Goal: Task Accomplishment & Management: Manage account settings

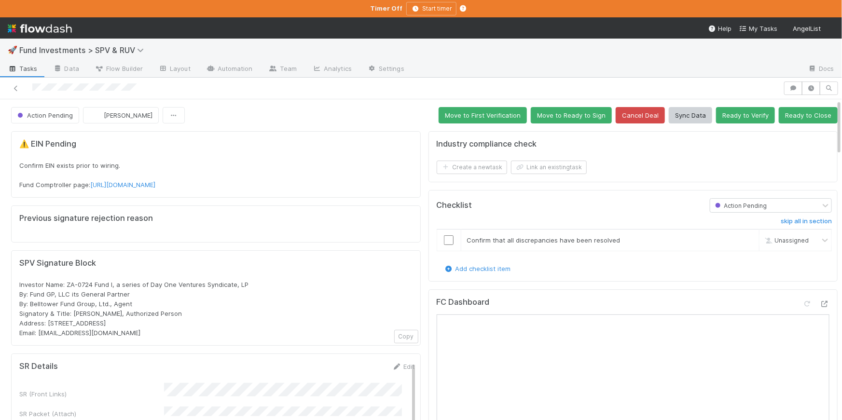
scroll to position [31, 0]
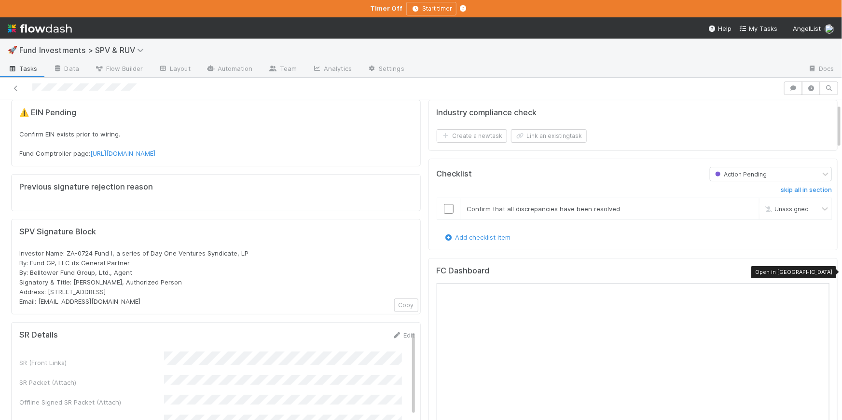
click at [820, 271] on icon at bounding box center [825, 273] width 10 height 6
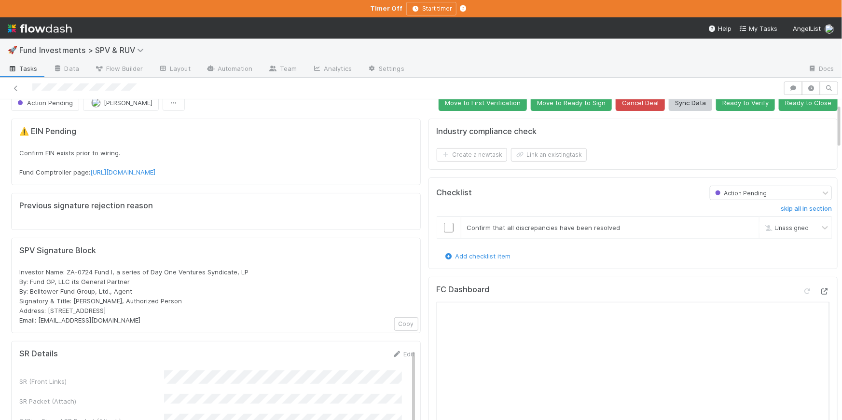
scroll to position [0, 0]
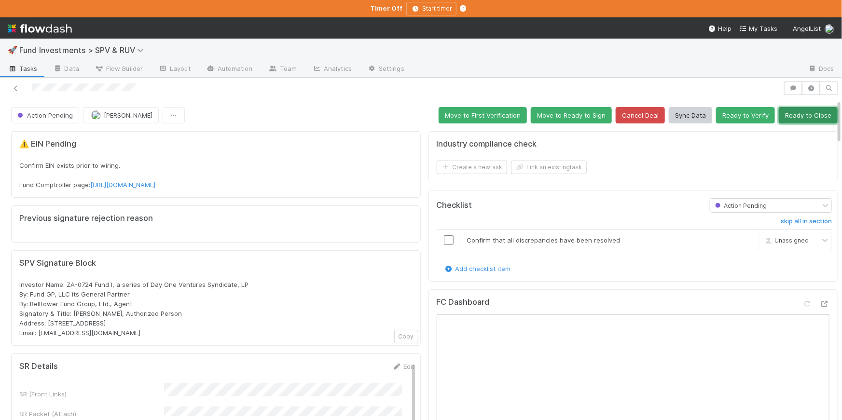
click at [786, 116] on button "Ready to Close" at bounding box center [808, 115] width 59 height 16
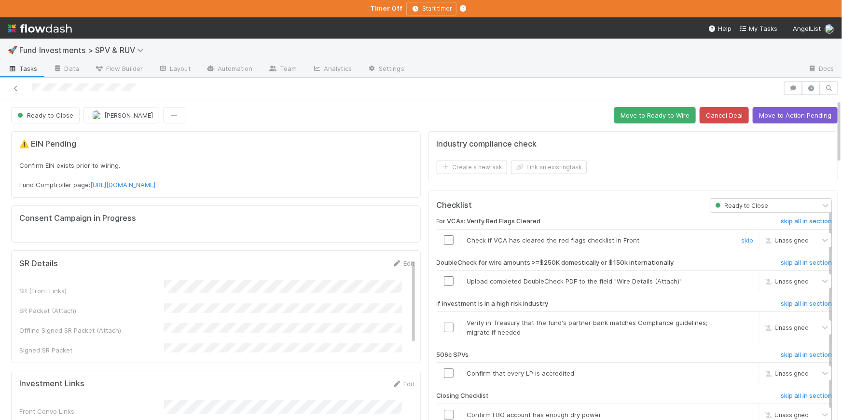
click at [444, 240] on input "checkbox" at bounding box center [449, 241] width 10 height 10
click at [775, 241] on span "Unassigned" at bounding box center [786, 240] width 46 height 7
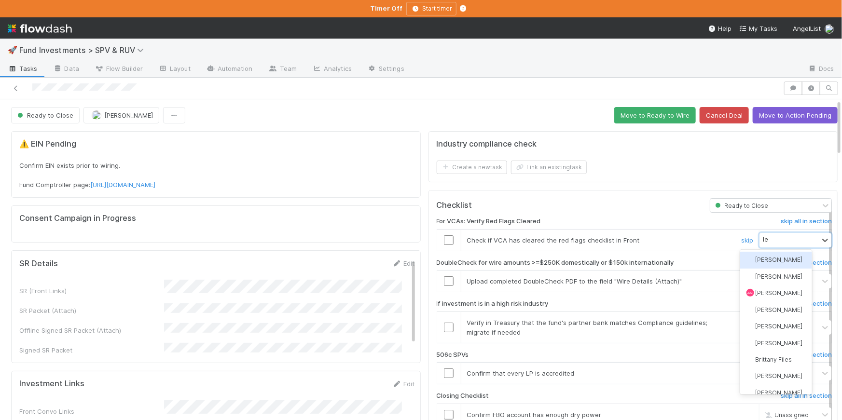
type input "lei"
click at [775, 265] on div "Leia Slosberg" at bounding box center [777, 260] width 72 height 16
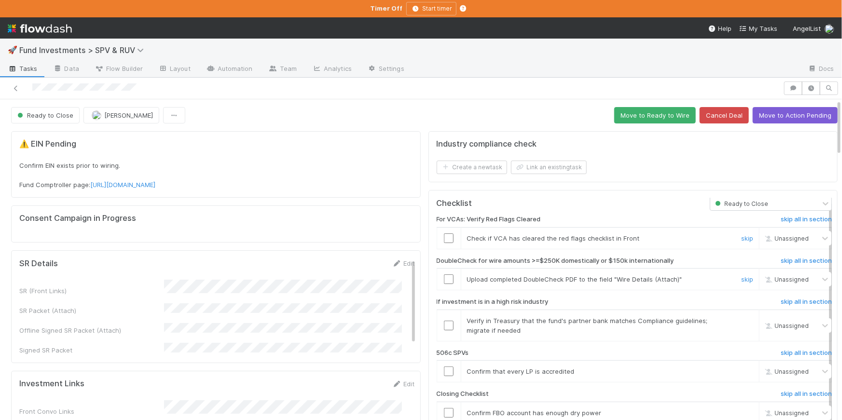
scroll to position [3, 0]
click at [742, 278] on link "skip" at bounding box center [748, 279] width 12 height 8
checkbox input "true"
click at [152, 156] on div "⚠️ EIN Pending Confirm EIN exists prior to wiring. Fund Comptroller page: https…" at bounding box center [215, 165] width 393 height 50
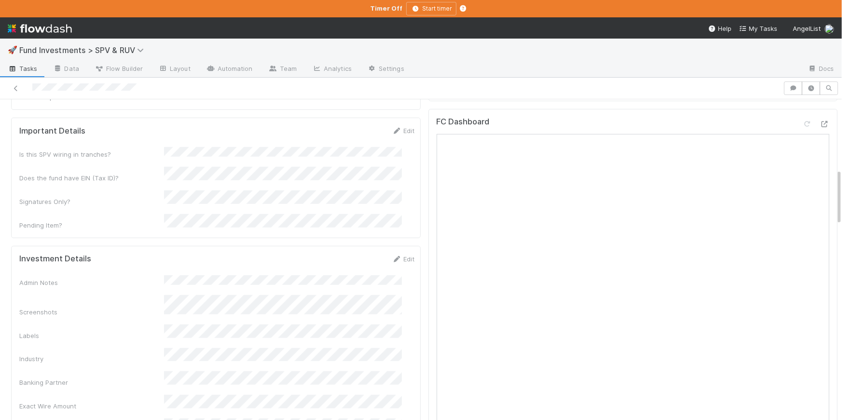
scroll to position [383, 0]
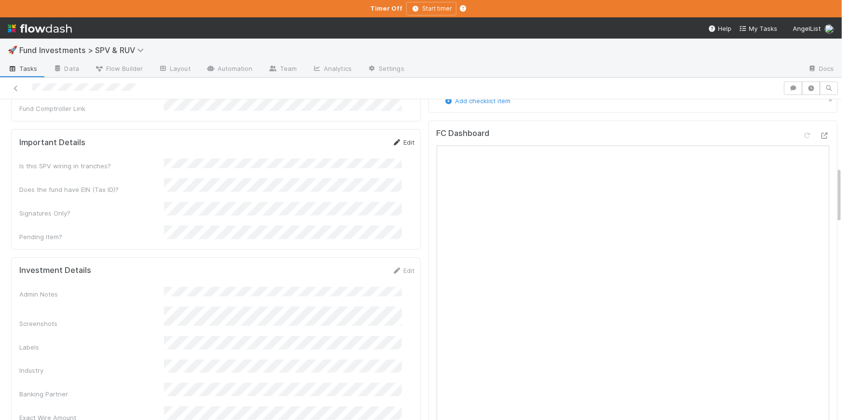
click at [392, 140] on icon at bounding box center [397, 143] width 10 height 6
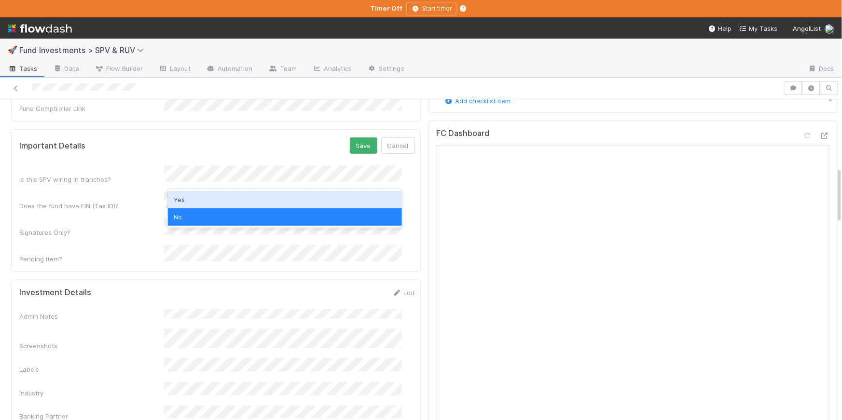
click at [200, 194] on div "Yes" at bounding box center [285, 199] width 234 height 17
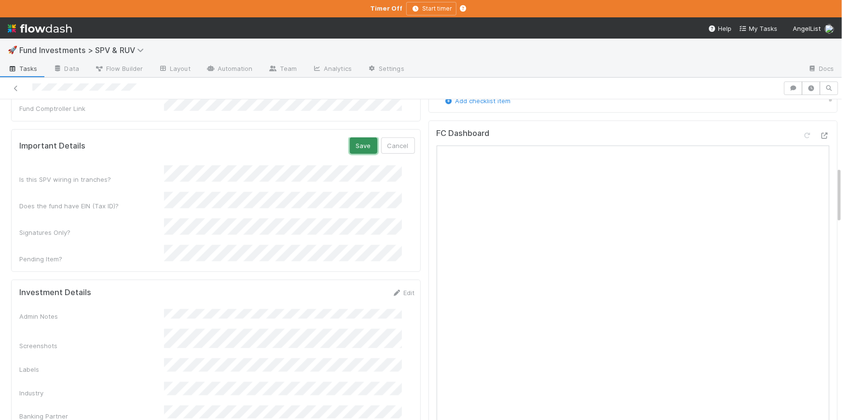
click at [350, 138] on button "Save" at bounding box center [364, 146] width 28 height 16
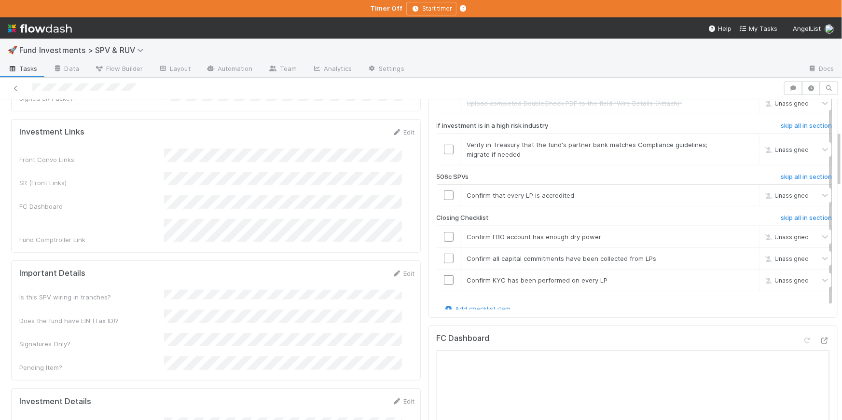
scroll to position [116, 0]
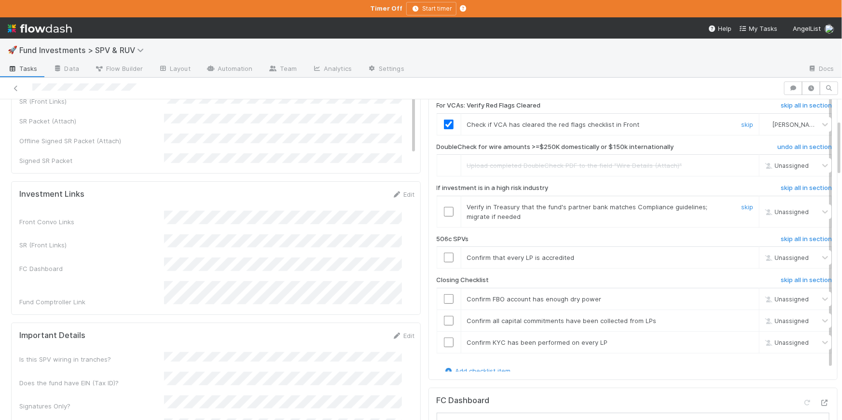
click at [444, 209] on input "checkbox" at bounding box center [449, 212] width 10 height 10
click at [742, 254] on link "skip" at bounding box center [748, 258] width 12 height 8
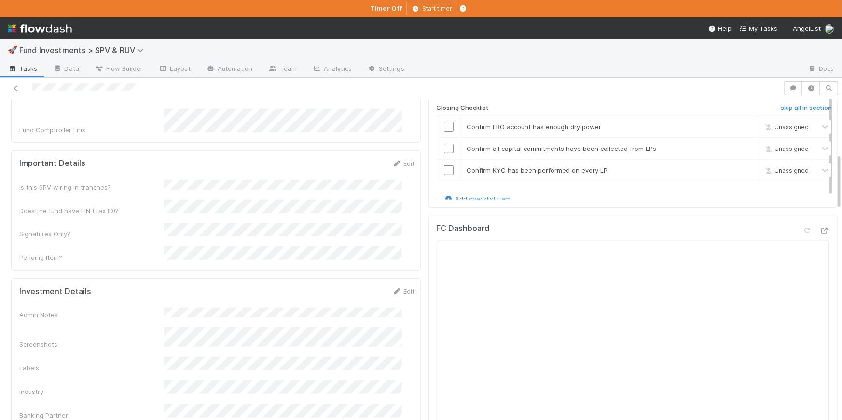
scroll to position [283, 0]
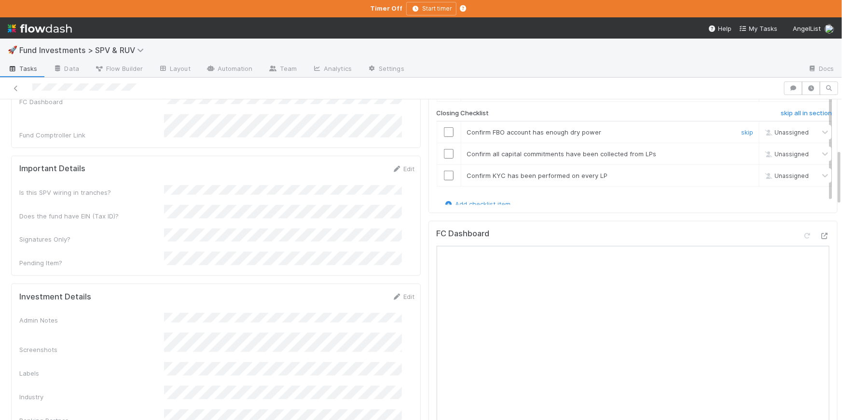
click at [444, 130] on input "checkbox" at bounding box center [449, 132] width 10 height 10
click at [445, 155] on input "checkbox" at bounding box center [449, 154] width 10 height 10
click at [444, 173] on input "checkbox" at bounding box center [449, 176] width 10 height 10
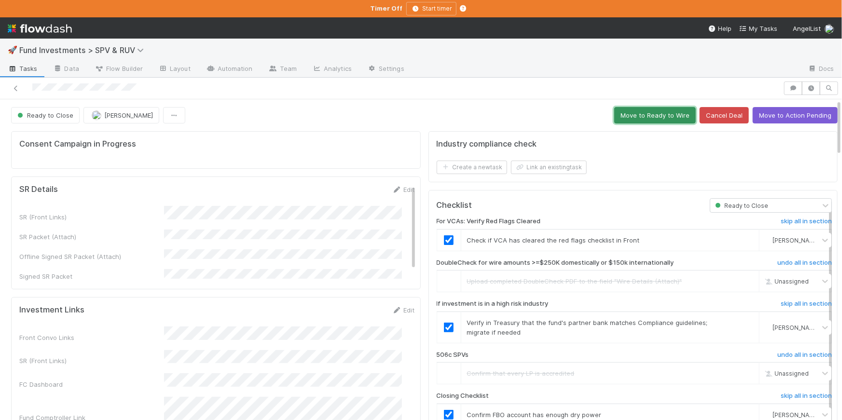
click at [627, 117] on button "Move to Ready to Wire" at bounding box center [656, 115] width 82 height 16
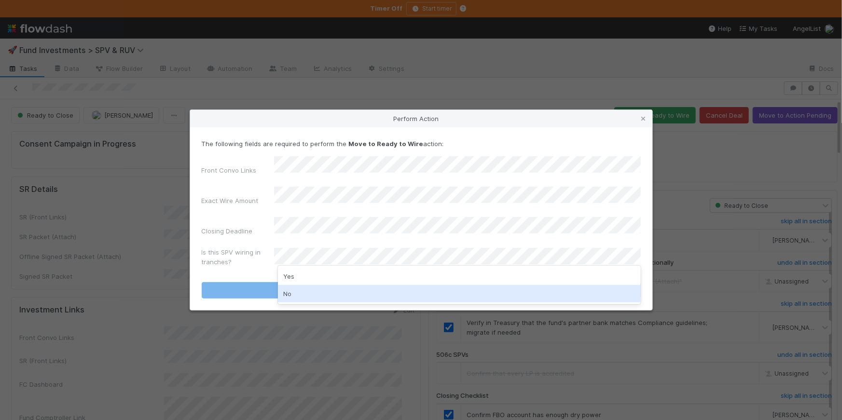
click at [299, 290] on div "No" at bounding box center [459, 293] width 363 height 17
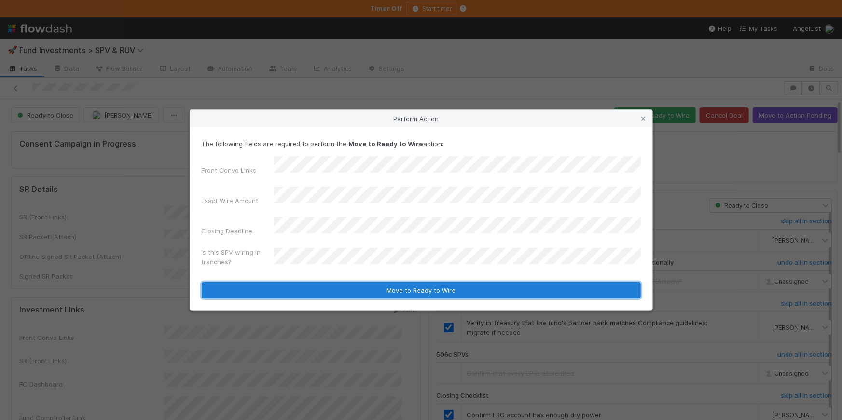
click at [330, 286] on button "Move to Ready to Wire" at bounding box center [421, 290] width 439 height 16
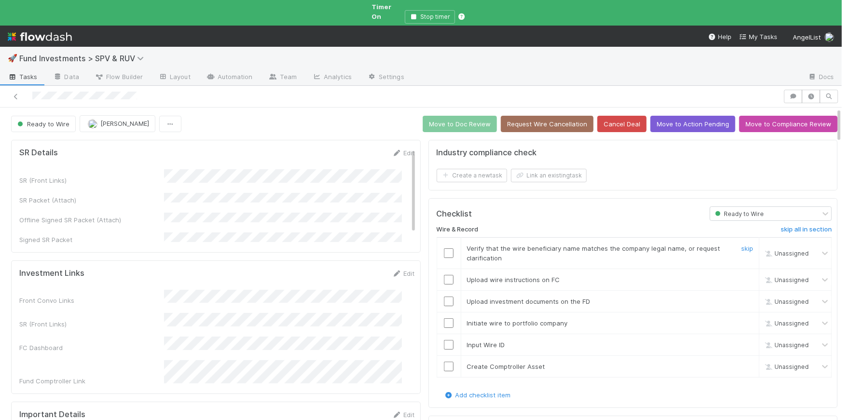
click at [444, 249] on input "checkbox" at bounding box center [449, 254] width 10 height 10
click at [445, 275] on input "checkbox" at bounding box center [449, 280] width 10 height 10
click at [445, 249] on input "checkbox" at bounding box center [449, 254] width 10 height 10
click at [446, 275] on input "checkbox" at bounding box center [449, 280] width 10 height 10
click at [444, 249] on input "checkbox" at bounding box center [449, 254] width 10 height 10
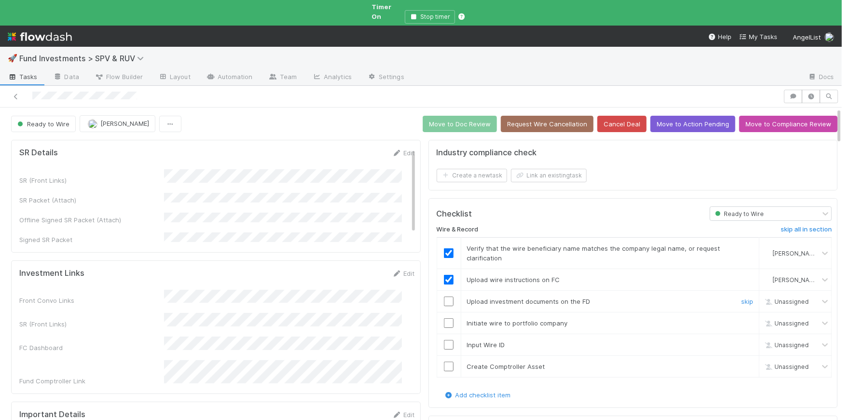
click at [444, 297] on input "checkbox" at bounding box center [449, 302] width 10 height 10
click at [444, 319] on input "checkbox" at bounding box center [449, 324] width 10 height 10
click at [443, 335] on td at bounding box center [449, 346] width 24 height 22
click at [444, 340] on input "checkbox" at bounding box center [449, 345] width 10 height 10
click at [444, 362] on input "checkbox" at bounding box center [449, 367] width 10 height 10
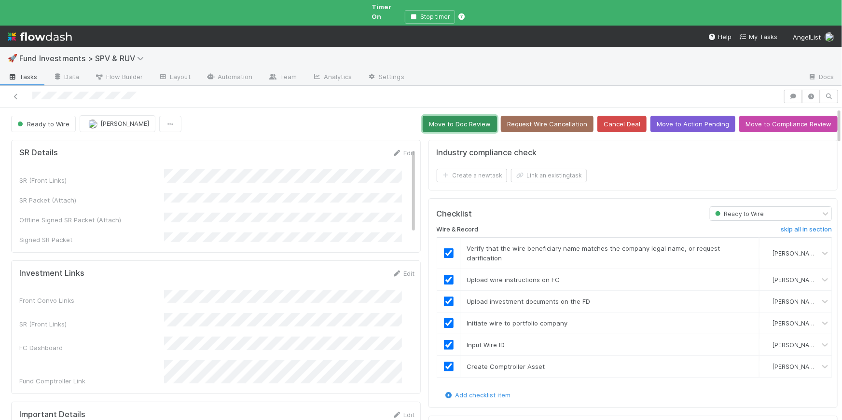
click at [451, 116] on button "Move to Doc Review" at bounding box center [460, 124] width 74 height 16
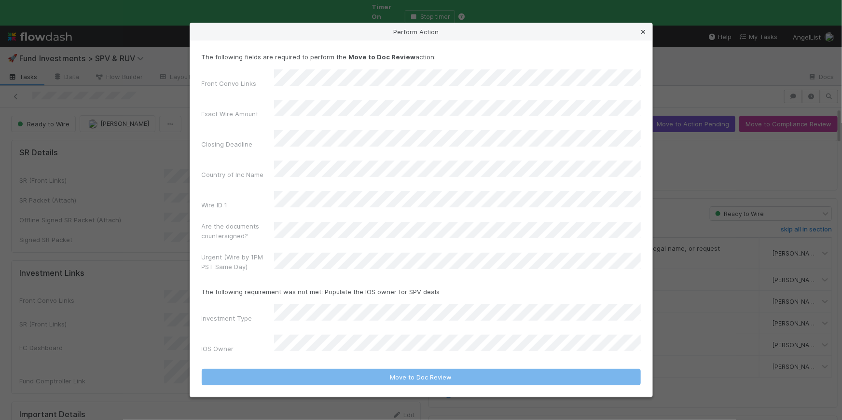
click at [645, 35] on icon at bounding box center [644, 32] width 10 height 6
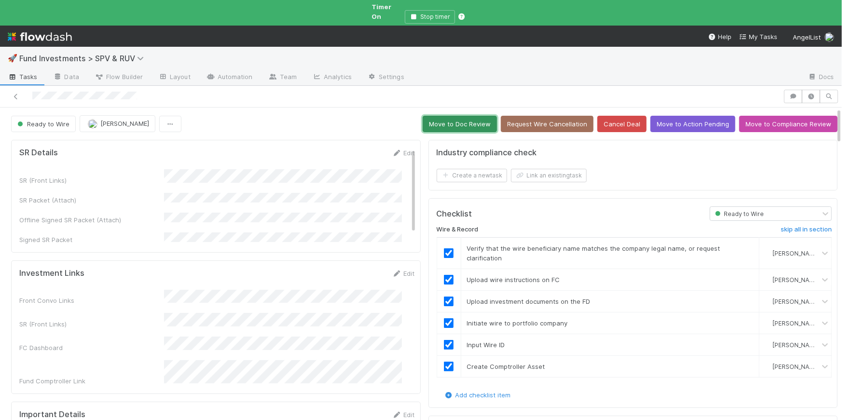
click at [476, 122] on button "Move to Doc Review" at bounding box center [460, 124] width 74 height 16
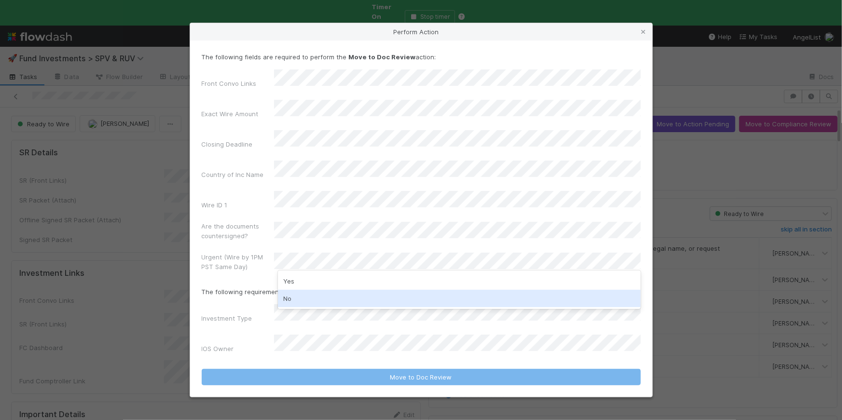
click at [309, 294] on div "No" at bounding box center [459, 298] width 363 height 17
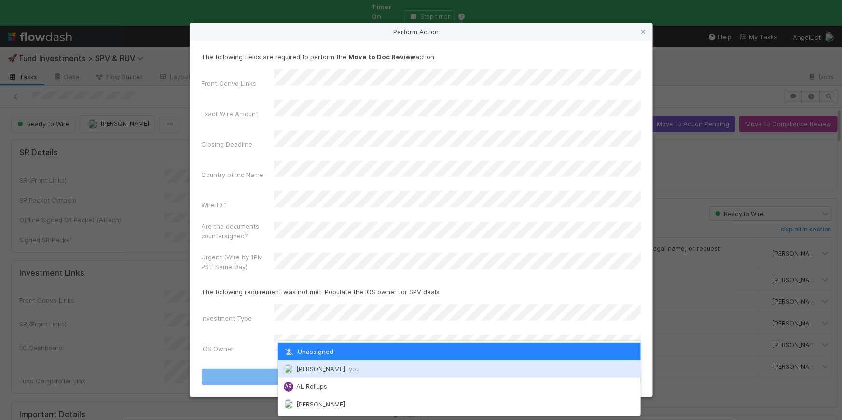
click at [326, 362] on div "Chloe Hammett you" at bounding box center [459, 369] width 363 height 17
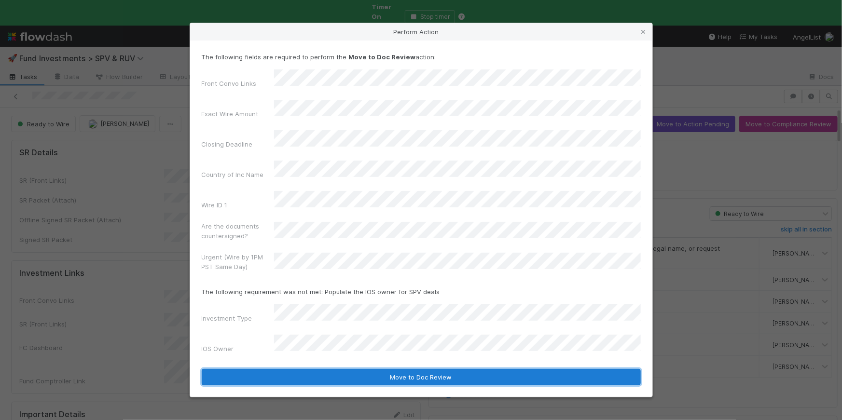
click at [362, 369] on button "Move to Doc Review" at bounding box center [421, 377] width 439 height 16
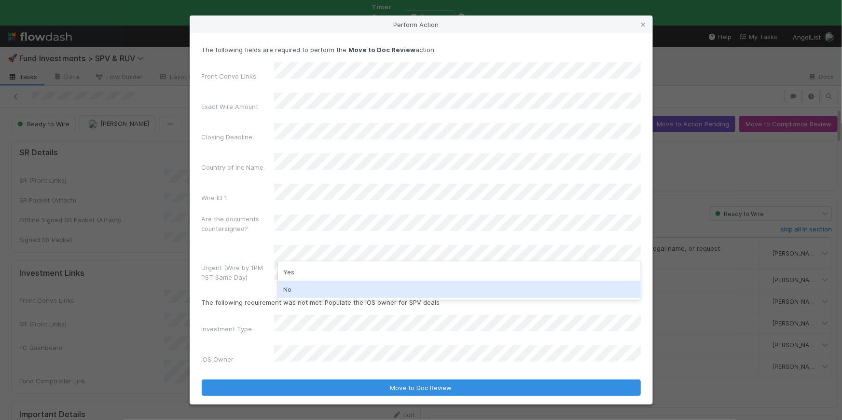
click at [306, 287] on div "No" at bounding box center [459, 289] width 363 height 17
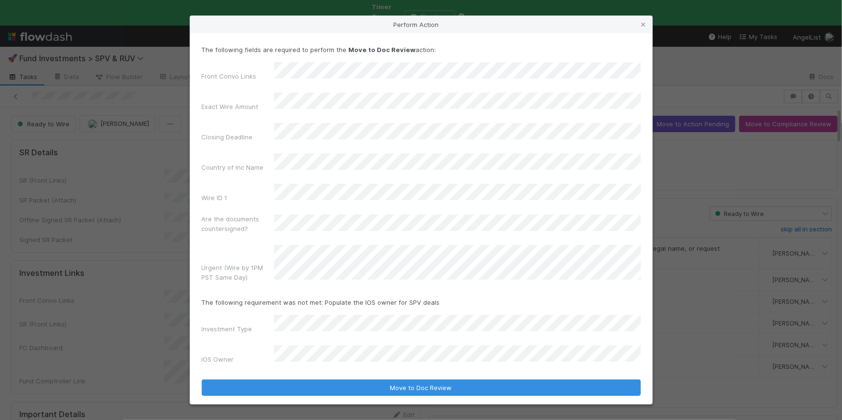
click at [397, 380] on div "The following fields are required to perform the Move to Doc Review action: Fro…" at bounding box center [421, 218] width 462 height 371
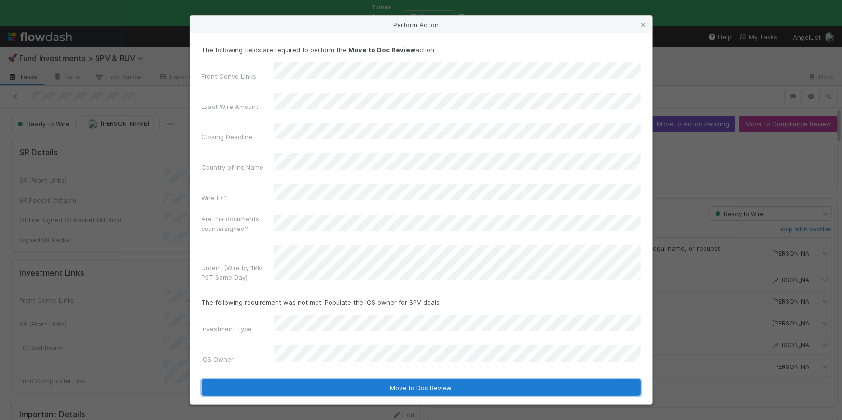
drag, startPoint x: 408, startPoint y: 367, endPoint x: 413, endPoint y: 337, distance: 30.4
click at [408, 380] on button "Move to Doc Review" at bounding box center [421, 388] width 439 height 16
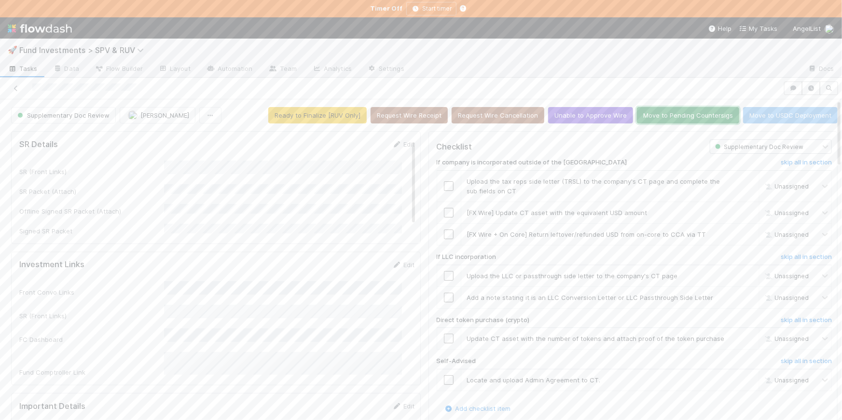
click at [658, 119] on button "Move to Pending Countersigs" at bounding box center [688, 115] width 102 height 16
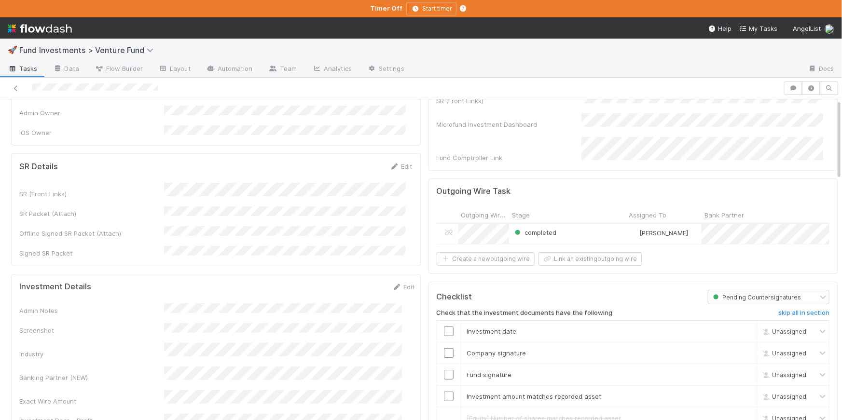
scroll to position [188, 0]
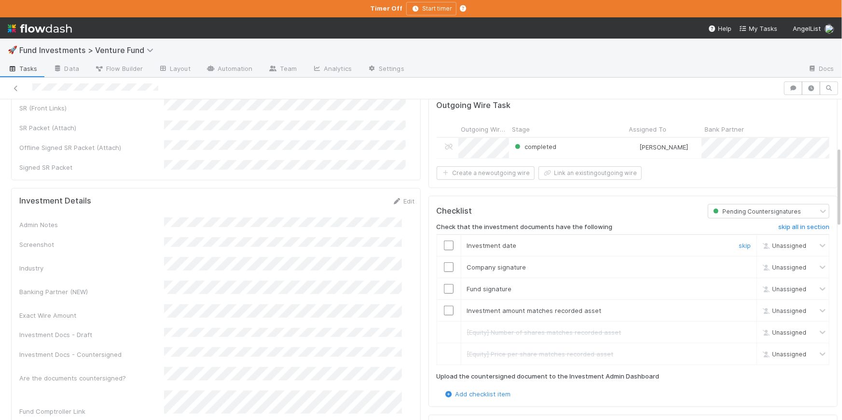
drag, startPoint x: 444, startPoint y: 240, endPoint x: 448, endPoint y: 232, distance: 9.7
click at [444, 241] on input "checkbox" at bounding box center [449, 246] width 10 height 10
click at [446, 306] on input "checkbox" at bounding box center [449, 311] width 10 height 10
click at [444, 263] on input "checkbox" at bounding box center [449, 268] width 10 height 10
click at [444, 284] on input "checkbox" at bounding box center [449, 289] width 10 height 10
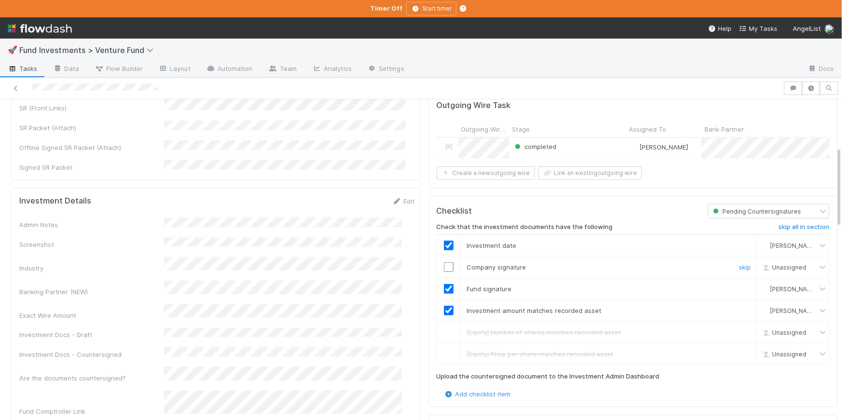
click at [444, 264] on input "checkbox" at bounding box center [449, 268] width 10 height 10
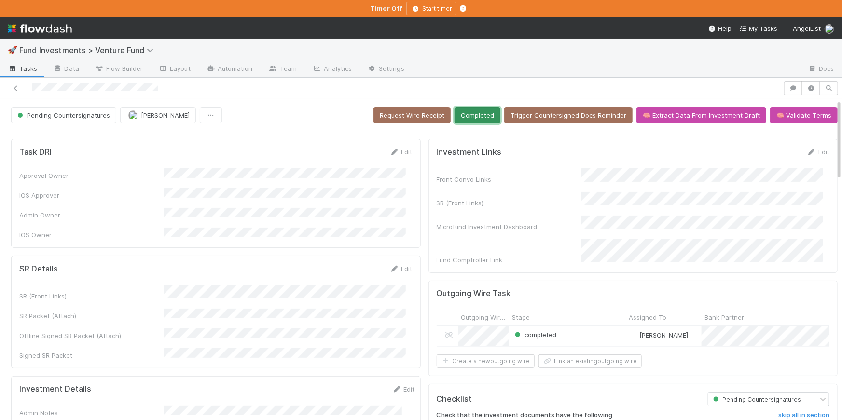
click at [478, 115] on button "Completed" at bounding box center [478, 115] width 46 height 16
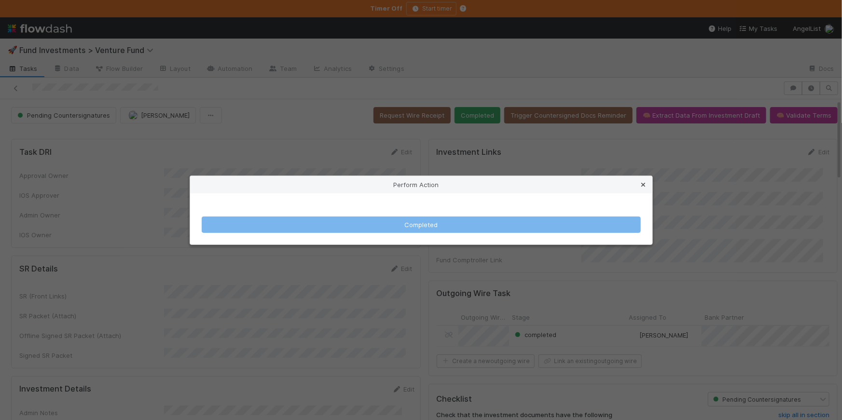
click at [648, 183] on icon at bounding box center [644, 185] width 10 height 6
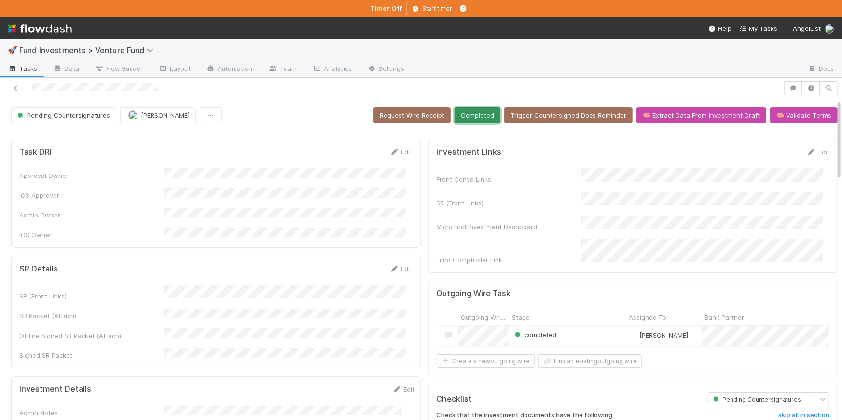
click at [469, 117] on button "Completed" at bounding box center [478, 115] width 46 height 16
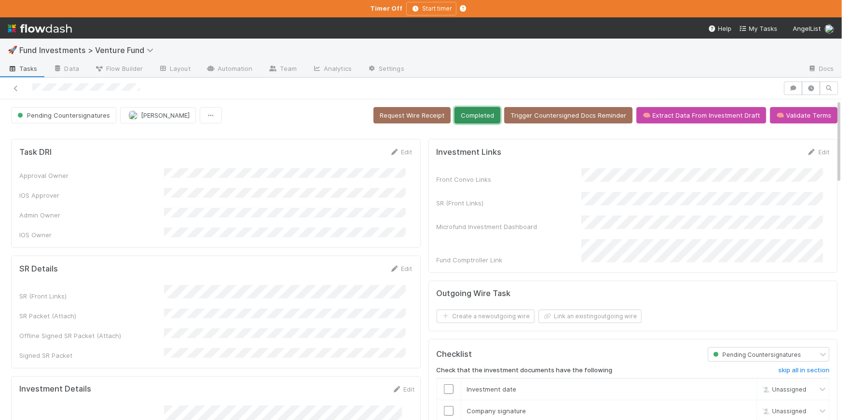
click at [474, 117] on button "Completed" at bounding box center [478, 115] width 46 height 16
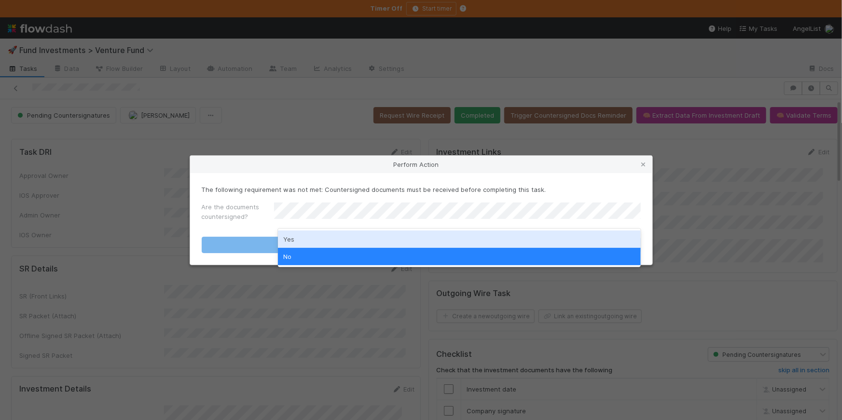
drag, startPoint x: 329, startPoint y: 234, endPoint x: 376, endPoint y: 244, distance: 47.8
click at [330, 235] on div "Yes" at bounding box center [459, 239] width 363 height 17
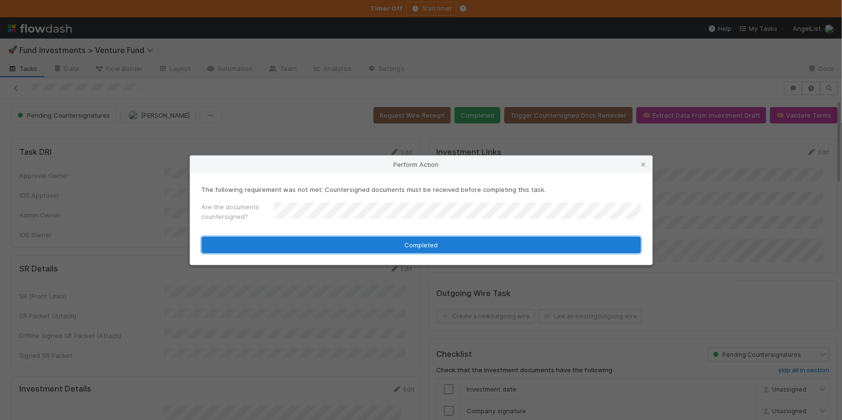
click at [376, 244] on button "Completed" at bounding box center [421, 245] width 439 height 16
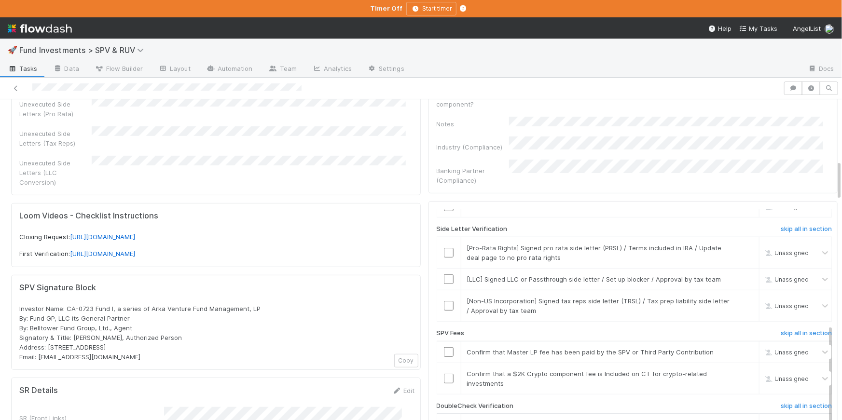
scroll to position [482, 0]
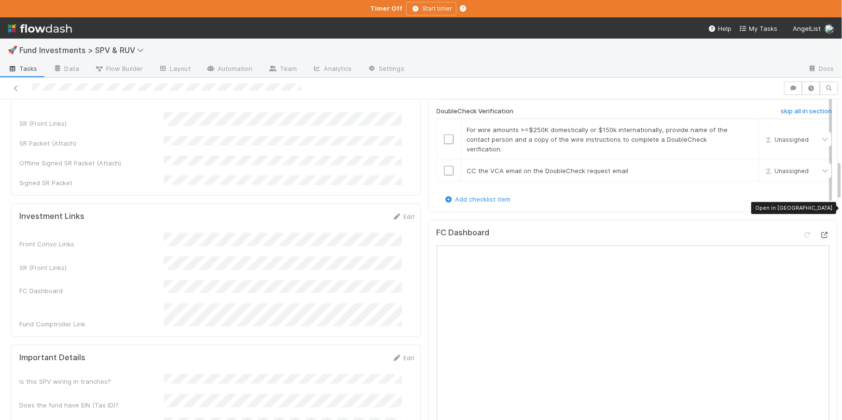
click at [820, 232] on icon at bounding box center [825, 235] width 10 height 6
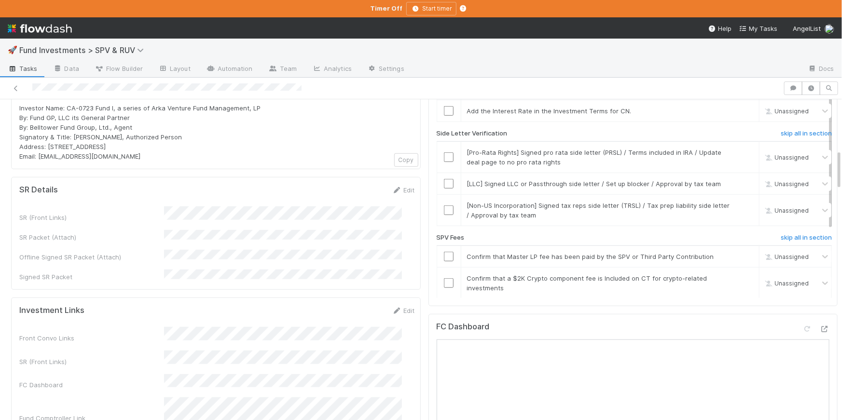
scroll to position [388, 0]
click at [781, 130] on h6 "skip all in section" at bounding box center [806, 134] width 51 height 8
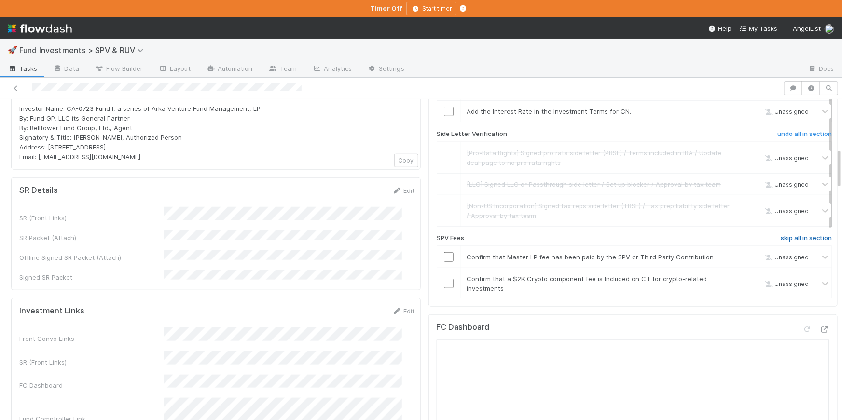
click at [781, 235] on h6 "skip all in section" at bounding box center [806, 239] width 51 height 8
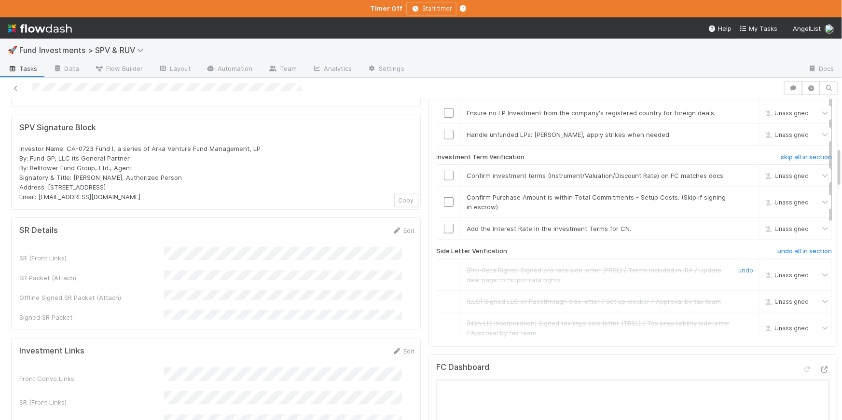
scroll to position [238, 0]
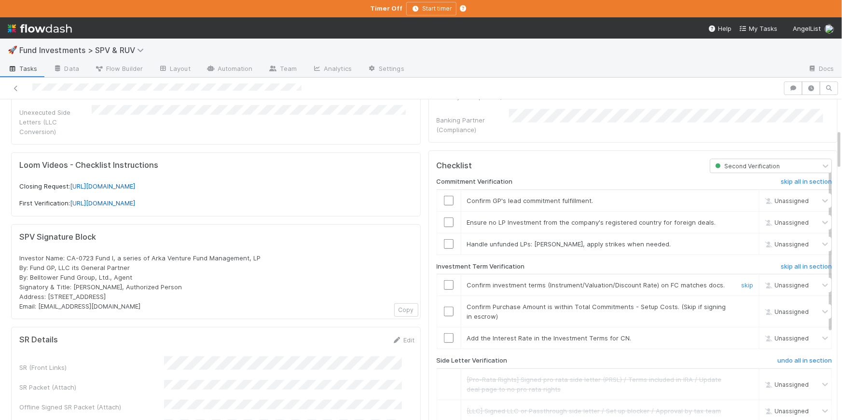
click at [445, 280] on input "checkbox" at bounding box center [449, 285] width 10 height 10
click at [742, 240] on link "skip" at bounding box center [748, 244] width 12 height 8
click at [742, 219] on link "skip" at bounding box center [748, 223] width 12 height 8
click at [445, 196] on input "checkbox" at bounding box center [449, 201] width 10 height 10
click at [742, 335] on link "skip" at bounding box center [748, 339] width 12 height 8
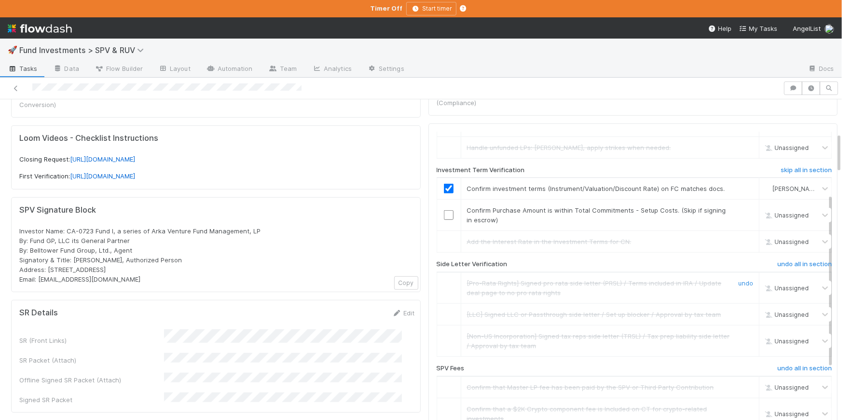
scroll to position [0, 0]
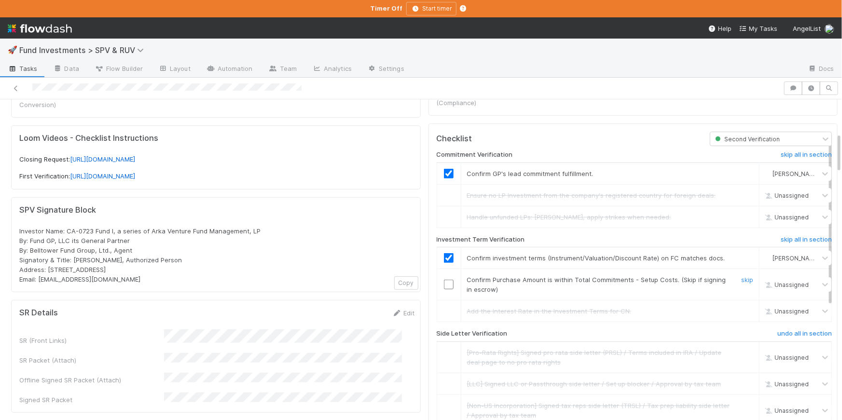
click at [444, 280] on input "checkbox" at bounding box center [449, 285] width 10 height 10
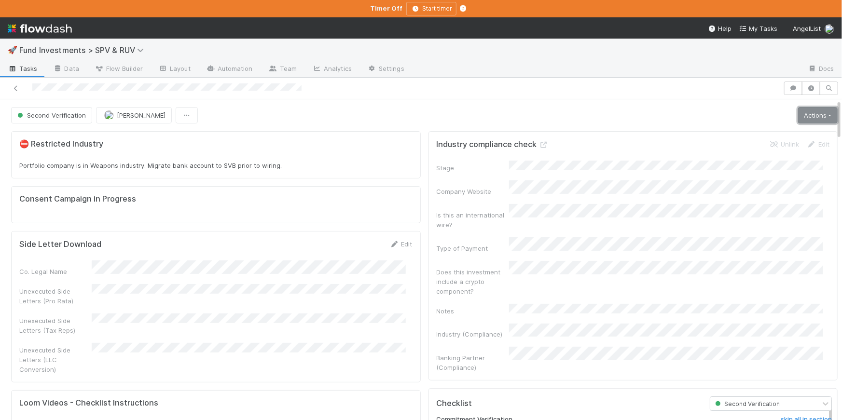
click at [811, 112] on link "Actions" at bounding box center [818, 115] width 40 height 16
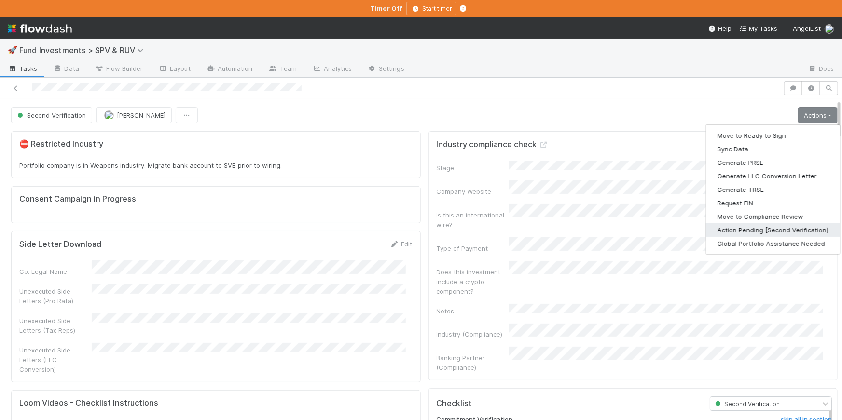
click at [750, 225] on button "Action Pending [Second Verification]" at bounding box center [773, 231] width 134 height 14
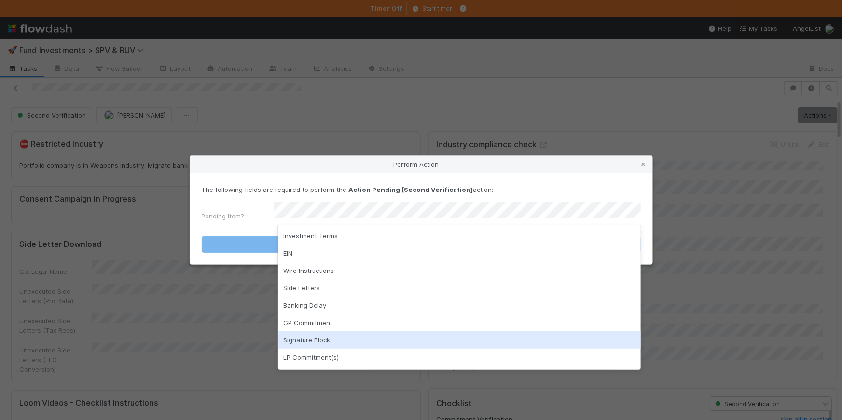
scroll to position [15, 0]
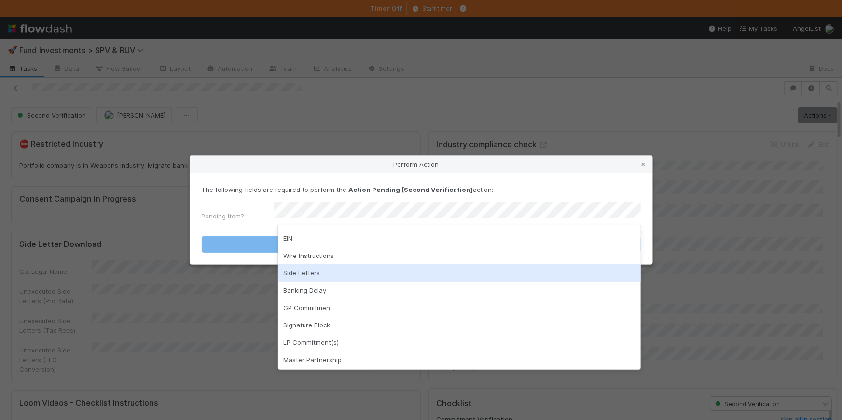
click at [336, 265] on div "Side Letters" at bounding box center [459, 273] width 363 height 17
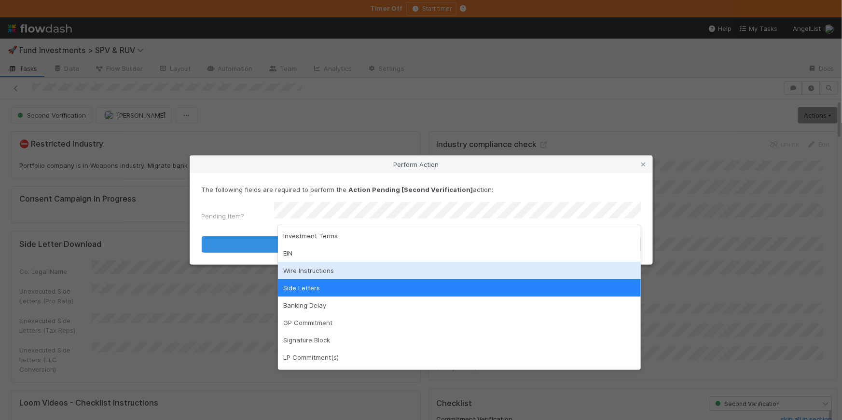
click at [311, 272] on div "Wire Instructions" at bounding box center [459, 270] width 363 height 17
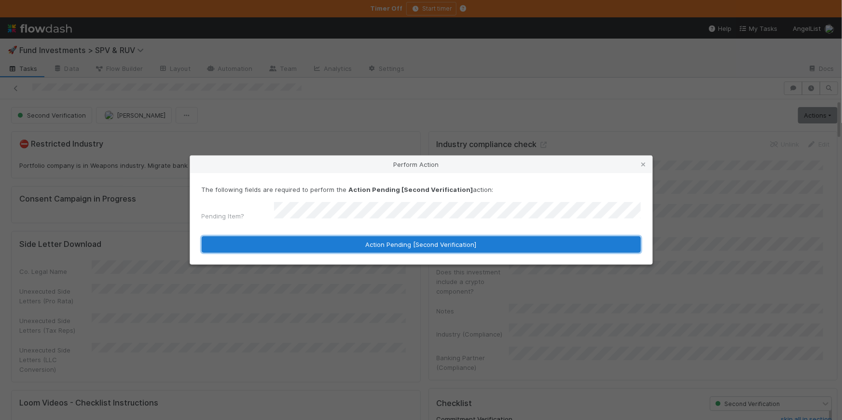
click at [345, 242] on button "Action Pending [Second Verification]" at bounding box center [421, 245] width 439 height 16
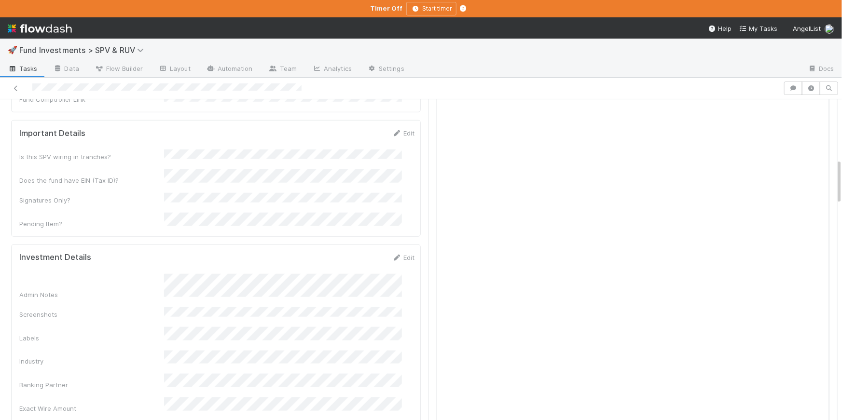
scroll to position [0, 0]
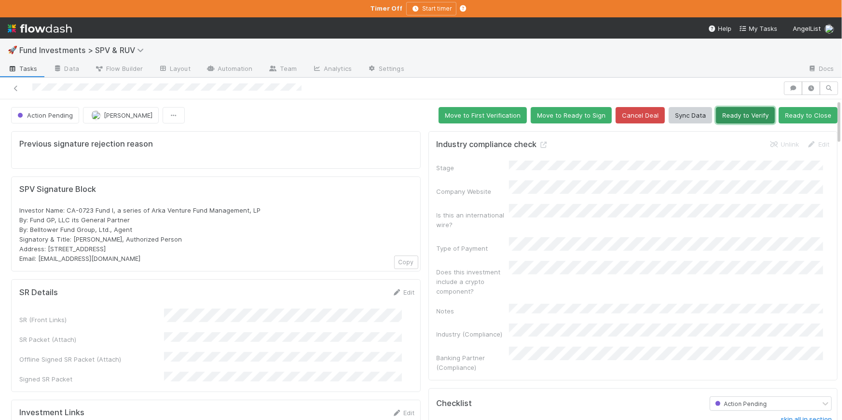
click at [716, 119] on button "Ready to Verify" at bounding box center [745, 115] width 59 height 16
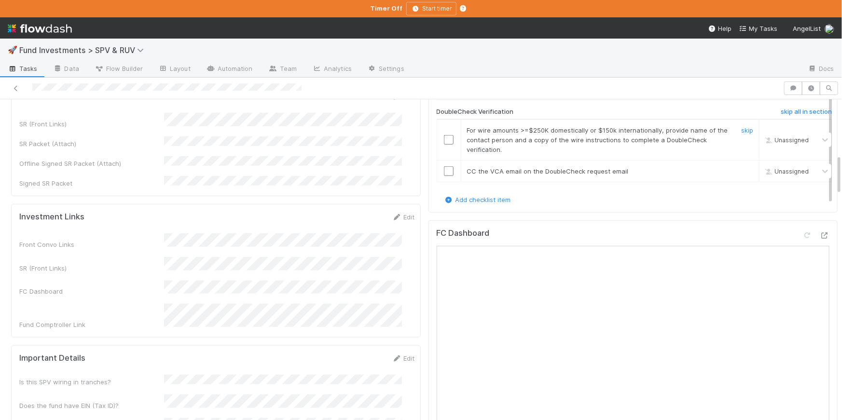
scroll to position [434, 0]
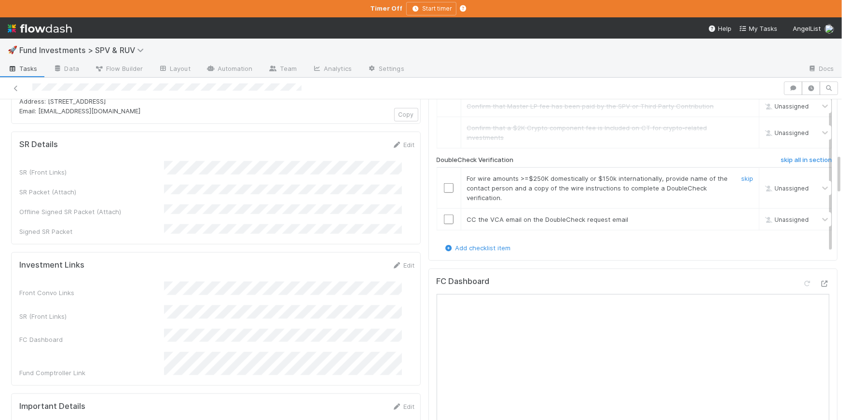
click at [444, 183] on input "checkbox" at bounding box center [449, 188] width 10 height 10
click at [444, 215] on input "checkbox" at bounding box center [449, 220] width 10 height 10
click at [444, 183] on input "checkbox" at bounding box center [449, 188] width 10 height 10
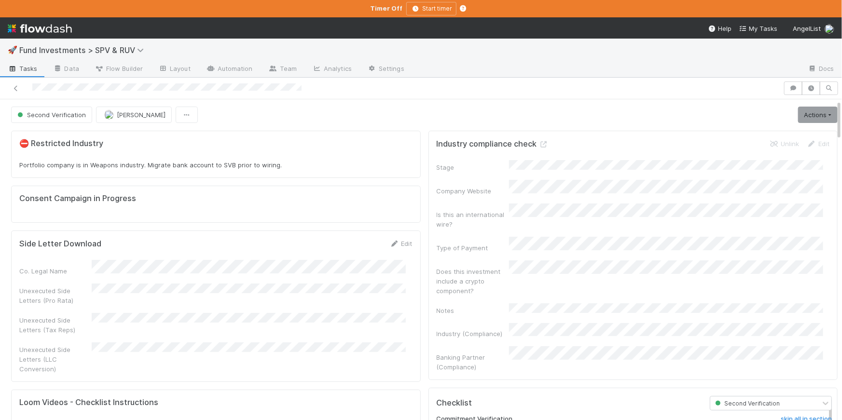
scroll to position [0, 0]
click at [801, 115] on link "Actions" at bounding box center [818, 115] width 40 height 16
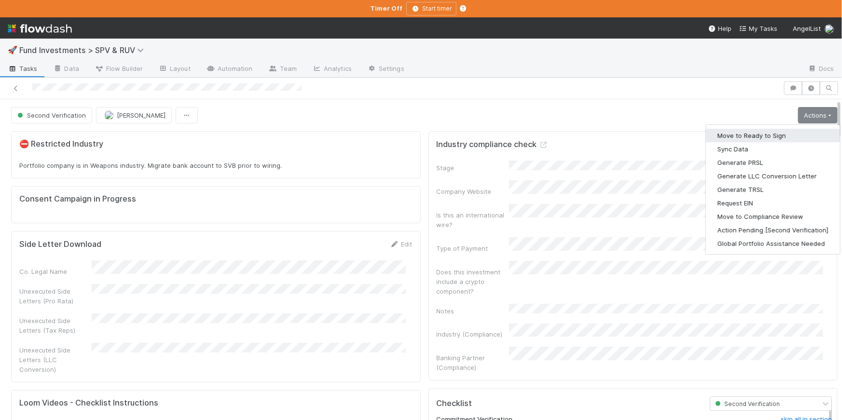
click at [765, 134] on button "Move to Ready to Sign" at bounding box center [773, 136] width 134 height 14
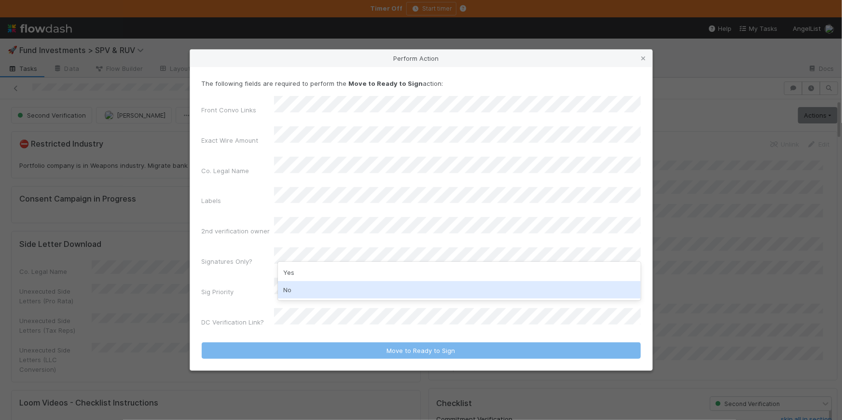
click at [302, 294] on div "No" at bounding box center [459, 289] width 363 height 17
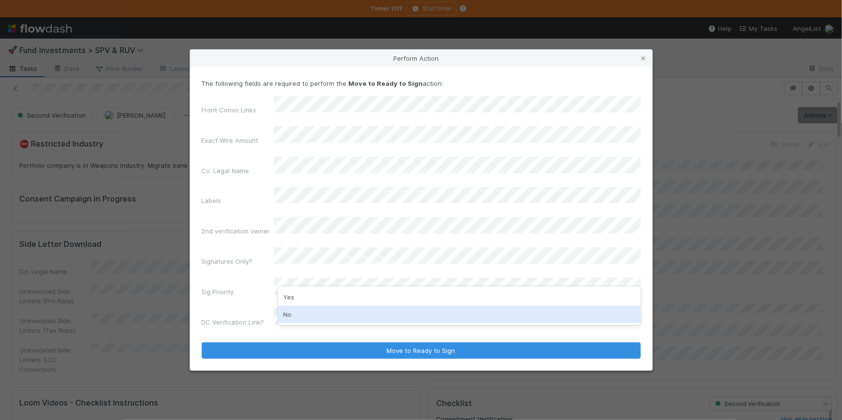
click at [298, 315] on div "No" at bounding box center [459, 314] width 363 height 17
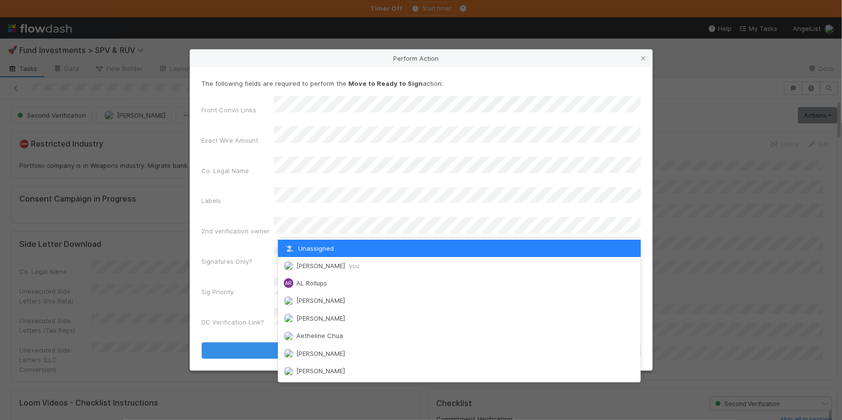
click at [340, 253] on div "Unassigned" at bounding box center [459, 248] width 363 height 17
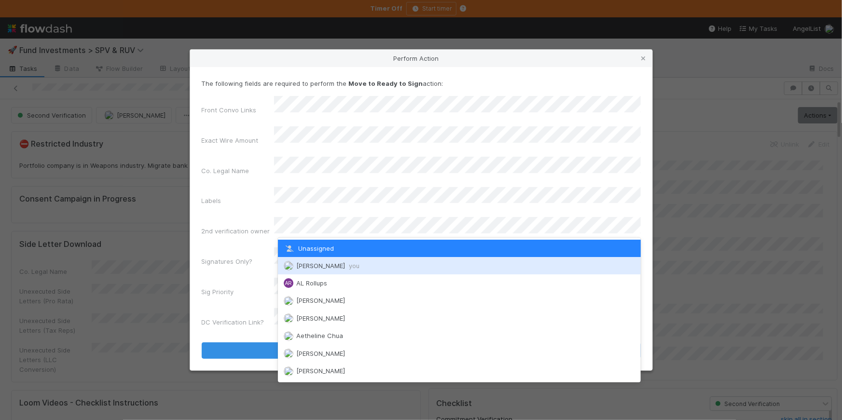
click at [334, 258] on div "Chloe Hammett you" at bounding box center [459, 265] width 363 height 17
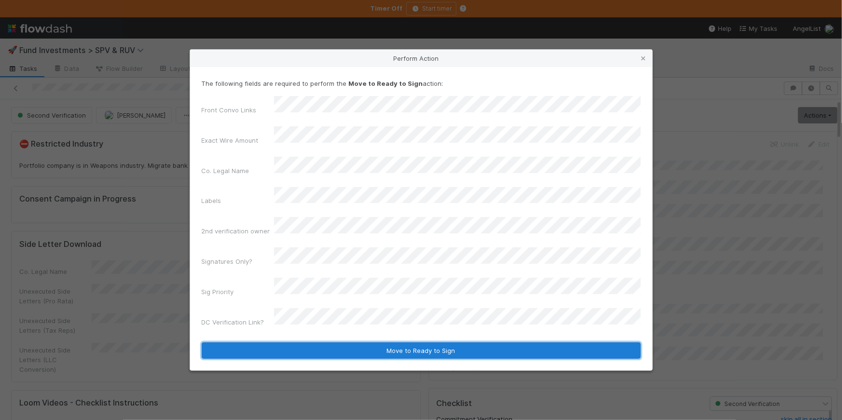
click at [407, 343] on button "Move to Ready to Sign" at bounding box center [421, 351] width 439 height 16
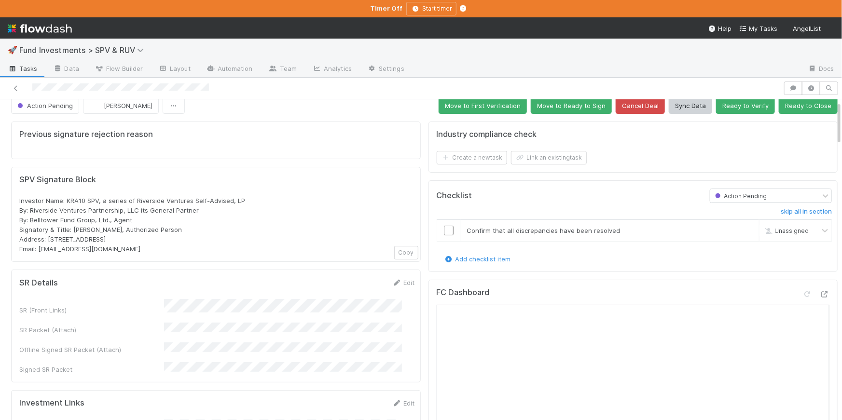
scroll to position [24, 0]
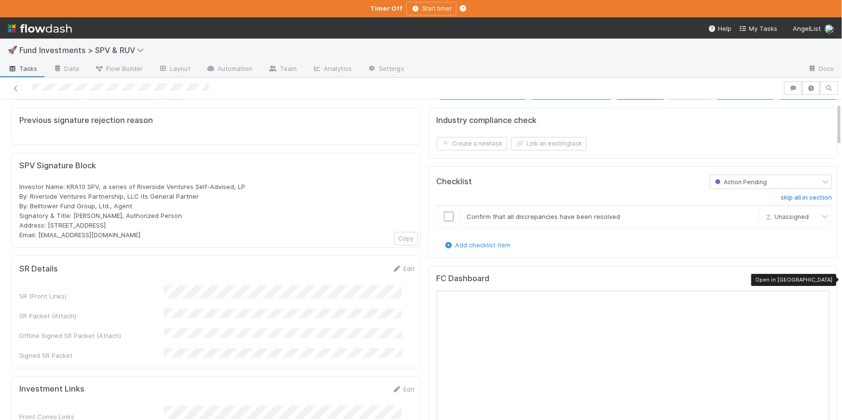
click at [820, 278] on icon at bounding box center [825, 281] width 10 height 6
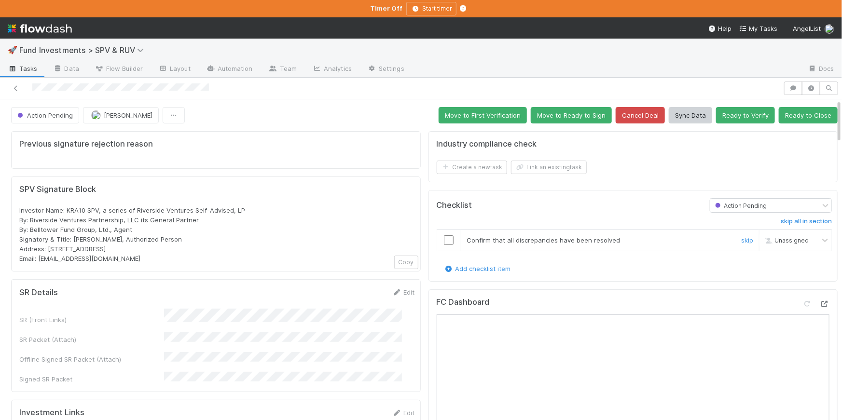
scroll to position [0, 0]
click at [735, 118] on button "Ready to Verify" at bounding box center [745, 115] width 59 height 16
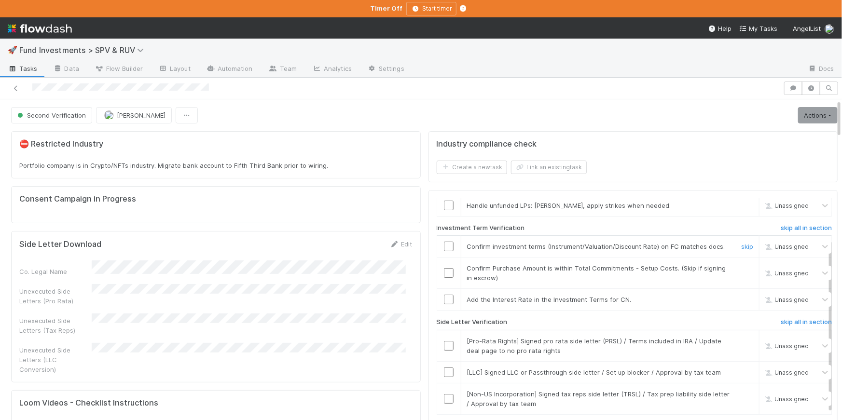
scroll to position [79, 0]
click at [446, 278] on input "checkbox" at bounding box center [449, 273] width 10 height 10
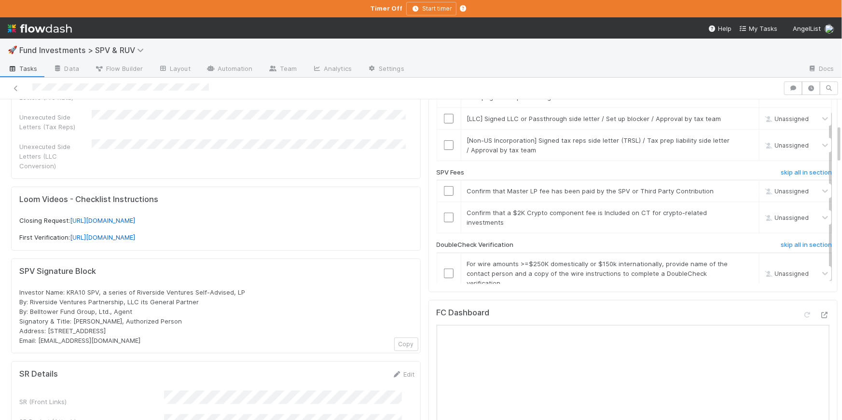
scroll to position [28, 0]
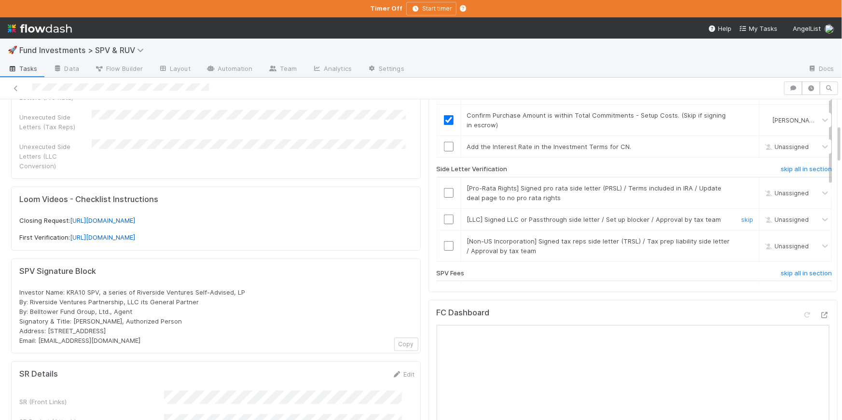
drag, startPoint x: 729, startPoint y: 225, endPoint x: 729, endPoint y: 238, distance: 12.6
click at [742, 224] on link "skip" at bounding box center [748, 220] width 12 height 8
click at [742, 245] on link "skip" at bounding box center [748, 242] width 12 height 8
click at [742, 192] on link "skip" at bounding box center [748, 188] width 12 height 8
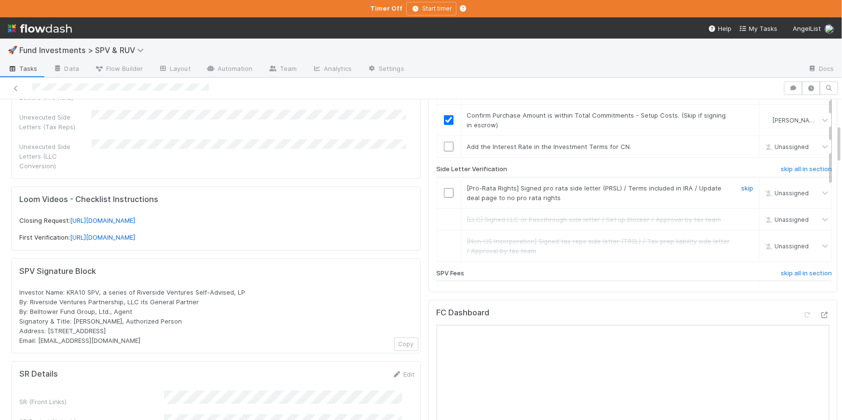
click at [742, 192] on link "skip" at bounding box center [748, 188] width 12 height 8
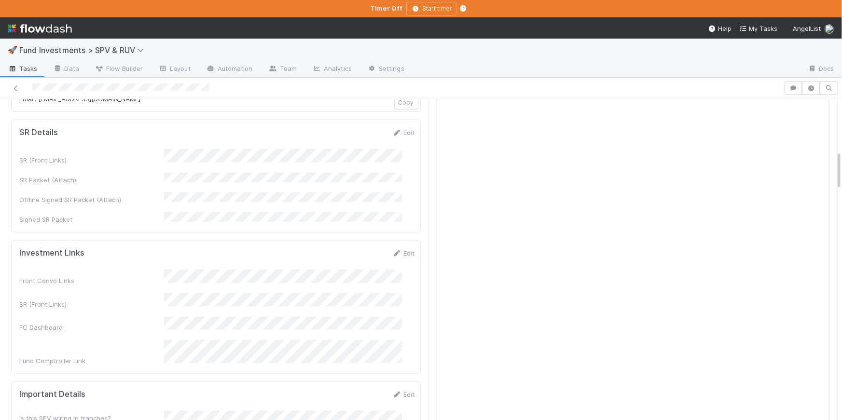
scroll to position [272, 0]
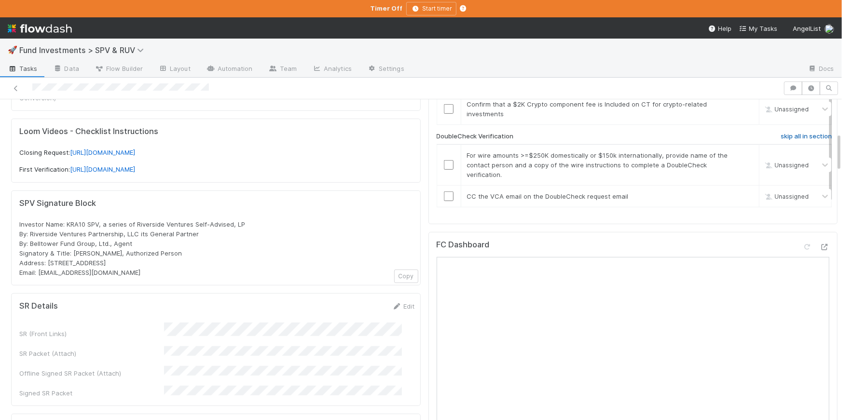
click at [781, 140] on h6 "skip all in section" at bounding box center [806, 137] width 51 height 8
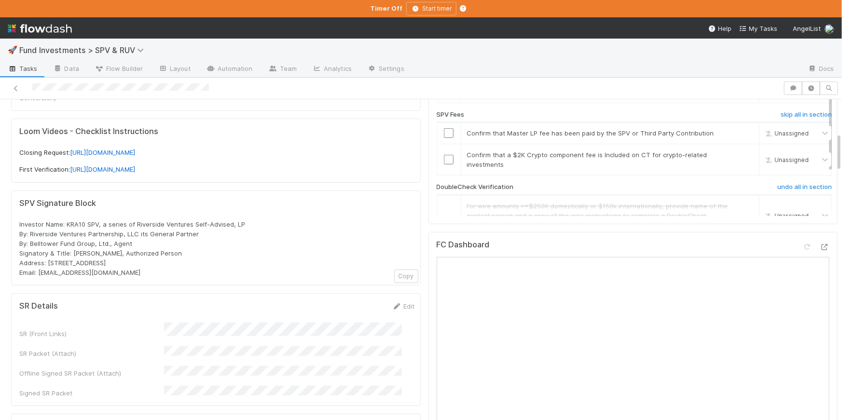
scroll to position [118, 0]
click at [444, 139] on input "checkbox" at bounding box center [449, 134] width 10 height 10
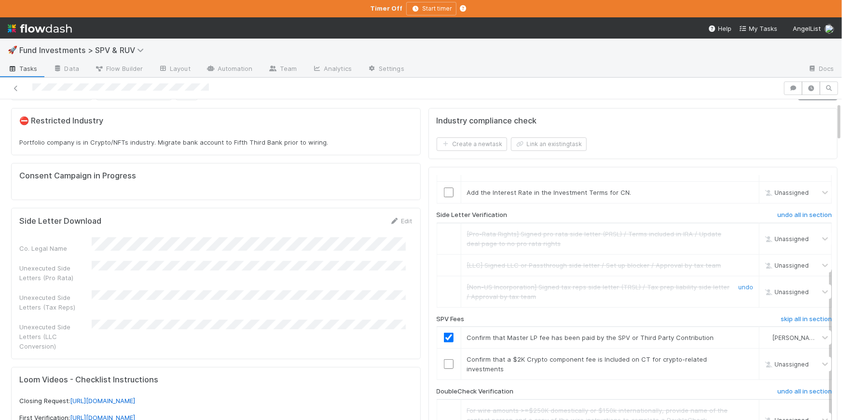
scroll to position [191, 0]
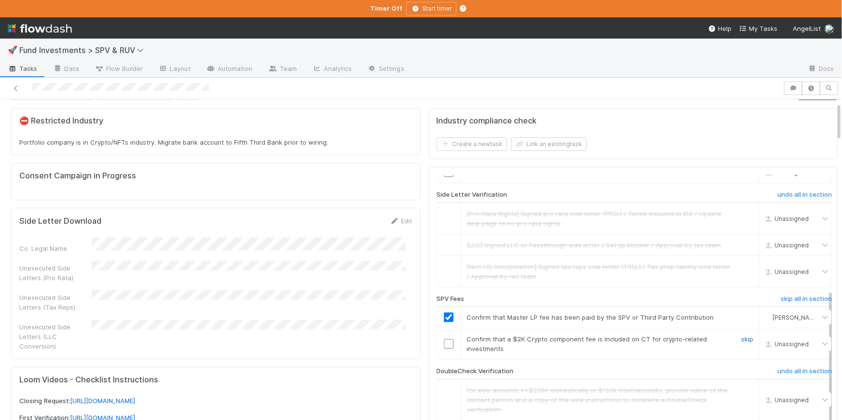
click at [742, 338] on link "skip" at bounding box center [748, 340] width 12 height 8
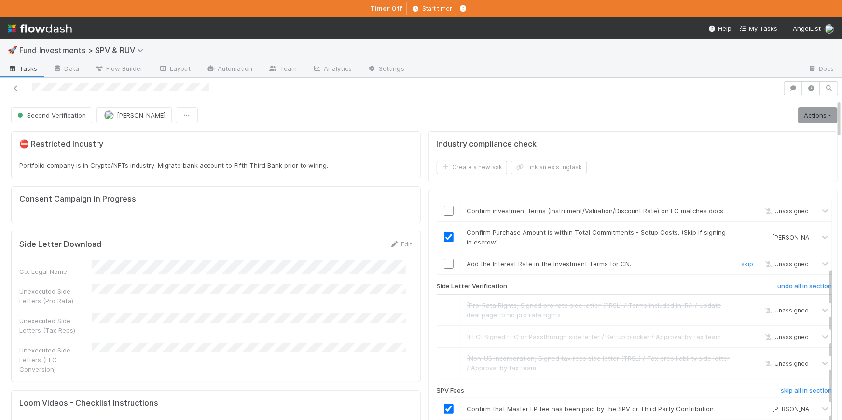
scroll to position [113, 0]
click at [742, 268] on link "skip" at bounding box center [748, 265] width 12 height 8
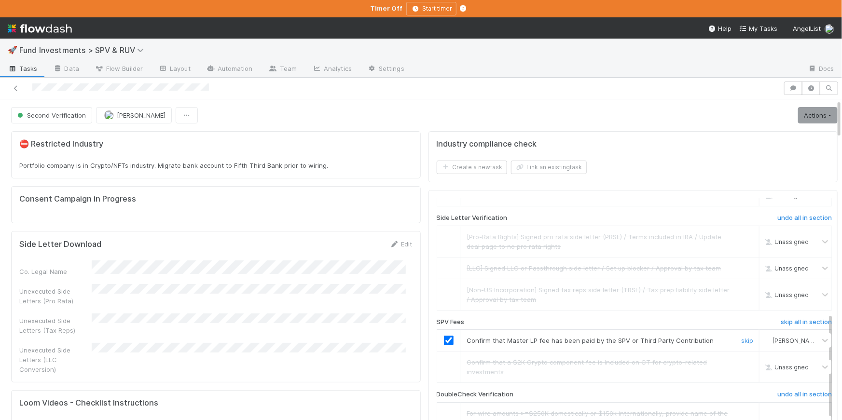
scroll to position [185, 0]
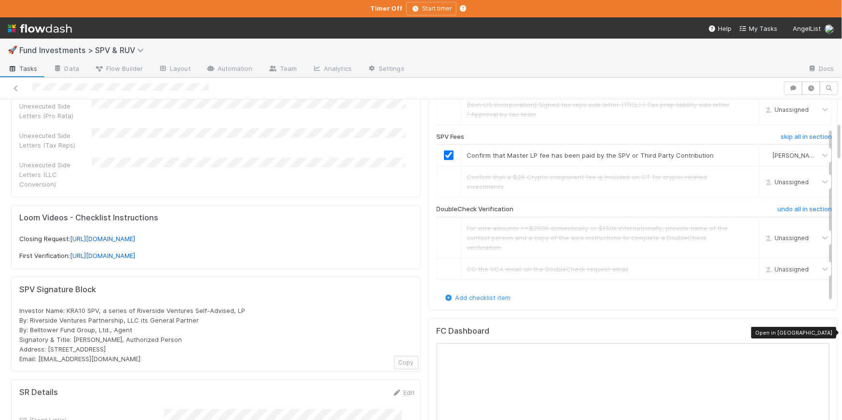
click at [820, 331] on icon at bounding box center [825, 334] width 10 height 6
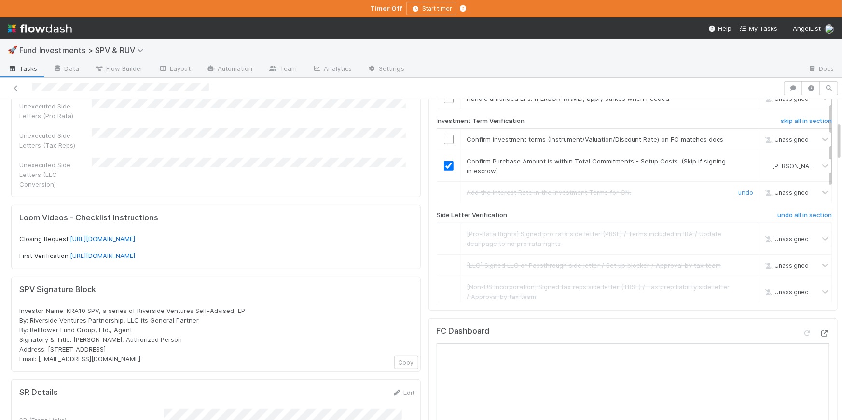
scroll to position [0, 0]
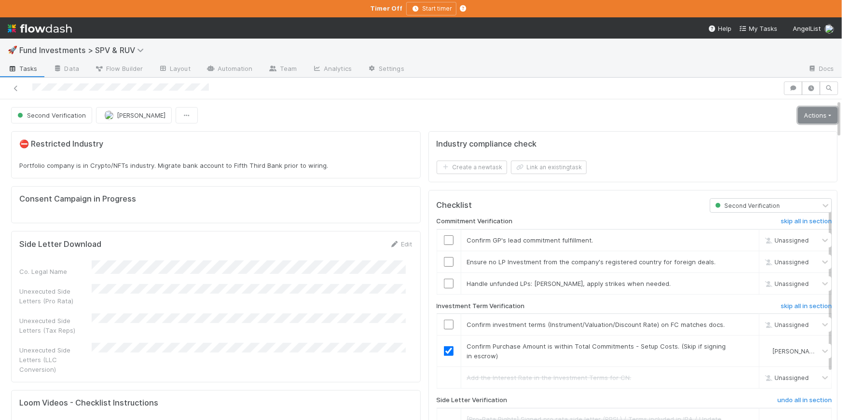
click at [803, 112] on link "Actions" at bounding box center [818, 115] width 40 height 16
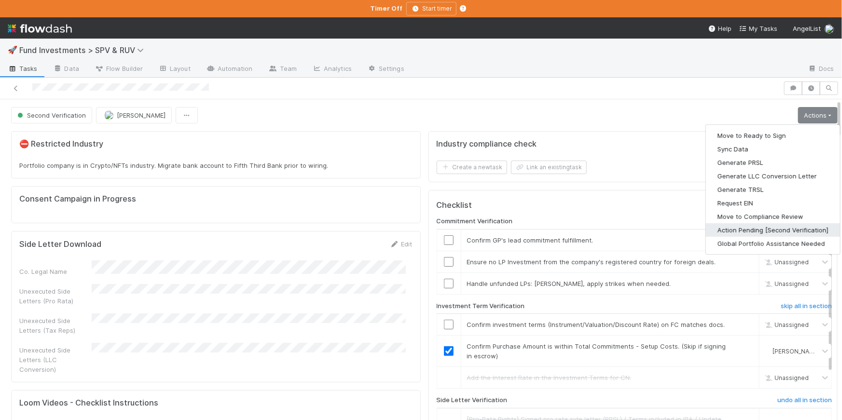
click at [741, 228] on button "Action Pending [Second Verification]" at bounding box center [773, 231] width 134 height 14
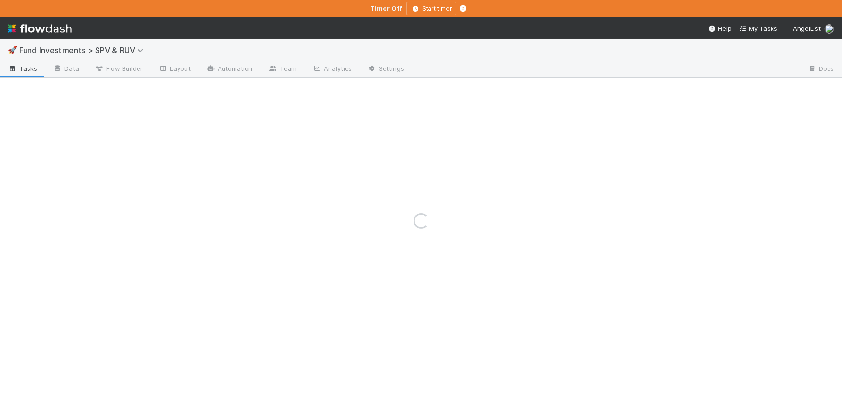
click at [136, 50] on div "Loading..." at bounding box center [421, 220] width 842 height 399
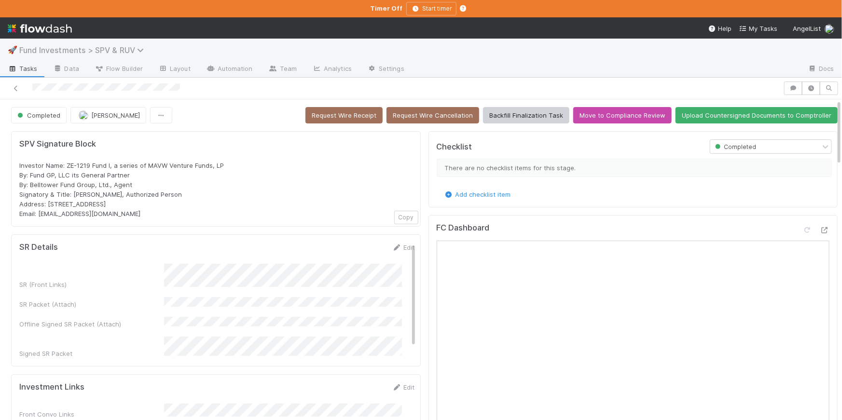
click at [135, 50] on span "Fund Investments > SPV & RUV" at bounding box center [83, 50] width 129 height 10
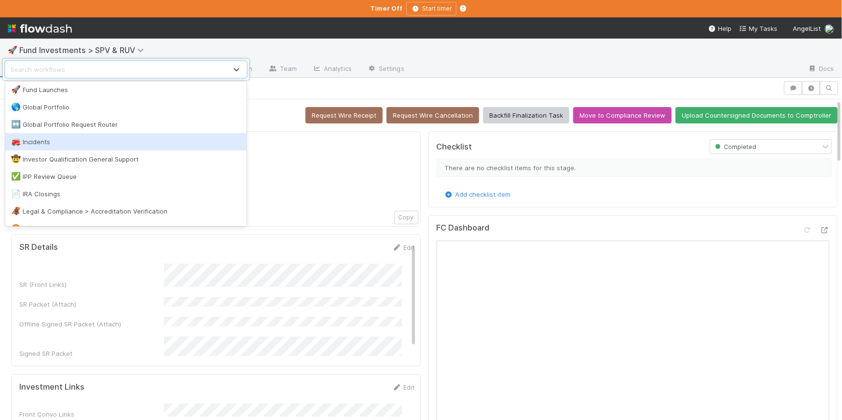
scroll to position [772, 0]
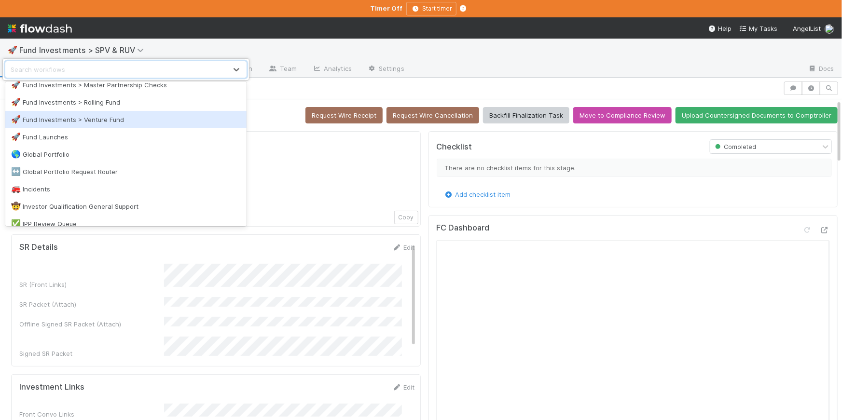
click at [142, 119] on div "🚀 Fund Investments > Venture Fund" at bounding box center [126, 120] width 230 height 10
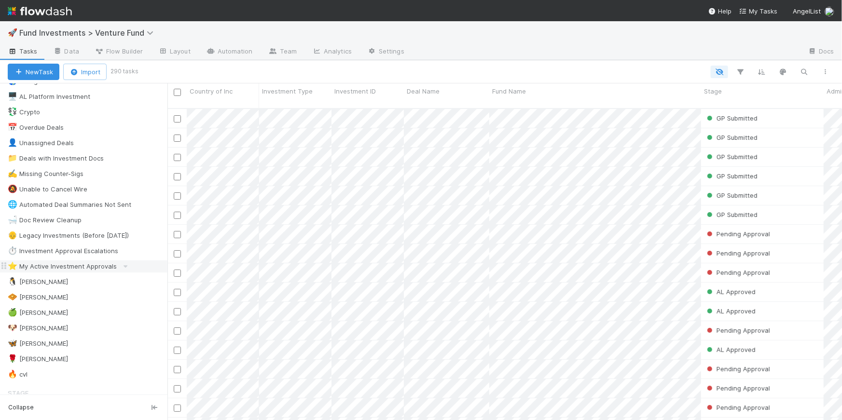
scroll to position [48, 0]
click at [82, 280] on div "🐧 Chloe 3" at bounding box center [88, 282] width 160 height 12
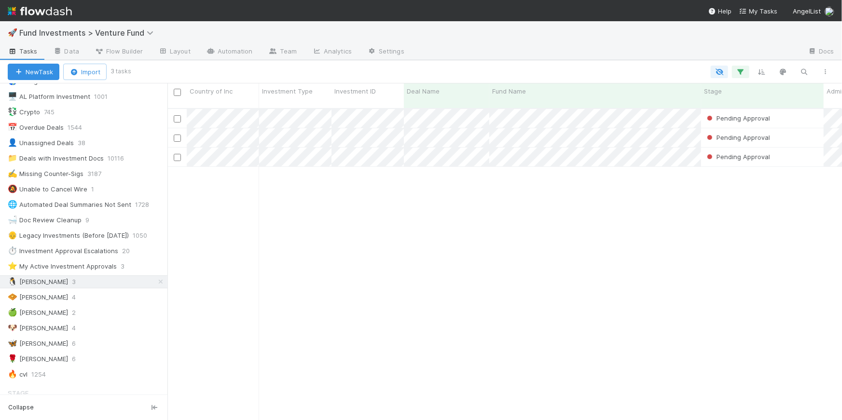
scroll to position [313, 669]
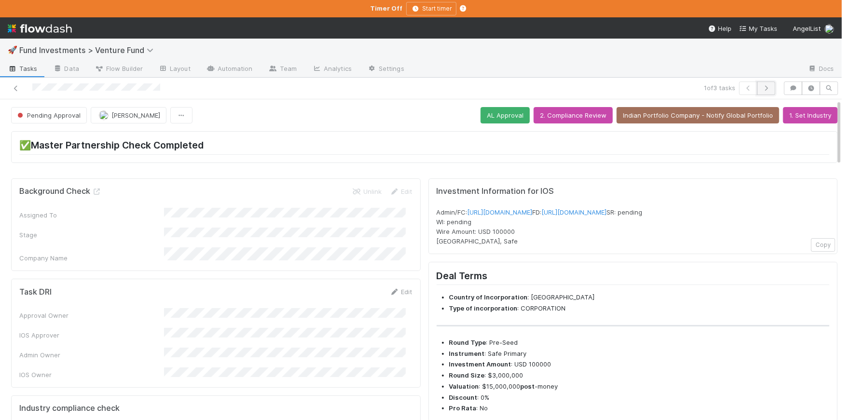
click at [765, 89] on icon "button" at bounding box center [767, 88] width 10 height 6
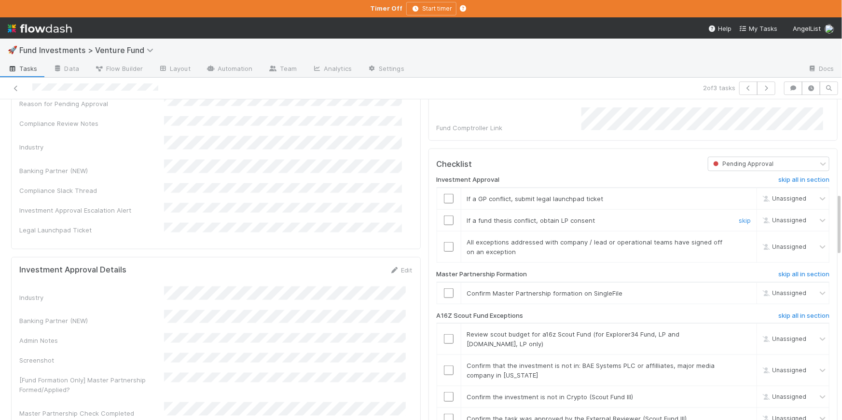
scroll to position [635, 0]
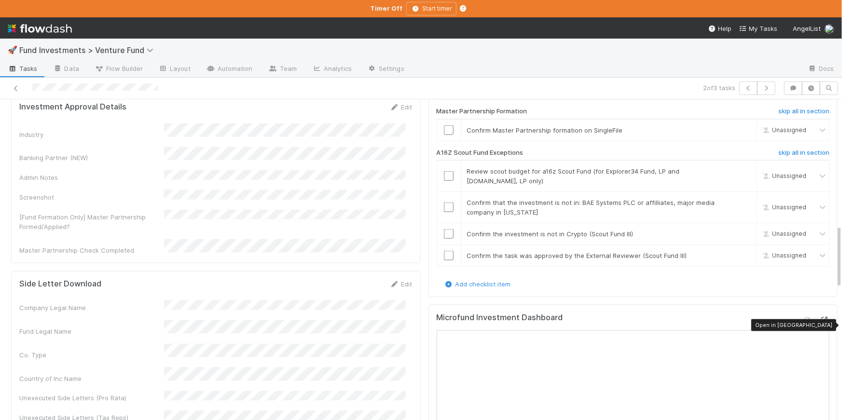
click at [820, 325] on div at bounding box center [825, 320] width 10 height 10
click at [739, 260] on link "skip" at bounding box center [745, 256] width 12 height 8
click at [445, 212] on input "checkbox" at bounding box center [449, 210] width 10 height 10
drag, startPoint x: 444, startPoint y: 242, endPoint x: 563, endPoint y: 4, distance: 266.4
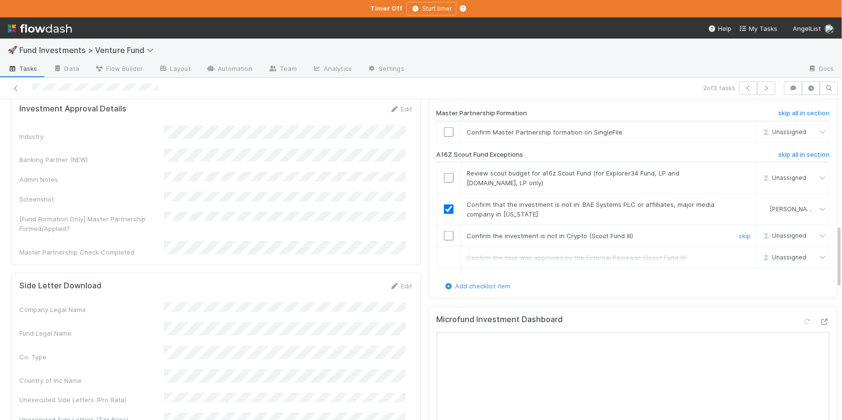
click at [444, 241] on input "checkbox" at bounding box center [449, 236] width 10 height 10
click at [444, 182] on input "checkbox" at bounding box center [449, 178] width 10 height 10
click at [772, 90] on div "2 of 3 tasks" at bounding box center [586, 89] width 386 height 14
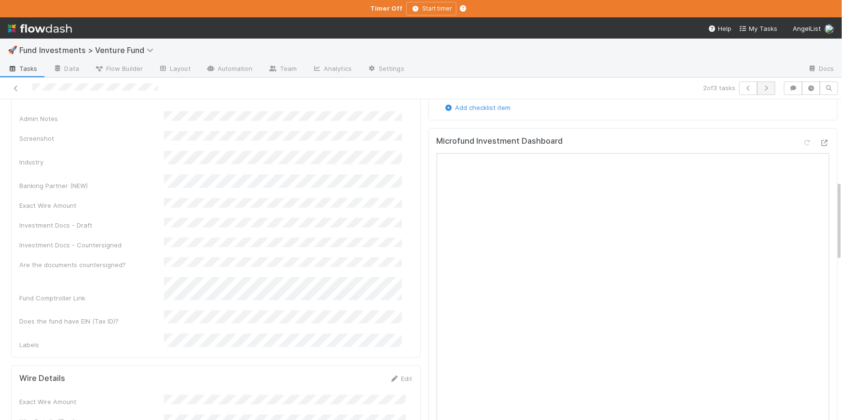
scroll to position [327, 0]
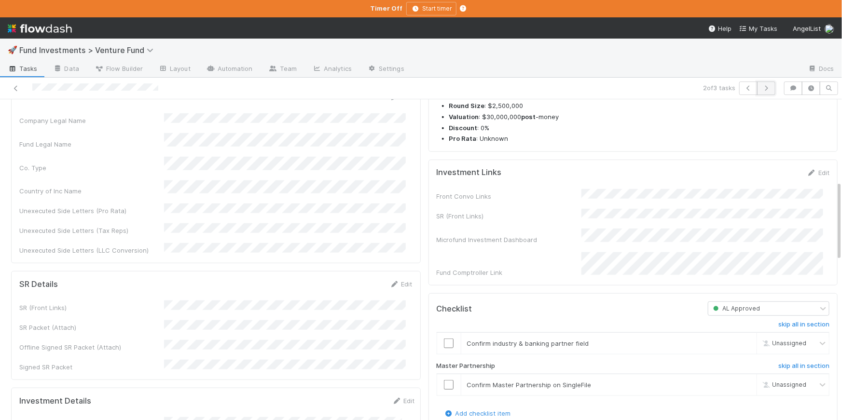
click at [768, 89] on button "button" at bounding box center [766, 89] width 18 height 14
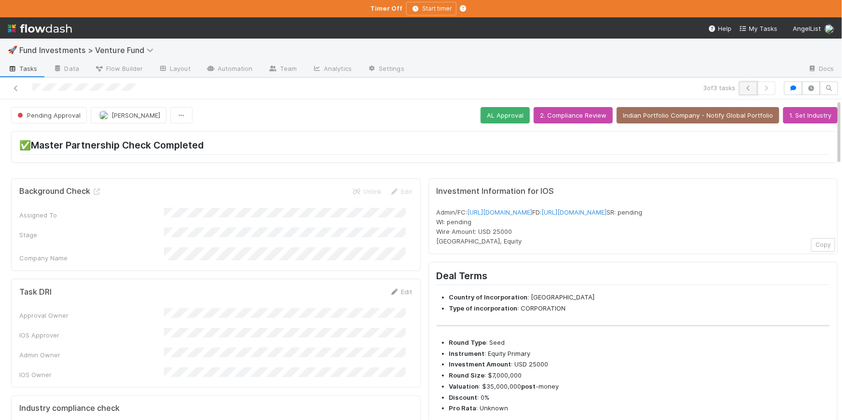
click at [744, 89] on icon "button" at bounding box center [749, 88] width 10 height 6
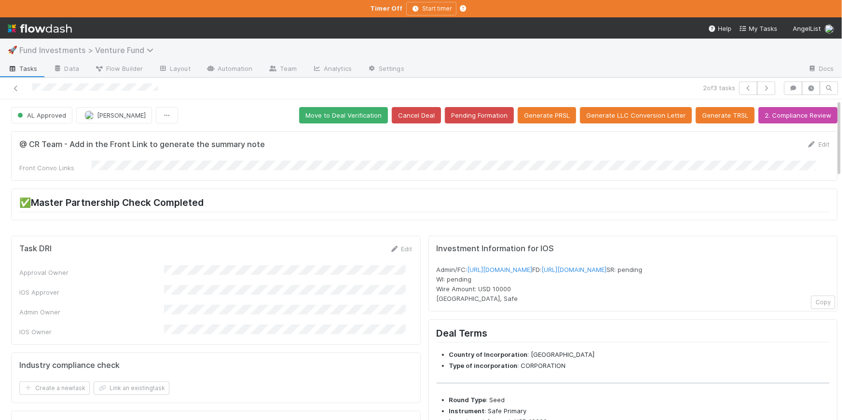
click at [144, 50] on span "Fund Investments > Venture Fund" at bounding box center [88, 50] width 139 height 10
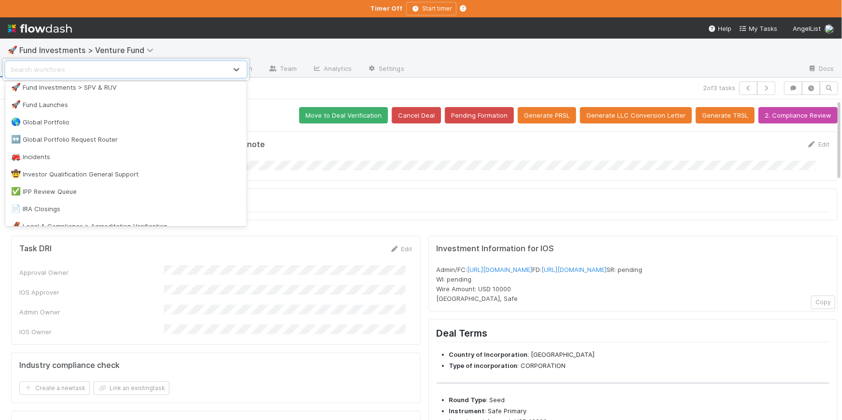
scroll to position [704, 0]
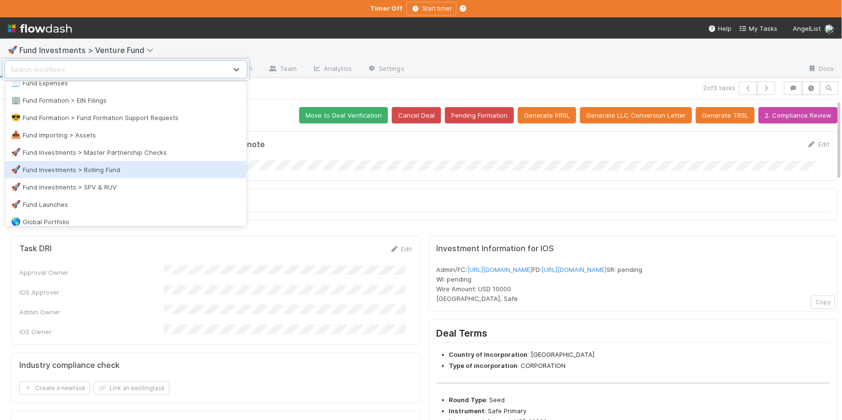
click at [142, 172] on div "🚀 Fund Investments > Rolling Fund" at bounding box center [126, 170] width 230 height 10
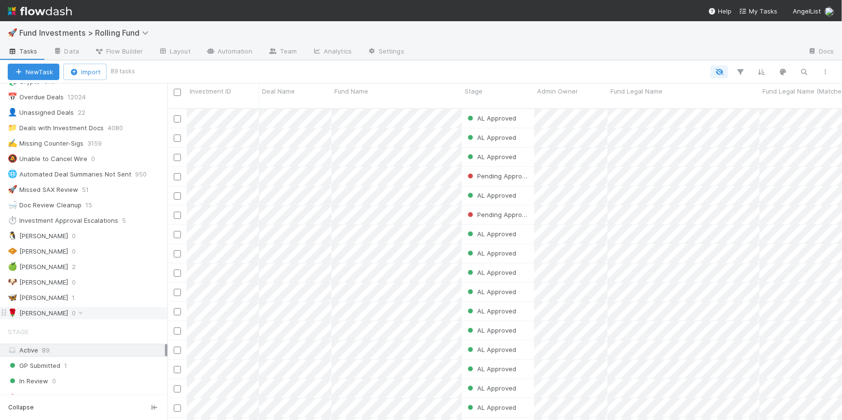
scroll to position [88, 0]
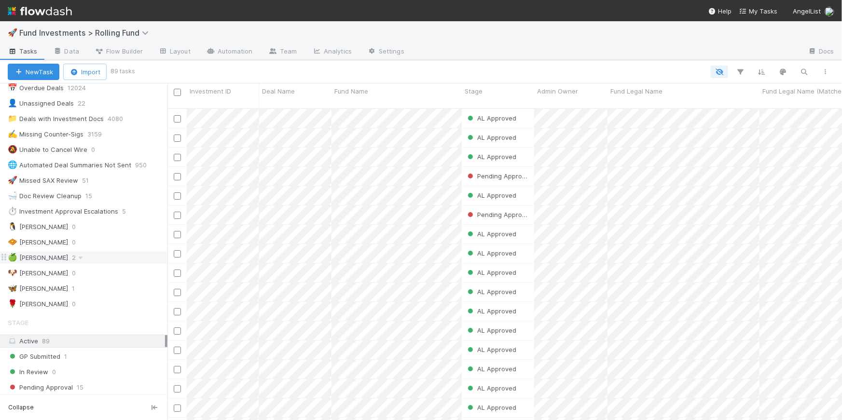
click at [93, 253] on div "🍏 Ali 2" at bounding box center [88, 258] width 160 height 12
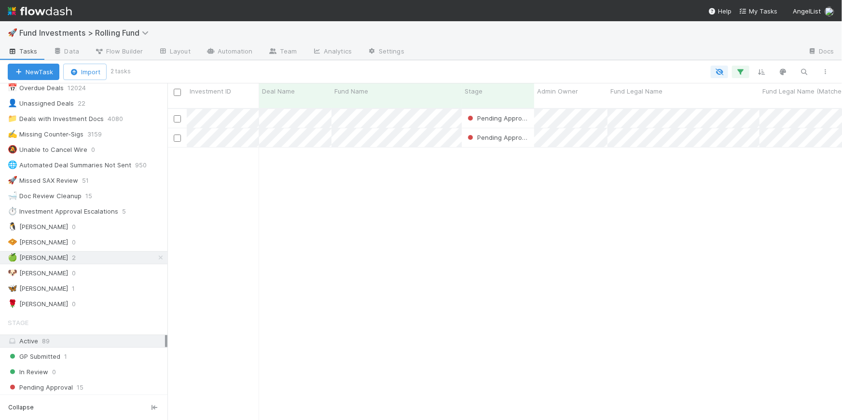
scroll to position [313, 669]
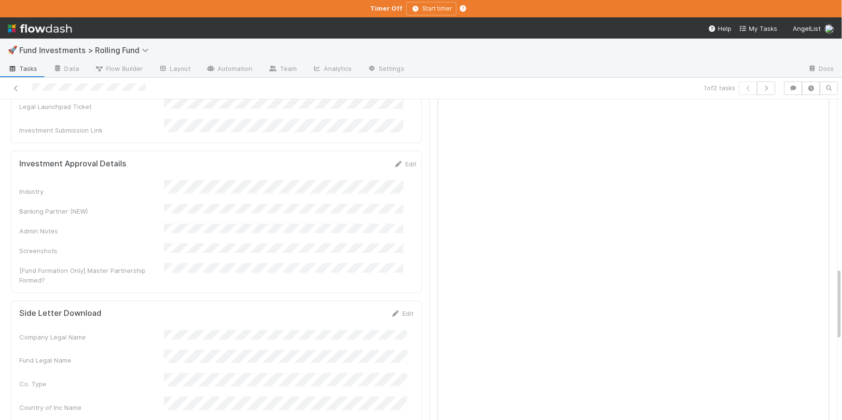
scroll to position [454, 0]
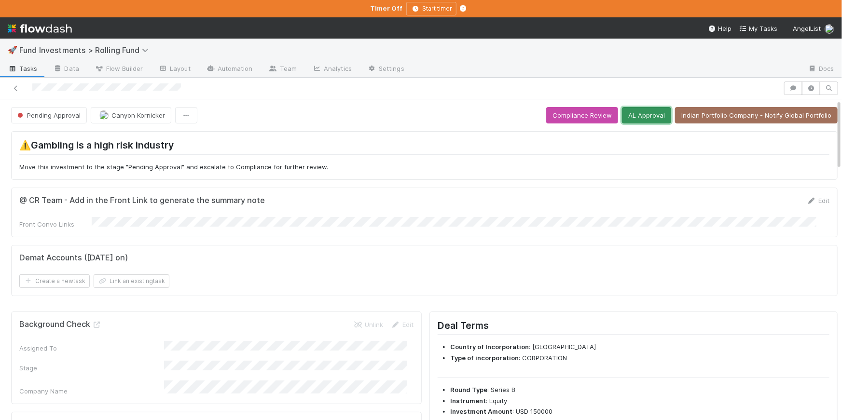
click at [649, 113] on button "AL Approval" at bounding box center [646, 115] width 49 height 16
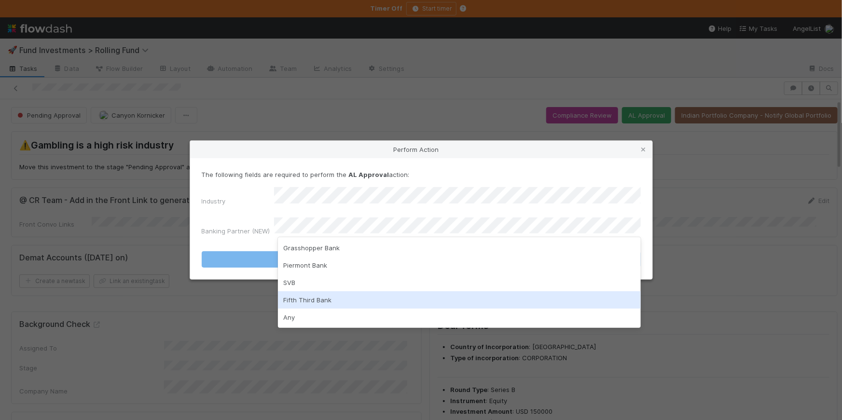
click at [332, 307] on div "Fifth Third Bank" at bounding box center [459, 300] width 363 height 17
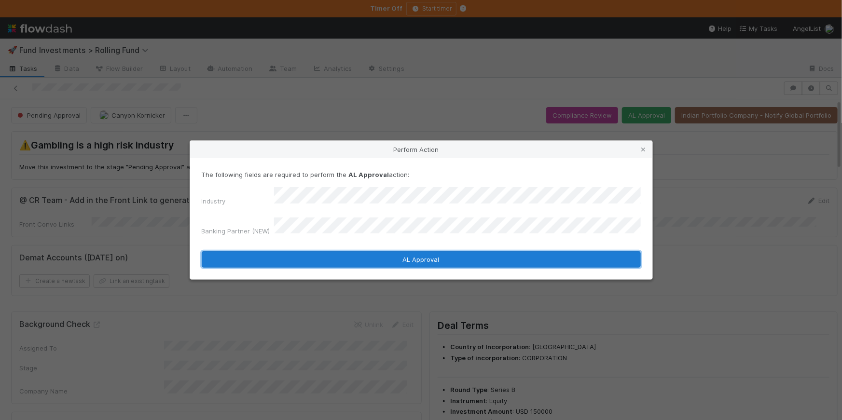
click at [364, 252] on button "AL Approval" at bounding box center [421, 260] width 439 height 16
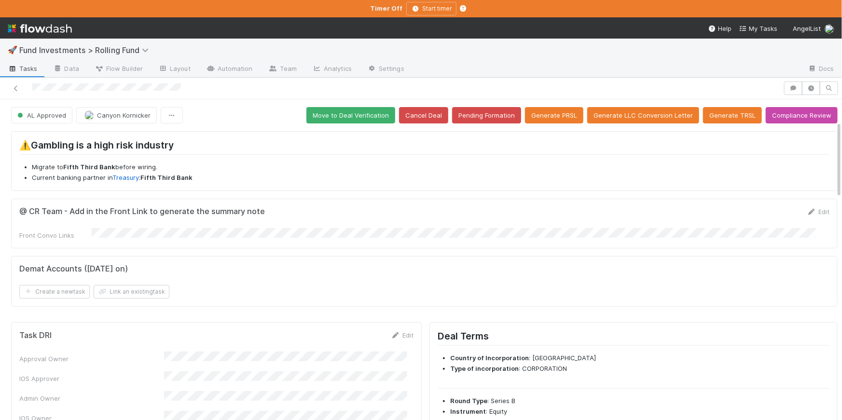
scroll to position [391, 0]
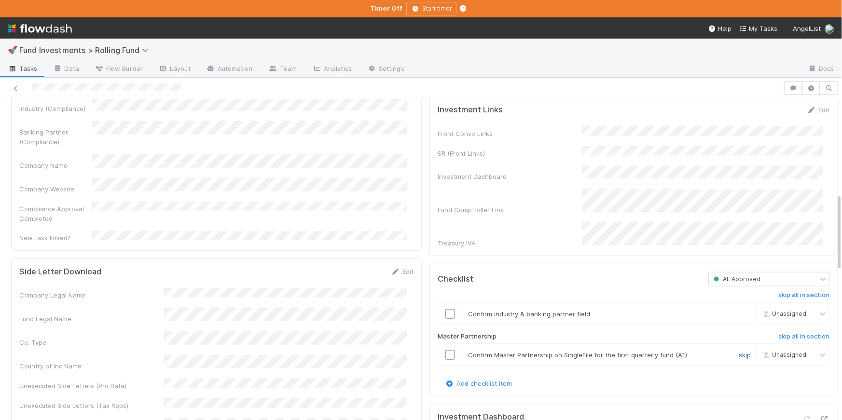
click at [739, 351] on link "skip" at bounding box center [745, 355] width 12 height 8
click at [446, 309] on input "checkbox" at bounding box center [451, 314] width 10 height 10
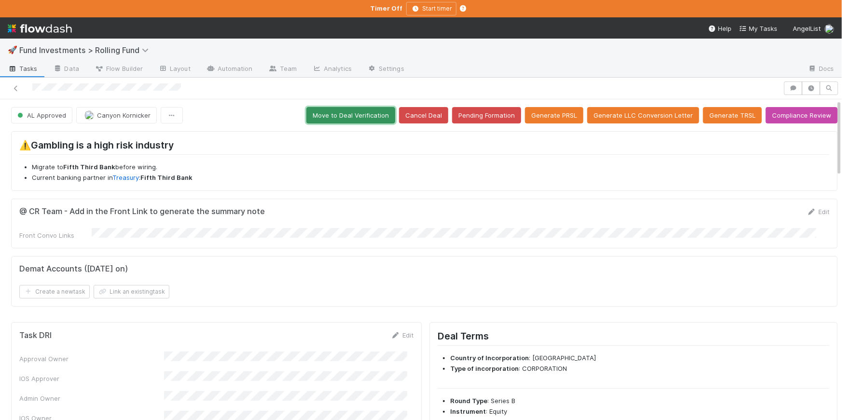
click at [348, 112] on button "Move to Deal Verification" at bounding box center [351, 115] width 89 height 16
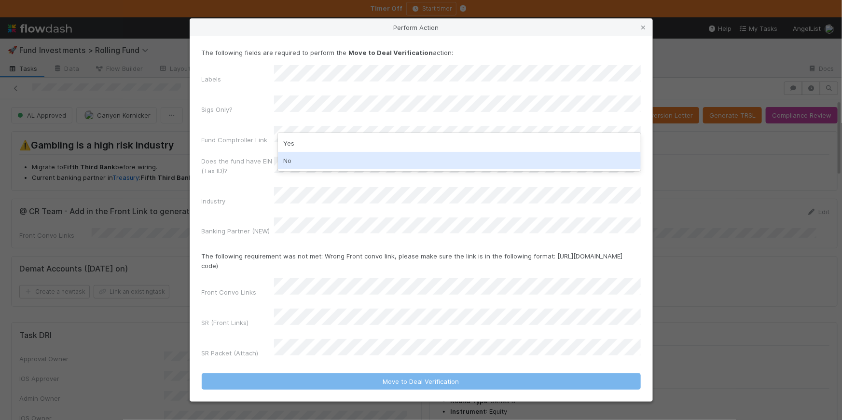
drag, startPoint x: 320, startPoint y: 161, endPoint x: 322, endPoint y: 135, distance: 26.2
click at [320, 161] on div "No" at bounding box center [459, 160] width 363 height 17
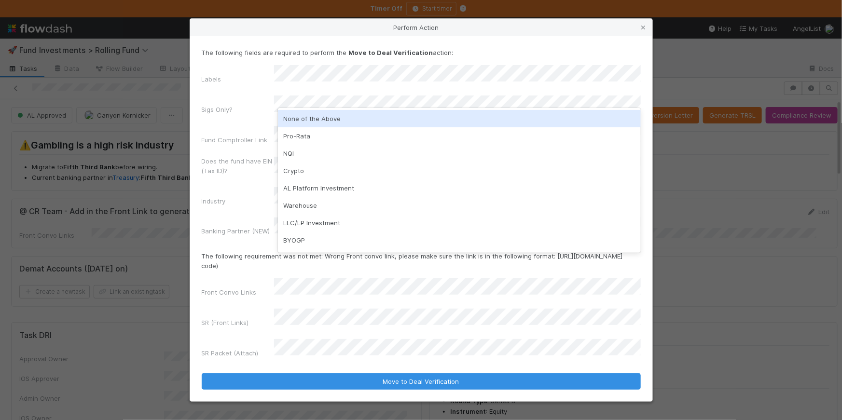
click at [324, 122] on div "None of the Above" at bounding box center [459, 118] width 363 height 17
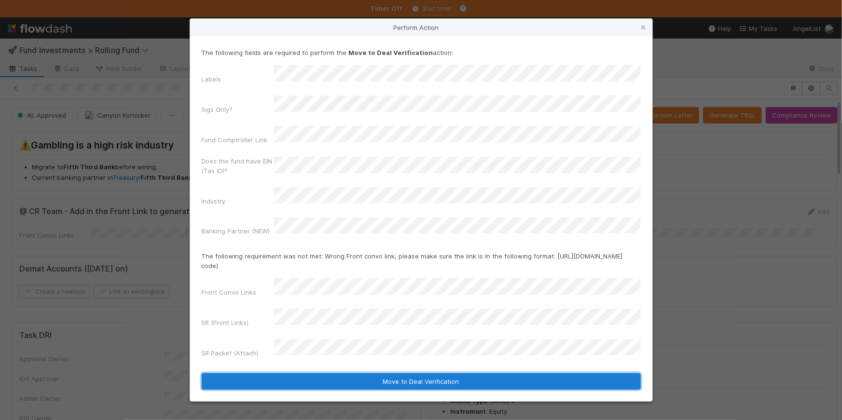
click at [446, 374] on button "Move to Deal Verification" at bounding box center [421, 382] width 439 height 16
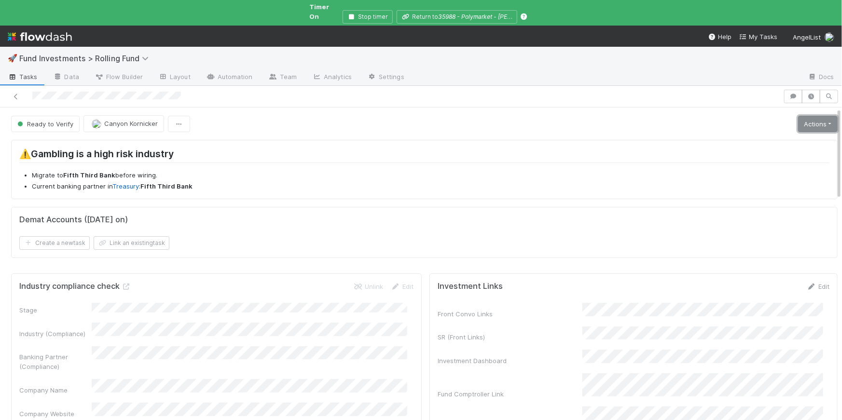
click at [805, 116] on link "Actions" at bounding box center [818, 124] width 40 height 16
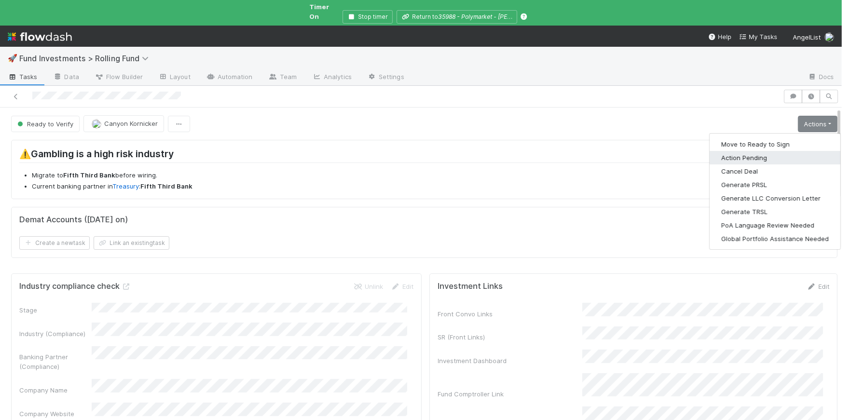
click at [768, 152] on button "Action Pending" at bounding box center [775, 158] width 131 height 14
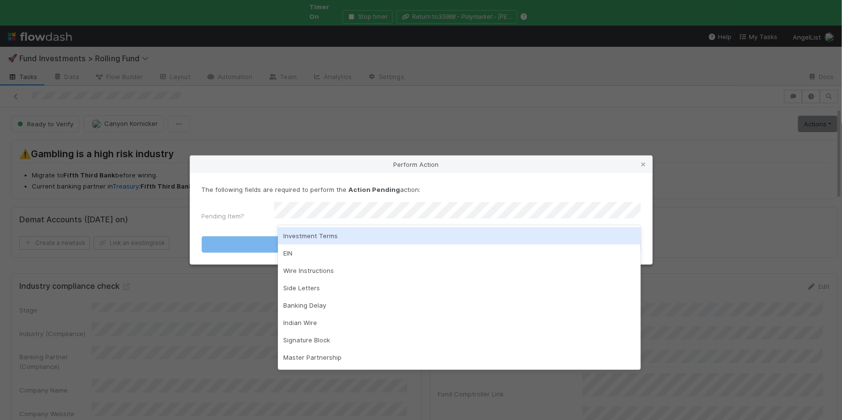
click at [451, 237] on div "Investment Terms" at bounding box center [459, 235] width 363 height 17
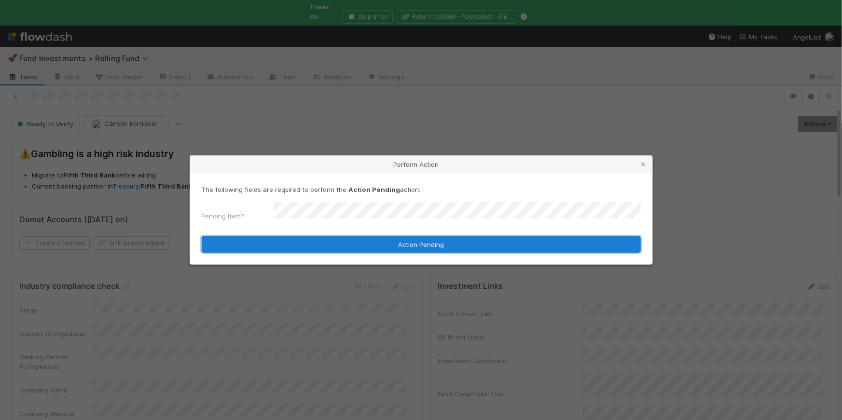
click at [454, 237] on button "Action Pending" at bounding box center [421, 245] width 439 height 16
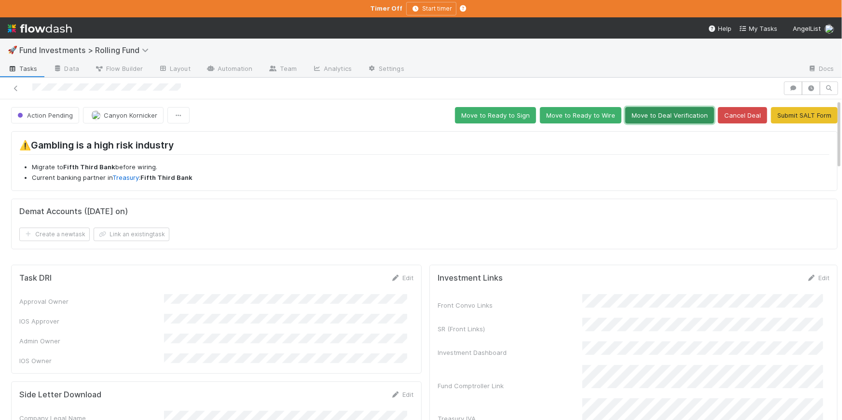
drag, startPoint x: 656, startPoint y: 115, endPoint x: 657, endPoint y: 145, distance: 29.5
click at [655, 115] on button "Move to Deal Verification" at bounding box center [670, 115] width 89 height 16
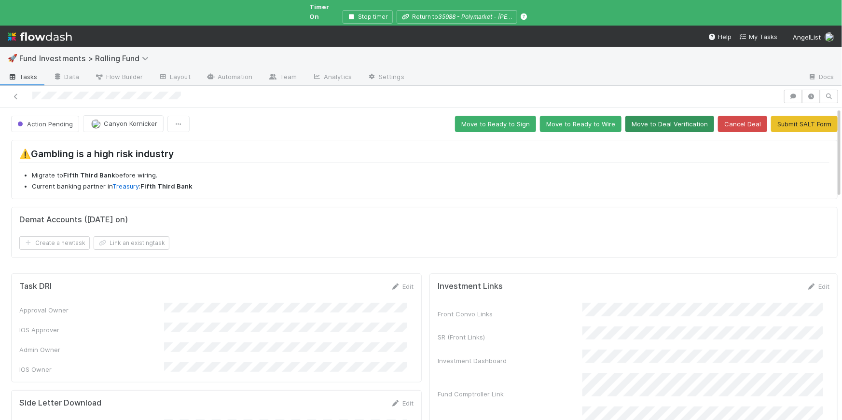
drag, startPoint x: 637, startPoint y: 126, endPoint x: 639, endPoint y: 118, distance: 7.4
click at [639, 116] on button "Move to Deal Verification" at bounding box center [670, 124] width 89 height 16
click at [55, 120] on span "Action Pending" at bounding box center [43, 124] width 57 height 8
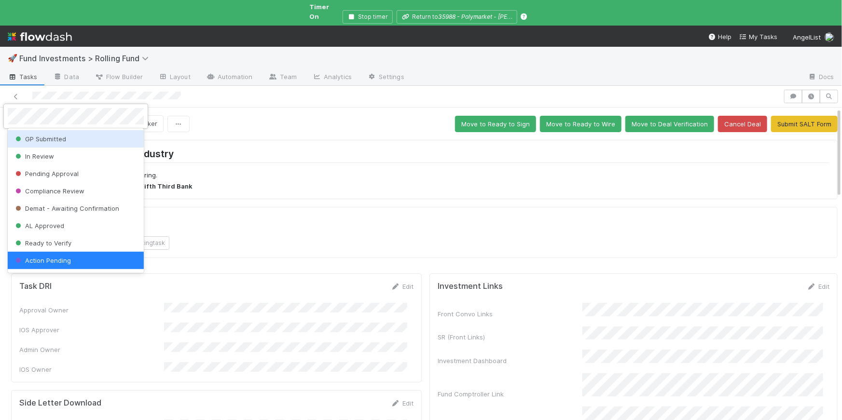
scroll to position [1, 0]
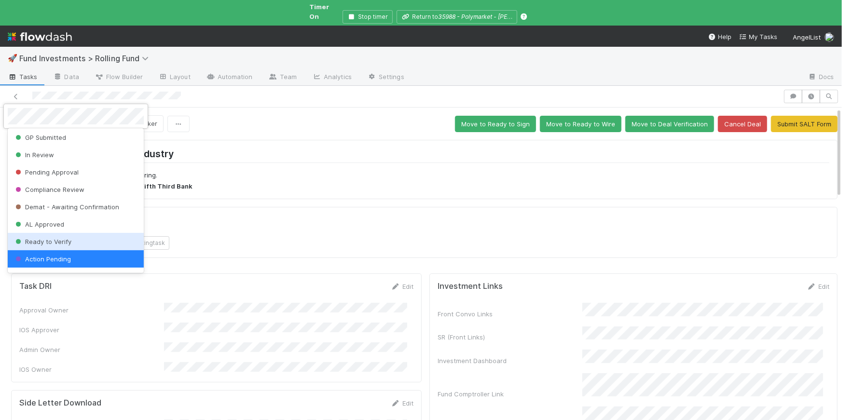
click at [68, 238] on span "Ready to Verify" at bounding box center [43, 242] width 58 height 8
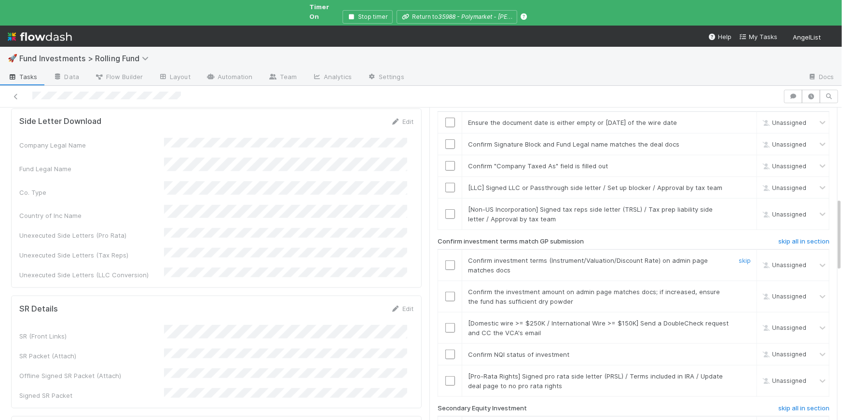
scroll to position [390, 0]
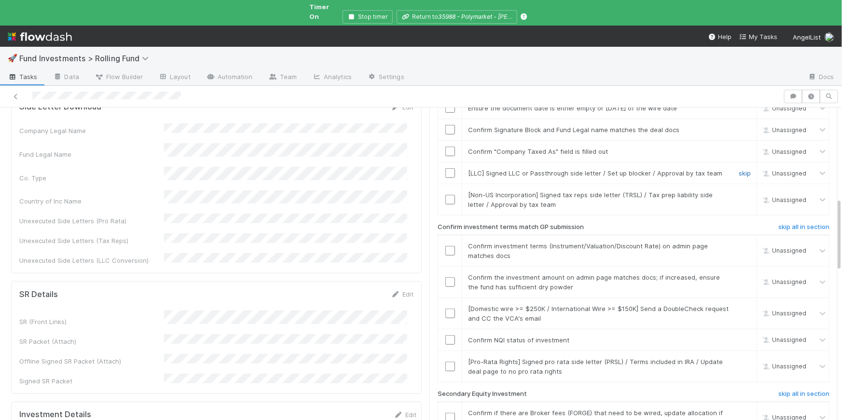
click at [739, 169] on link "skip" at bounding box center [745, 173] width 12 height 8
click at [729, 190] on div "skip" at bounding box center [743, 199] width 29 height 19
click at [739, 191] on link "skip" at bounding box center [745, 195] width 12 height 8
click at [446, 147] on input "checkbox" at bounding box center [451, 152] width 10 height 10
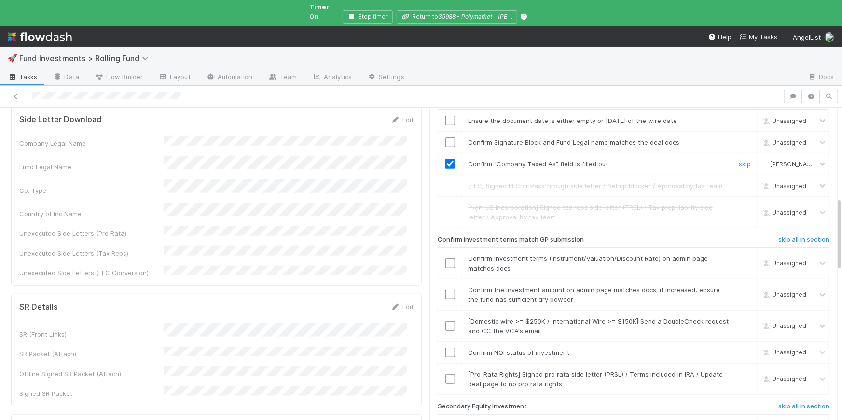
scroll to position [313, 0]
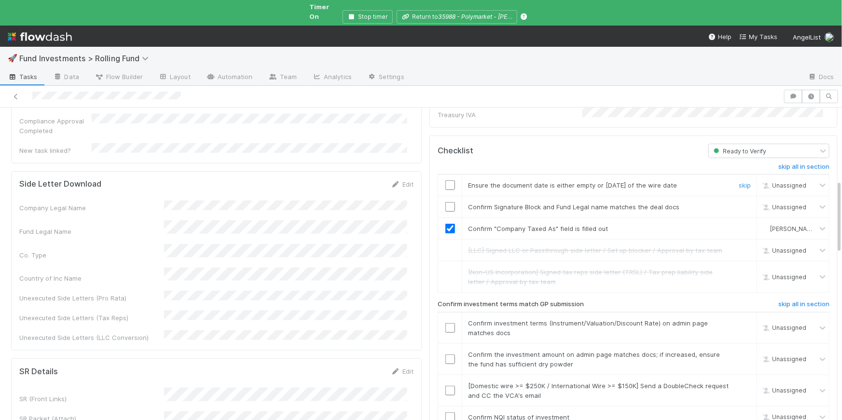
click at [446, 181] on input "checkbox" at bounding box center [451, 186] width 10 height 10
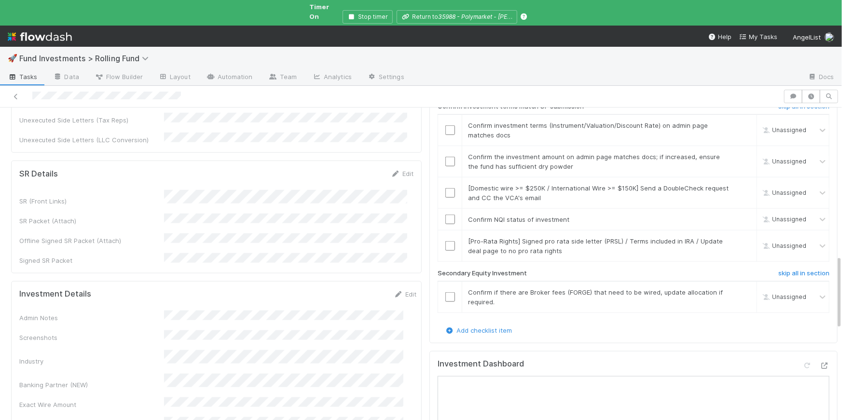
scroll to position [641, 0]
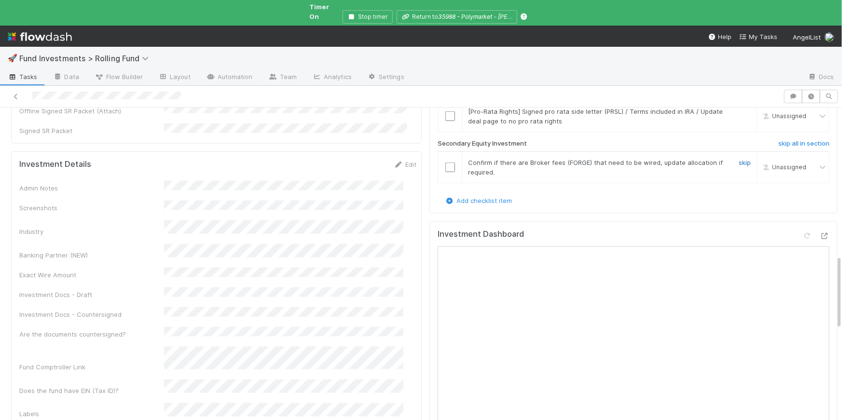
click at [739, 159] on link "skip" at bounding box center [745, 163] width 12 height 8
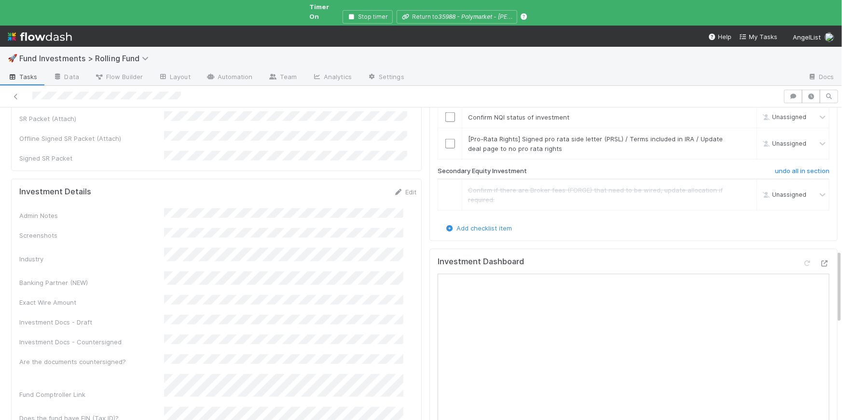
scroll to position [612, 0]
click at [739, 137] on link "skip" at bounding box center [745, 141] width 12 height 8
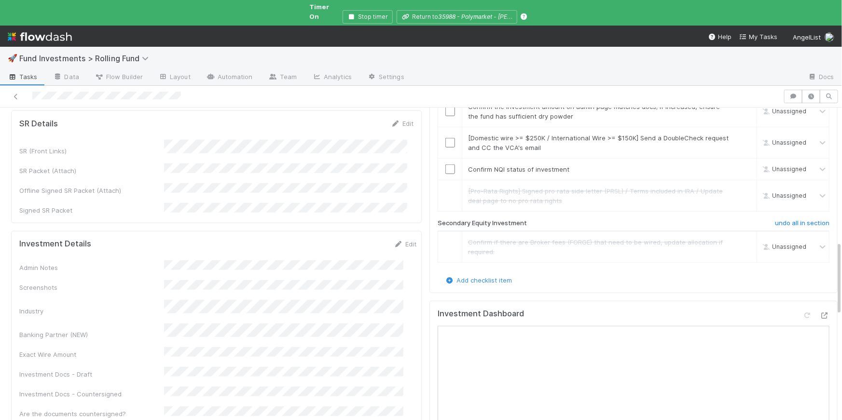
scroll to position [547, 0]
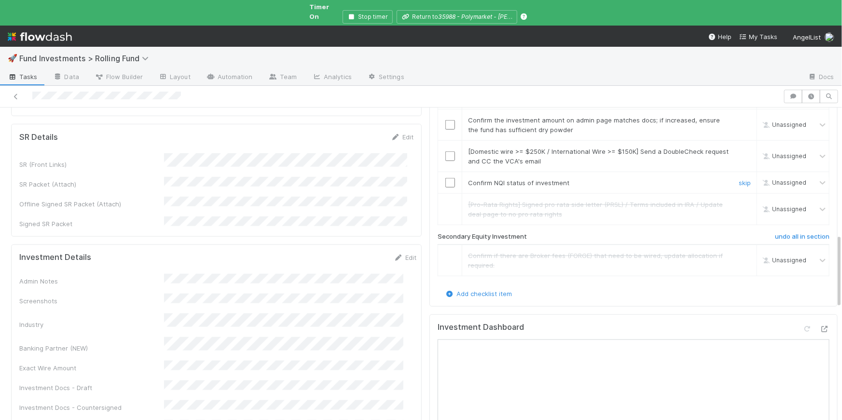
click at [441, 172] on td at bounding box center [450, 183] width 24 height 22
click at [446, 178] on input "checkbox" at bounding box center [451, 183] width 10 height 10
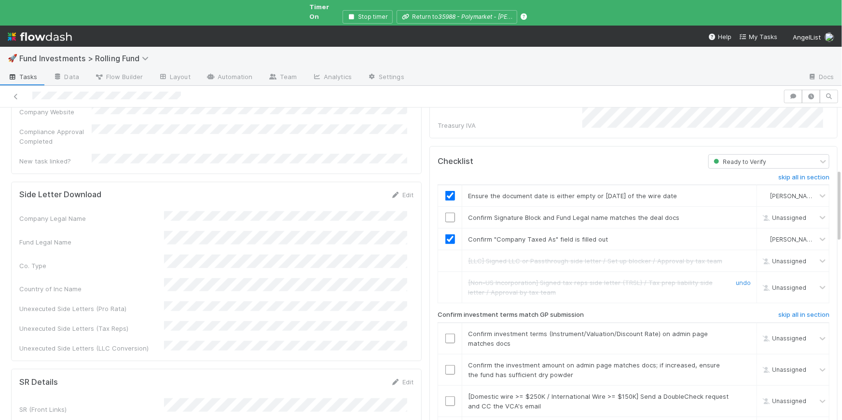
scroll to position [356, 0]
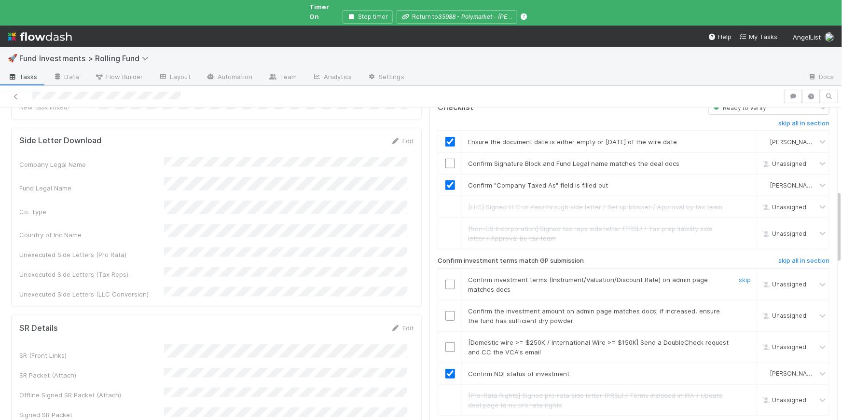
click at [446, 280] on input "checkbox" at bounding box center [451, 285] width 10 height 10
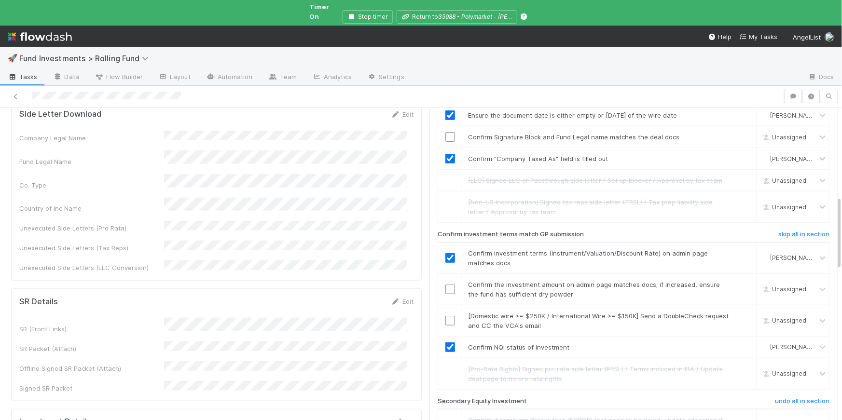
scroll to position [439, 0]
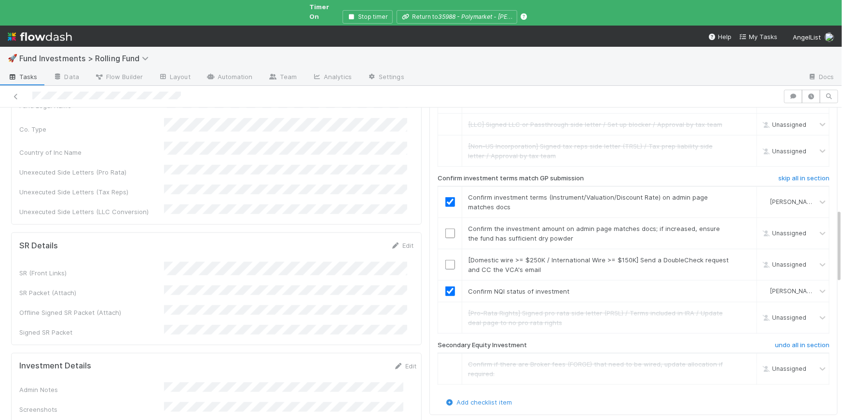
click at [405, 362] on div "Investment Details Edit" at bounding box center [218, 367] width 412 height 10
click at [394, 363] on link "Edit" at bounding box center [405, 367] width 23 height 8
click at [356, 362] on button "Save" at bounding box center [365, 370] width 28 height 16
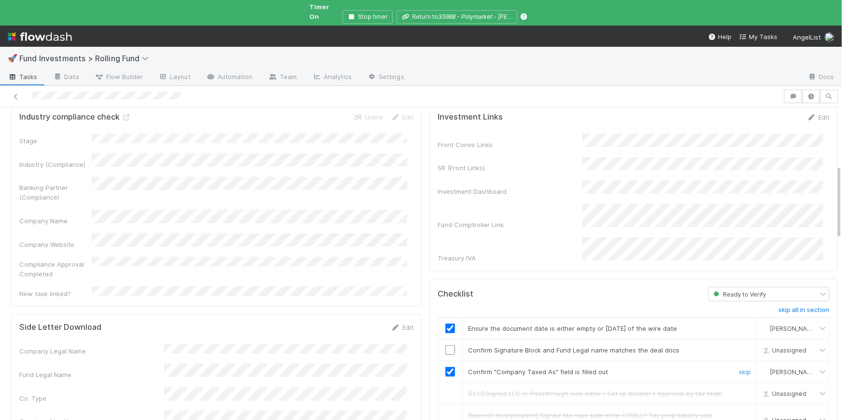
scroll to position [313, 0]
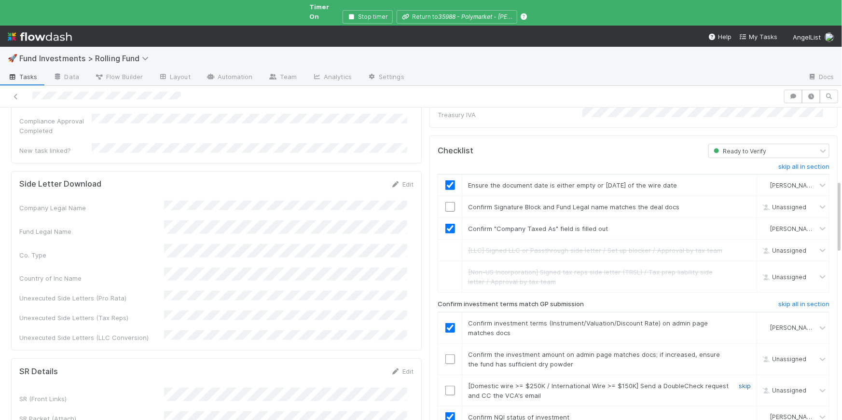
click at [739, 382] on link "skip" at bounding box center [745, 386] width 12 height 8
click at [446, 355] on input "checkbox" at bounding box center [451, 360] width 10 height 10
click at [446, 202] on input "checkbox" at bounding box center [451, 207] width 10 height 10
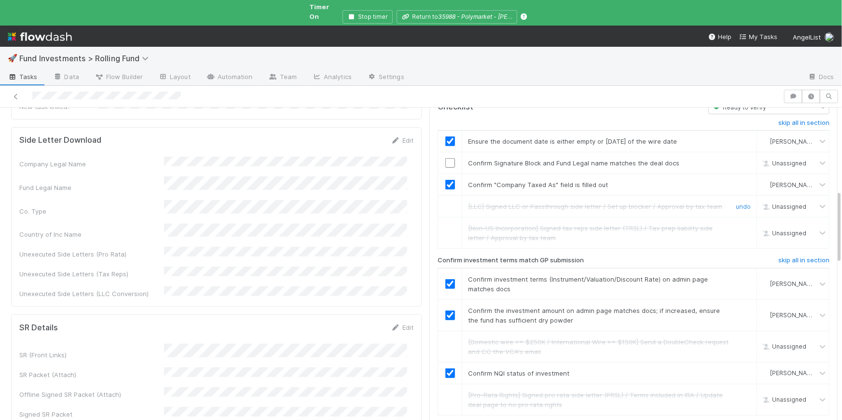
scroll to position [309, 0]
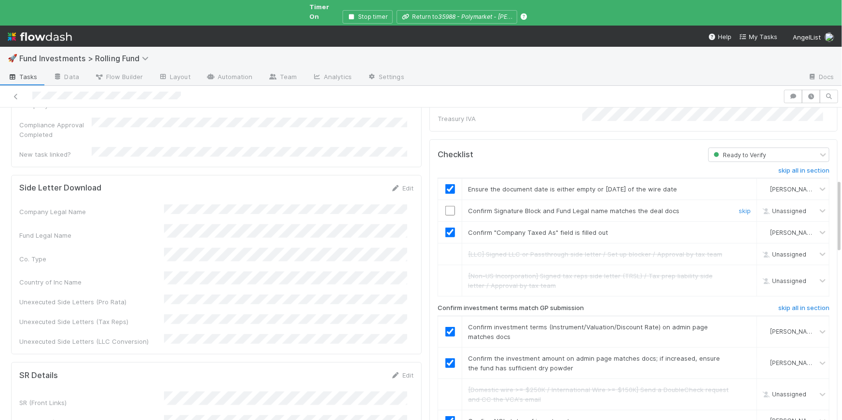
click at [446, 206] on input "checkbox" at bounding box center [451, 211] width 10 height 10
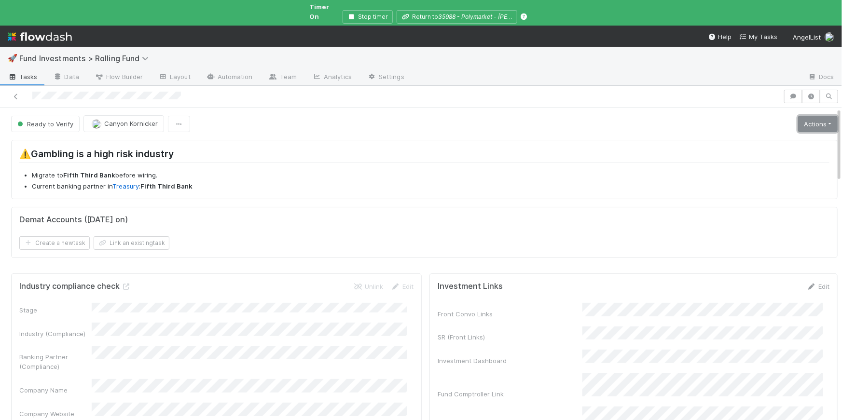
click at [817, 116] on link "Actions" at bounding box center [818, 124] width 40 height 16
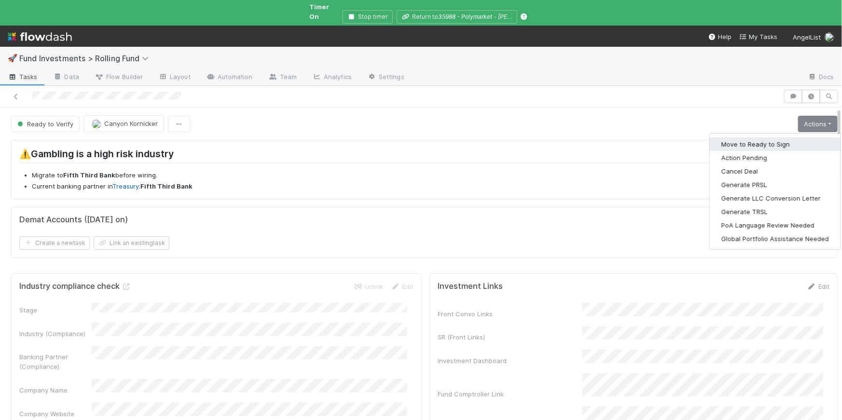
click at [778, 138] on button "Move to Ready to Sign" at bounding box center [775, 145] width 131 height 14
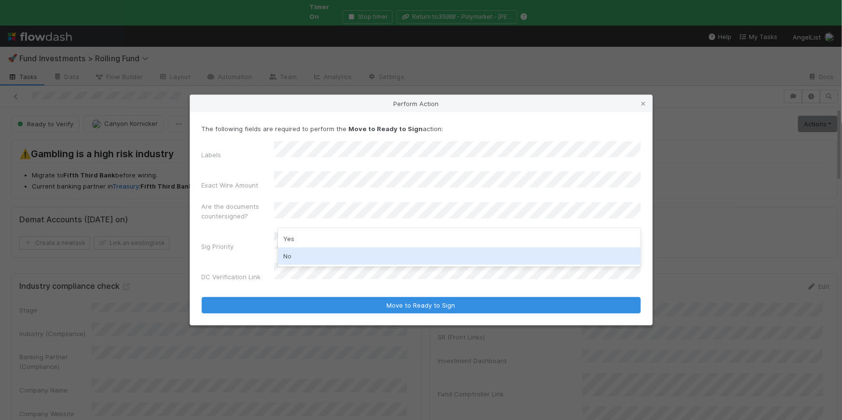
click at [341, 255] on div "No" at bounding box center [459, 256] width 363 height 17
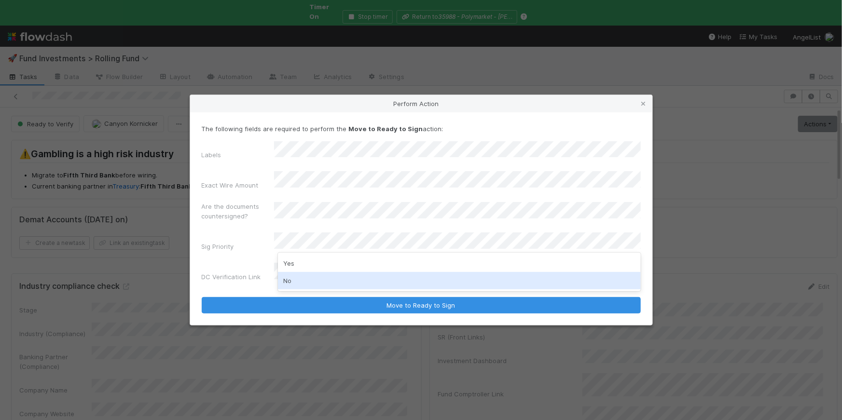
click at [314, 280] on div "No" at bounding box center [459, 280] width 363 height 17
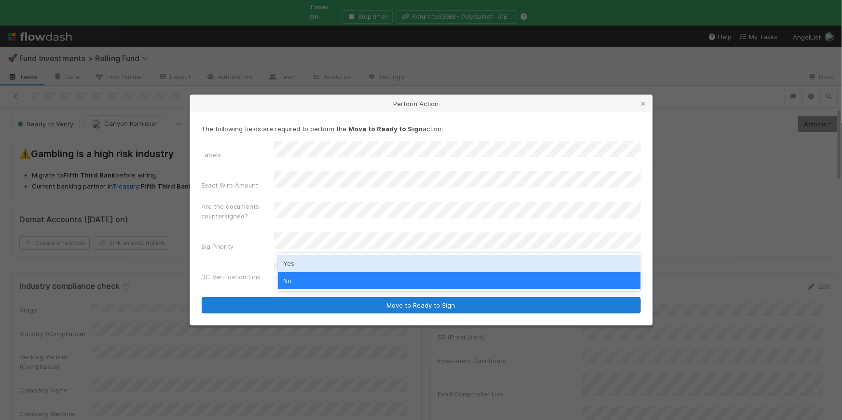
drag, startPoint x: 305, startPoint y: 263, endPoint x: 365, endPoint y: 289, distance: 65.5
click at [305, 263] on div "Yes" at bounding box center [459, 263] width 363 height 17
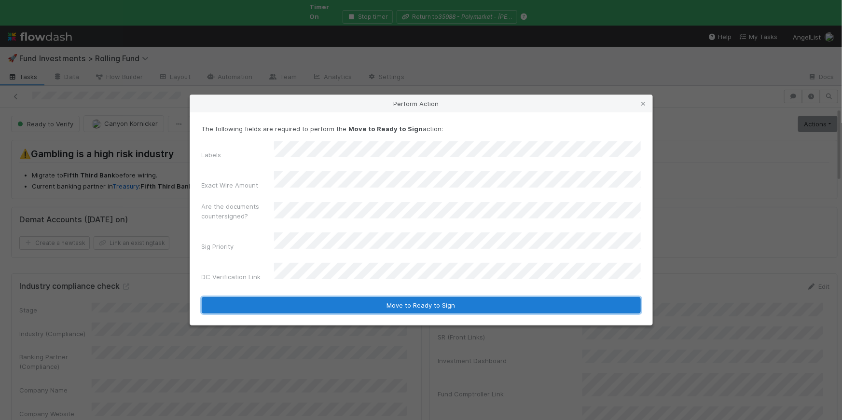
click at [395, 297] on button "Move to Ready to Sign" at bounding box center [421, 305] width 439 height 16
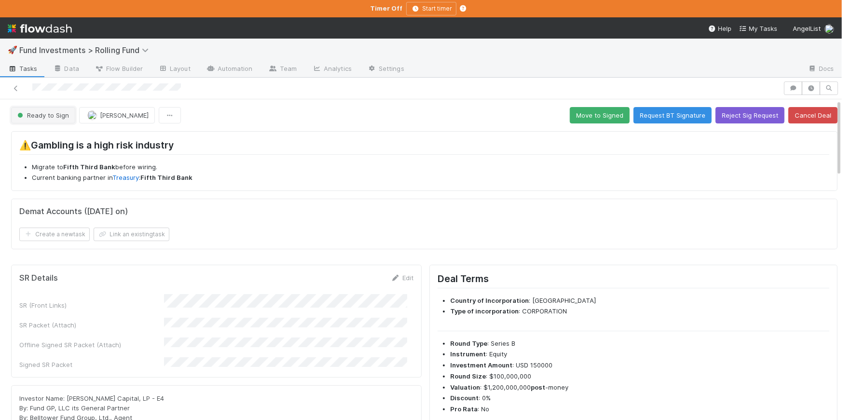
click at [56, 120] on button "Ready to Sign" at bounding box center [43, 115] width 64 height 16
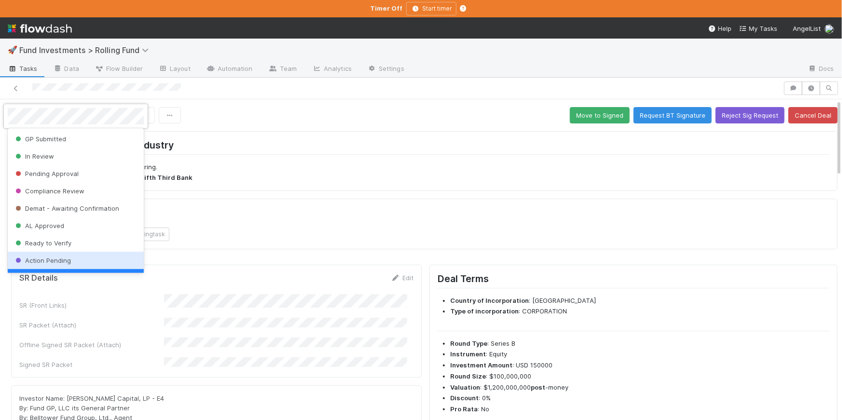
click at [55, 255] on div "Action Pending" at bounding box center [76, 260] width 136 height 17
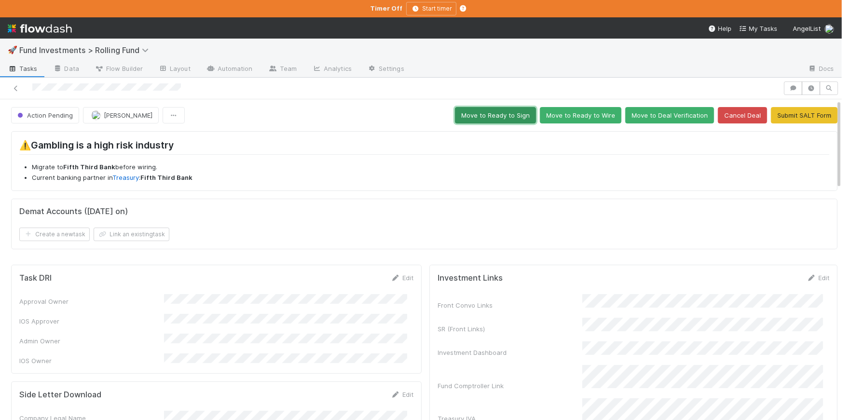
click at [497, 116] on button "Move to Ready to Sign" at bounding box center [495, 115] width 81 height 16
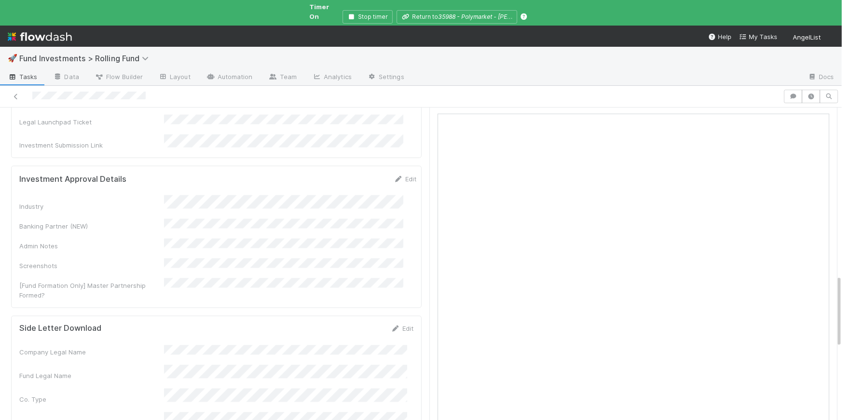
scroll to position [654, 0]
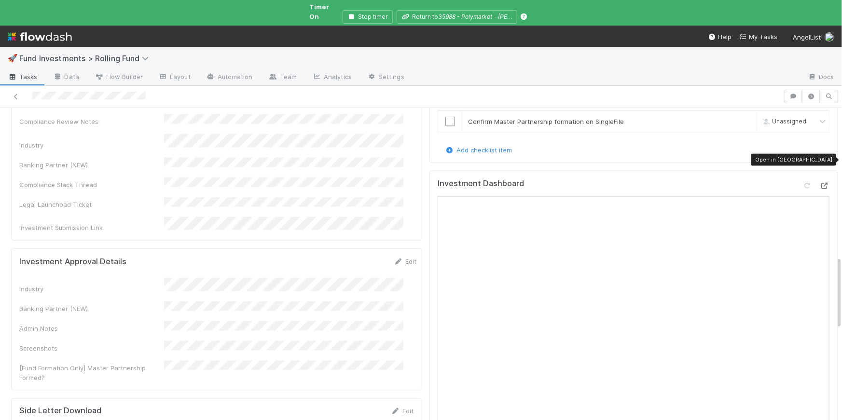
click at [820, 183] on icon at bounding box center [825, 186] width 10 height 6
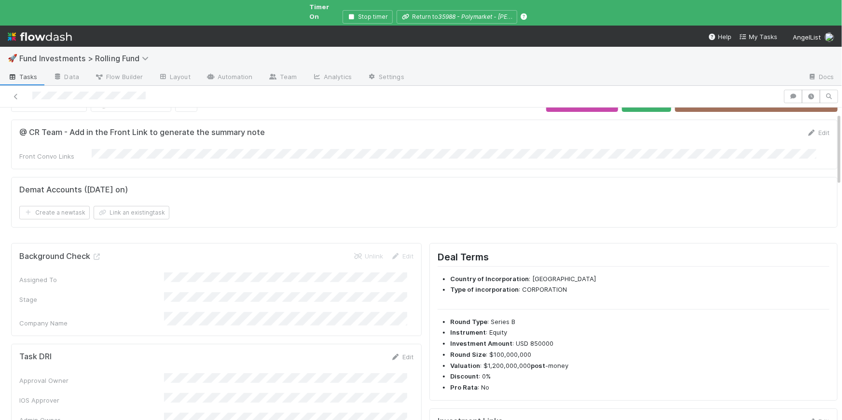
scroll to position [0, 0]
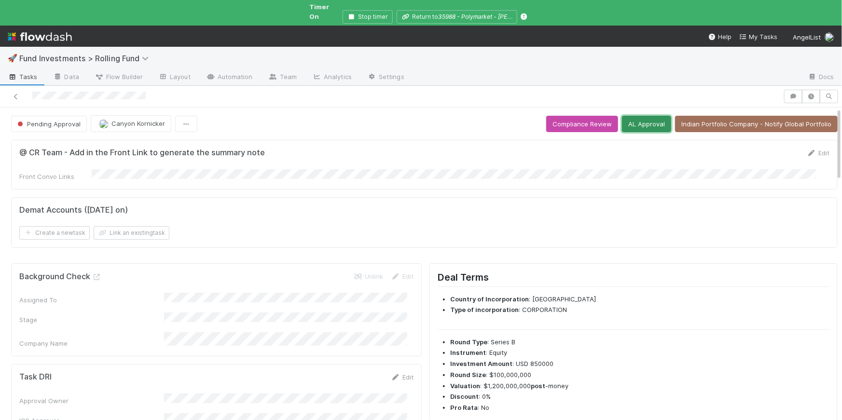
click at [627, 120] on button "AL Approval" at bounding box center [646, 124] width 49 height 16
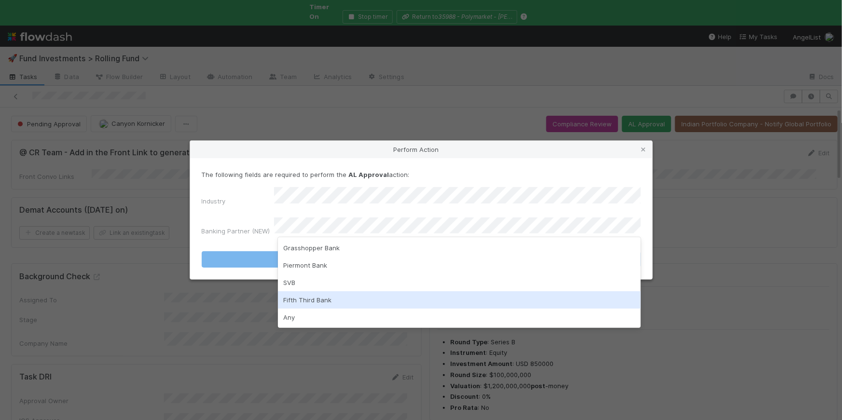
click at [331, 298] on div "Fifth Third Bank" at bounding box center [459, 300] width 363 height 17
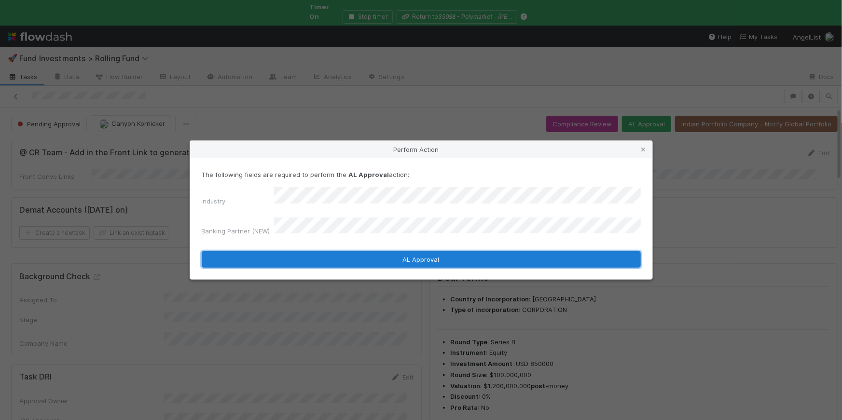
click at [364, 252] on button "AL Approval" at bounding box center [421, 260] width 439 height 16
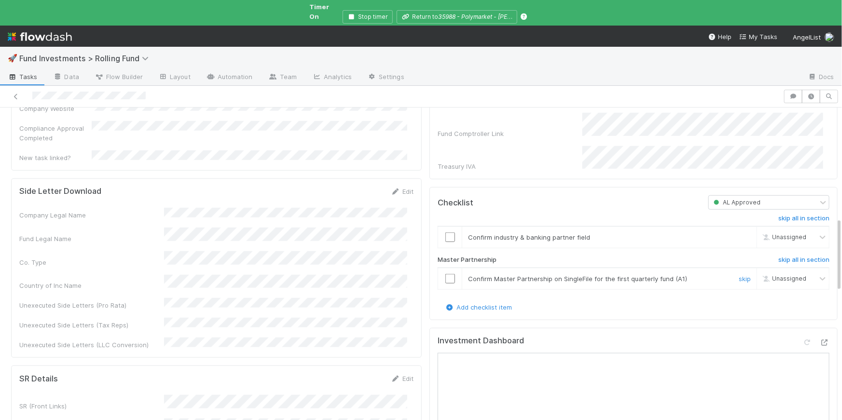
scroll to position [474, 0]
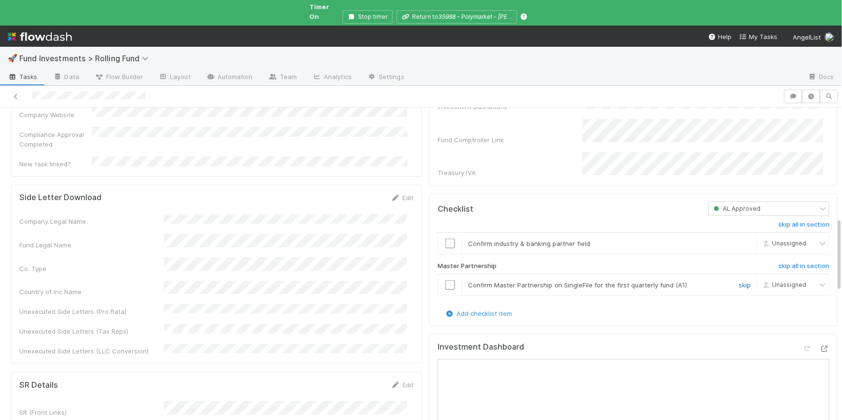
click at [739, 281] on link "skip" at bounding box center [745, 285] width 12 height 8
click at [446, 239] on input "checkbox" at bounding box center [451, 244] width 10 height 10
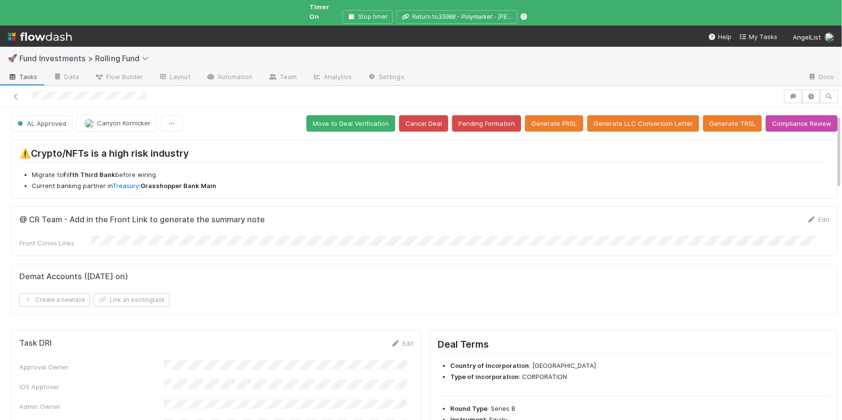
scroll to position [0, 0]
click at [356, 116] on button "Move to Deal Verification" at bounding box center [351, 124] width 89 height 16
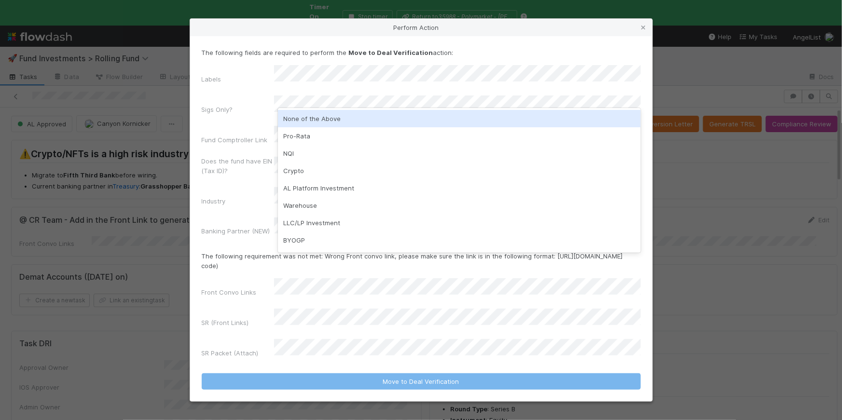
click at [324, 121] on div "None of the Above" at bounding box center [459, 118] width 363 height 17
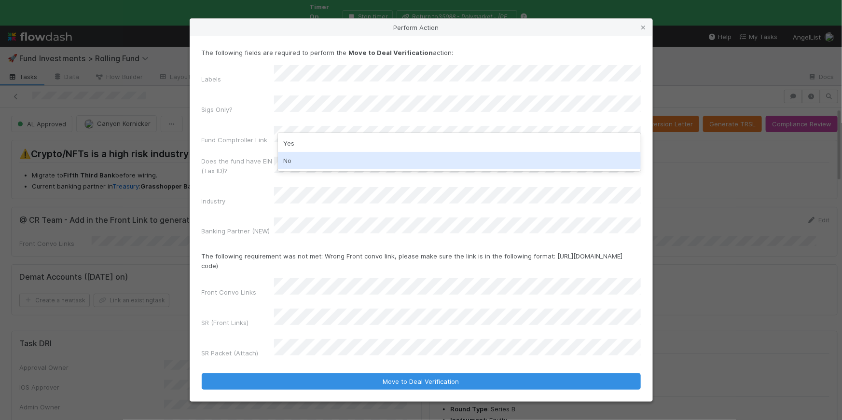
click at [316, 168] on div "No" at bounding box center [459, 160] width 363 height 17
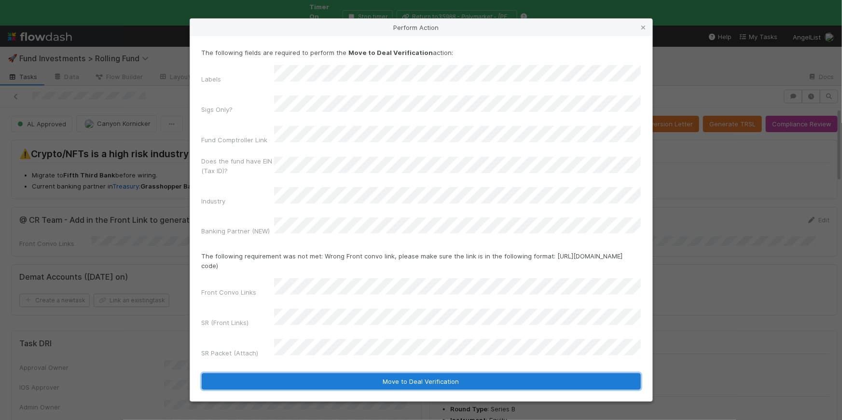
click at [446, 374] on button "Move to Deal Verification" at bounding box center [421, 382] width 439 height 16
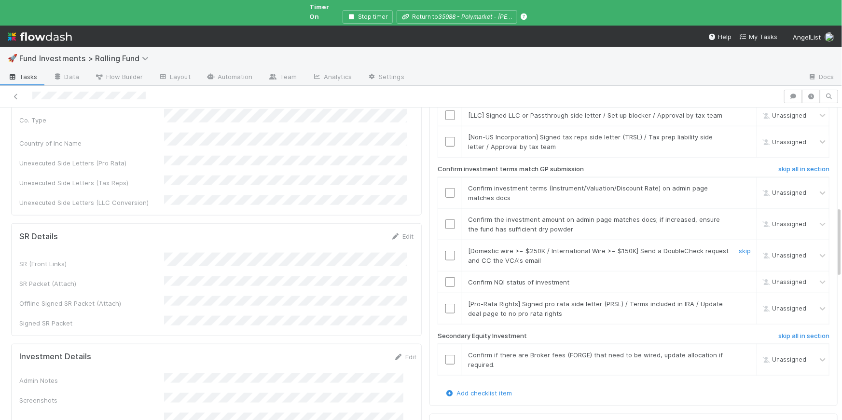
scroll to position [449, 0]
click at [739, 350] on link "skip" at bounding box center [745, 354] width 12 height 8
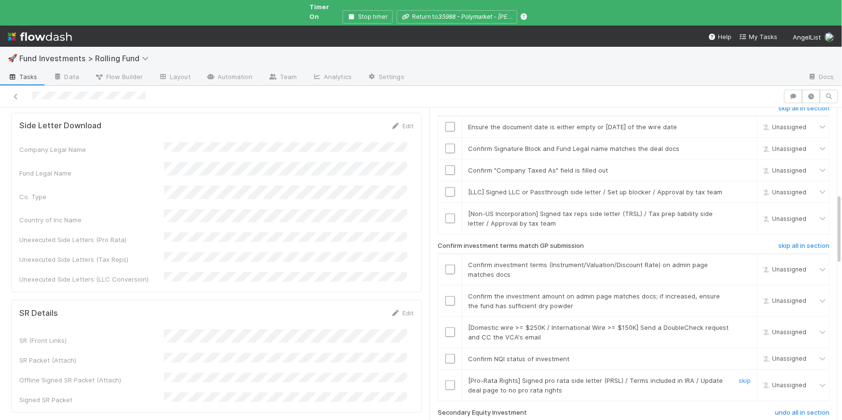
scroll to position [370, 0]
click at [739, 211] on link "skip" at bounding box center [745, 215] width 12 height 8
click at [730, 189] on div "skip" at bounding box center [743, 194] width 29 height 10
click at [739, 190] on link "skip" at bounding box center [745, 194] width 12 height 8
click at [448, 167] on input "checkbox" at bounding box center [451, 172] width 10 height 10
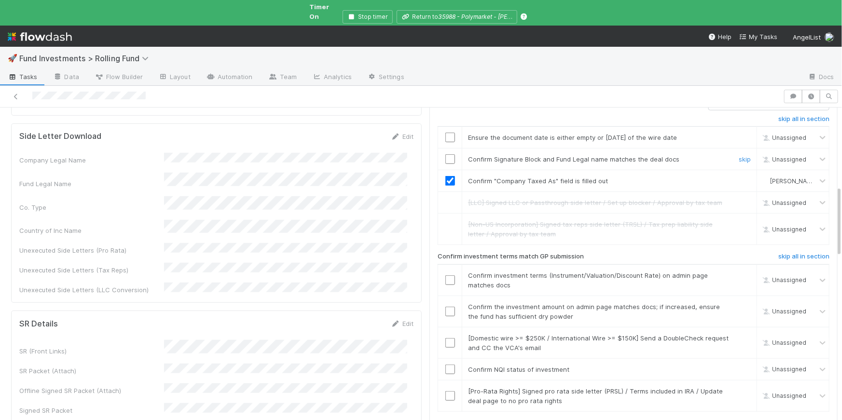
scroll to position [350, 0]
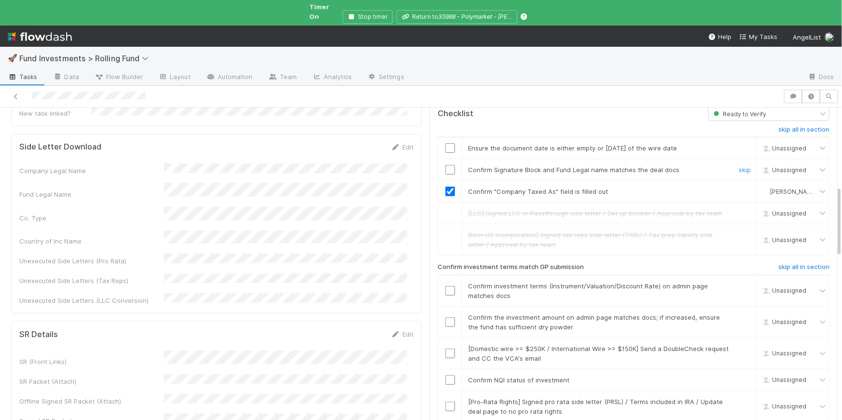
click at [450, 165] on div at bounding box center [450, 170] width 24 height 10
click at [446, 143] on input "checkbox" at bounding box center [451, 148] width 10 height 10
click at [446, 165] on input "checkbox" at bounding box center [451, 170] width 10 height 10
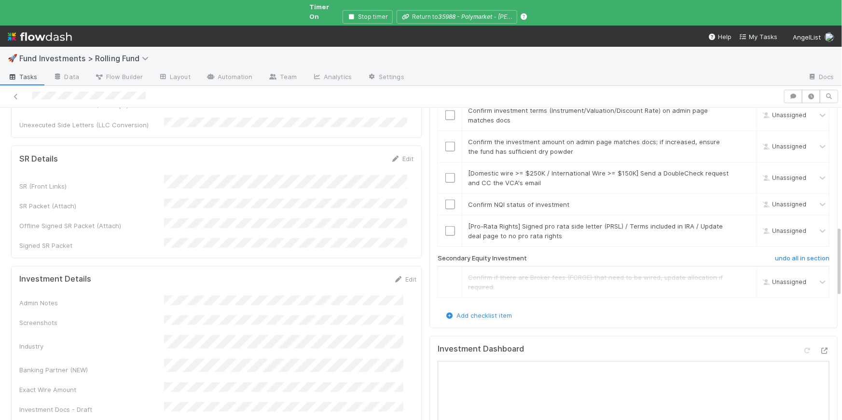
scroll to position [530, 0]
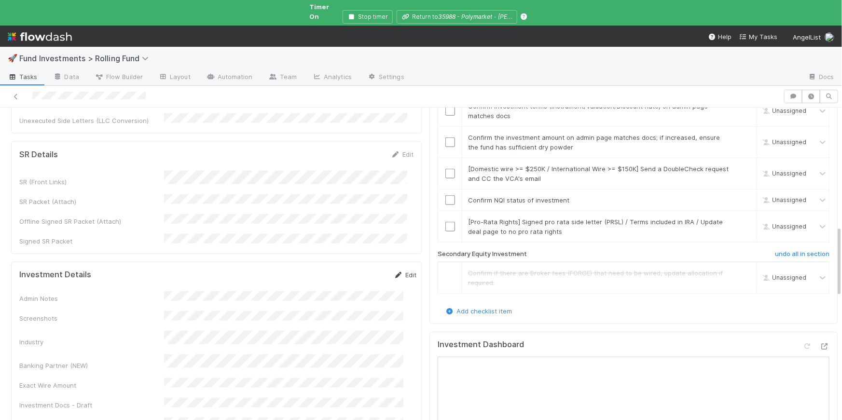
click at [394, 272] on icon at bounding box center [399, 275] width 10 height 6
click at [386, 270] on button "Cancel" at bounding box center [400, 278] width 34 height 16
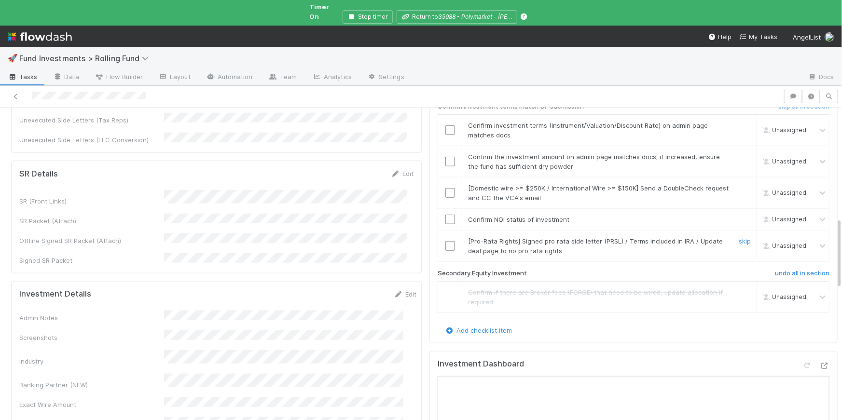
scroll to position [490, 0]
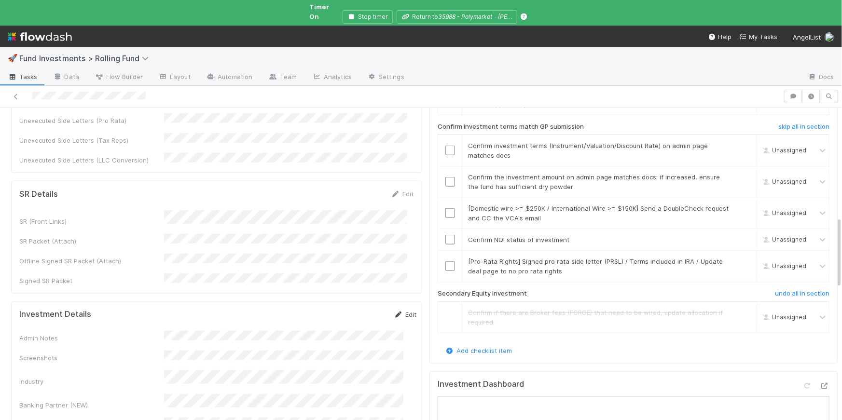
click at [394, 311] on link "Edit" at bounding box center [405, 315] width 23 height 8
click at [352, 310] on button "Save" at bounding box center [365, 318] width 28 height 16
click at [739, 258] on link "skip" at bounding box center [745, 262] width 12 height 8
click at [446, 235] on input "checkbox" at bounding box center [451, 240] width 10 height 10
click at [739, 258] on link "skip" at bounding box center [745, 262] width 12 height 8
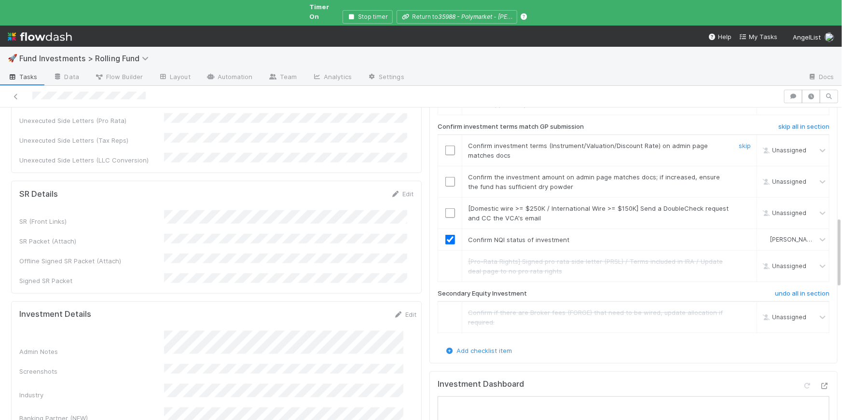
click at [446, 146] on input "checkbox" at bounding box center [451, 151] width 10 height 10
click at [447, 177] on input "checkbox" at bounding box center [451, 182] width 10 height 10
click at [739, 205] on link "skip" at bounding box center [745, 209] width 12 height 8
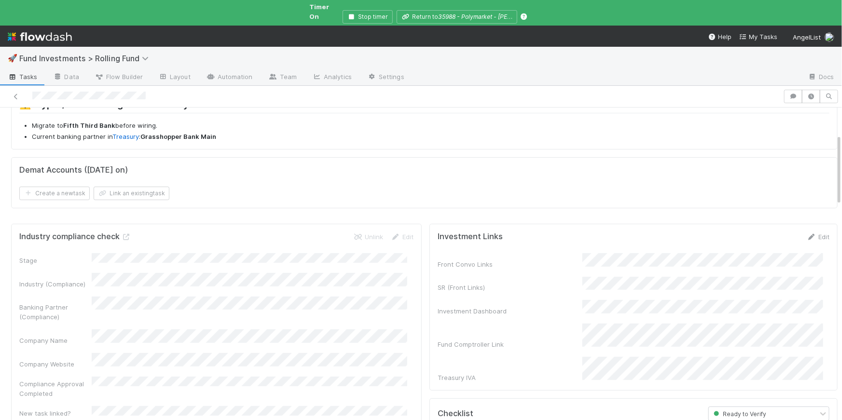
scroll to position [0, 0]
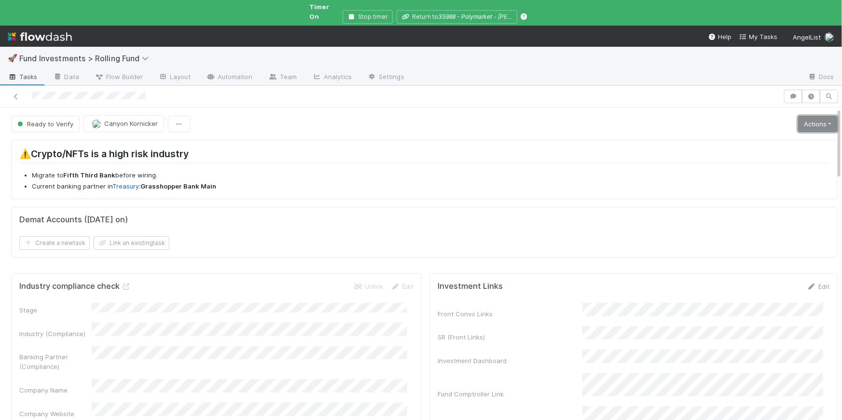
click at [804, 120] on link "Actions" at bounding box center [818, 124] width 40 height 16
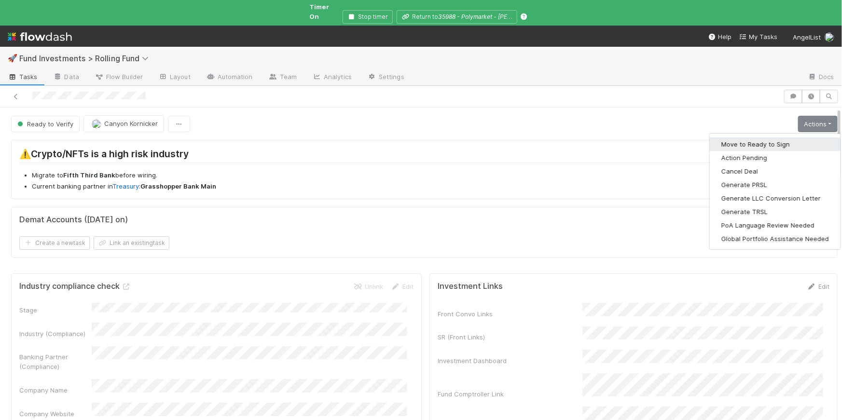
click at [783, 138] on button "Move to Ready to Sign" at bounding box center [775, 145] width 131 height 14
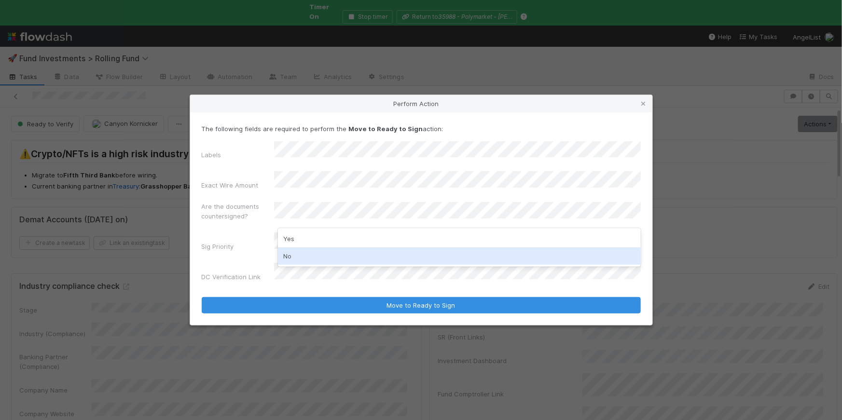
click at [297, 249] on div "No" at bounding box center [459, 256] width 363 height 17
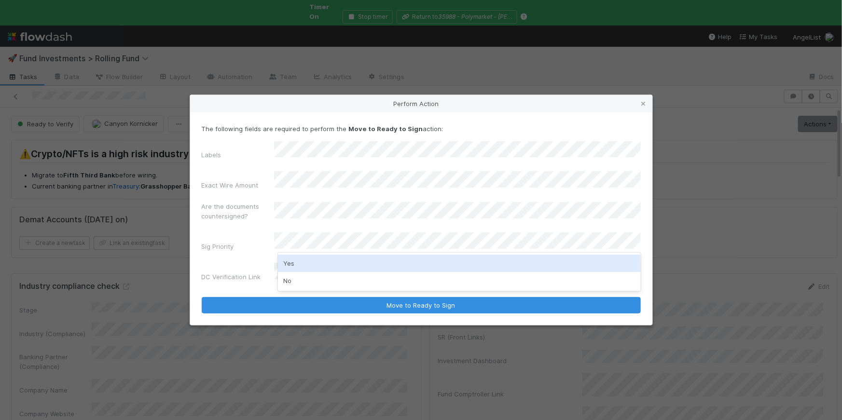
click at [298, 261] on div "Yes" at bounding box center [459, 263] width 363 height 17
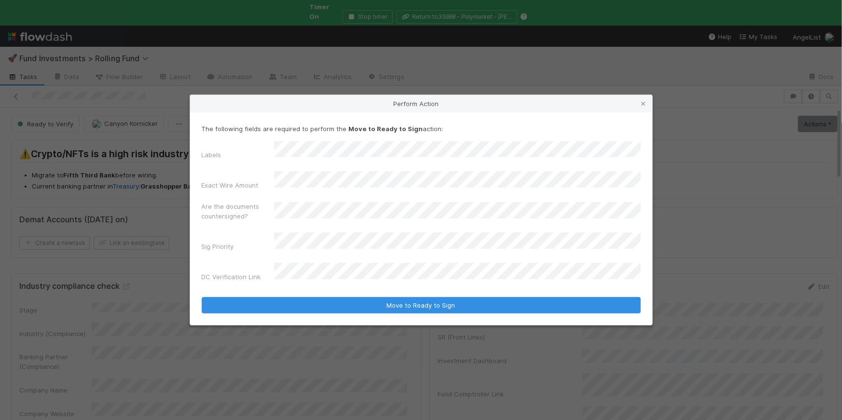
click at [287, 255] on div "Labels Exact Wire Amount Are the documents countersigned? Sig Priority DC Verif…" at bounding box center [421, 213] width 439 height 145
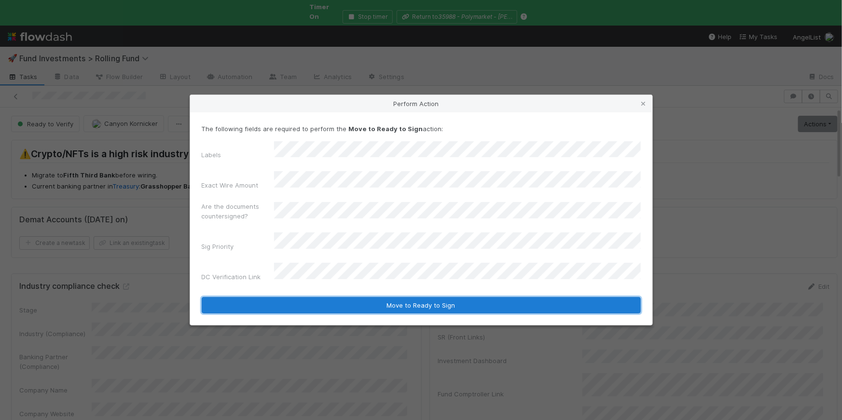
click at [317, 297] on button "Move to Ready to Sign" at bounding box center [421, 305] width 439 height 16
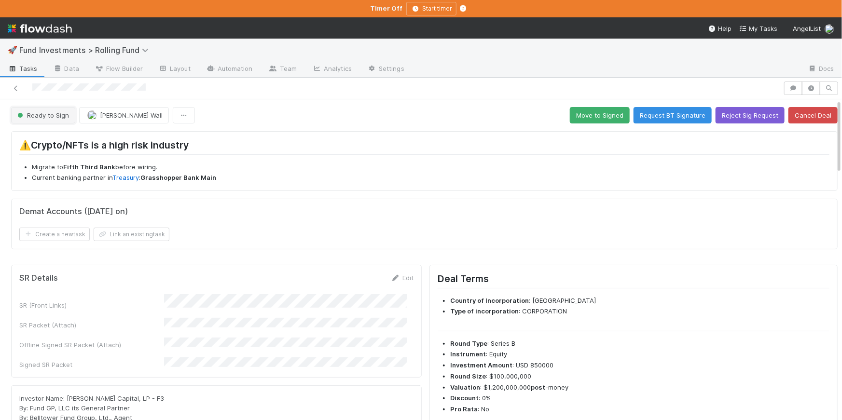
click at [47, 117] on span "Ready to Sign" at bounding box center [42, 116] width 54 height 8
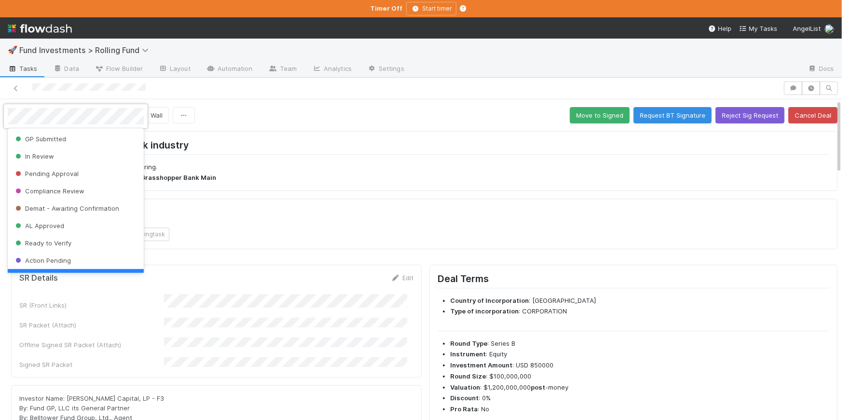
scroll to position [19, 0]
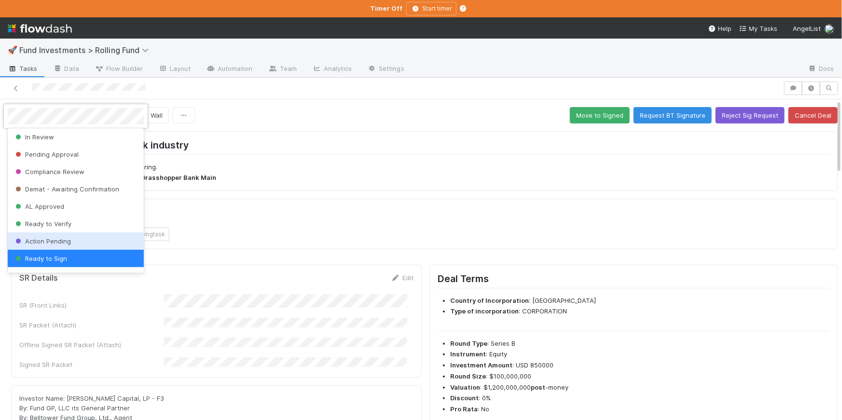
click at [53, 244] on span "Action Pending" at bounding box center [42, 242] width 57 height 8
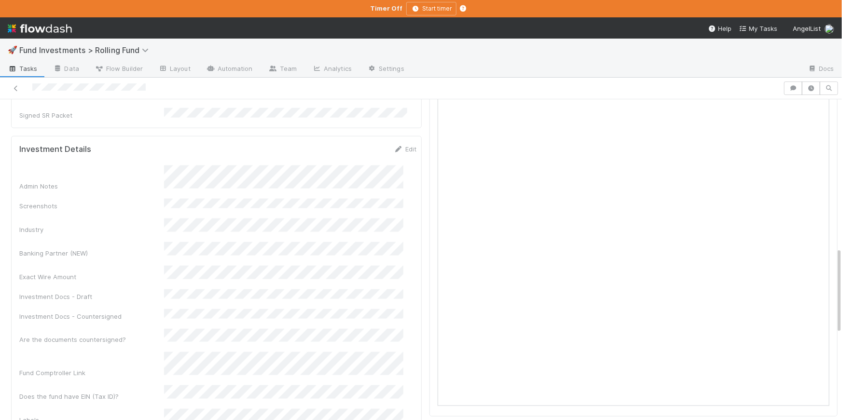
scroll to position [0, 0]
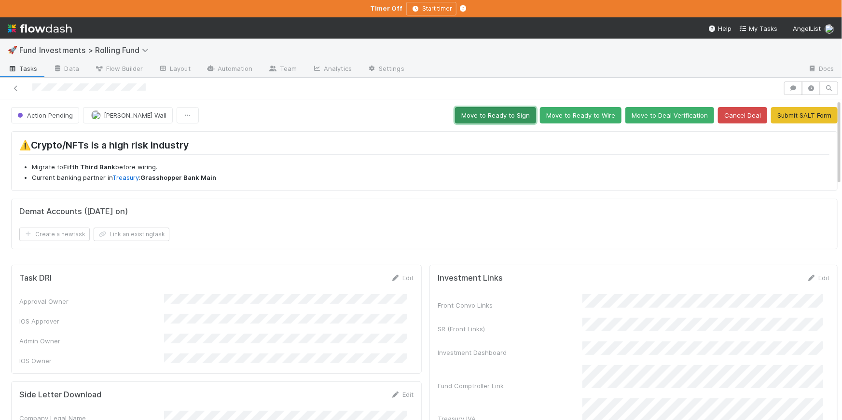
click at [494, 116] on button "Move to Ready to Sign" at bounding box center [495, 115] width 81 height 16
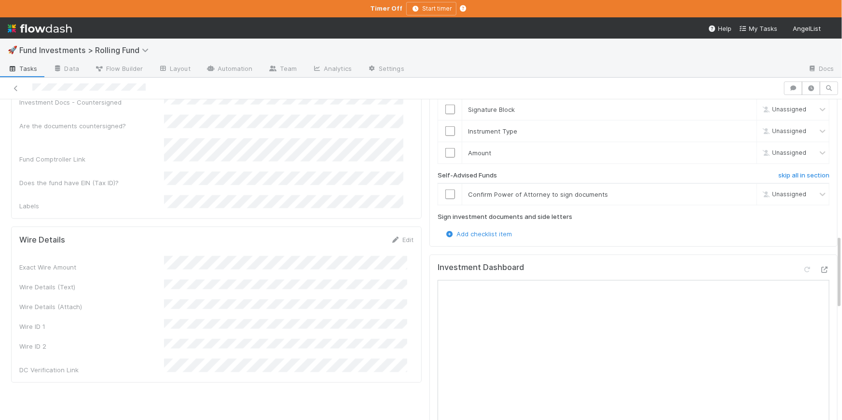
scroll to position [611, 0]
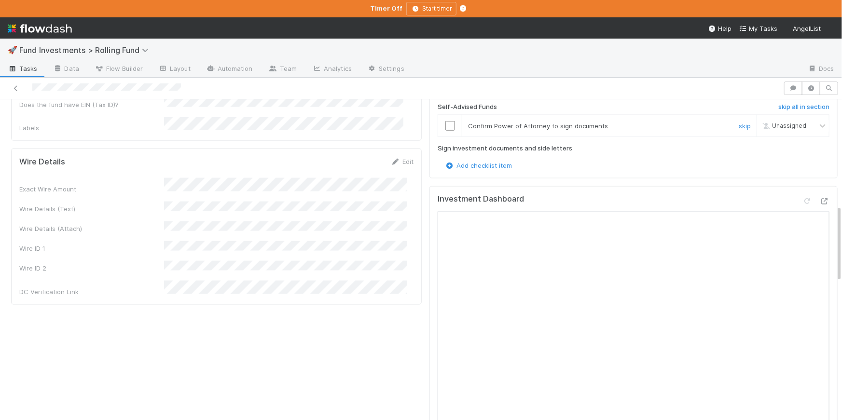
scroll to position [752, 0]
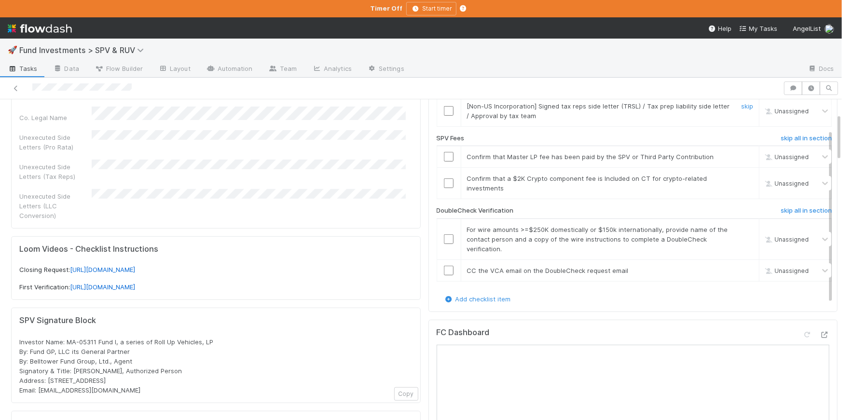
scroll to position [185, 0]
click at [820, 333] on icon at bounding box center [825, 334] width 10 height 6
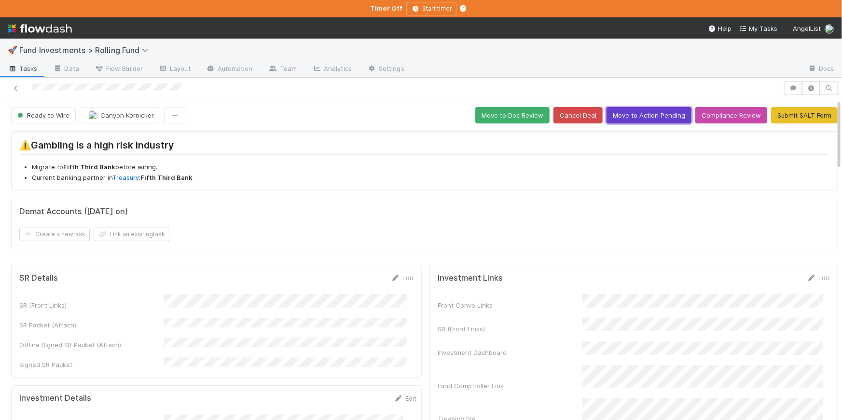
click at [628, 117] on button "Move to Action Pending" at bounding box center [649, 115] width 85 height 16
click at [645, 115] on button "Move to Action Pending" at bounding box center [649, 115] width 85 height 16
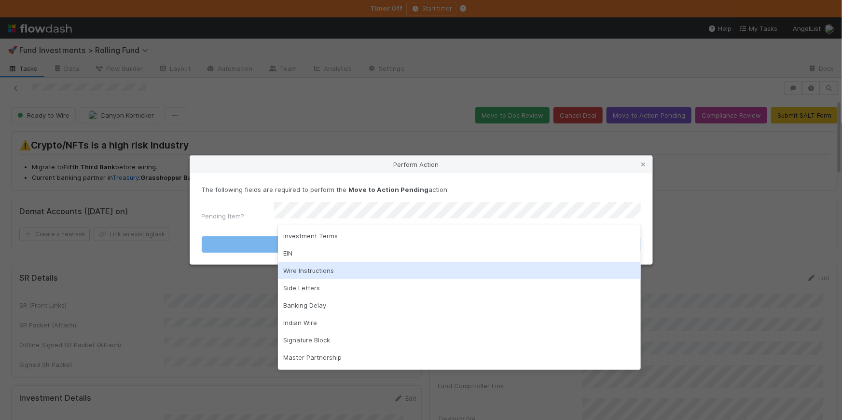
click at [341, 270] on div "Wire Instructions" at bounding box center [459, 270] width 363 height 17
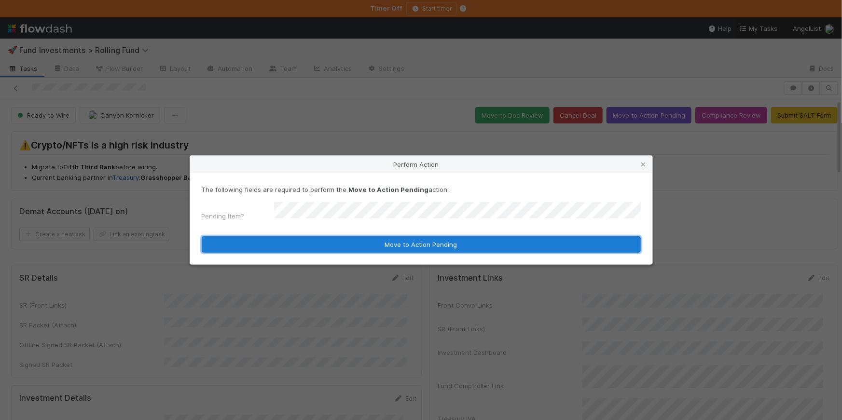
click at [379, 246] on button "Move to Action Pending" at bounding box center [421, 245] width 439 height 16
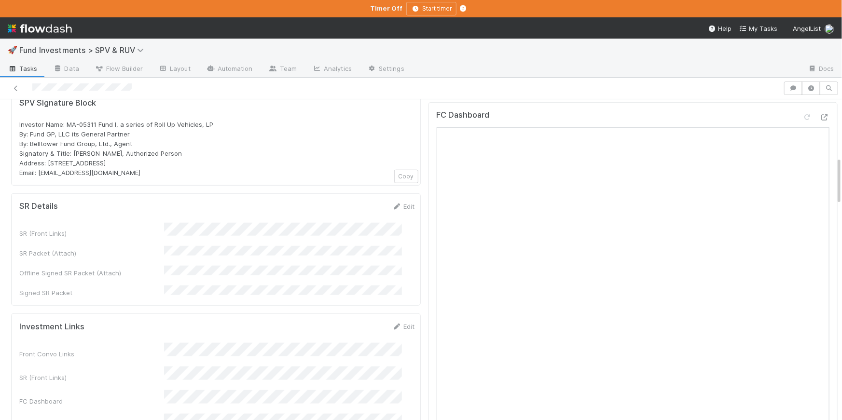
scroll to position [412, 0]
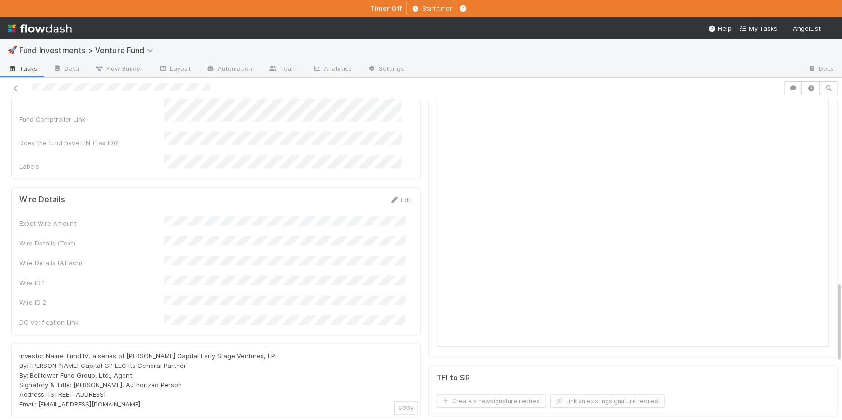
scroll to position [844, 0]
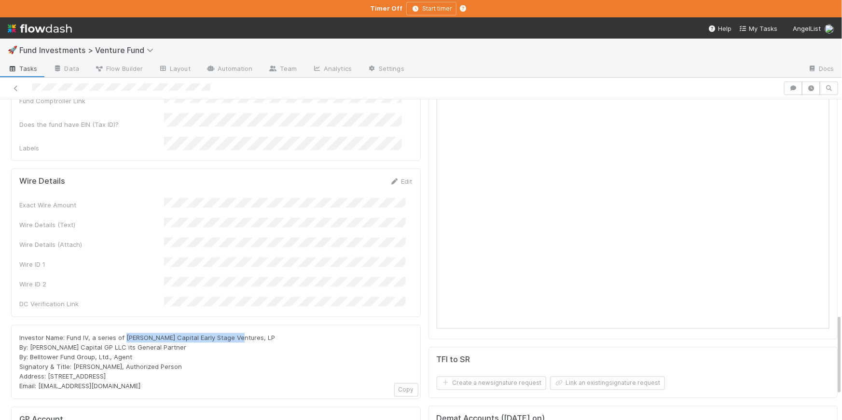
drag, startPoint x: 234, startPoint y: 255, endPoint x: 126, endPoint y: 254, distance: 108.6
click at [126, 335] on span "Investor Name: Fund IV, a series of [PERSON_NAME] Capital Early Stage Ventures,…" at bounding box center [148, 363] width 258 height 56
copy span "[PERSON_NAME] Capital Early Stage Ventures"
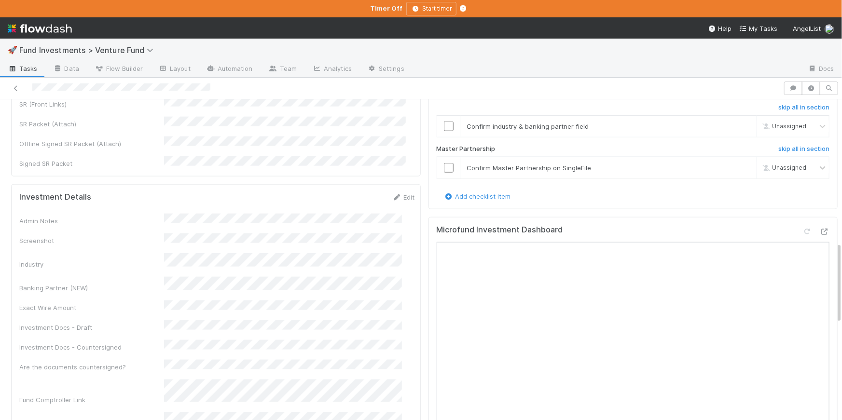
scroll to position [544, 0]
click at [444, 171] on input "checkbox" at bounding box center [449, 169] width 10 height 10
click at [442, 138] on td at bounding box center [449, 127] width 24 height 22
click at [444, 132] on input "checkbox" at bounding box center [449, 127] width 10 height 10
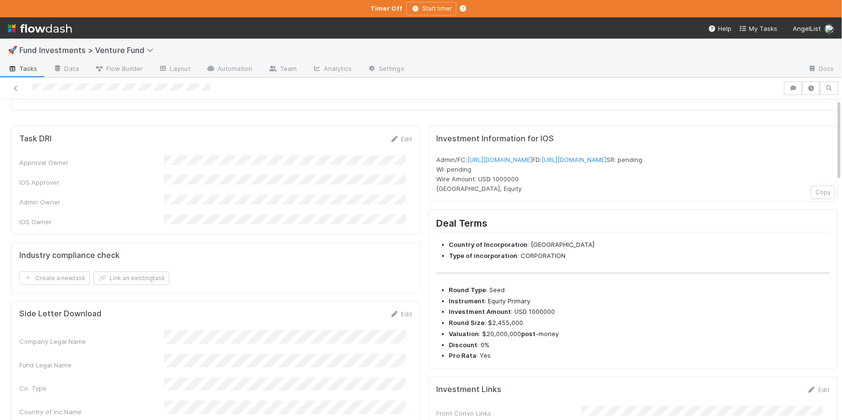
scroll to position [0, 0]
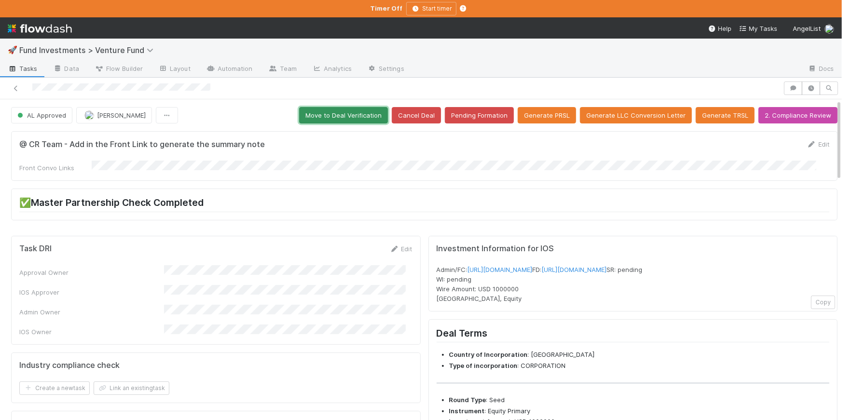
click at [359, 111] on button "Move to Deal Verification" at bounding box center [343, 115] width 89 height 16
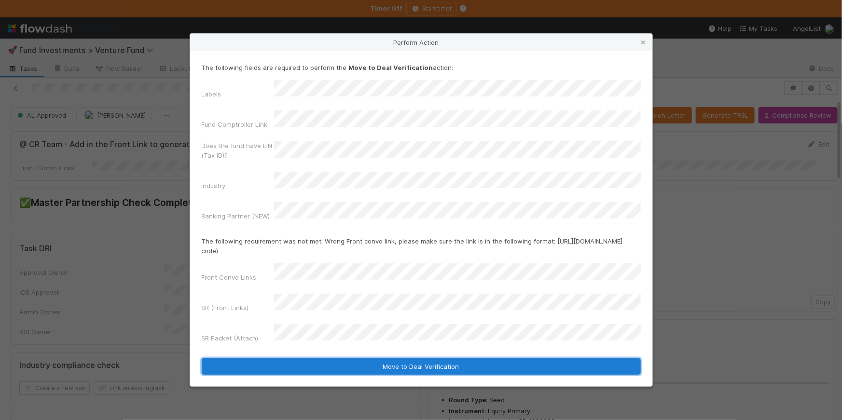
click at [421, 359] on button "Move to Deal Verification" at bounding box center [421, 367] width 439 height 16
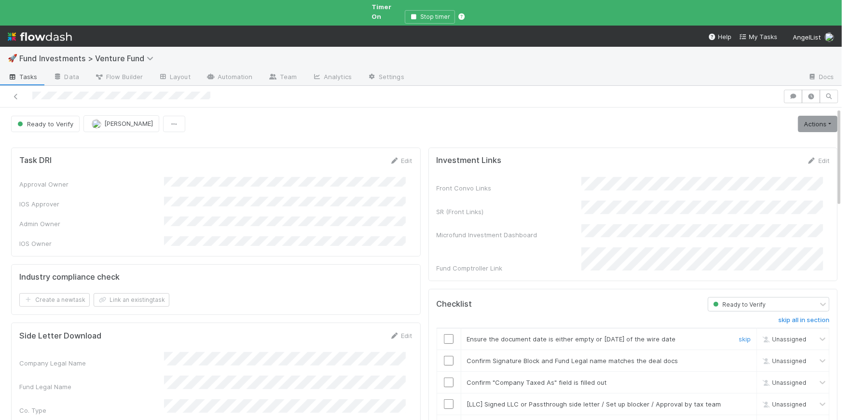
click at [446, 335] on input "checkbox" at bounding box center [449, 340] width 10 height 10
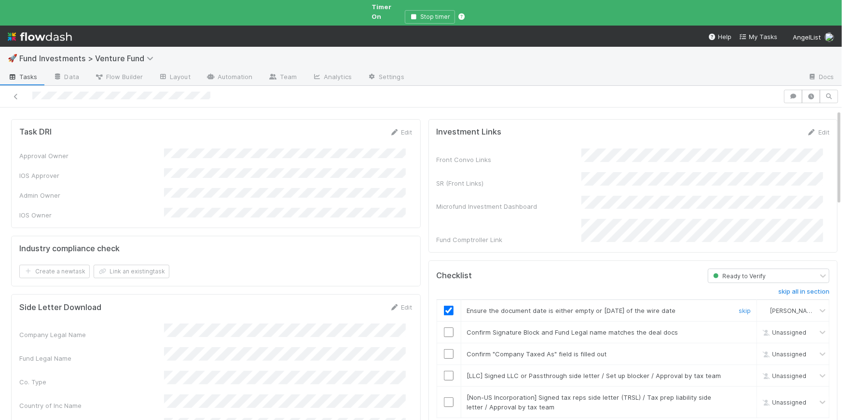
scroll to position [146, 0]
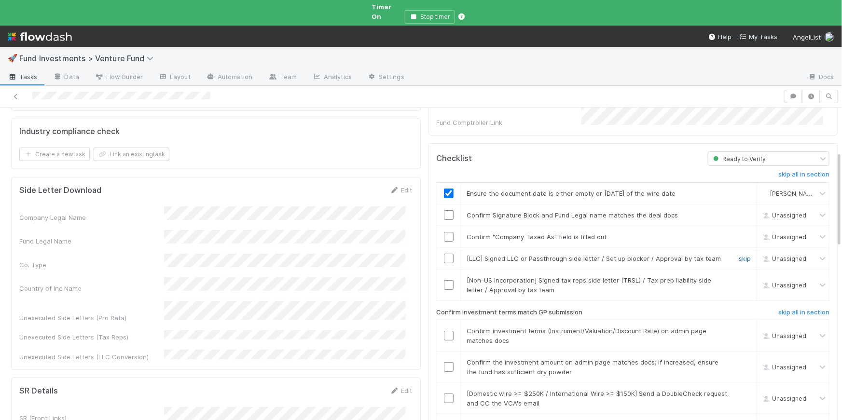
click at [739, 255] on link "skip" at bounding box center [745, 259] width 12 height 8
click at [739, 277] on link "skip" at bounding box center [745, 281] width 12 height 8
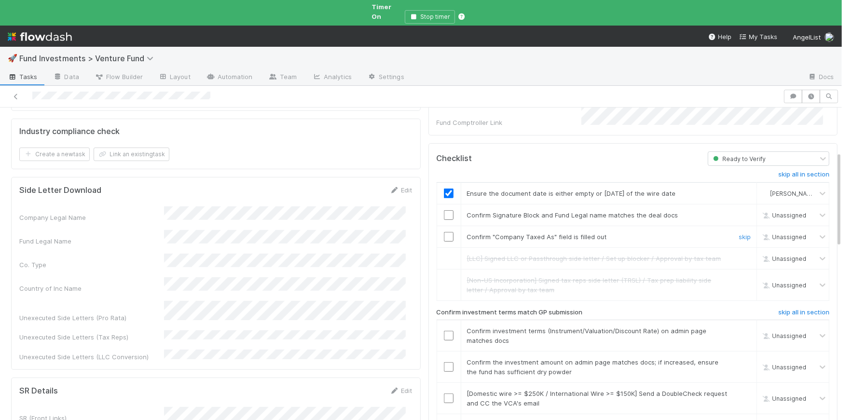
click at [444, 232] on input "checkbox" at bounding box center [449, 237] width 10 height 10
drag, startPoint x: 444, startPoint y: 196, endPoint x: 581, endPoint y: 93, distance: 172.0
click at [444, 210] on input "checkbox" at bounding box center [449, 215] width 10 height 10
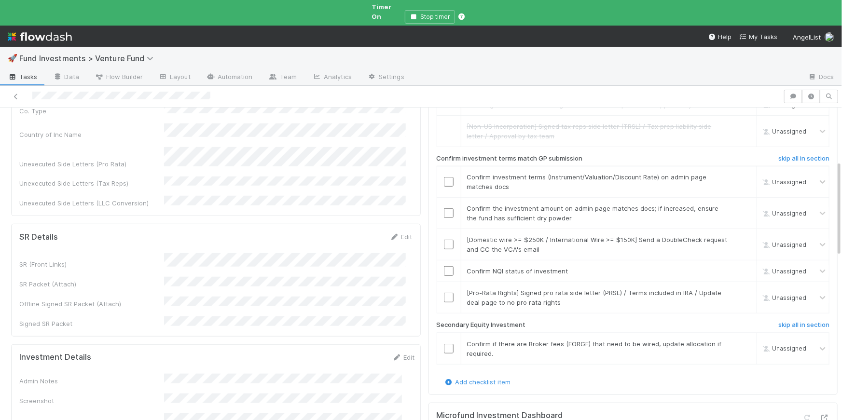
scroll to position [311, 0]
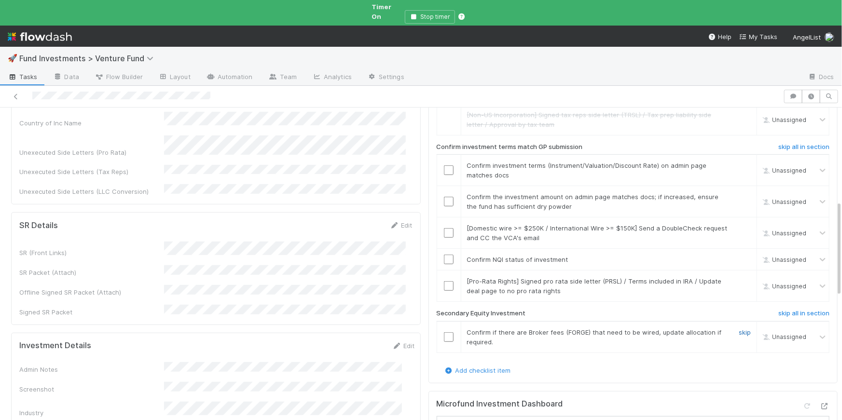
click at [739, 329] on link "skip" at bounding box center [745, 333] width 12 height 8
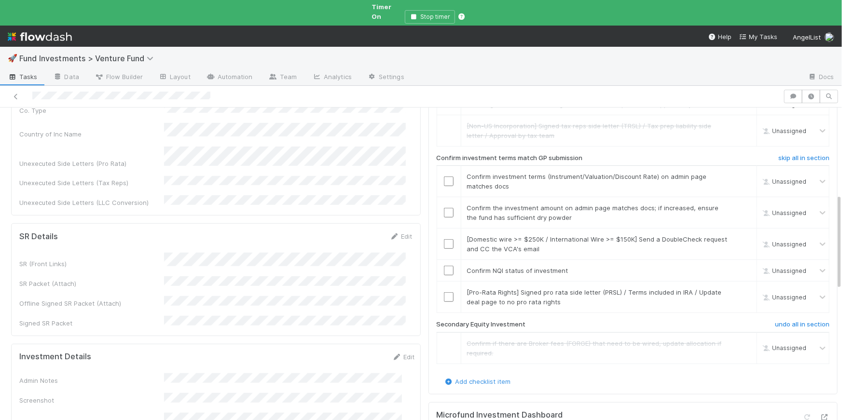
scroll to position [301, 0]
drag, startPoint x: 394, startPoint y: 308, endPoint x: 408, endPoint y: 308, distance: 14.5
click at [394, 353] on link "Edit" at bounding box center [403, 357] width 23 height 8
click at [352, 352] on button "Save" at bounding box center [364, 360] width 28 height 16
click at [444, 266] on input "checkbox" at bounding box center [449, 271] width 10 height 10
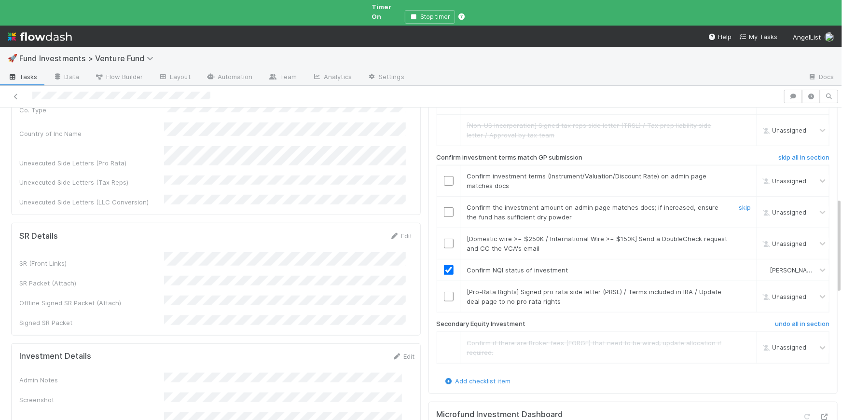
click at [448, 208] on div at bounding box center [449, 213] width 24 height 10
click at [444, 208] on input "checkbox" at bounding box center [449, 213] width 10 height 10
click at [444, 176] on input "checkbox" at bounding box center [449, 181] width 10 height 10
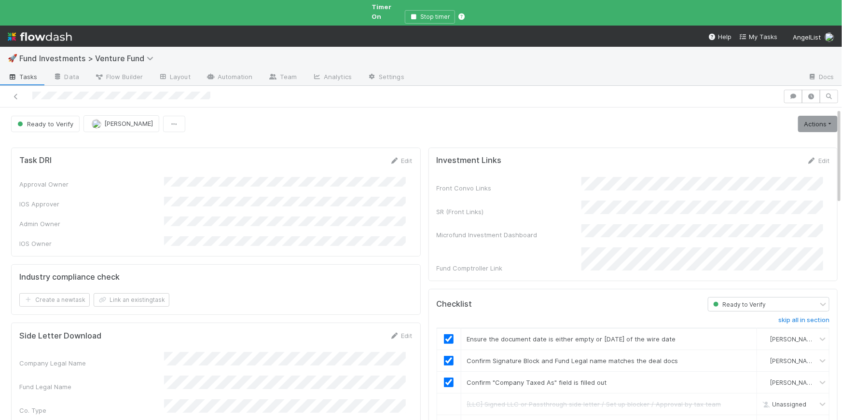
scroll to position [0, 0]
click at [816, 116] on link "Actions" at bounding box center [818, 124] width 40 height 16
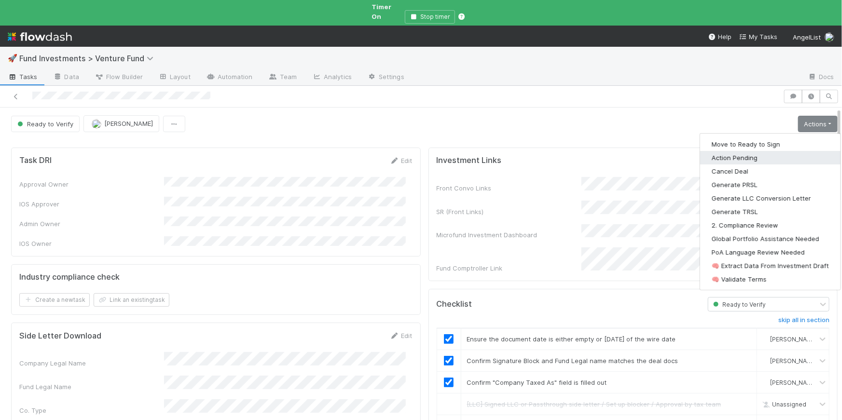
click at [720, 152] on button "Action Pending" at bounding box center [770, 158] width 140 height 14
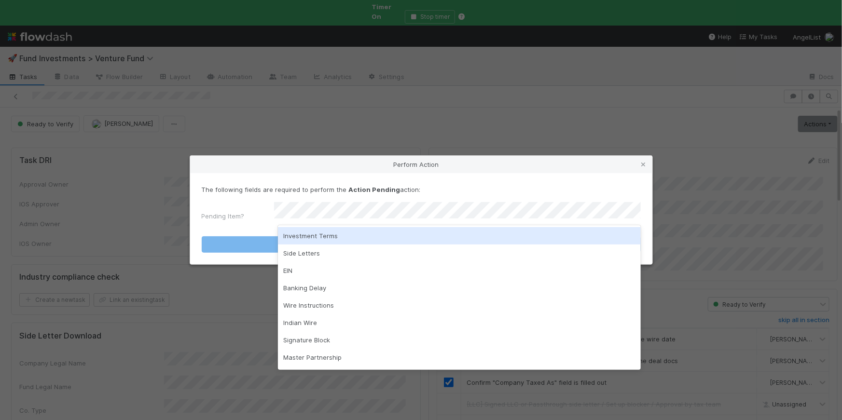
click at [418, 239] on div "Investment Terms" at bounding box center [459, 235] width 363 height 17
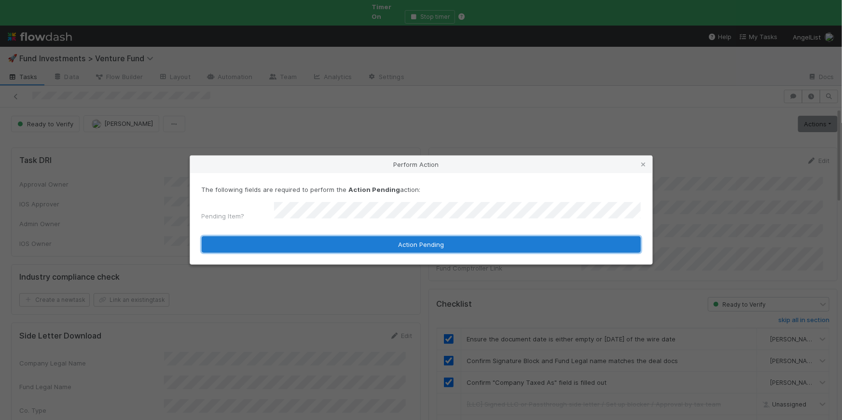
click at [420, 242] on button "Action Pending" at bounding box center [421, 245] width 439 height 16
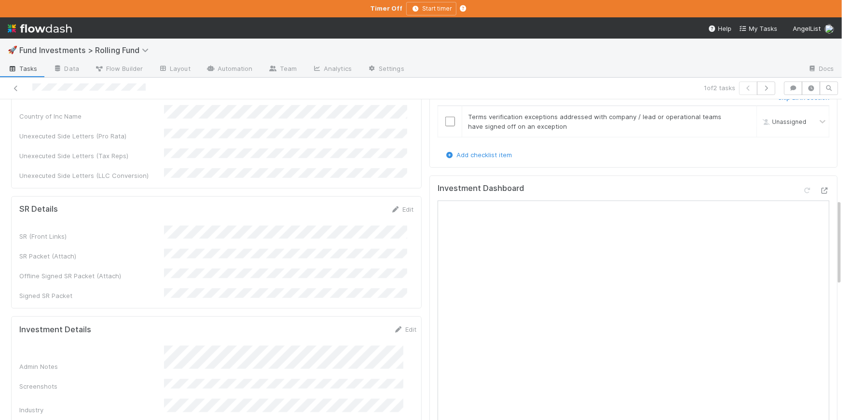
scroll to position [373, 0]
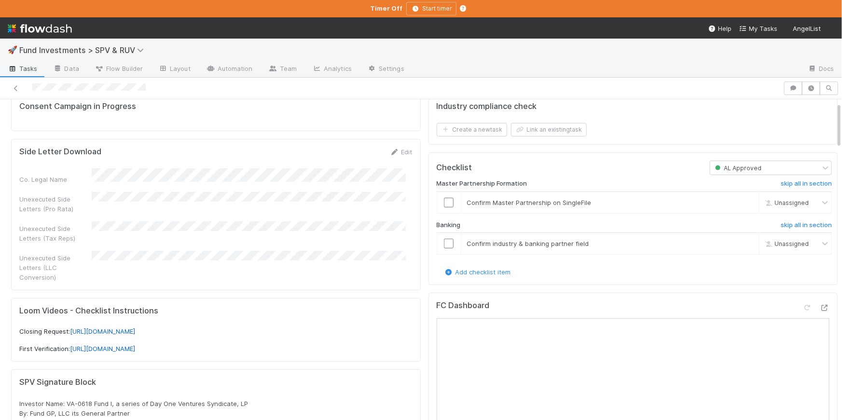
scroll to position [200, 0]
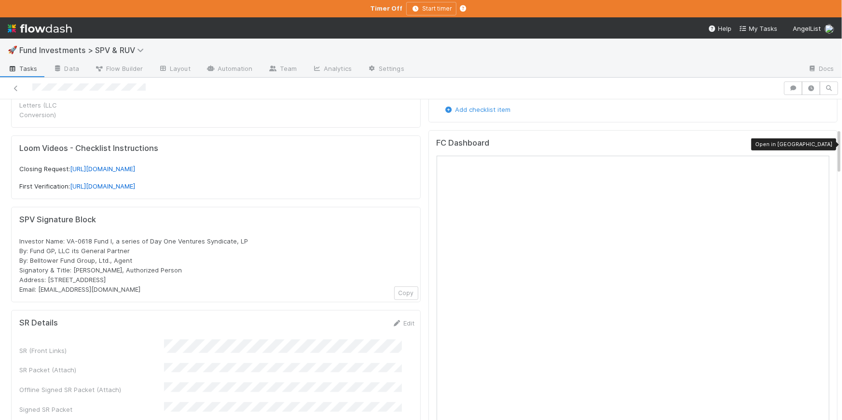
click at [820, 147] on div at bounding box center [825, 145] width 10 height 10
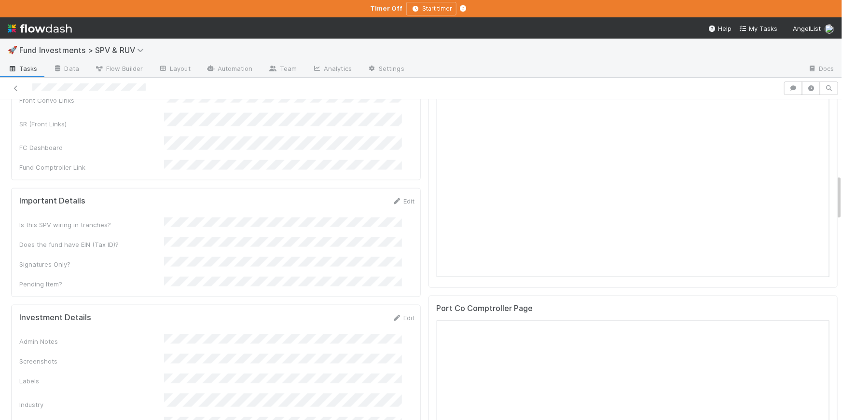
scroll to position [577, 0]
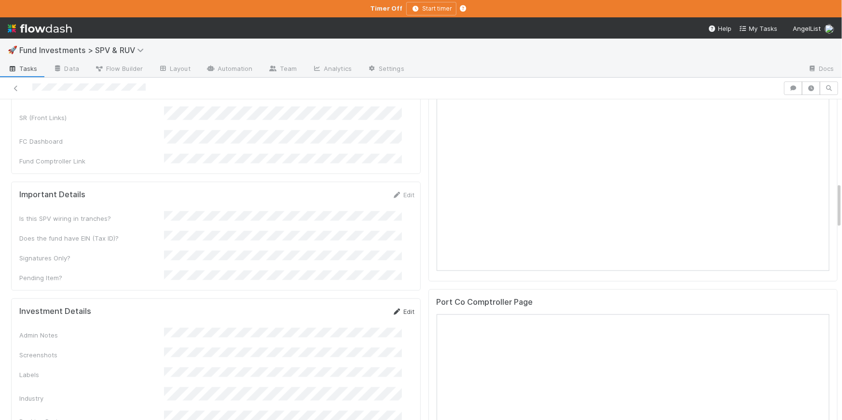
click at [393, 308] on link "Edit" at bounding box center [403, 312] width 23 height 8
click at [351, 307] on button "Save" at bounding box center [364, 315] width 28 height 16
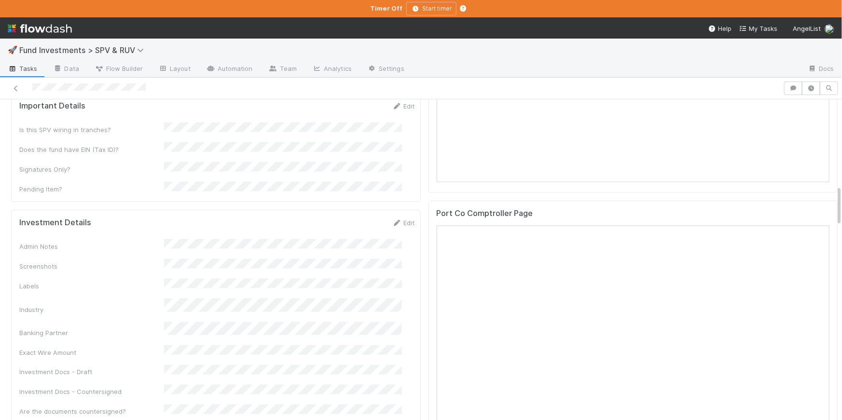
scroll to position [673, 0]
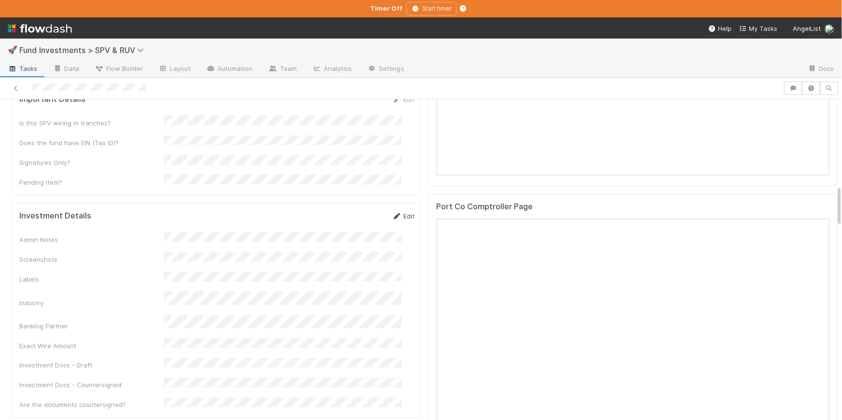
click at [395, 212] on link "Edit" at bounding box center [403, 216] width 23 height 8
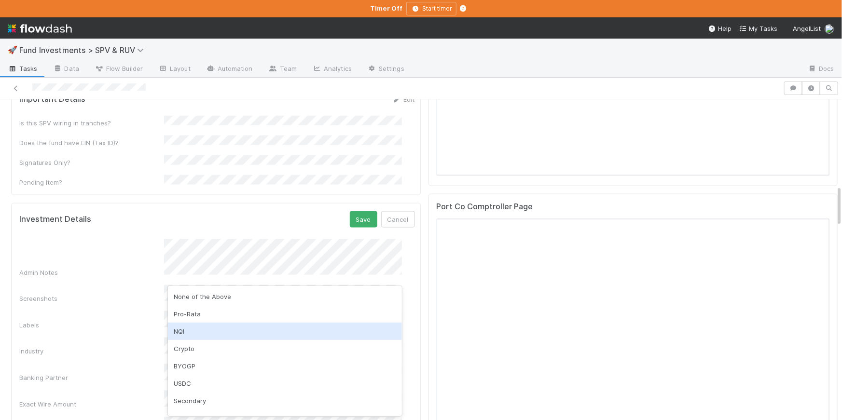
drag, startPoint x: 117, startPoint y: 312, endPoint x: 159, endPoint y: 340, distance: 50.5
click at [117, 312] on div "Admin Notes Screenshots Labels Industry Banking Partner Exact Wire Amount Inves…" at bounding box center [217, 364] width 396 height 250
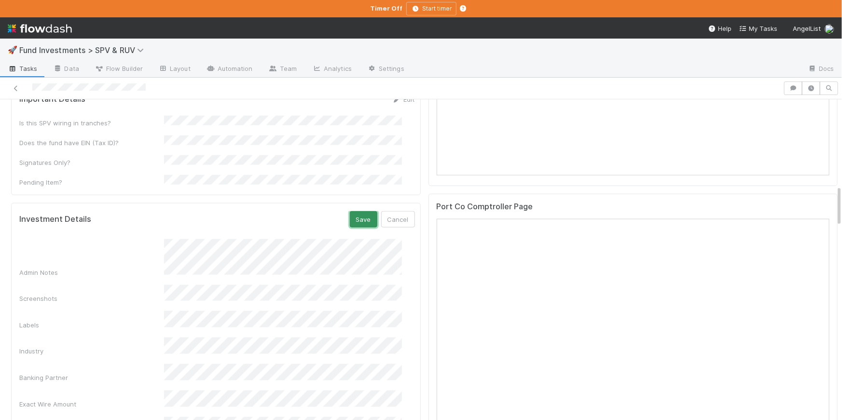
click at [350, 211] on button "Save" at bounding box center [364, 219] width 28 height 16
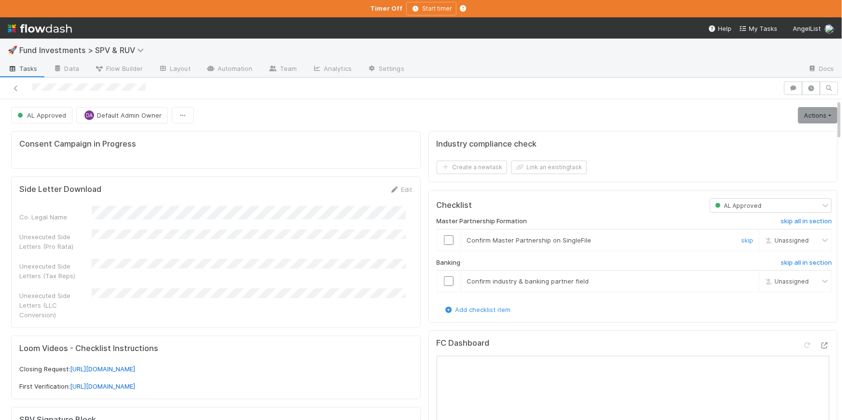
scroll to position [1, 0]
click at [444, 282] on input "checkbox" at bounding box center [449, 280] width 10 height 10
click at [444, 237] on input "checkbox" at bounding box center [449, 239] width 10 height 10
click at [808, 116] on link "Actions" at bounding box center [818, 115] width 40 height 16
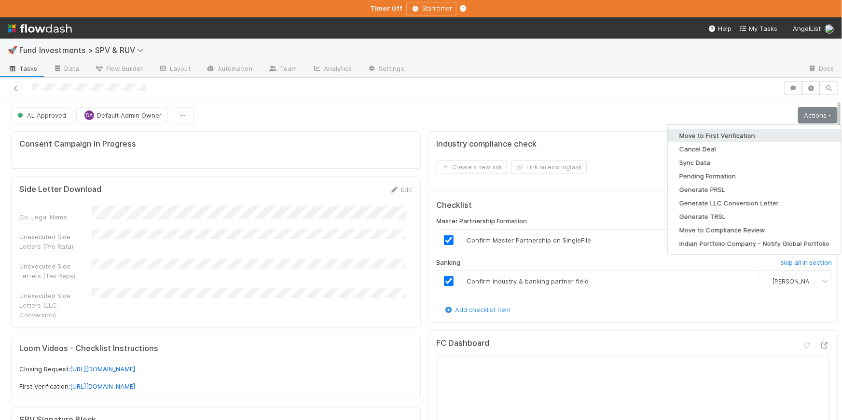
click at [769, 134] on button "Move to First Verification" at bounding box center [754, 136] width 173 height 14
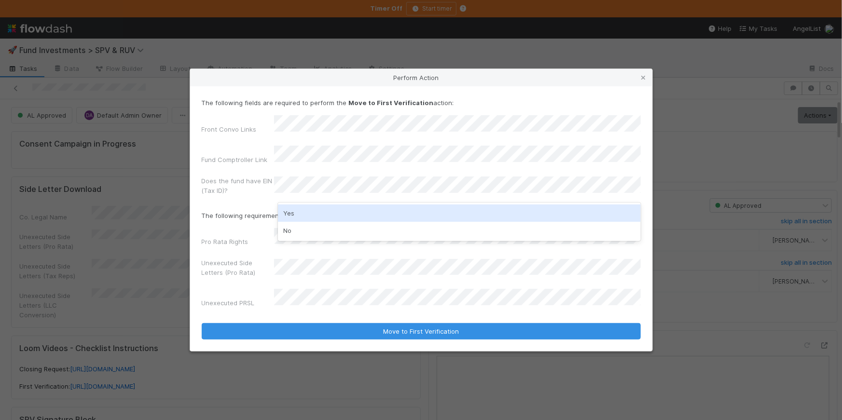
click at [304, 210] on div "Yes" at bounding box center [459, 213] width 363 height 17
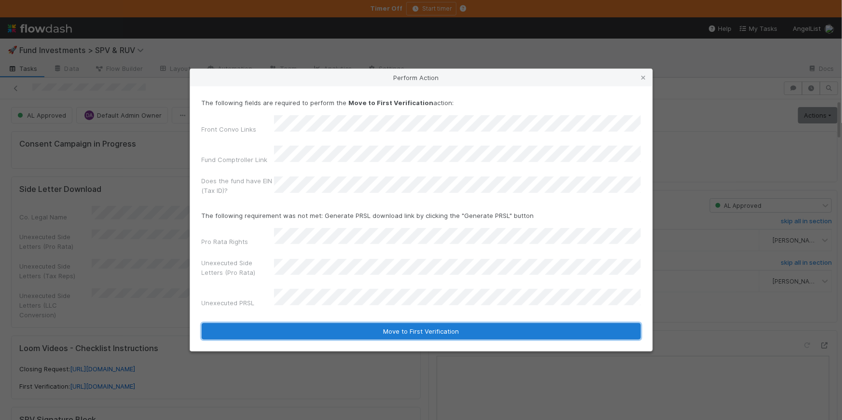
drag, startPoint x: 412, startPoint y: 316, endPoint x: 810, endPoint y: 184, distance: 419.5
click at [412, 323] on button "Move to First Verification" at bounding box center [421, 331] width 439 height 16
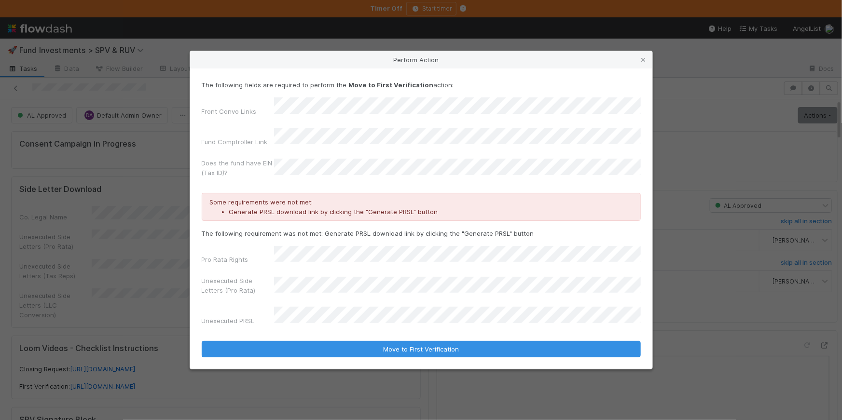
drag, startPoint x: 644, startPoint y: 71, endPoint x: 725, endPoint y: 106, distance: 88.7
click at [644, 63] on icon at bounding box center [644, 60] width 10 height 6
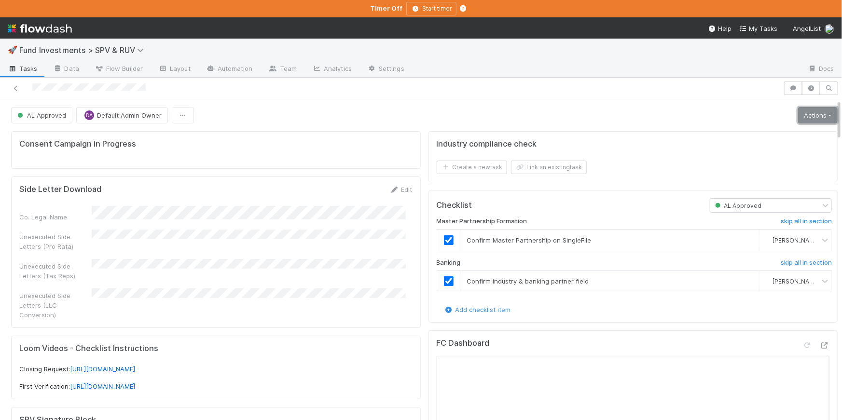
click at [798, 119] on link "Actions" at bounding box center [818, 115] width 40 height 16
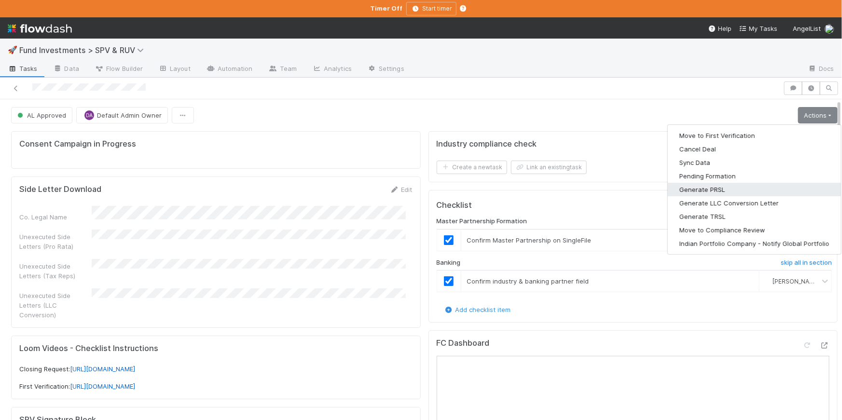
click at [707, 189] on button "Generate PRSL" at bounding box center [754, 190] width 173 height 14
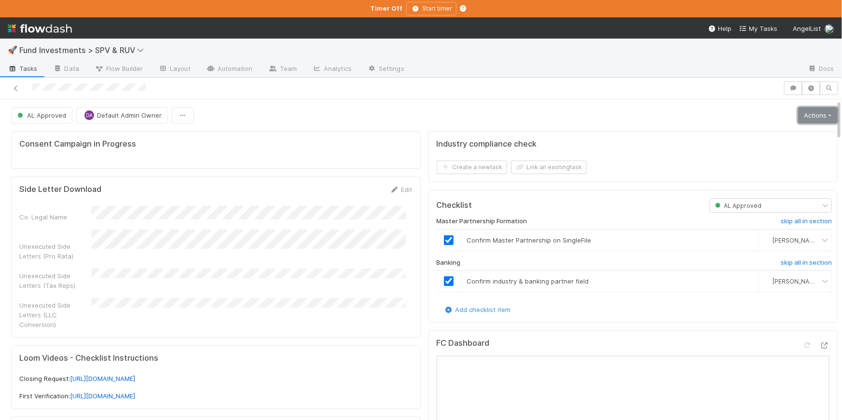
click at [804, 116] on link "Actions" at bounding box center [818, 115] width 40 height 16
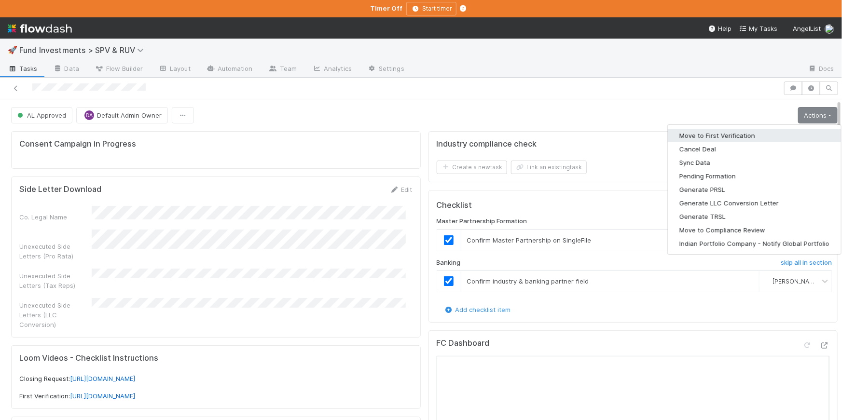
click at [727, 138] on button "Move to First Verification" at bounding box center [754, 136] width 173 height 14
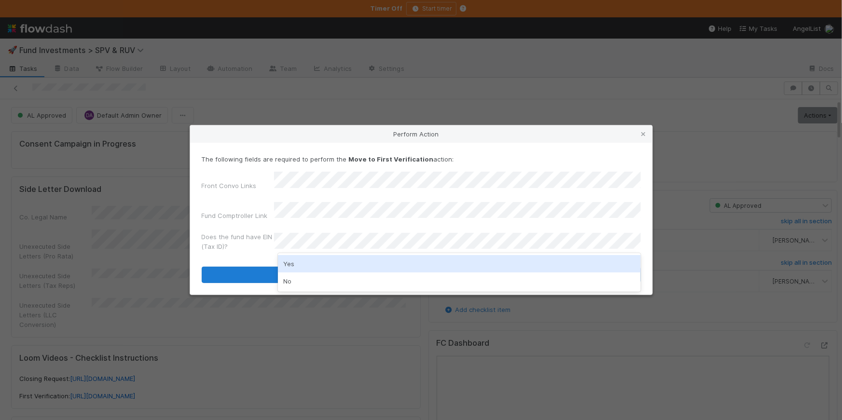
drag, startPoint x: 306, startPoint y: 266, endPoint x: 386, endPoint y: 272, distance: 80.9
click at [306, 266] on div "Yes" at bounding box center [459, 263] width 363 height 17
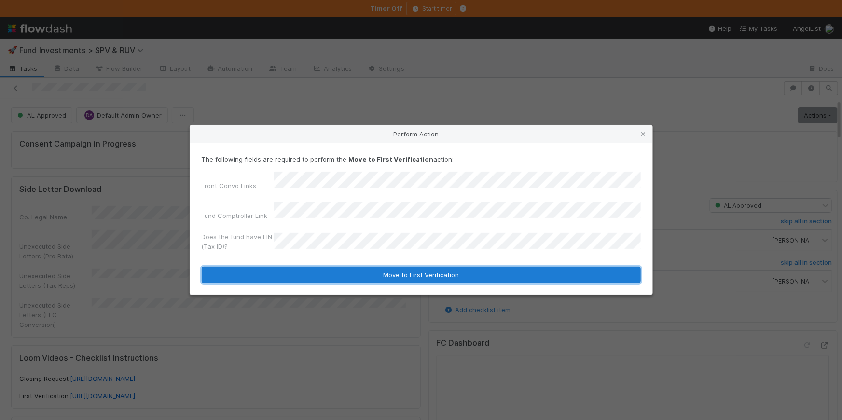
click at [391, 268] on button "Move to First Verification" at bounding box center [421, 275] width 439 height 16
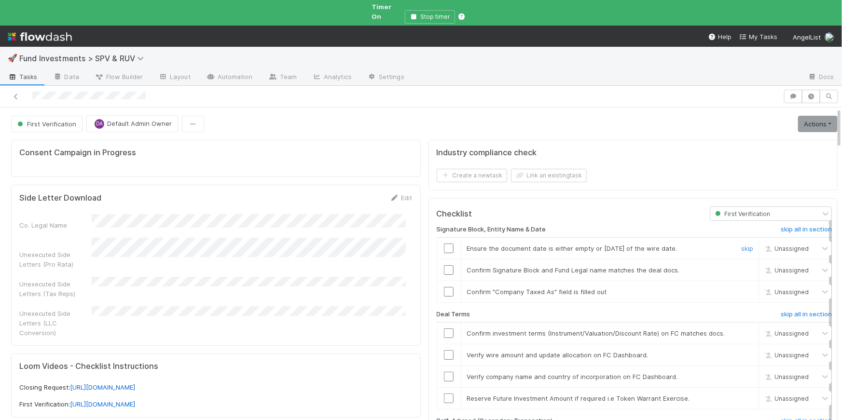
click at [444, 244] on input "checkbox" at bounding box center [449, 249] width 10 height 10
drag, startPoint x: 445, startPoint y: 282, endPoint x: 490, endPoint y: 267, distance: 47.6
click at [445, 287] on input "checkbox" at bounding box center [449, 292] width 10 height 10
click at [444, 266] on input "checkbox" at bounding box center [449, 271] width 10 height 10
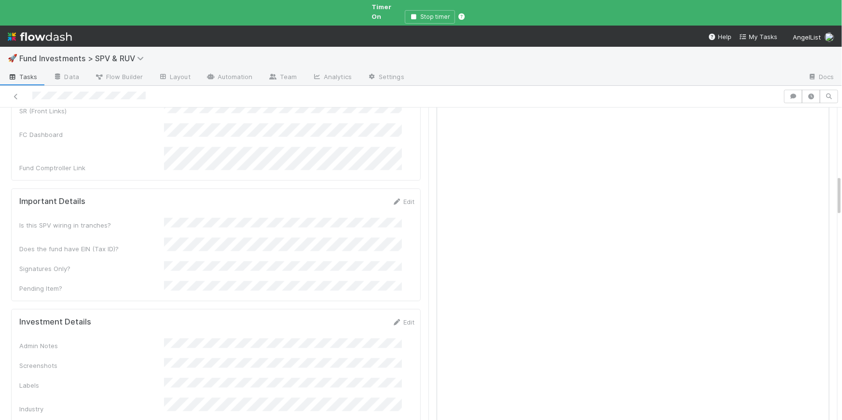
scroll to position [615, 0]
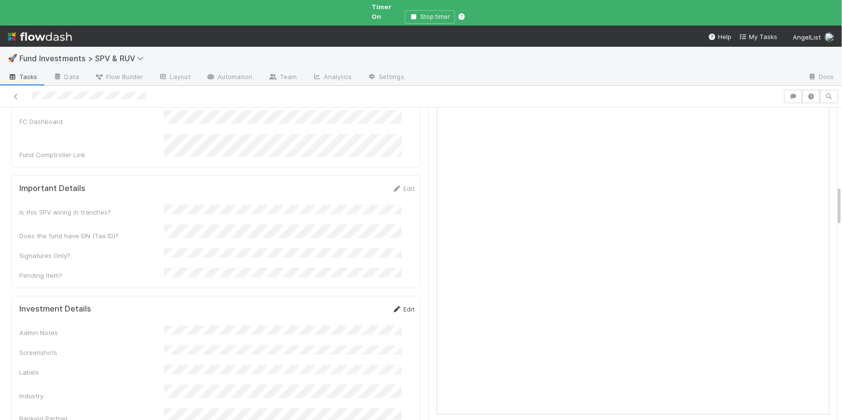
click at [392, 306] on link "Edit" at bounding box center [403, 310] width 23 height 8
click at [350, 305] on button "Save" at bounding box center [364, 313] width 28 height 16
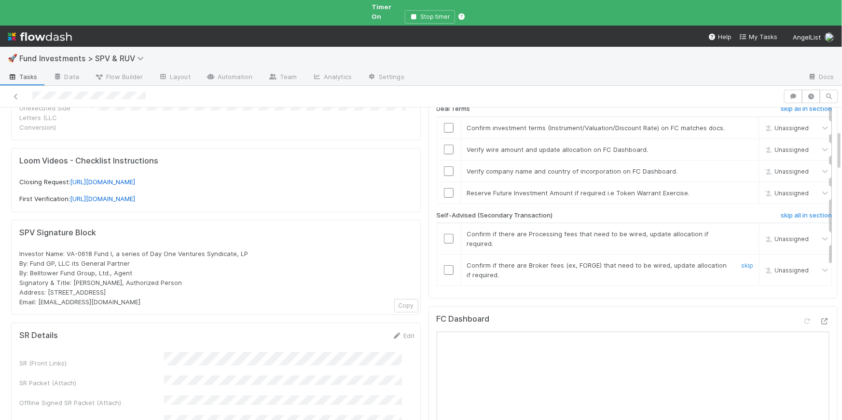
scroll to position [176, 0]
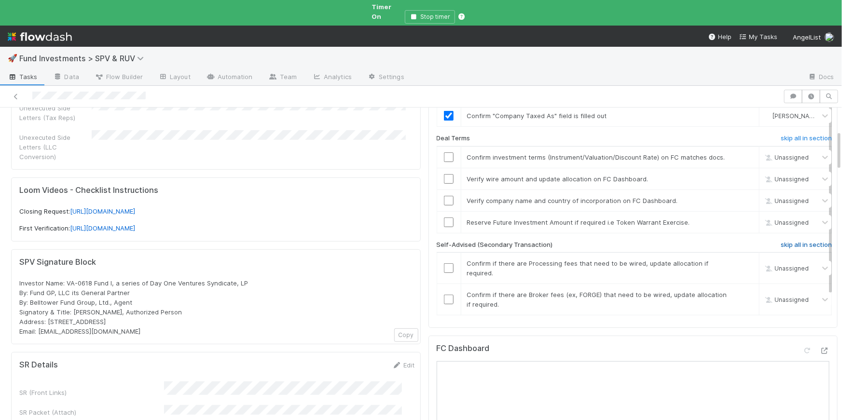
click at [794, 246] on h6 "skip all in section" at bounding box center [806, 245] width 51 height 8
click at [783, 241] on h6 "skip all in section" at bounding box center [806, 245] width 51 height 8
click at [444, 177] on input "checkbox" at bounding box center [449, 179] width 10 height 10
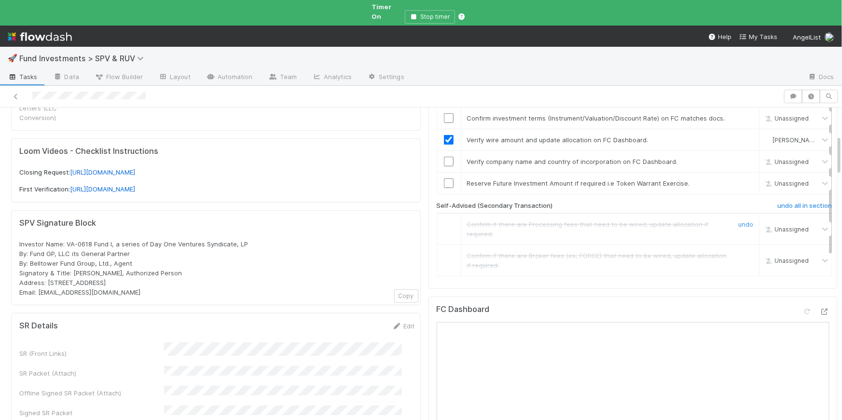
scroll to position [215, 0]
click at [444, 163] on input "checkbox" at bounding box center [449, 162] width 10 height 10
click at [742, 184] on link "skip" at bounding box center [748, 184] width 12 height 8
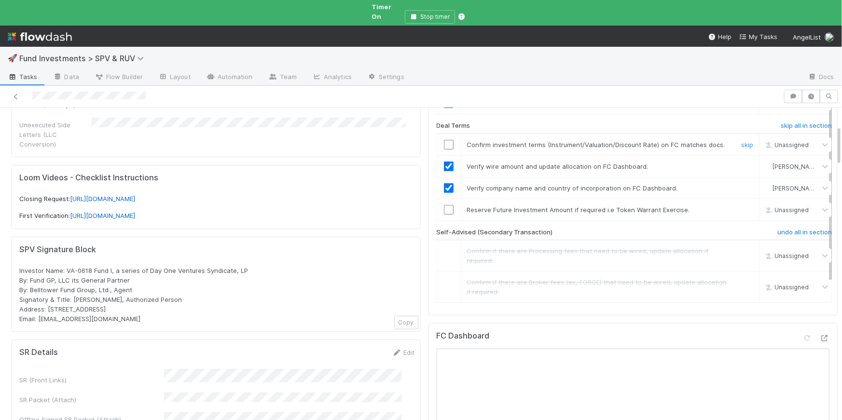
scroll to position [136, 0]
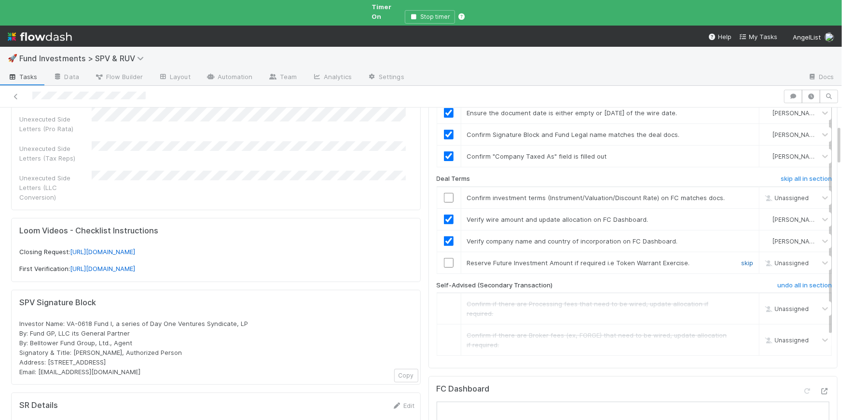
click at [742, 259] on link "skip" at bounding box center [748, 263] width 12 height 8
click at [444, 193] on input "checkbox" at bounding box center [449, 198] width 10 height 10
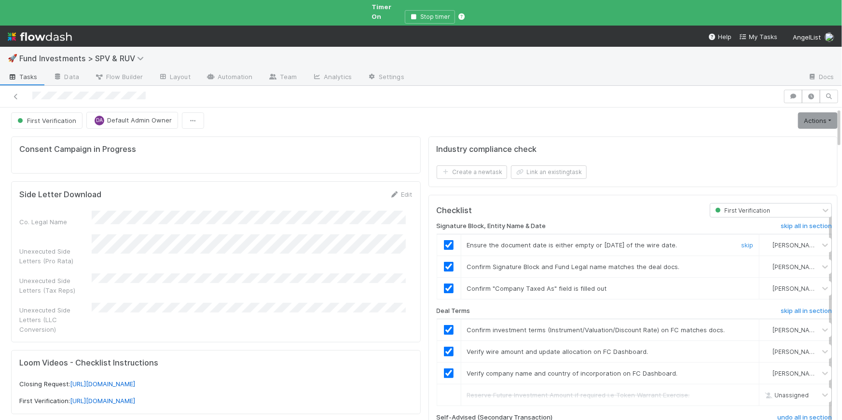
scroll to position [0, 0]
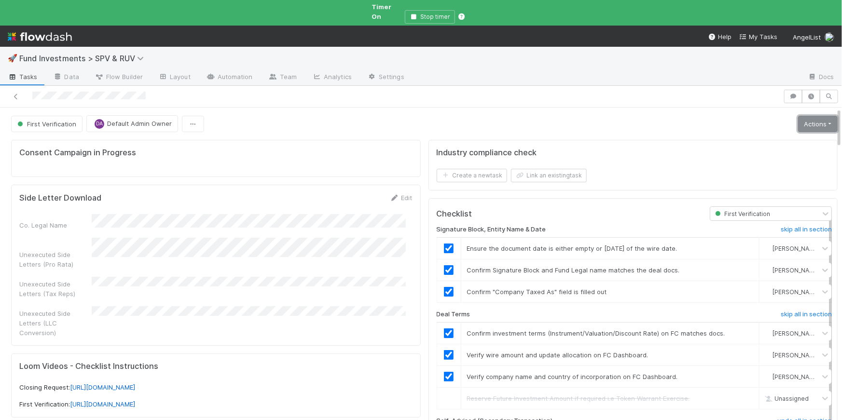
click at [801, 116] on link "Actions" at bounding box center [818, 124] width 40 height 16
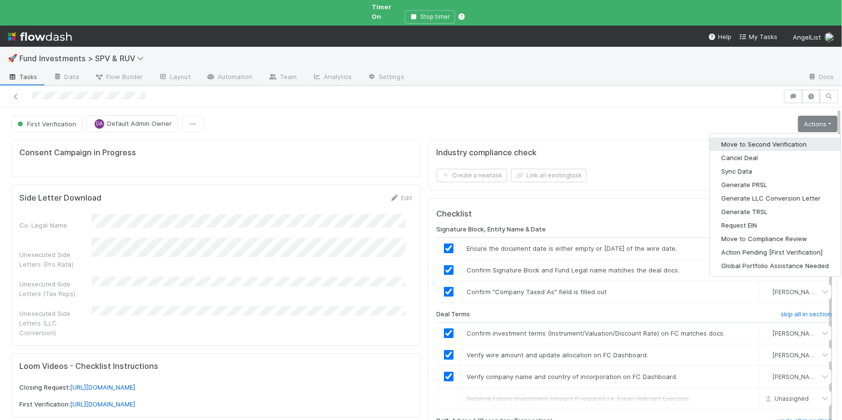
click at [776, 138] on button "Move to Second Verification" at bounding box center [775, 145] width 131 height 14
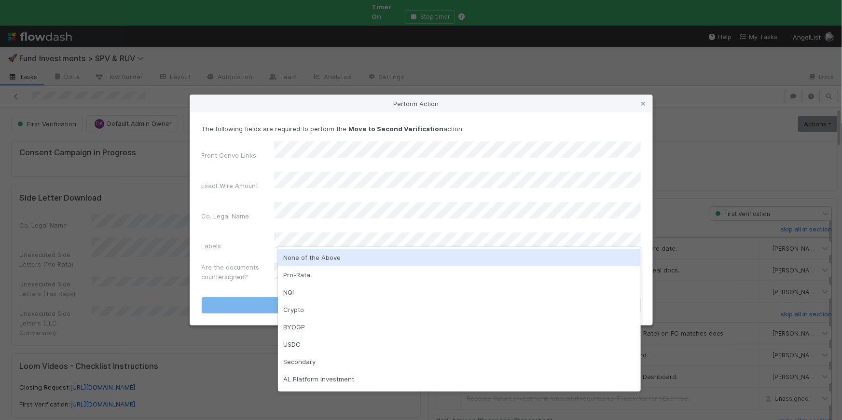
click at [347, 262] on div "None of the Above" at bounding box center [459, 257] width 363 height 17
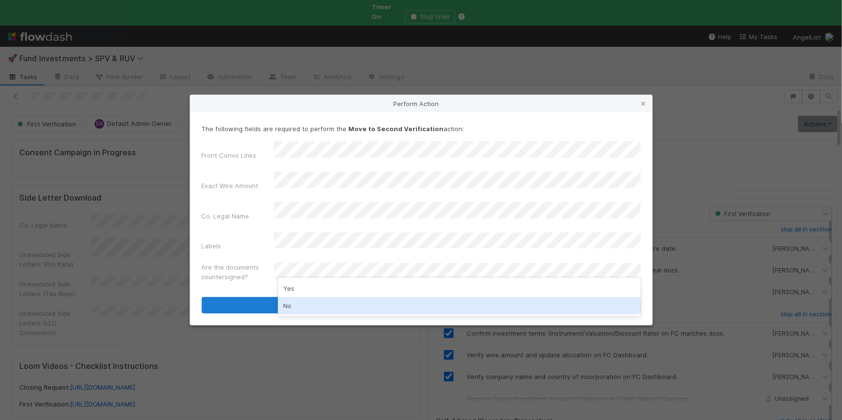
drag, startPoint x: 319, startPoint y: 301, endPoint x: 372, endPoint y: 291, distance: 54.1
click at [319, 301] on div "No" at bounding box center [459, 305] width 363 height 17
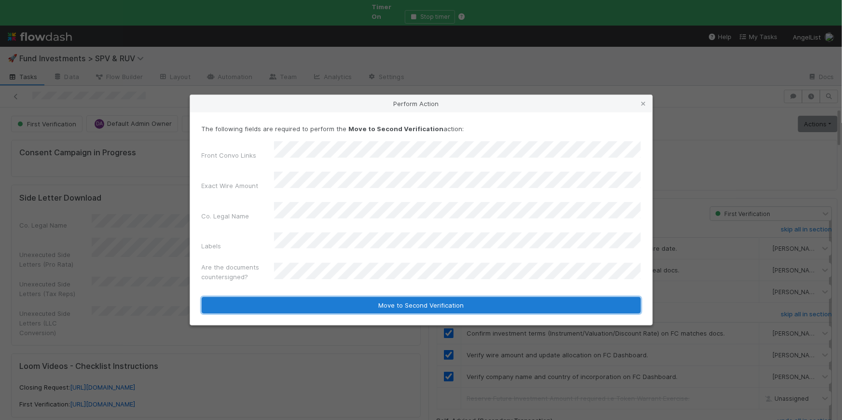
click at [378, 297] on button "Move to Second Verification" at bounding box center [421, 305] width 439 height 16
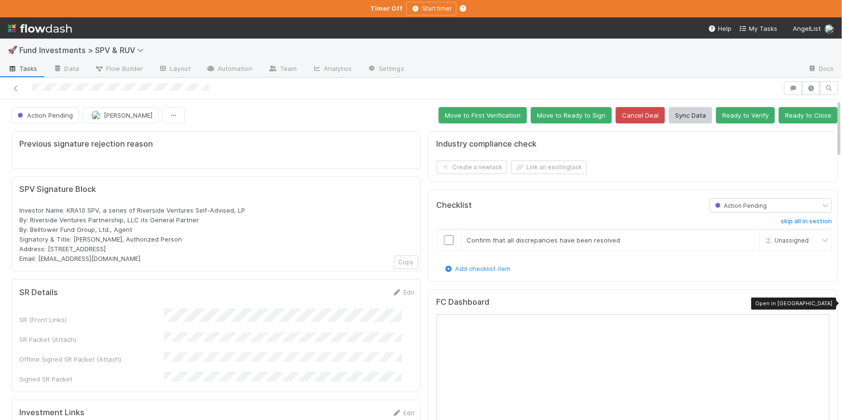
click at [820, 303] on icon at bounding box center [825, 304] width 10 height 6
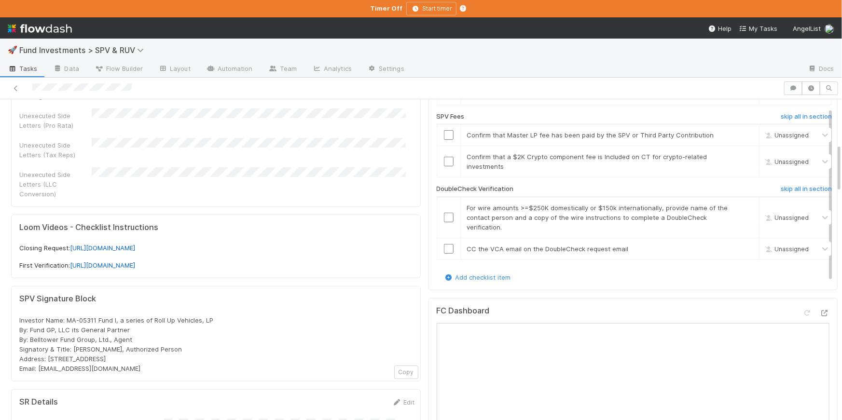
scroll to position [309, 0]
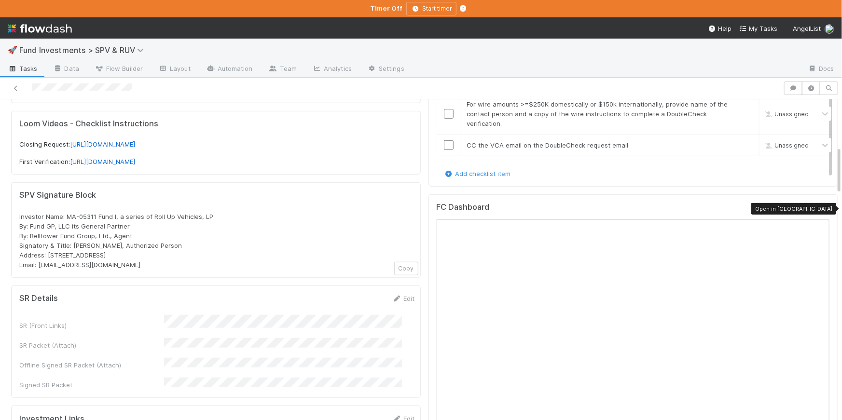
click at [820, 208] on icon at bounding box center [825, 210] width 10 height 6
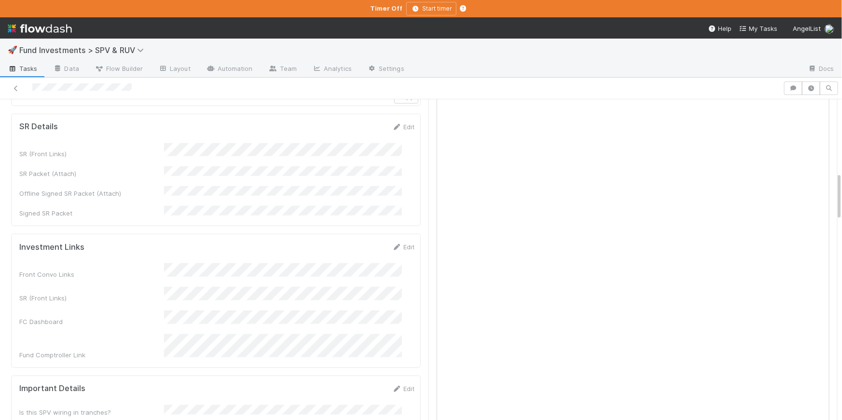
scroll to position [179, 0]
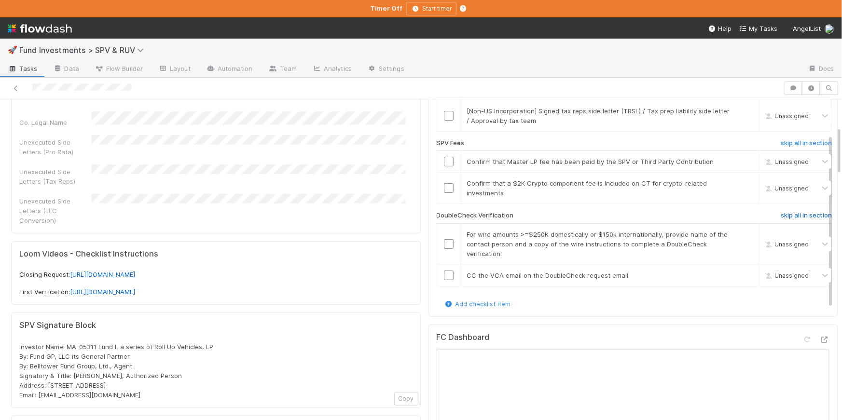
click at [781, 213] on h6 "skip all in section" at bounding box center [806, 216] width 51 height 8
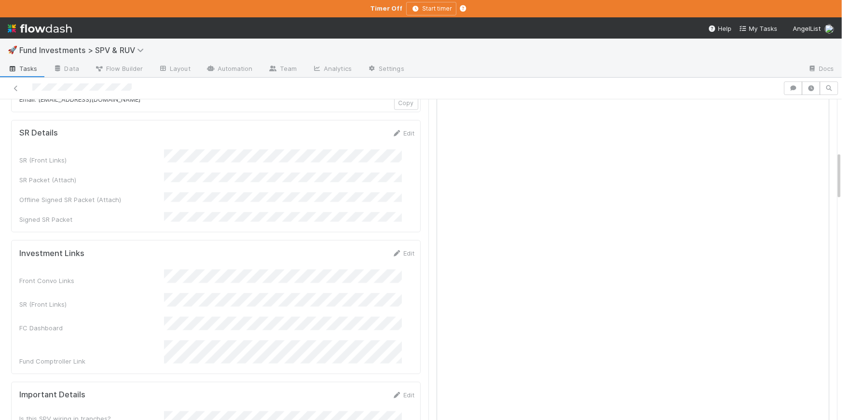
scroll to position [174, 0]
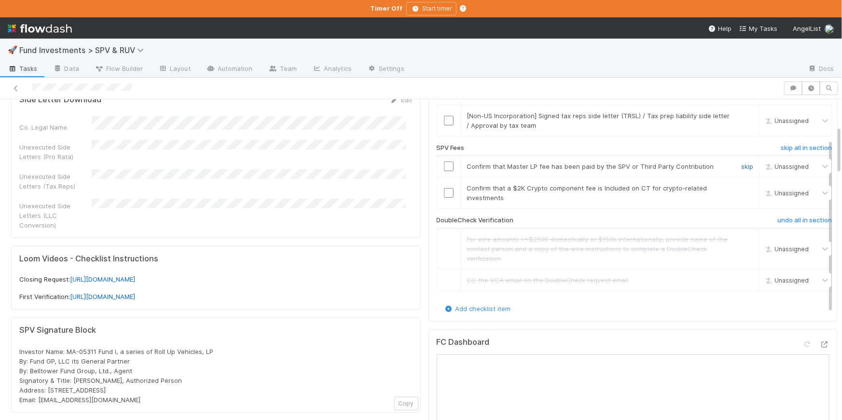
click at [742, 166] on link "skip" at bounding box center [748, 167] width 12 height 8
click at [742, 188] on link "skip" at bounding box center [748, 188] width 12 height 8
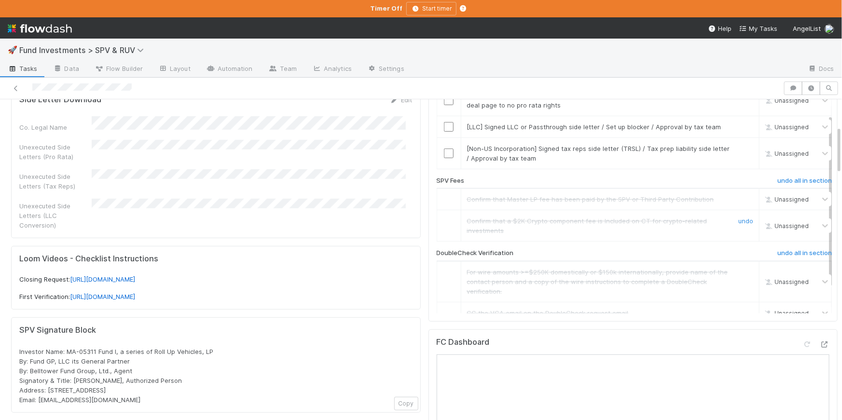
scroll to position [111, 0]
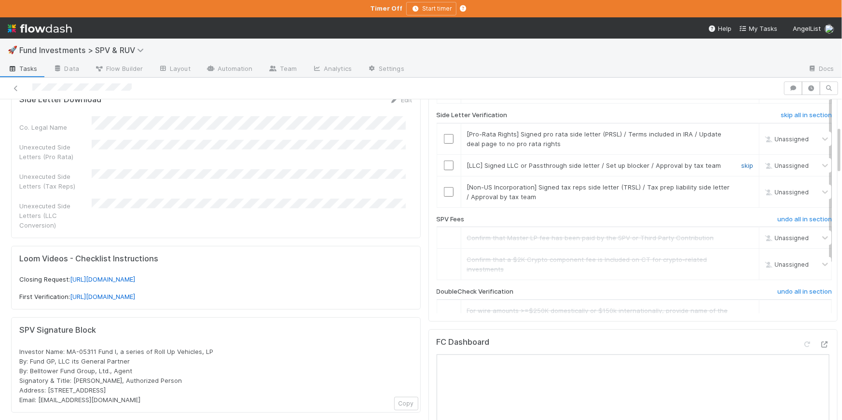
click at [742, 169] on link "skip" at bounding box center [748, 166] width 12 height 8
click at [742, 191] on link "skip" at bounding box center [748, 187] width 12 height 8
click at [742, 138] on link "skip" at bounding box center [748, 134] width 12 height 8
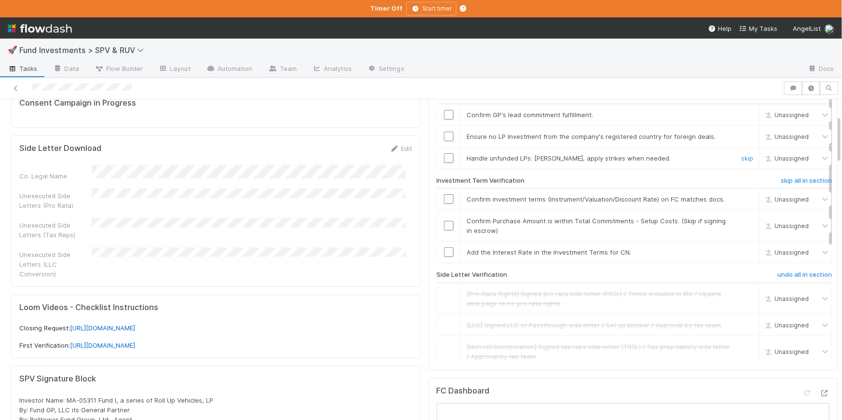
scroll to position [84, 0]
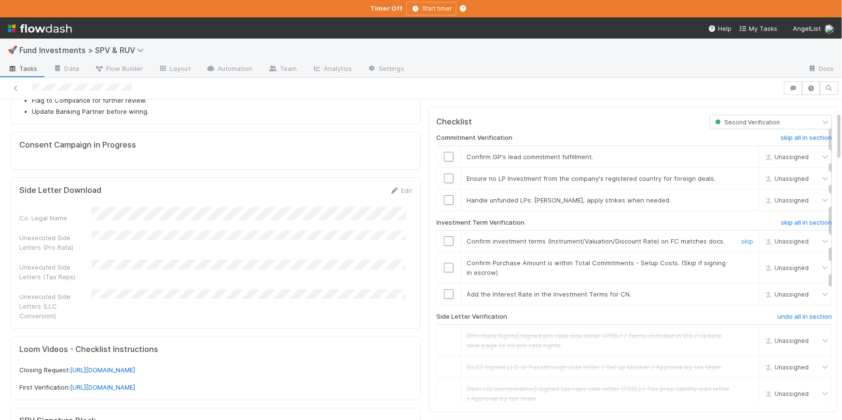
click at [444, 243] on input "checkbox" at bounding box center [449, 242] width 10 height 10
click at [444, 273] on input "checkbox" at bounding box center [449, 268] width 10 height 10
click at [742, 298] on link "skip" at bounding box center [748, 295] width 12 height 8
click at [789, 134] on h6 "skip all in section" at bounding box center [806, 138] width 51 height 8
click at [788, 137] on h6 "skip all in section" at bounding box center [806, 138] width 51 height 8
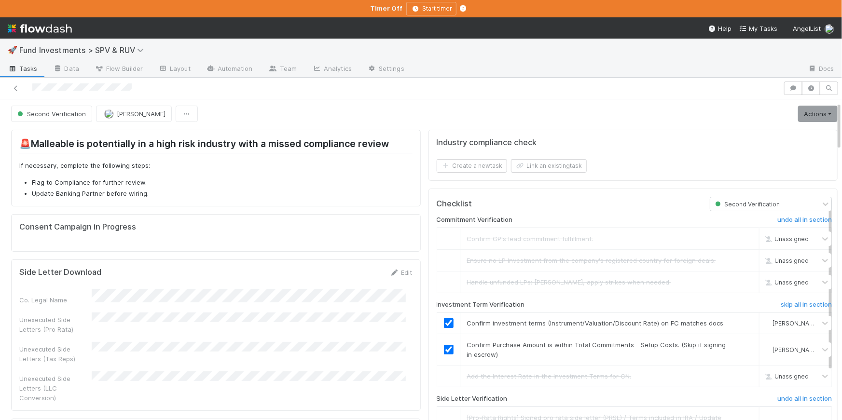
scroll to position [0, 0]
click at [805, 113] on link "Actions" at bounding box center [818, 115] width 40 height 16
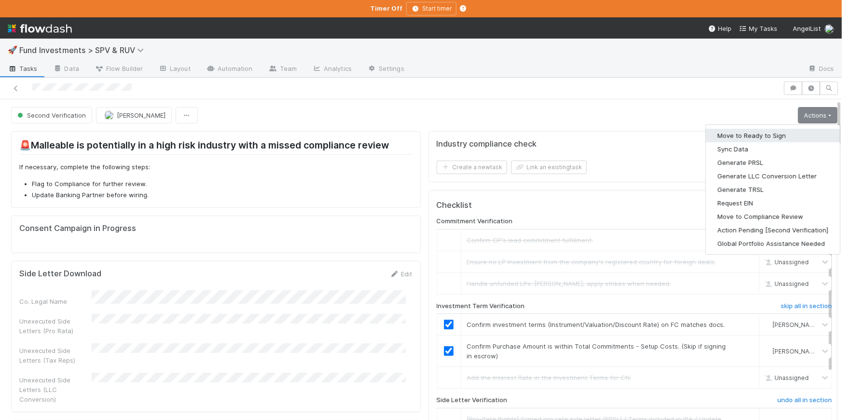
click at [769, 129] on button "Move to Ready to Sign" at bounding box center [773, 136] width 134 height 14
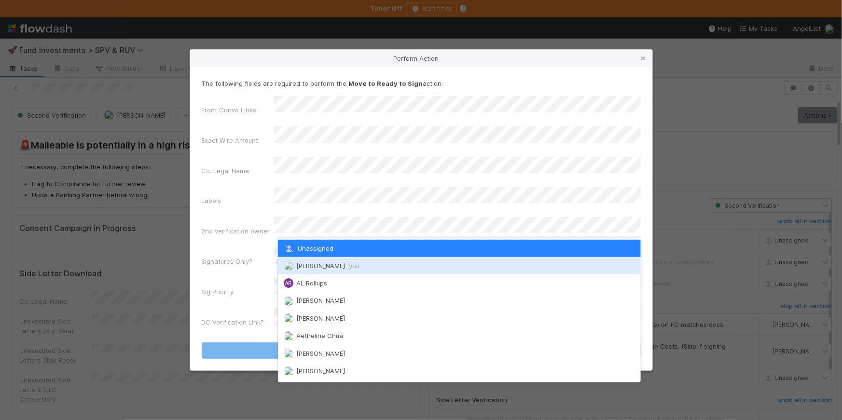
click at [333, 261] on div "Chloe Hammett you" at bounding box center [459, 265] width 363 height 17
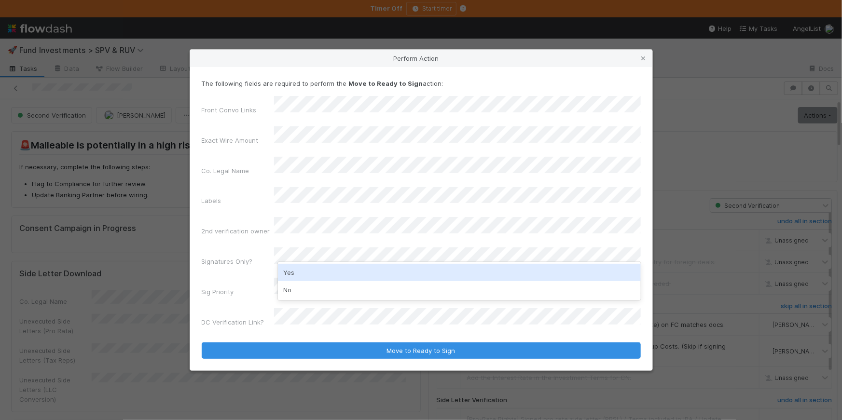
click at [320, 283] on div "No" at bounding box center [459, 289] width 363 height 17
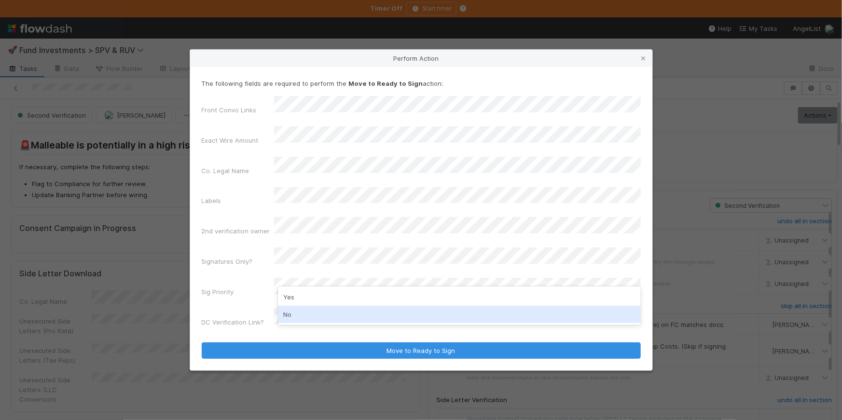
click at [310, 317] on div "No" at bounding box center [459, 314] width 363 height 17
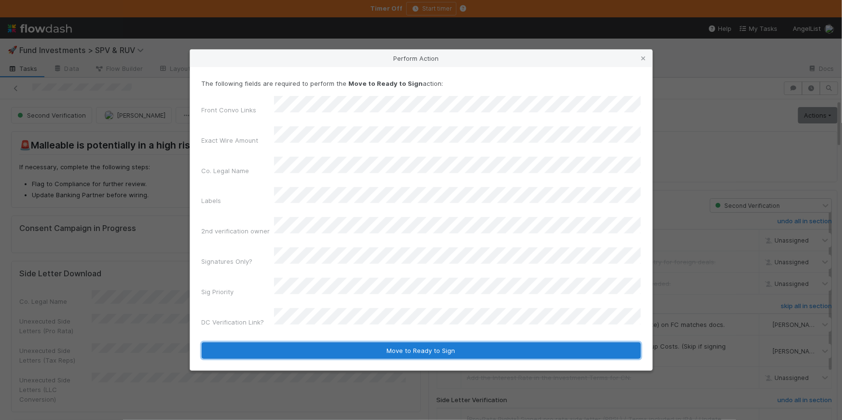
click at [348, 343] on button "Move to Ready to Sign" at bounding box center [421, 351] width 439 height 16
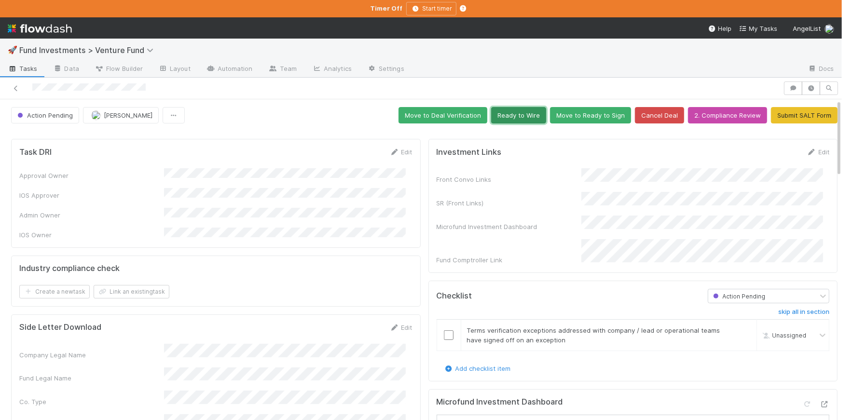
click at [503, 107] on button "Ready to Wire" at bounding box center [518, 115] width 55 height 16
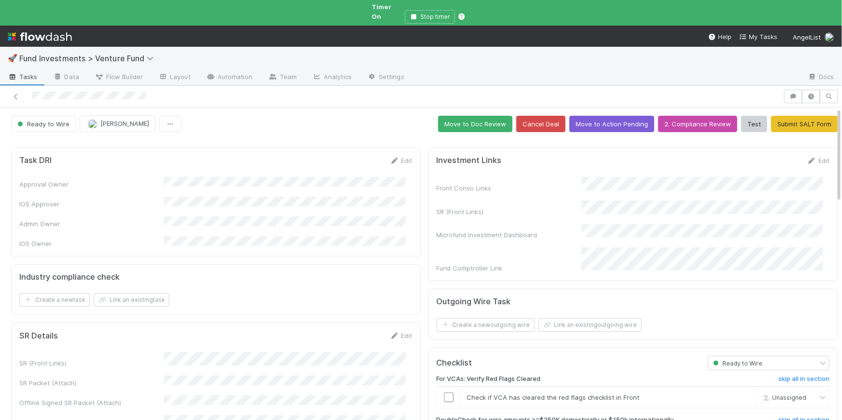
scroll to position [176, 0]
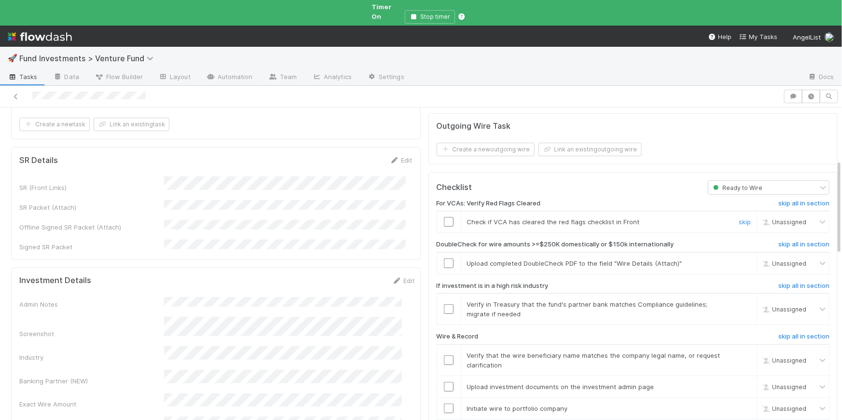
click at [444, 217] on input "checkbox" at bounding box center [449, 222] width 10 height 10
click at [790, 219] on span "[PERSON_NAME]" at bounding box center [793, 222] width 47 height 7
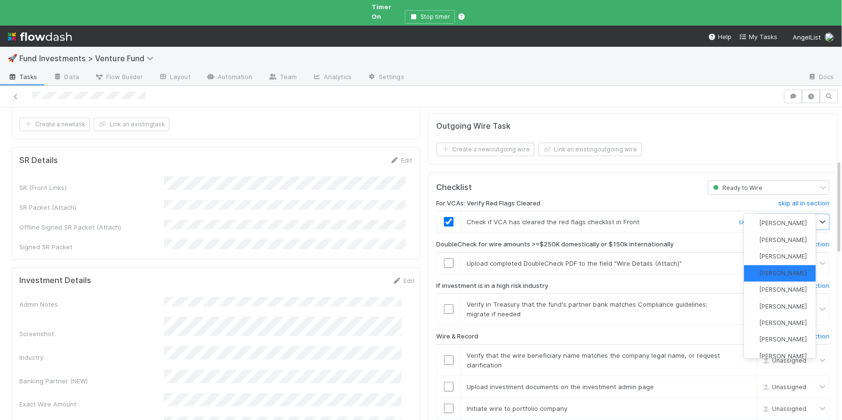
scroll to position [0, 0]
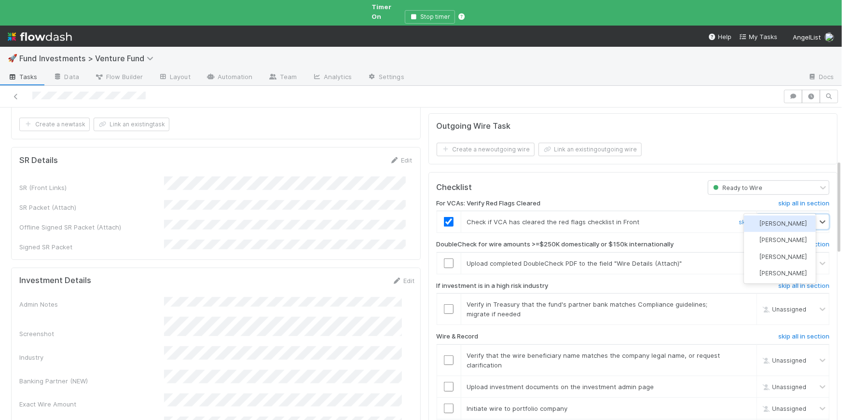
type input "quy"
drag, startPoint x: 787, startPoint y: 224, endPoint x: 484, endPoint y: 244, distance: 303.8
click at [785, 224] on span "Quyen Nguyen" at bounding box center [783, 223] width 47 height 7
click at [448, 259] on div at bounding box center [449, 264] width 24 height 10
click at [445, 259] on input "checkbox" at bounding box center [449, 264] width 10 height 10
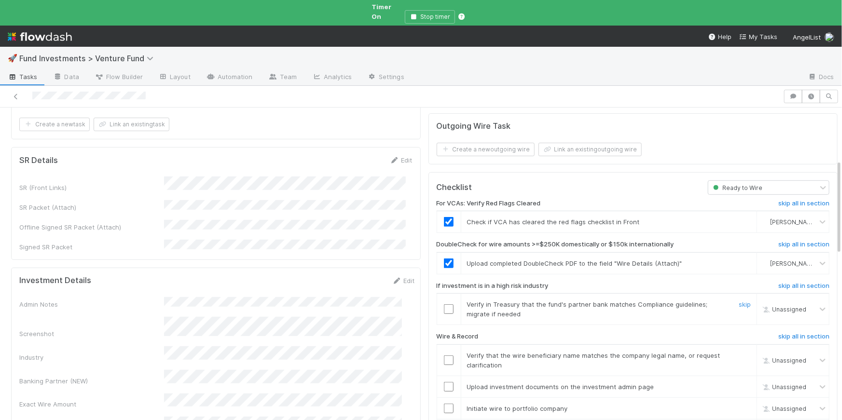
click at [444, 305] on input "checkbox" at bounding box center [449, 310] width 10 height 10
click at [444, 356] on input "checkbox" at bounding box center [449, 361] width 10 height 10
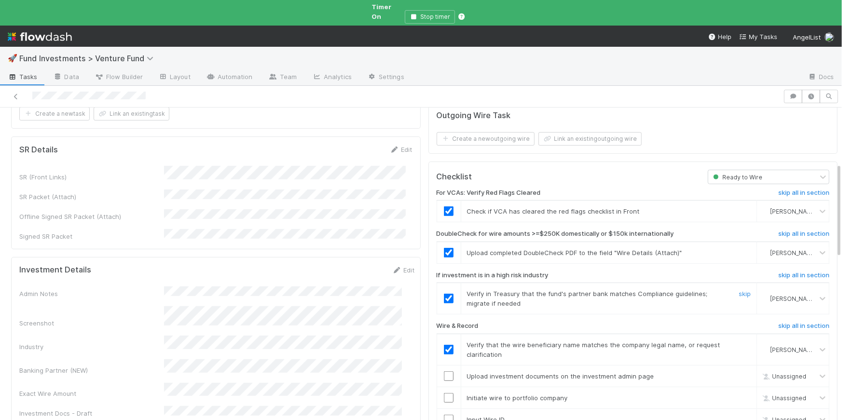
scroll to position [187, 0]
drag, startPoint x: 442, startPoint y: 360, endPoint x: 442, endPoint y: 371, distance: 11.1
click at [444, 371] on input "checkbox" at bounding box center [449, 376] width 10 height 10
click at [444, 393] on input "checkbox" at bounding box center [449, 398] width 10 height 10
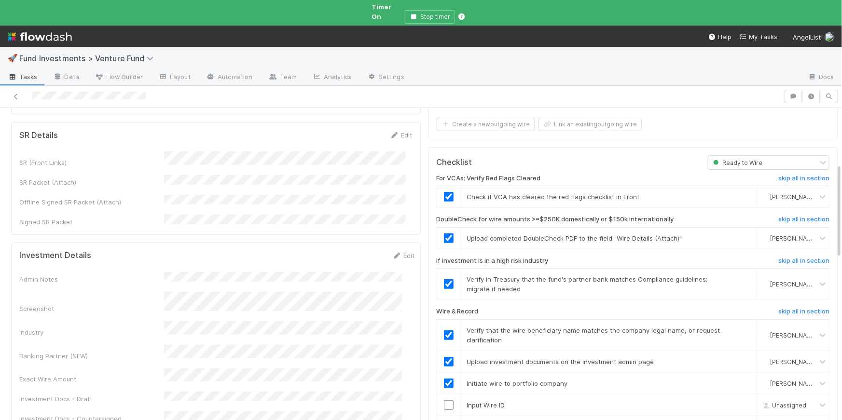
scroll to position [270, 0]
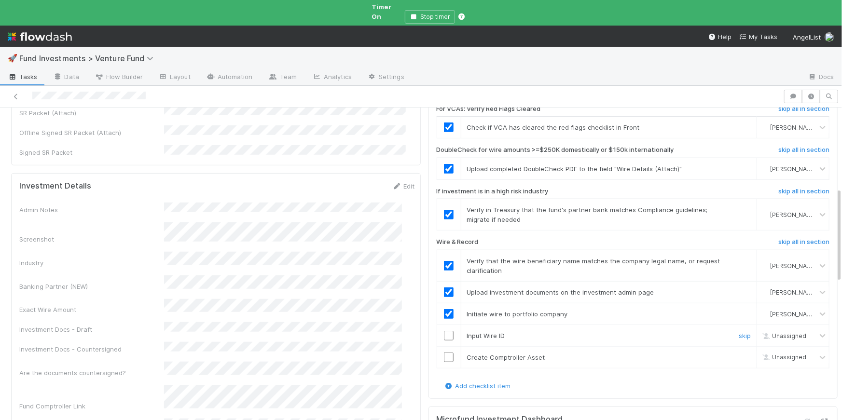
click at [447, 331] on input "checkbox" at bounding box center [449, 336] width 10 height 10
click at [444, 353] on input "checkbox" at bounding box center [449, 358] width 10 height 10
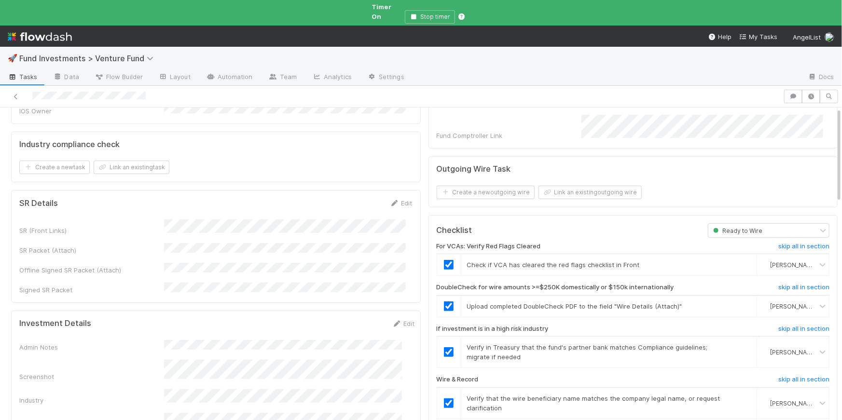
scroll to position [0, 0]
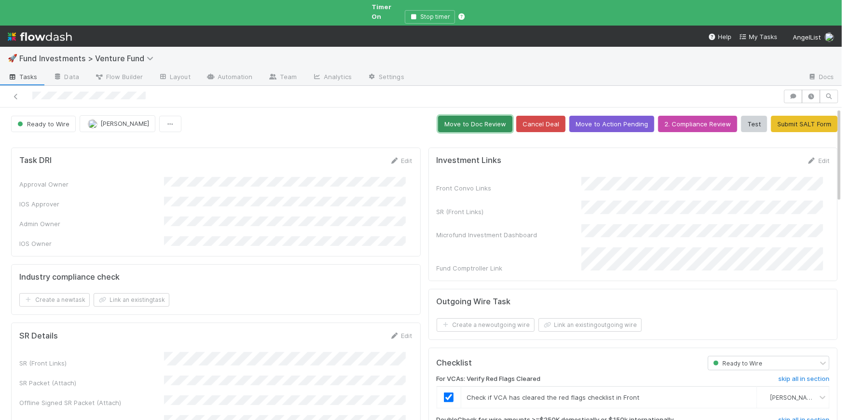
click at [489, 116] on button "Move to Doc Review" at bounding box center [475, 124] width 74 height 16
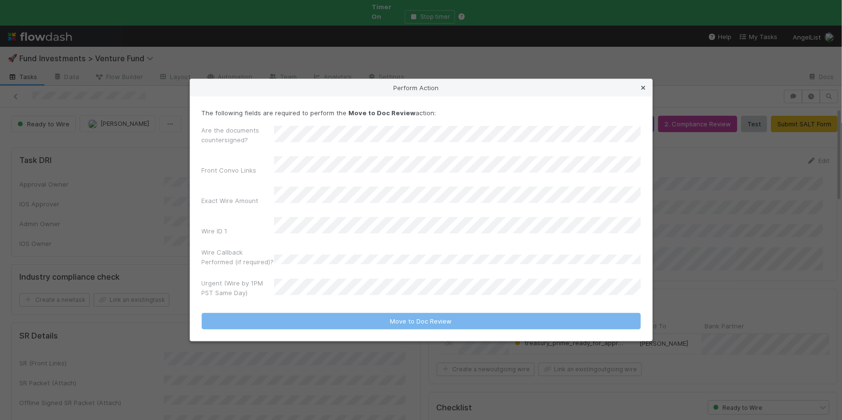
click at [644, 91] on icon at bounding box center [644, 88] width 10 height 6
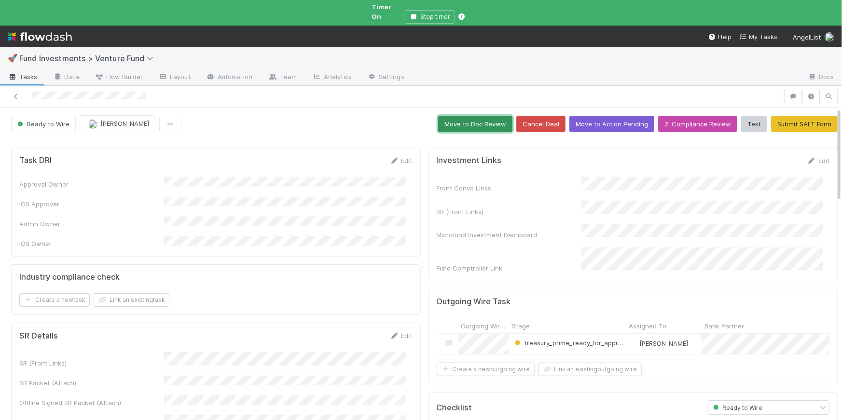
click at [470, 116] on button "Move to Doc Review" at bounding box center [475, 124] width 74 height 16
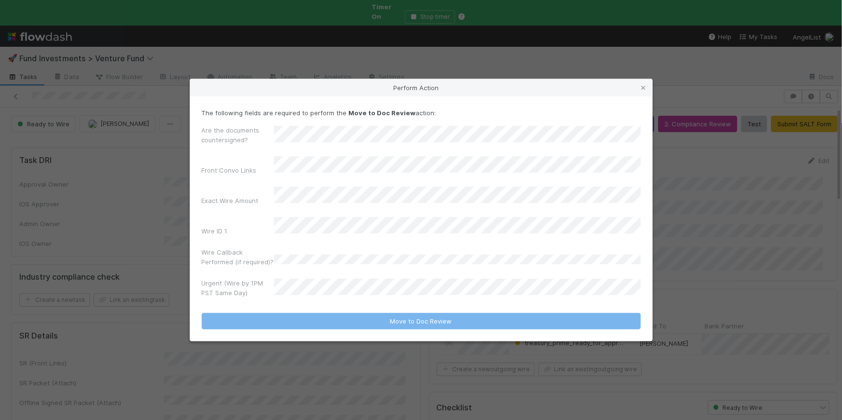
click at [339, 279] on div "Urgent (Wire by 1PM PST Same Day)" at bounding box center [421, 290] width 439 height 23
click at [329, 294] on form "The following fields are required to perform the Move to Doc Review action: Are…" at bounding box center [421, 219] width 439 height 222
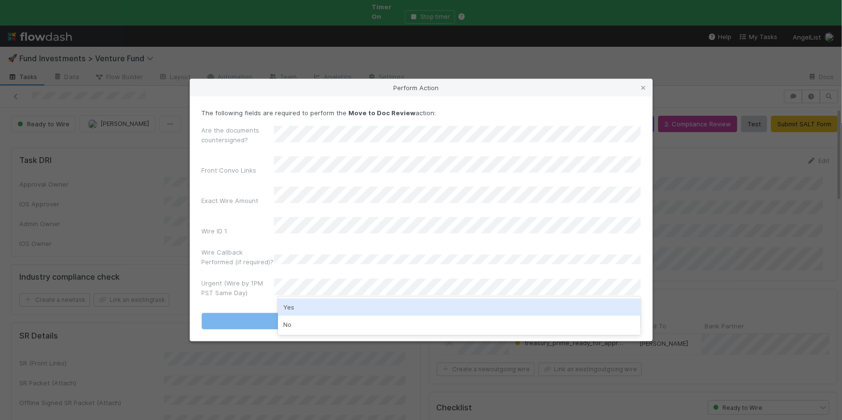
click at [300, 312] on div "Yes" at bounding box center [459, 307] width 363 height 17
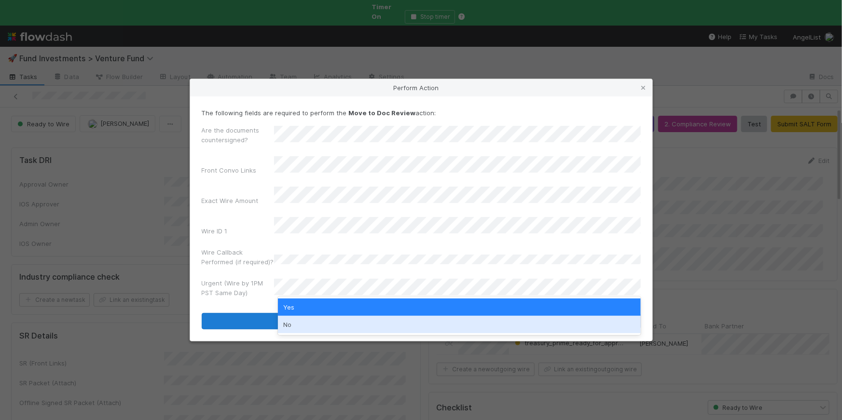
drag, startPoint x: 344, startPoint y: 326, endPoint x: 367, endPoint y: 312, distance: 27.1
click at [344, 326] on div "No" at bounding box center [459, 324] width 363 height 17
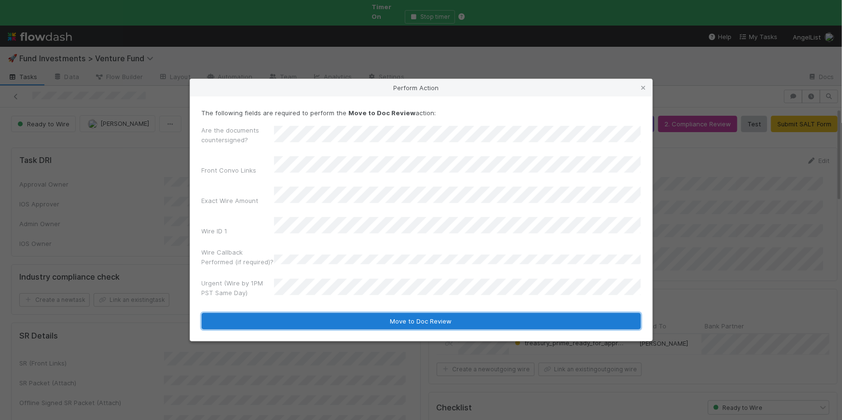
click at [376, 313] on button "Move to Doc Review" at bounding box center [421, 321] width 439 height 16
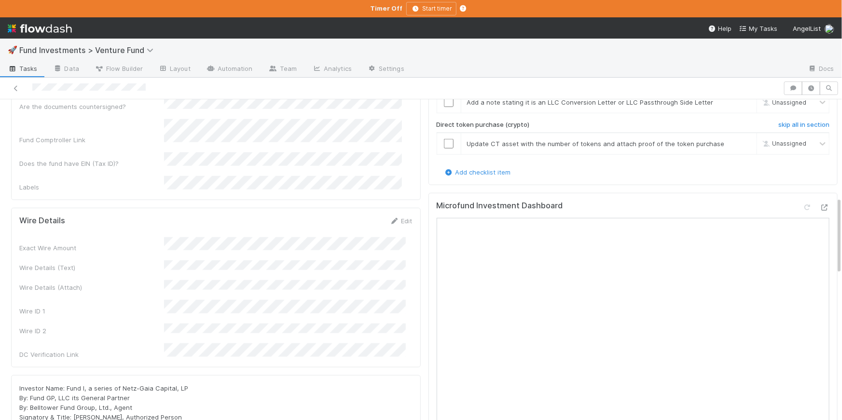
scroll to position [400, 0]
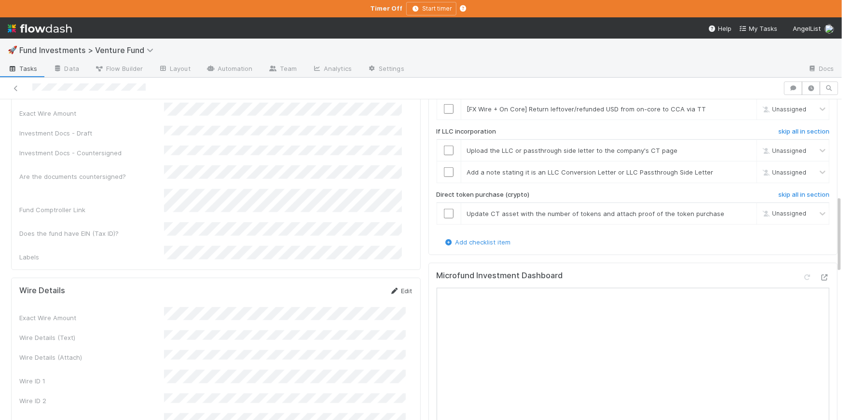
click at [391, 288] on icon at bounding box center [395, 291] width 10 height 6
click at [355, 286] on button "Save" at bounding box center [362, 294] width 28 height 16
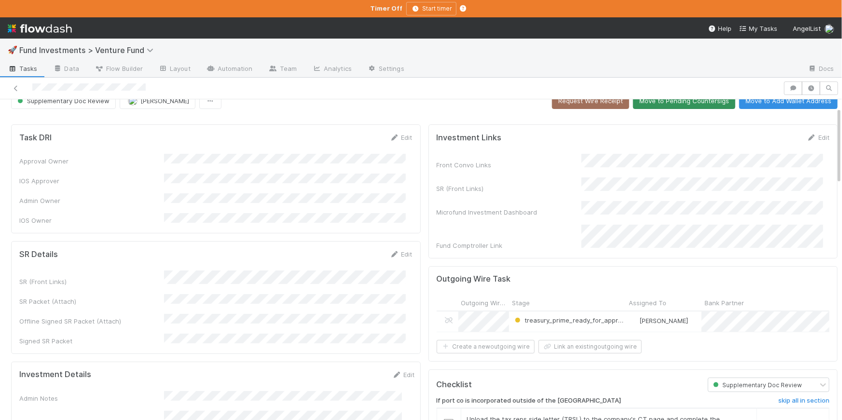
scroll to position [0, 0]
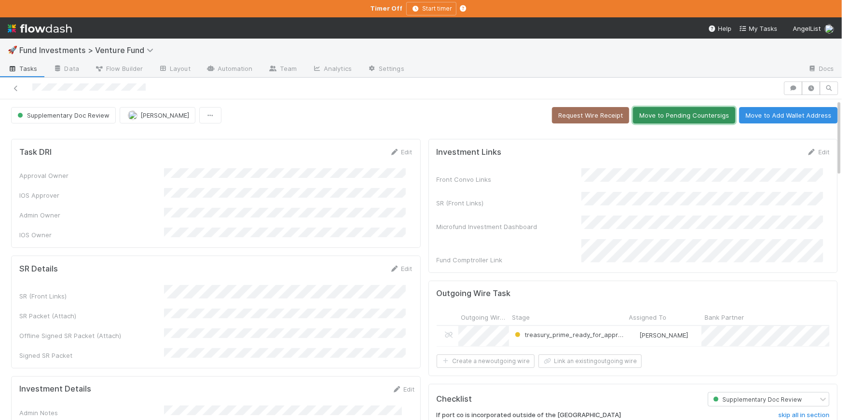
click at [687, 110] on button "Move to Pending Countersigs" at bounding box center [684, 115] width 102 height 16
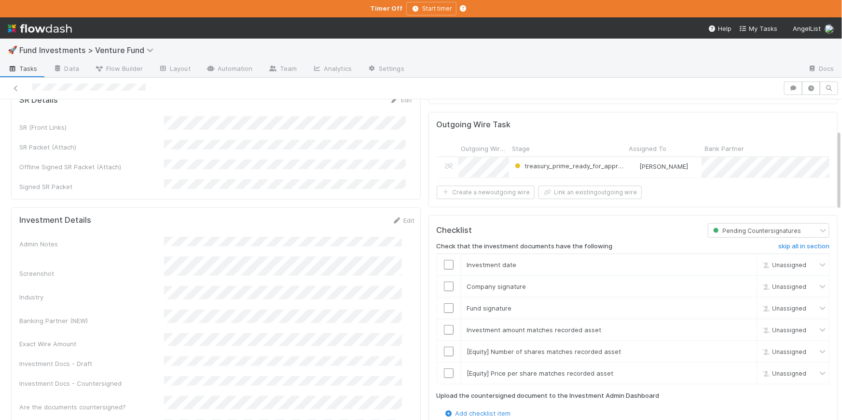
scroll to position [174, 0]
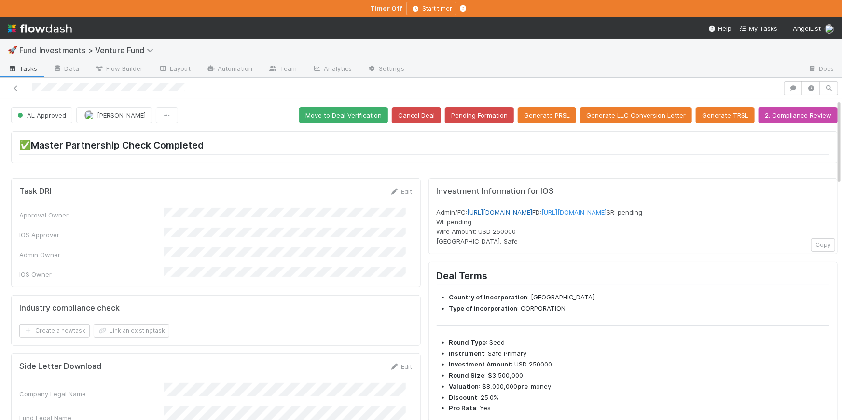
click at [533, 210] on link "[URL][DOMAIN_NAME]" at bounding box center [500, 213] width 65 height 8
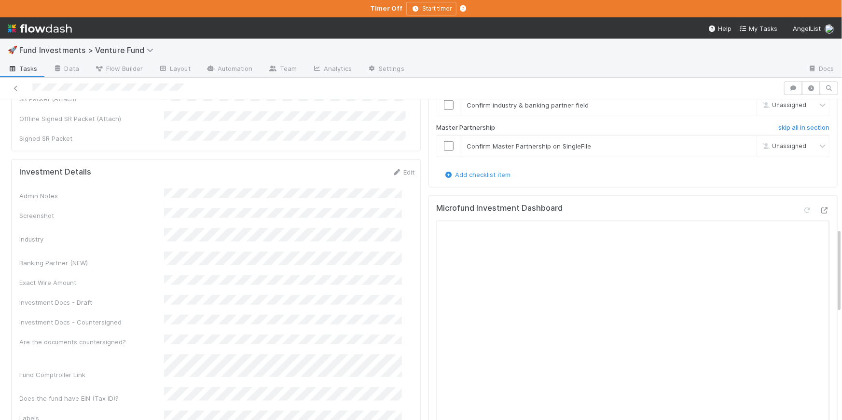
scroll to position [722, 0]
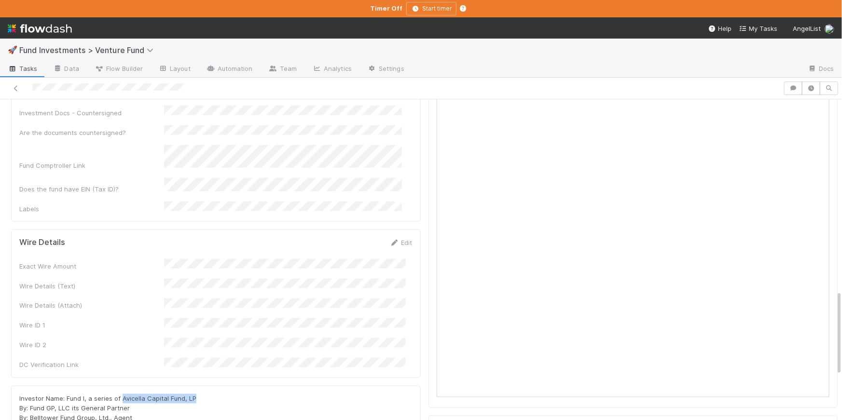
drag, startPoint x: 181, startPoint y: 318, endPoint x: 124, endPoint y: 321, distance: 56.5
click at [121, 394] on div "Investor Name: Fund I, a series of Avicella Capital Fund, LP By: Fund GP, LLC i…" at bounding box center [215, 423] width 393 height 58
copy span "Avicella Capital Fund, LP"
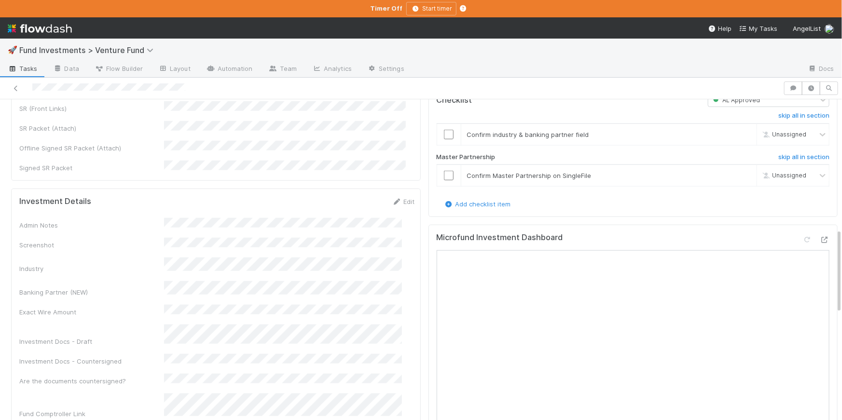
scroll to position [480, 0]
click at [445, 183] on input "checkbox" at bounding box center [449, 178] width 10 height 10
click at [444, 142] on input "checkbox" at bounding box center [449, 137] width 10 height 10
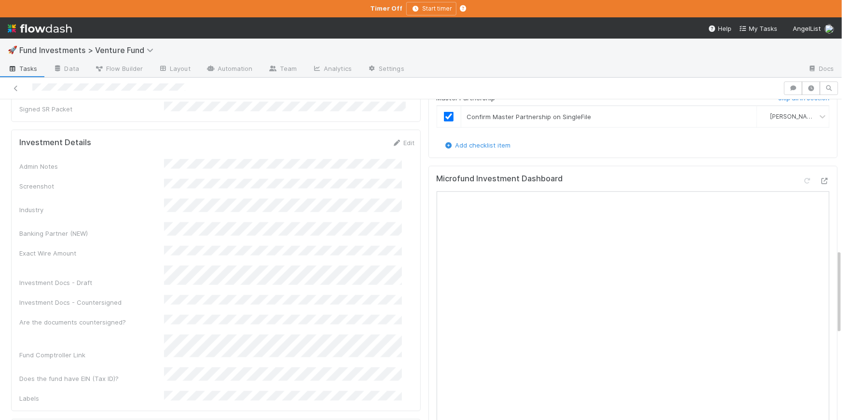
scroll to position [531, 0]
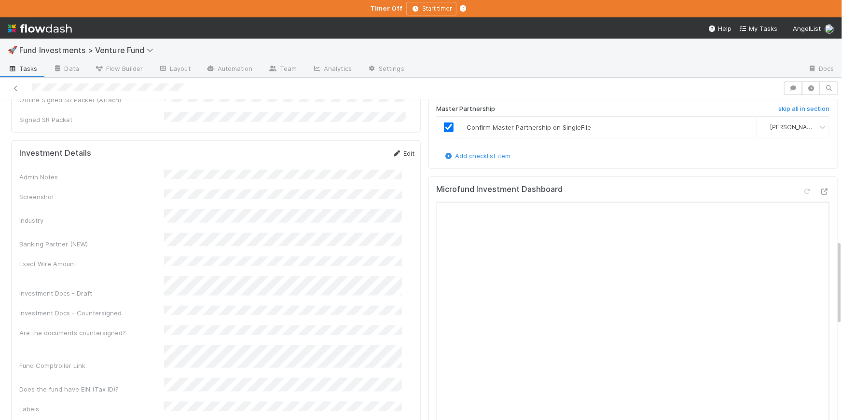
click at [392, 150] on link "Edit" at bounding box center [403, 154] width 23 height 8
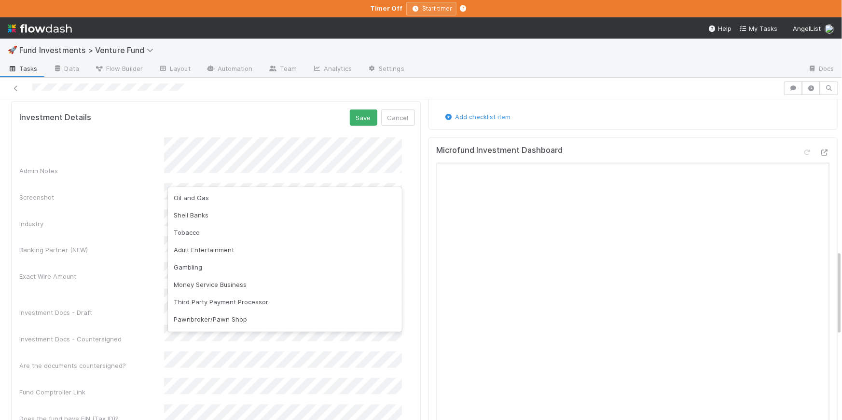
scroll to position [227, 0]
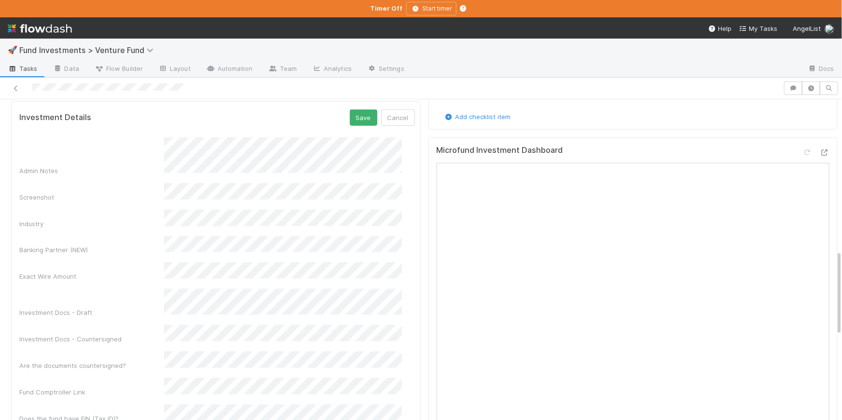
click at [415, 204] on div "Task DRI Edit Approval Owner IOS Approver Admin Owner IOS Owner Industry compli…" at bounding box center [216, 185] width 418 height 1160
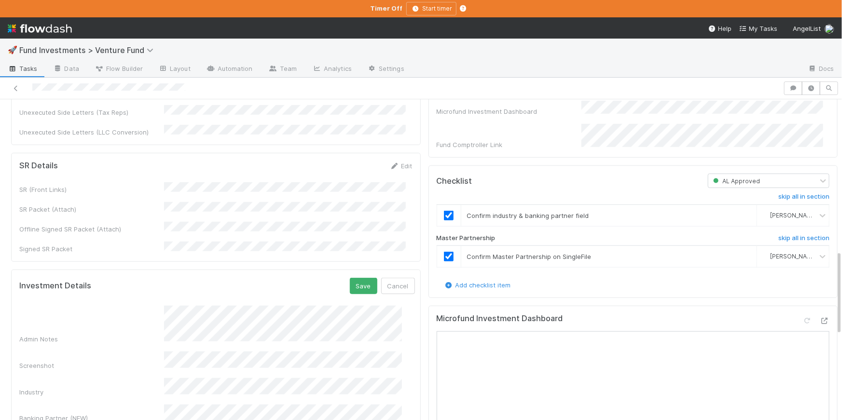
scroll to position [401, 0]
click at [396, 279] on button "Cancel" at bounding box center [398, 287] width 34 height 16
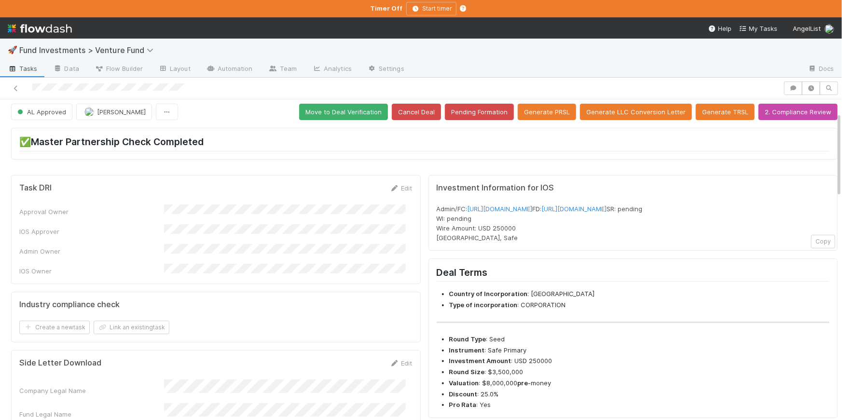
scroll to position [0, 0]
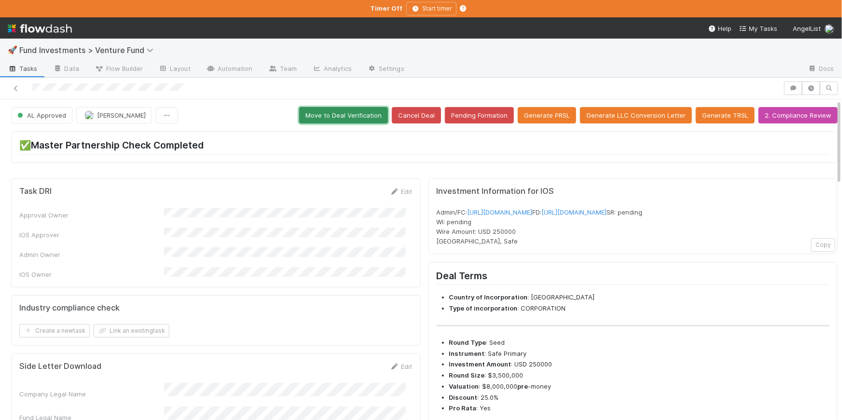
click at [344, 122] on button "Move to Deal Verification" at bounding box center [343, 115] width 89 height 16
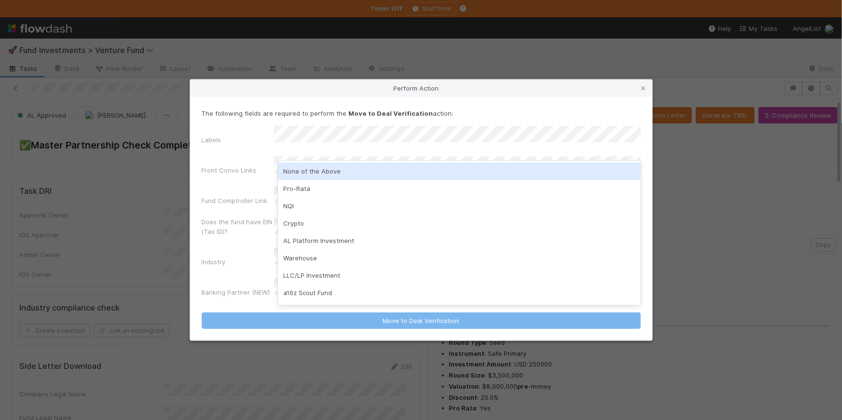
click at [329, 172] on div "None of the Above" at bounding box center [459, 171] width 363 height 17
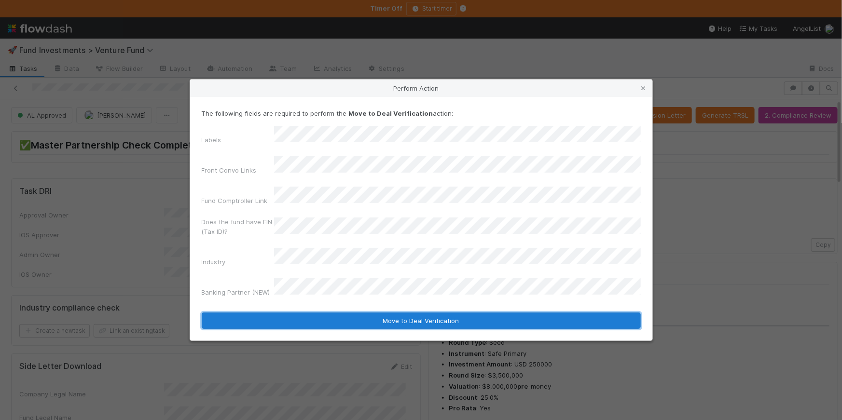
click at [390, 313] on button "Move to Deal Verification" at bounding box center [421, 321] width 439 height 16
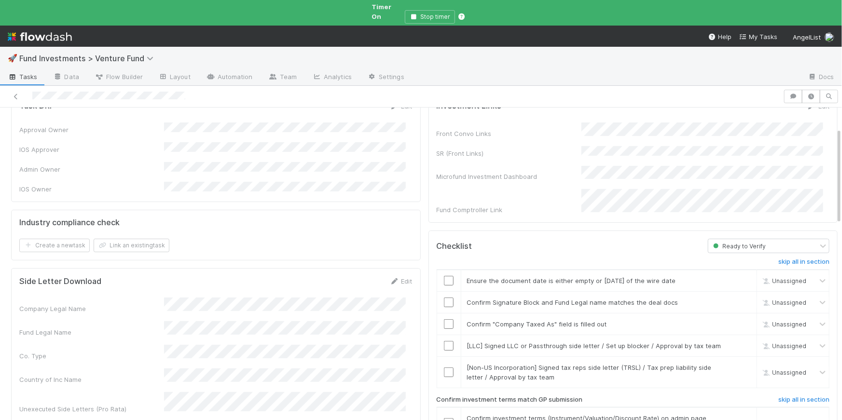
scroll to position [95, 0]
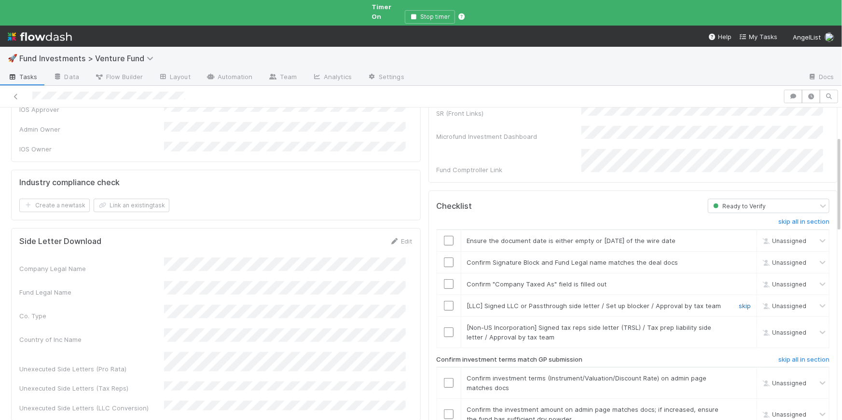
click at [739, 302] on link "skip" at bounding box center [745, 306] width 12 height 8
click at [739, 324] on link "skip" at bounding box center [745, 328] width 12 height 8
click at [444, 280] on input "checkbox" at bounding box center [449, 285] width 10 height 10
click at [444, 258] on input "checkbox" at bounding box center [449, 263] width 10 height 10
checkbox input "true"
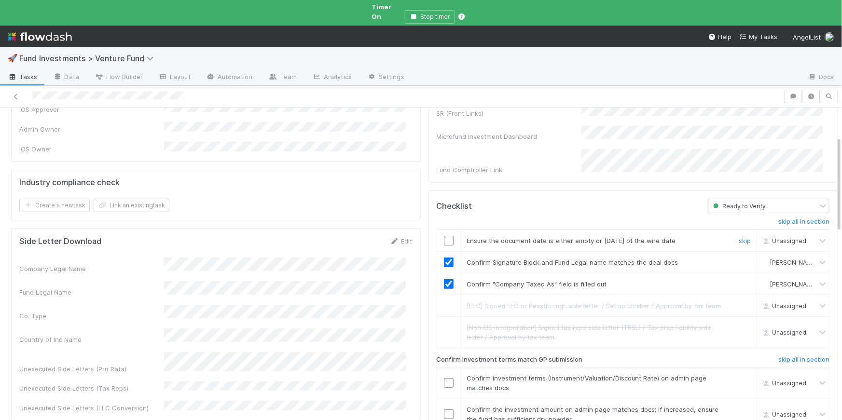
click at [444, 236] on input "checkbox" at bounding box center [449, 241] width 10 height 10
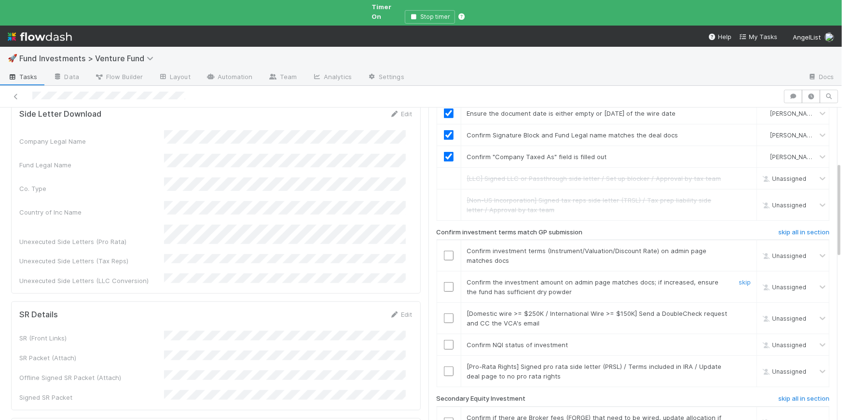
scroll to position [224, 0]
click at [739, 412] on link "skip" at bounding box center [745, 416] width 12 height 8
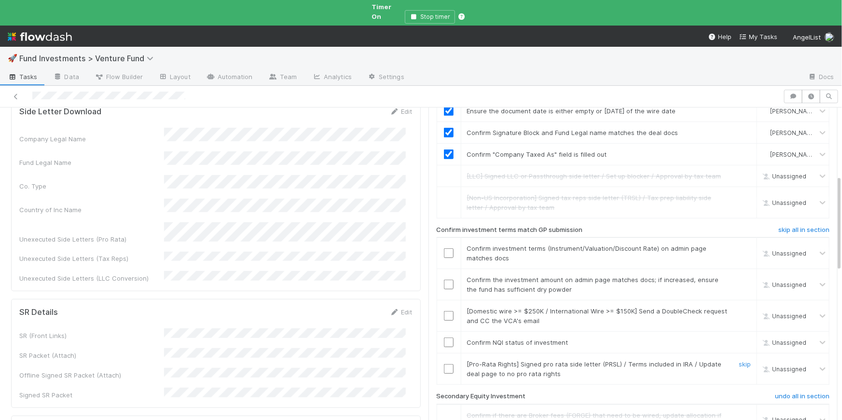
click at [444, 364] on input "checkbox" at bounding box center [449, 369] width 10 height 10
drag, startPoint x: 444, startPoint y: 349, endPoint x: 446, endPoint y: 335, distance: 13.6
click at [444, 364] on input "checkbox" at bounding box center [449, 369] width 10 height 10
click at [444, 338] on input "checkbox" at bounding box center [449, 343] width 10 height 10
click at [445, 311] on input "checkbox" at bounding box center [449, 316] width 10 height 10
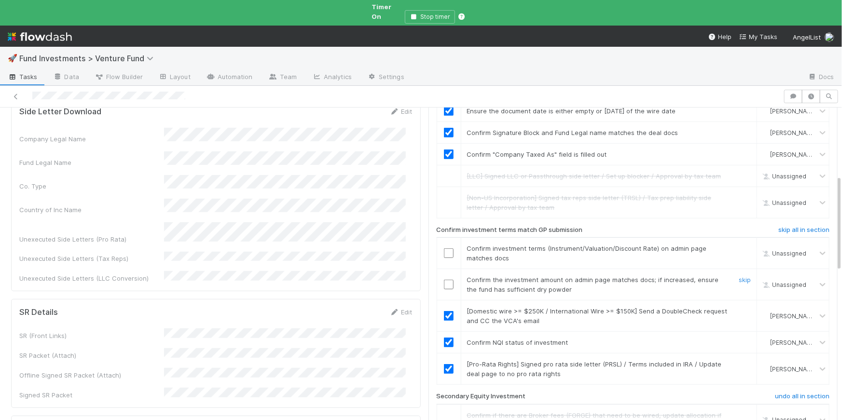
click at [444, 280] on input "checkbox" at bounding box center [449, 285] width 10 height 10
click at [446, 249] on input "checkbox" at bounding box center [449, 254] width 10 height 10
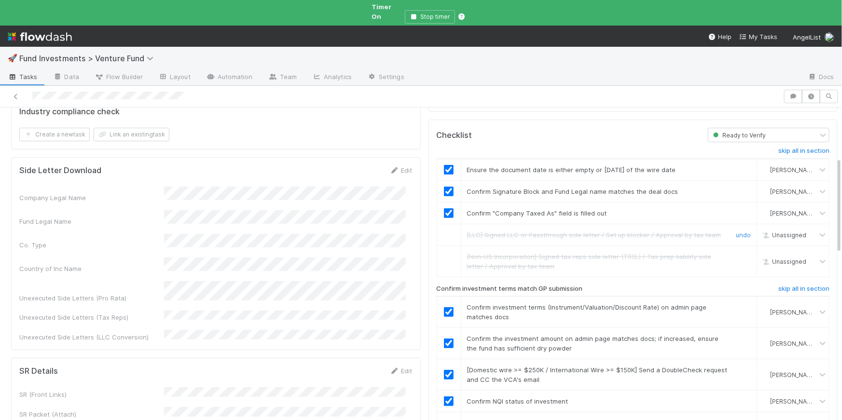
scroll to position [0, 0]
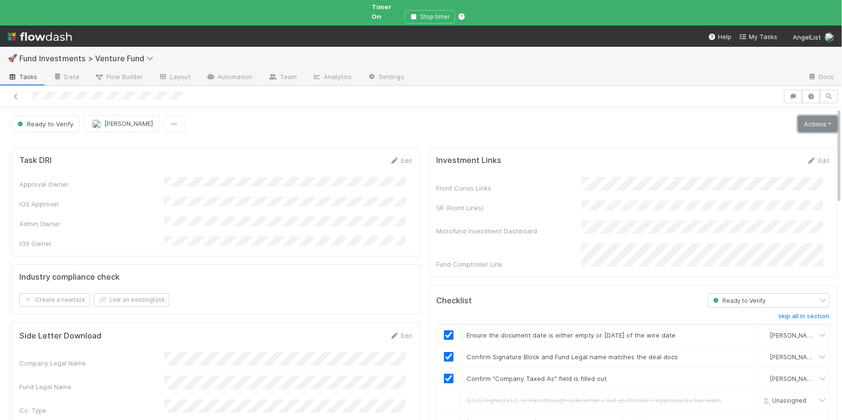
click at [813, 116] on link "Actions" at bounding box center [818, 124] width 40 height 16
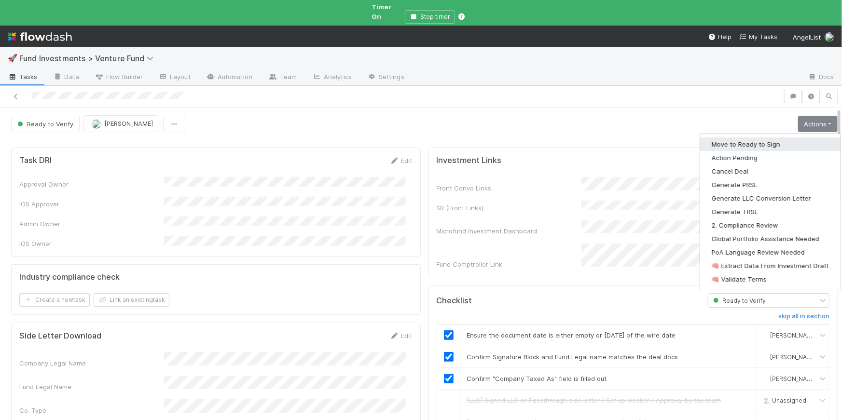
click at [778, 138] on button "Move to Ready to Sign" at bounding box center [770, 145] width 140 height 14
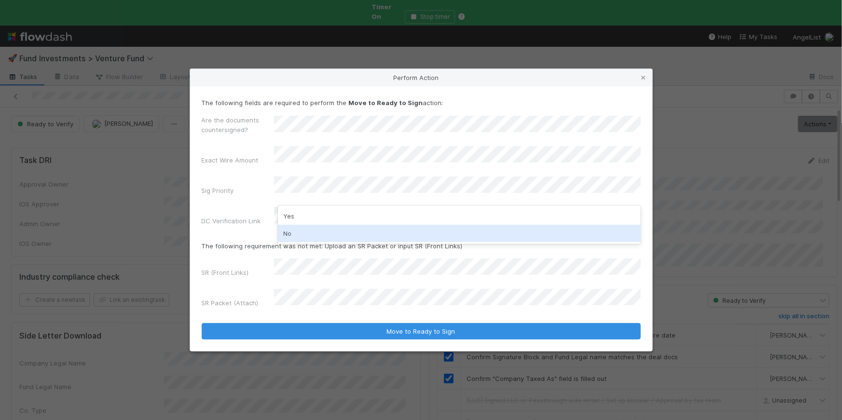
click at [336, 233] on div "No" at bounding box center [459, 233] width 363 height 17
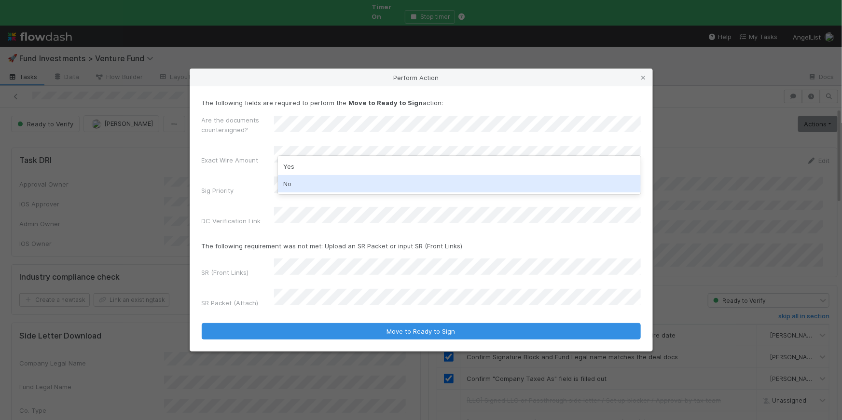
click at [307, 185] on div "No" at bounding box center [459, 183] width 363 height 17
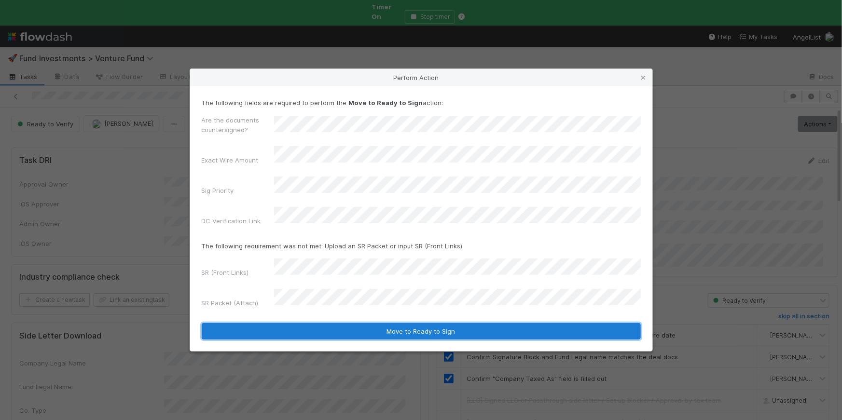
click at [525, 324] on button "Move to Ready to Sign" at bounding box center [421, 331] width 439 height 16
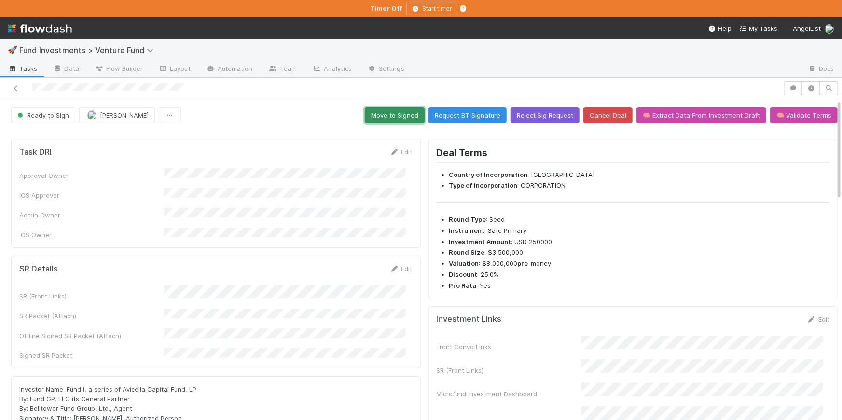
click at [395, 117] on button "Move to Signed" at bounding box center [395, 115] width 60 height 16
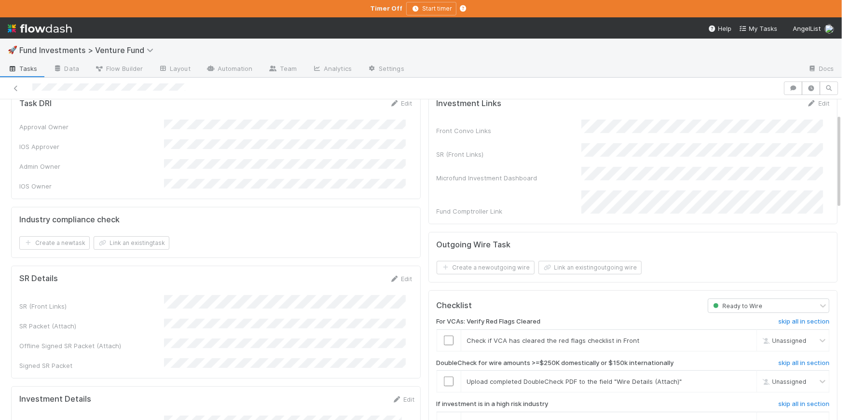
scroll to position [109, 0]
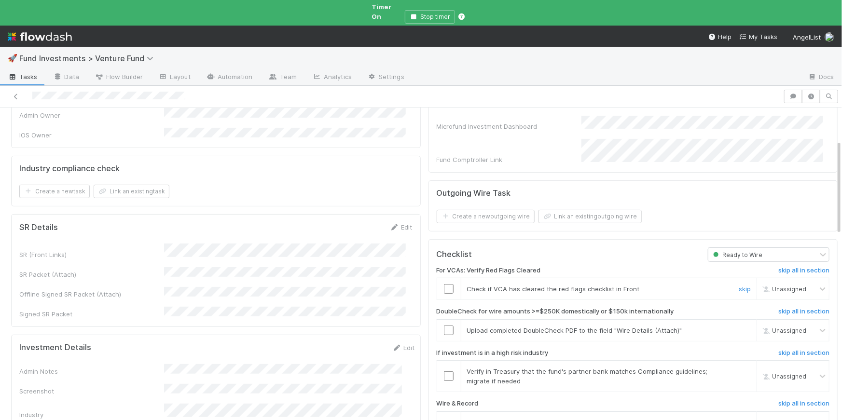
click at [444, 284] on input "checkbox" at bounding box center [449, 289] width 10 height 10
click at [768, 284] on div "[PERSON_NAME]" at bounding box center [788, 289] width 56 height 11
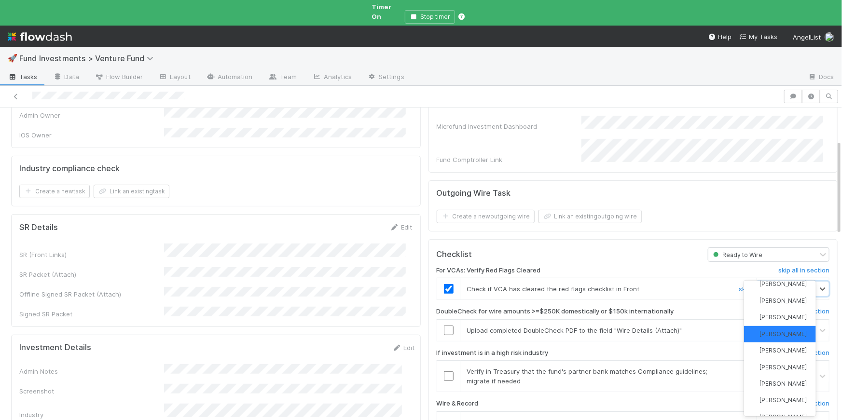
scroll to position [0, 0]
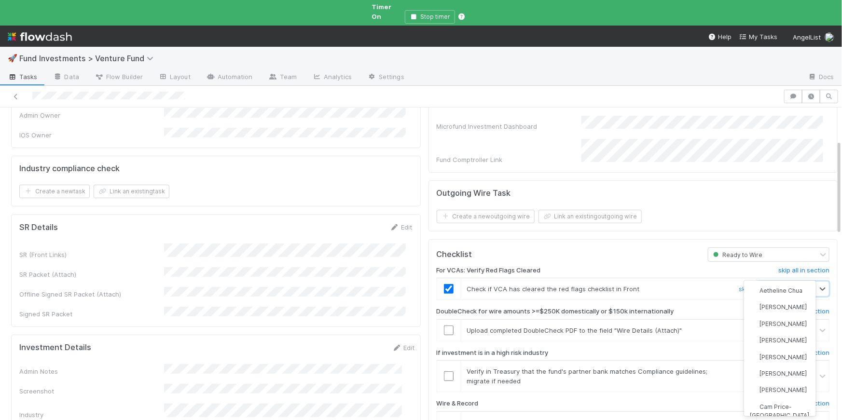
type input "tar"
click at [769, 327] on span "Tarina Touret" at bounding box center [783, 324] width 47 height 7
click at [447, 326] on input "checkbox" at bounding box center [449, 331] width 10 height 10
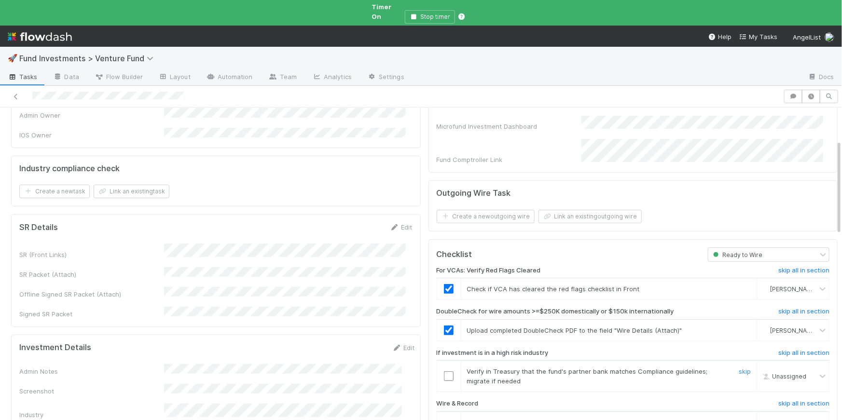
click at [444, 372] on input "checkbox" at bounding box center [449, 377] width 10 height 10
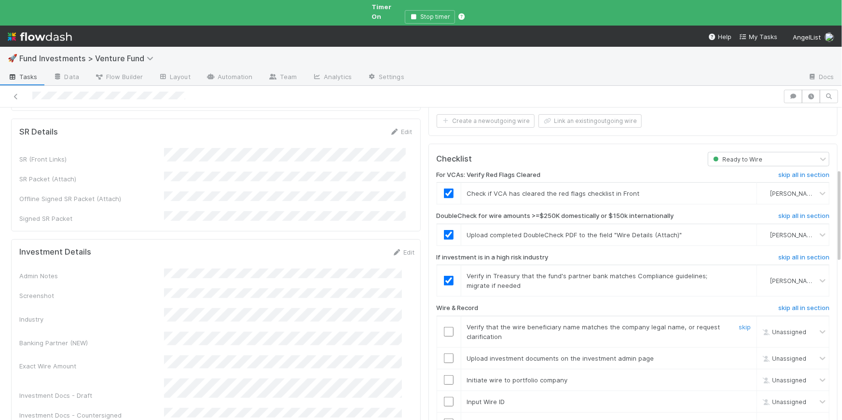
click at [444, 327] on input "checkbox" at bounding box center [449, 332] width 10 height 10
click at [444, 354] on input "checkbox" at bounding box center [449, 359] width 10 height 10
click at [444, 376] on input "checkbox" at bounding box center [449, 381] width 10 height 10
click at [444, 397] on input "checkbox" at bounding box center [449, 402] width 10 height 10
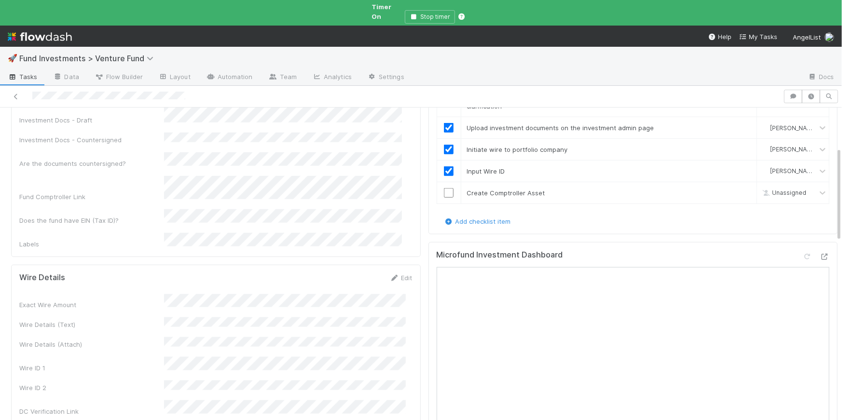
scroll to position [489, 0]
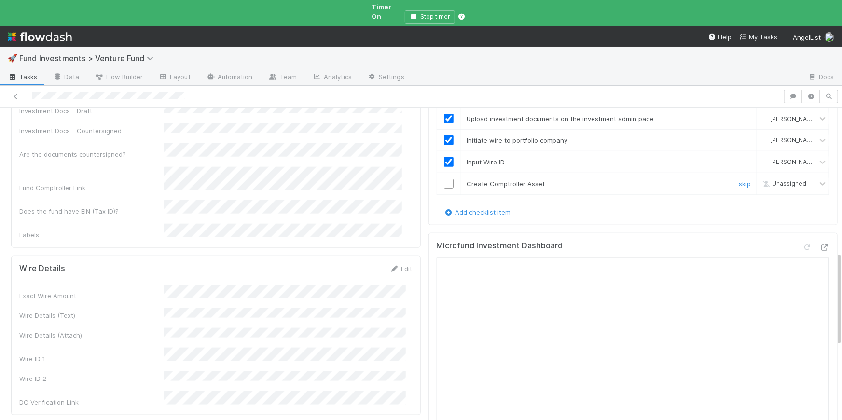
click at [444, 179] on input "checkbox" at bounding box center [449, 184] width 10 height 10
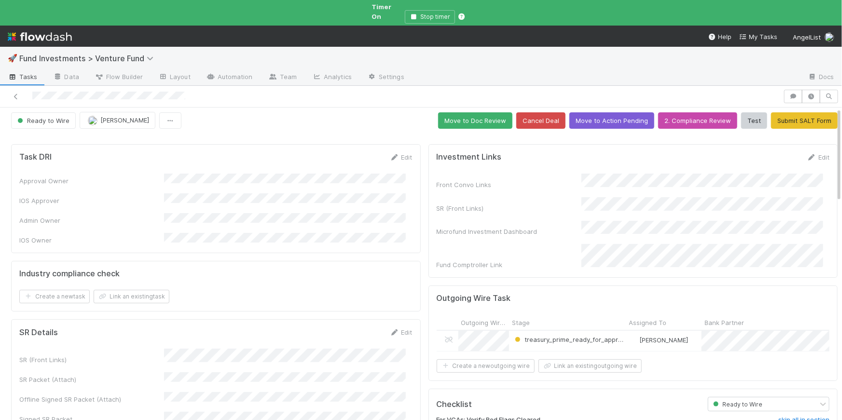
scroll to position [0, 0]
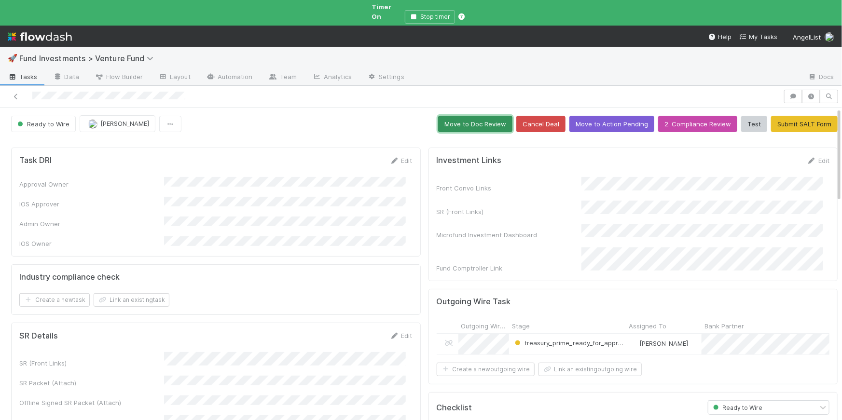
click at [476, 116] on button "Move to Doc Review" at bounding box center [475, 124] width 74 height 16
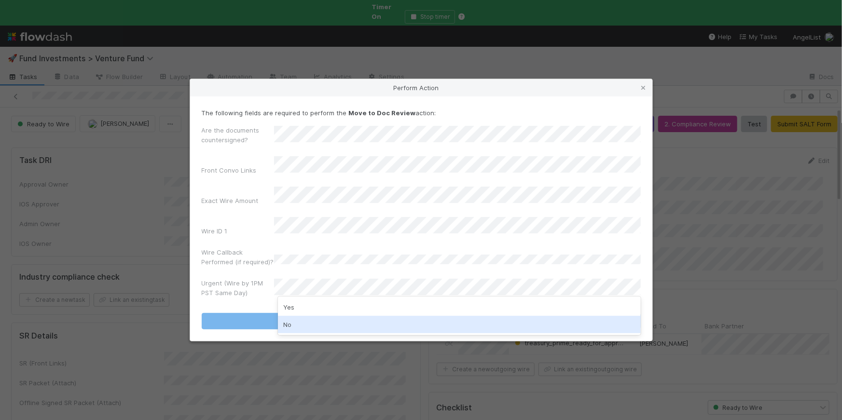
click at [314, 322] on div "No" at bounding box center [459, 324] width 363 height 17
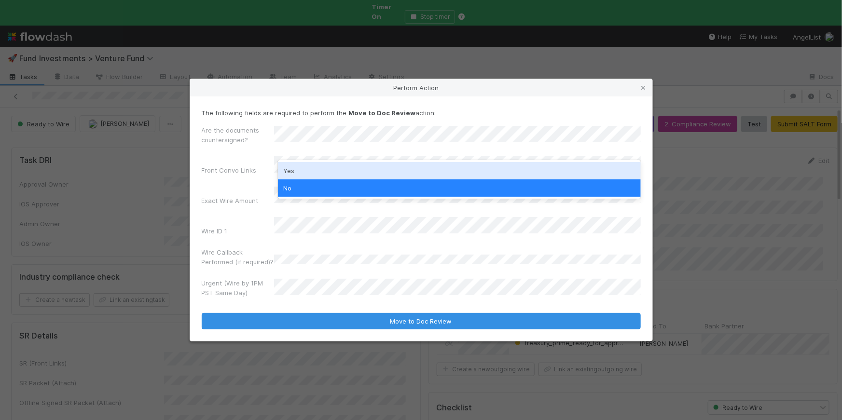
click at [298, 165] on div "Yes" at bounding box center [459, 170] width 363 height 17
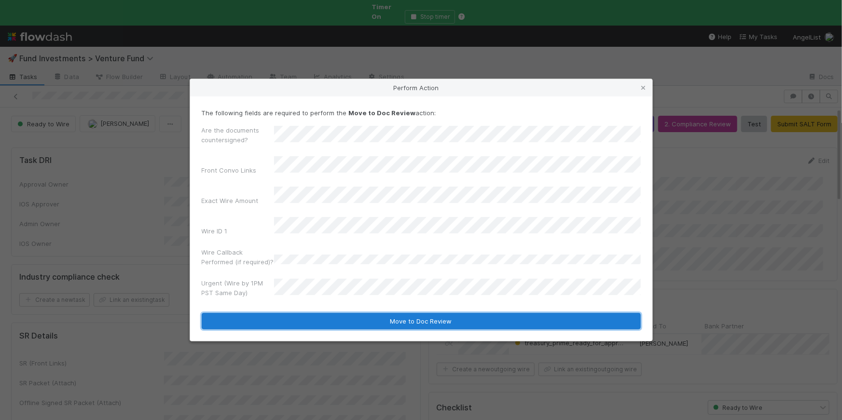
click at [420, 313] on button "Move to Doc Review" at bounding box center [421, 321] width 439 height 16
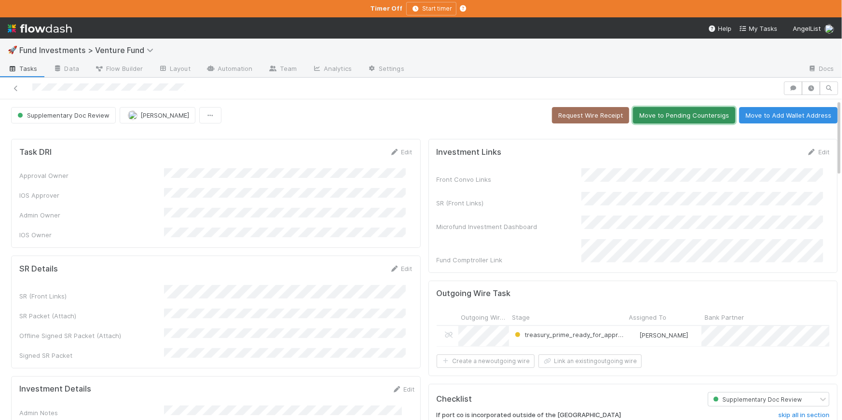
click at [665, 112] on button "Move to Pending Countersigs" at bounding box center [684, 115] width 102 height 16
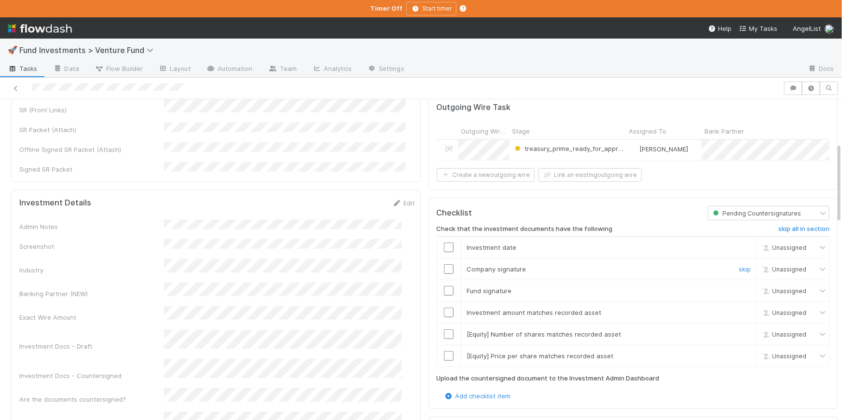
scroll to position [244, 0]
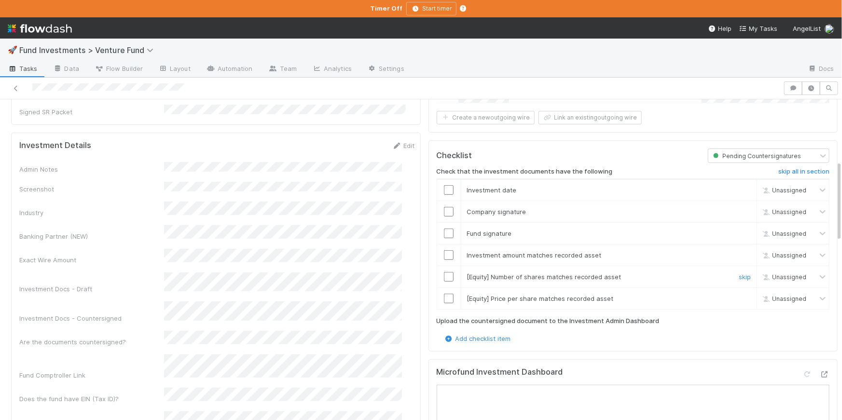
click at [739, 274] on link "skip" at bounding box center [745, 277] width 12 height 8
click at [739, 295] on link "skip" at bounding box center [745, 299] width 12 height 8
click at [446, 251] on input "checkbox" at bounding box center [449, 256] width 10 height 10
click at [445, 229] on input "checkbox" at bounding box center [449, 234] width 10 height 10
click at [445, 207] on input "checkbox" at bounding box center [449, 212] width 10 height 10
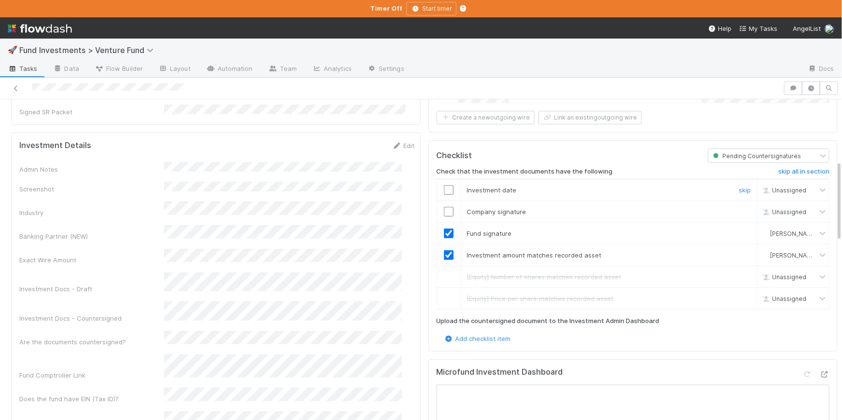
click at [444, 185] on input "checkbox" at bounding box center [449, 190] width 10 height 10
click at [444, 207] on input "checkbox" at bounding box center [449, 212] width 10 height 10
click at [444, 185] on input "checkbox" at bounding box center [449, 190] width 10 height 10
click at [445, 209] on input "checkbox" at bounding box center [449, 212] width 10 height 10
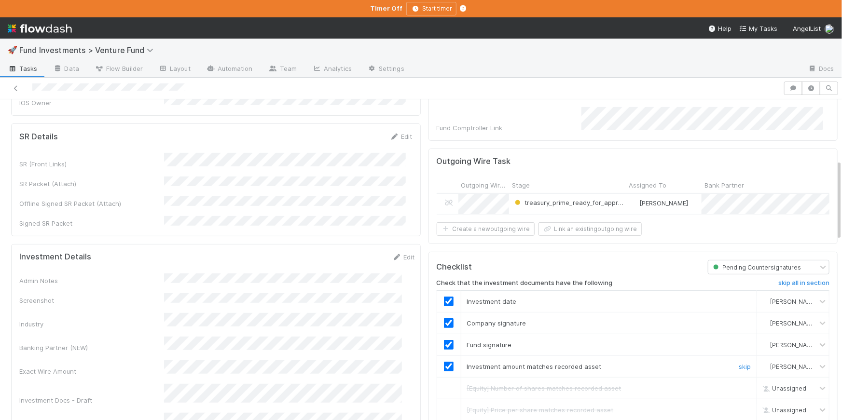
scroll to position [0, 0]
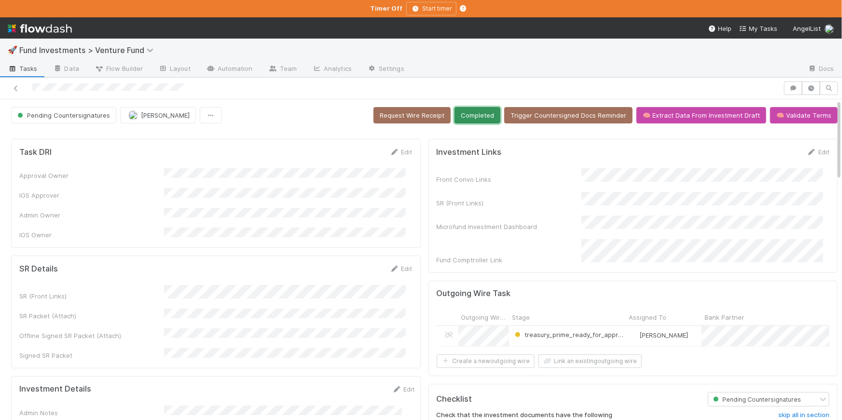
click at [479, 122] on button "Completed" at bounding box center [478, 115] width 46 height 16
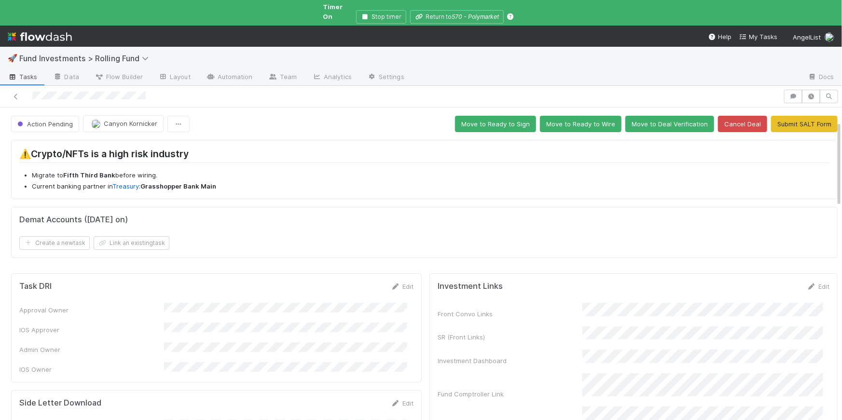
scroll to position [247, 0]
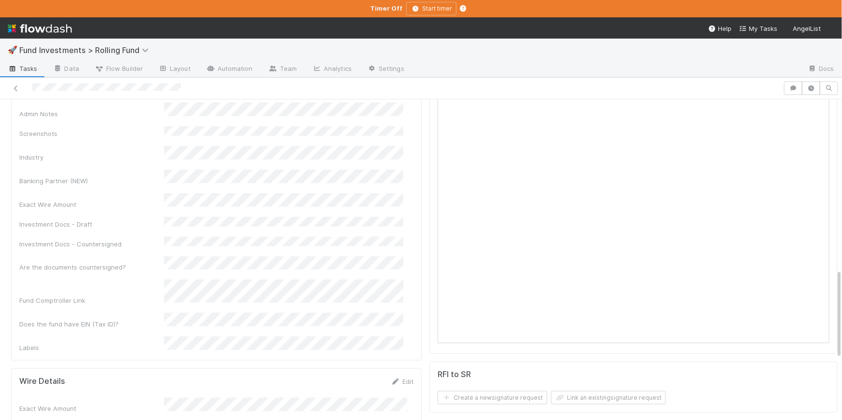
scroll to position [585, 0]
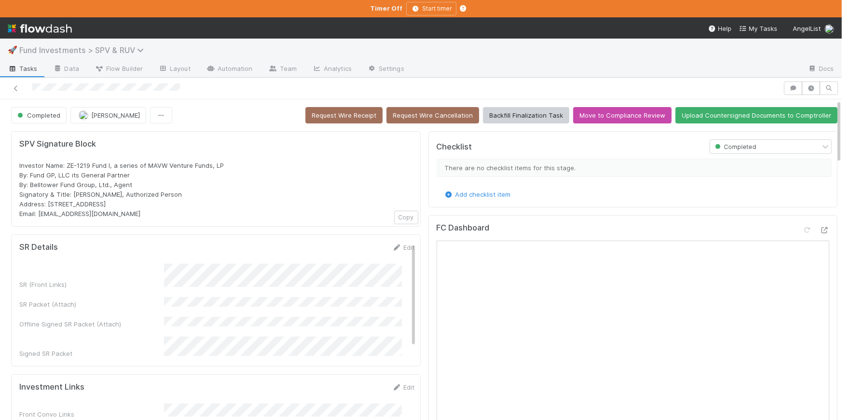
click at [125, 45] on span "Fund Investments > SPV & RUV" at bounding box center [83, 50] width 129 height 10
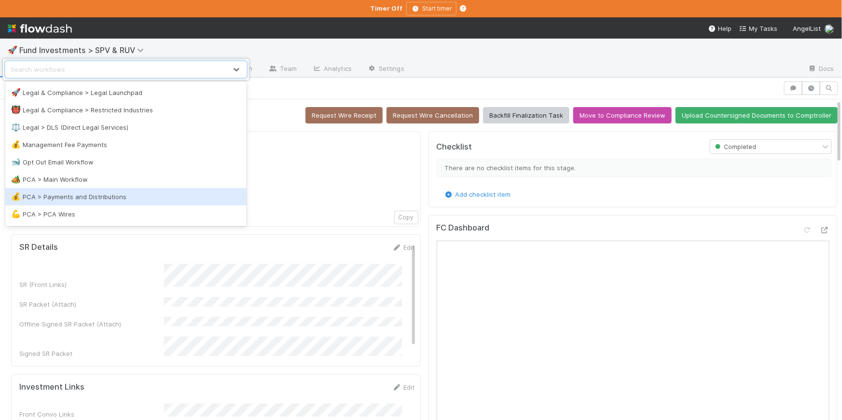
scroll to position [975, 0]
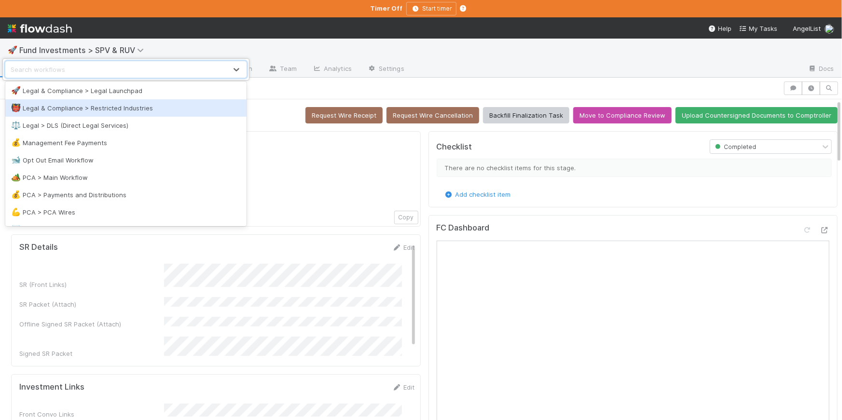
click at [126, 107] on div "👹 Legal & Compliance > Restricted Industries" at bounding box center [126, 108] width 230 height 10
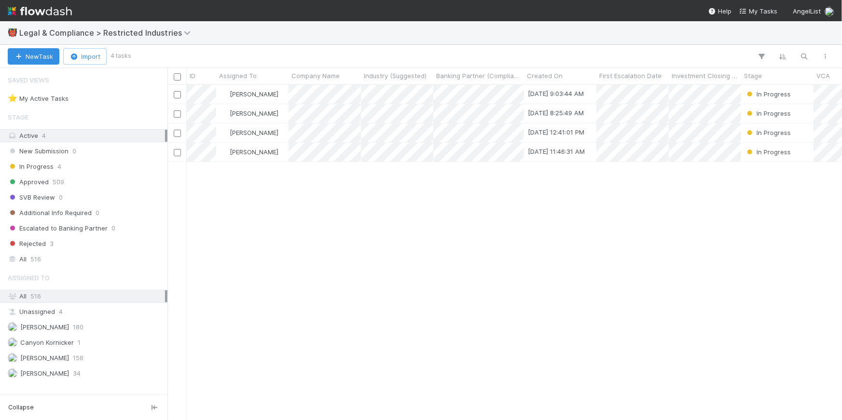
scroll to position [328, 669]
click at [801, 57] on icon "button" at bounding box center [805, 56] width 10 height 9
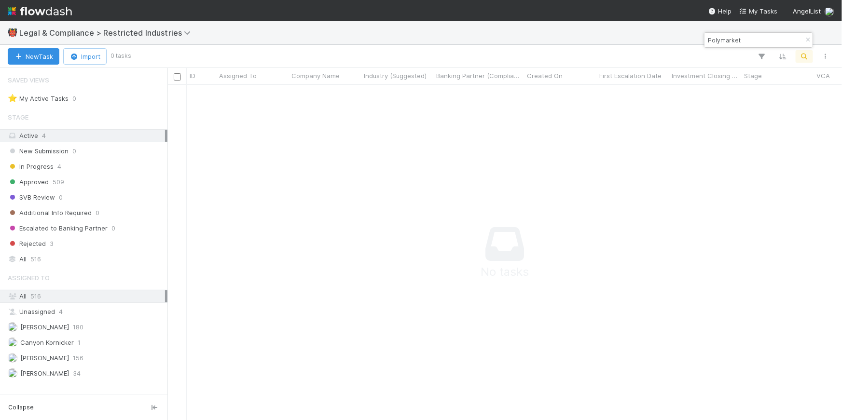
scroll to position [322, 669]
type input "Polymarket"
click at [75, 258] on div "All 516" at bounding box center [86, 259] width 157 height 12
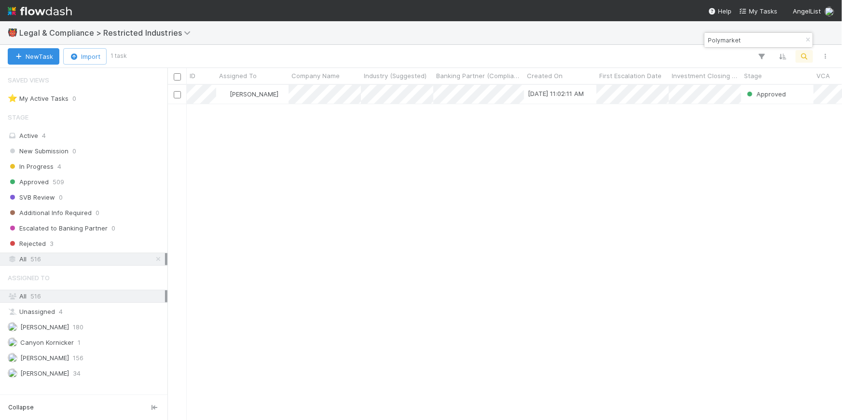
scroll to position [328, 669]
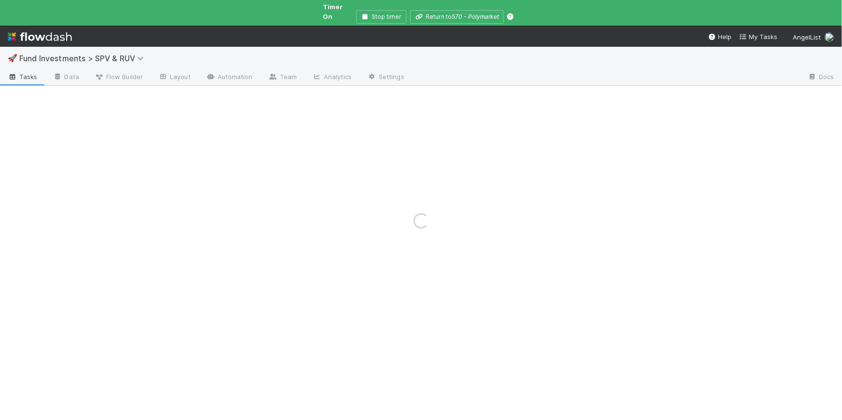
click at [138, 55] on icon at bounding box center [142, 59] width 10 height 8
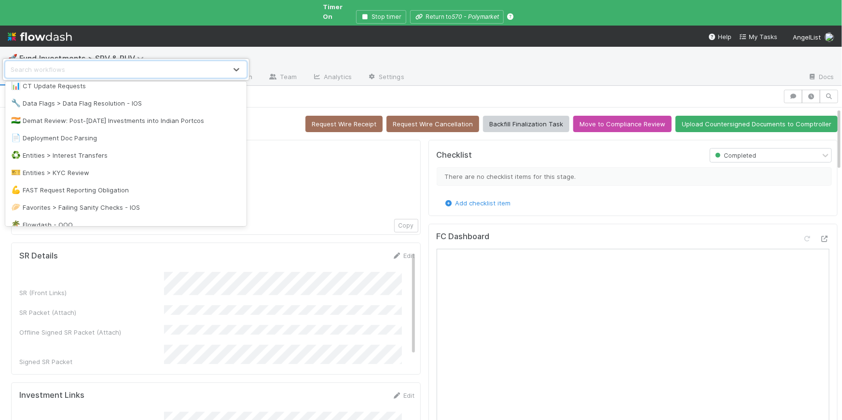
scroll to position [511, 0]
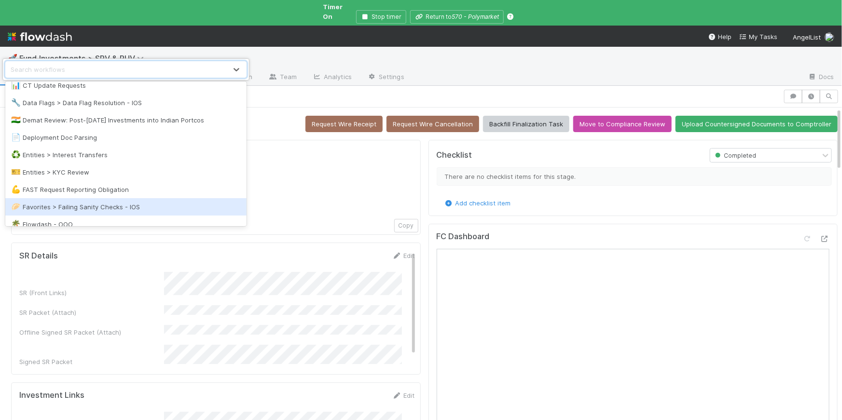
click at [117, 204] on div "🥟 Favorites > Failing Sanity Checks - IOS" at bounding box center [126, 207] width 230 height 10
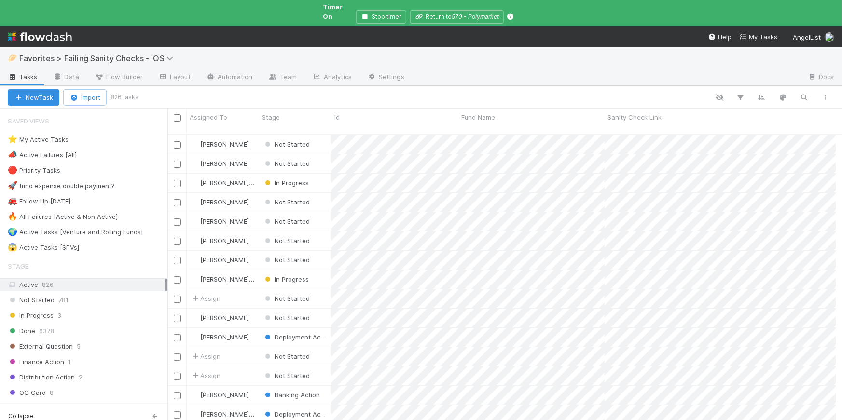
scroll to position [296, 662]
click at [105, 134] on div "⭐ My Active Tasks 2" at bounding box center [88, 140] width 160 height 12
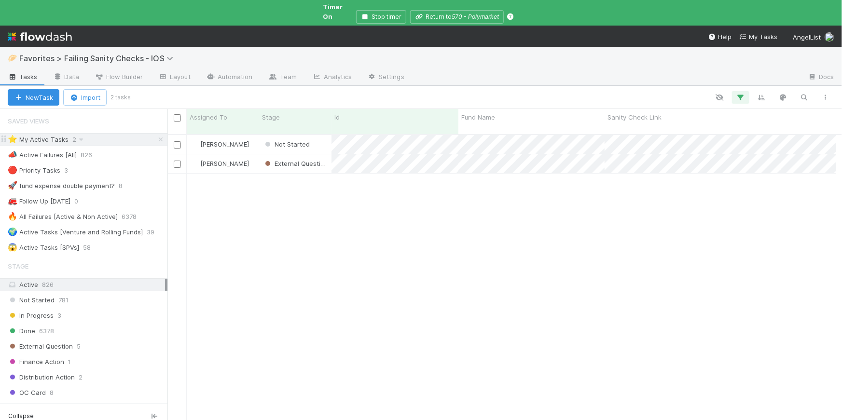
scroll to position [296, 662]
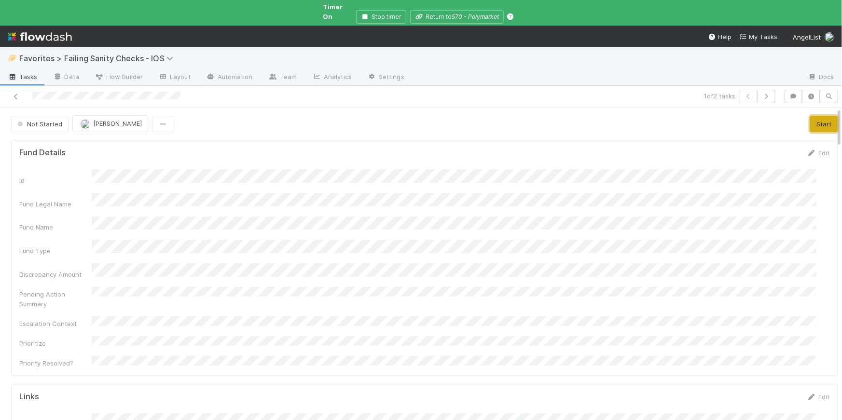
click at [811, 116] on button "Start" at bounding box center [825, 124] width 28 height 16
click at [789, 94] on icon "button" at bounding box center [794, 97] width 10 height 6
drag, startPoint x: 615, startPoint y: 148, endPoint x: 613, endPoint y: 141, distance: 7.0
click at [615, 148] on div "Comments Add a comment..." at bounding box center [698, 157] width 301 height 98
click at [612, 140] on div "Add a comment..." at bounding box center [698, 144] width 301 height 25
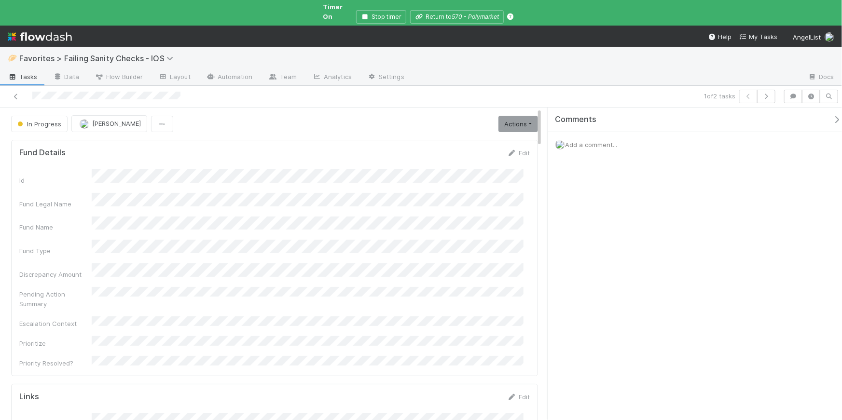
click at [588, 141] on span "Add a comment..." at bounding box center [591, 145] width 52 height 8
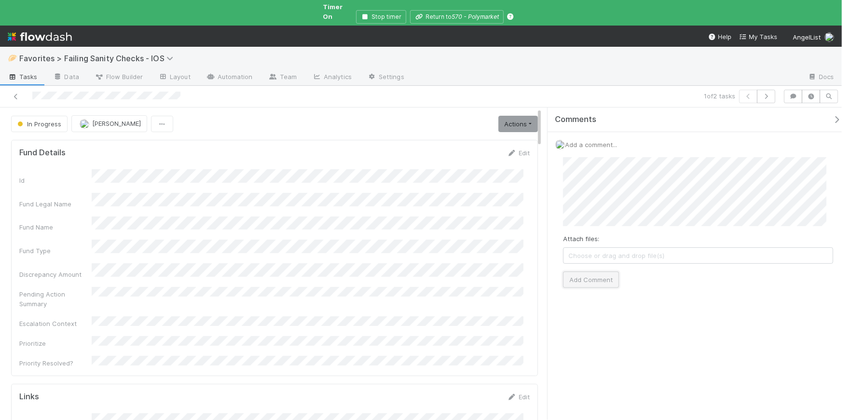
click at [590, 272] on button "Add Comment" at bounding box center [591, 280] width 56 height 16
click at [832, 116] on icon "button" at bounding box center [837, 120] width 10 height 8
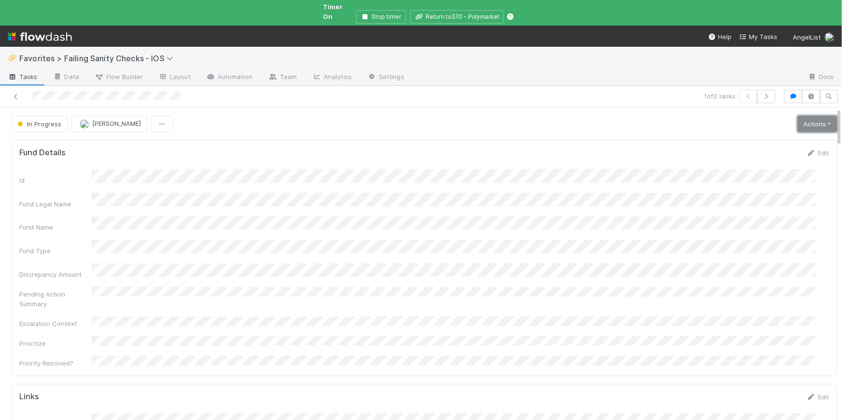
click at [819, 116] on link "Actions" at bounding box center [818, 124] width 40 height 16
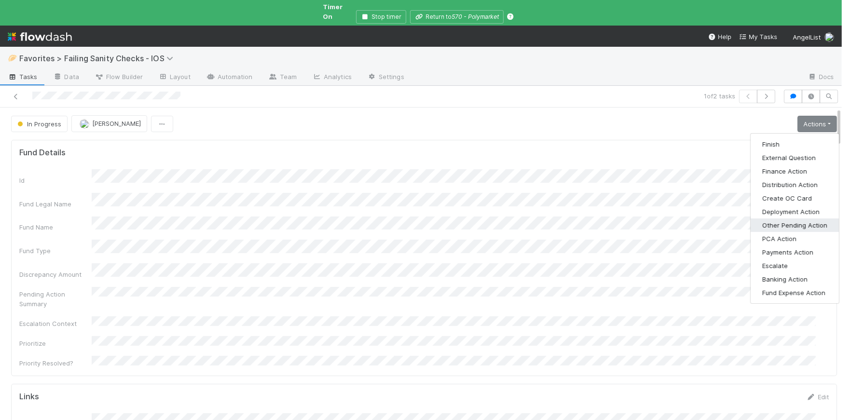
click at [785, 219] on button "Other Pending Action" at bounding box center [795, 226] width 88 height 14
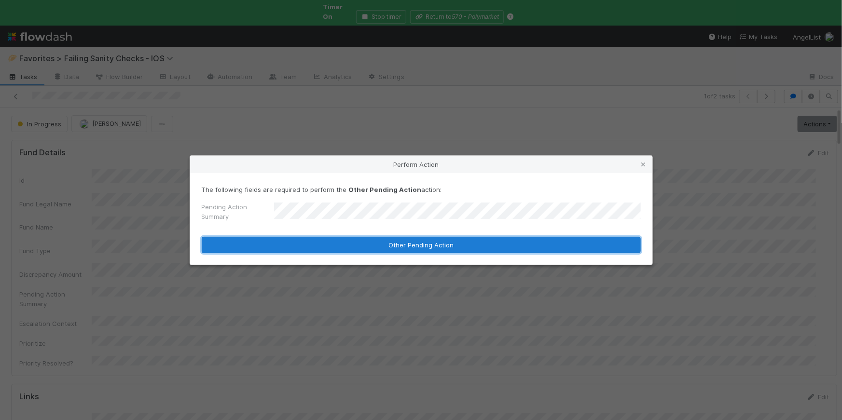
click at [412, 246] on button "Other Pending Action" at bounding box center [421, 245] width 439 height 16
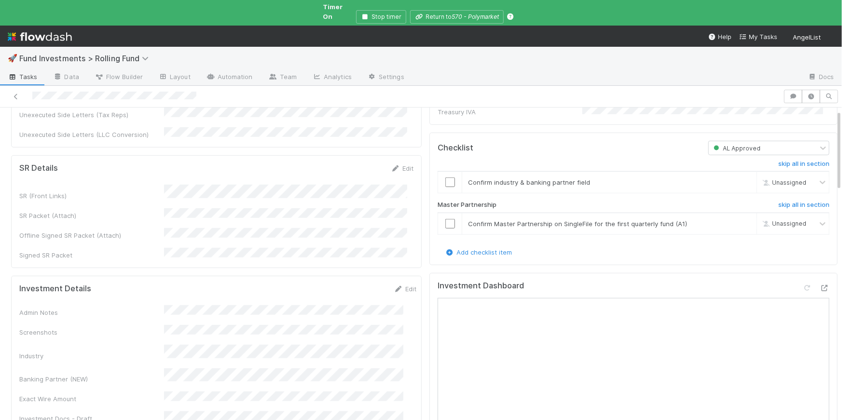
scroll to position [414, 0]
click at [806, 283] on div at bounding box center [816, 290] width 27 height 14
click at [820, 285] on icon at bounding box center [825, 288] width 10 height 6
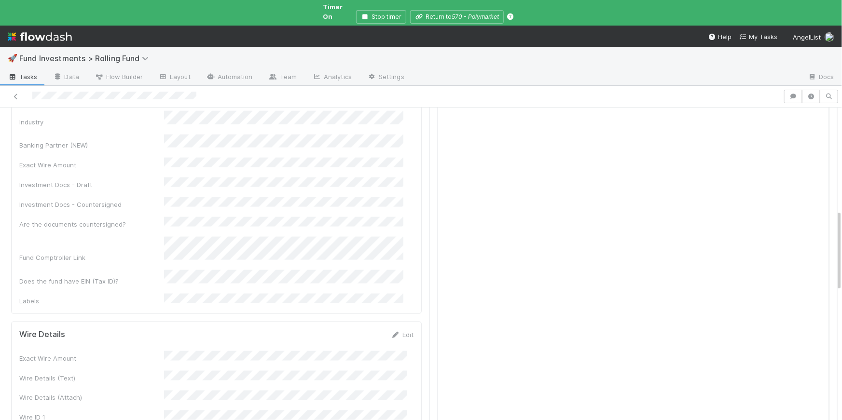
scroll to position [404, 0]
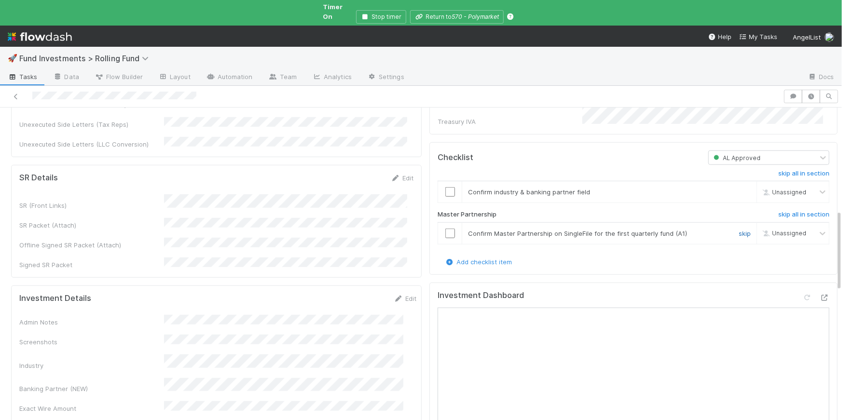
click at [739, 230] on link "skip" at bounding box center [745, 234] width 12 height 8
click at [447, 187] on input "checkbox" at bounding box center [451, 192] width 10 height 10
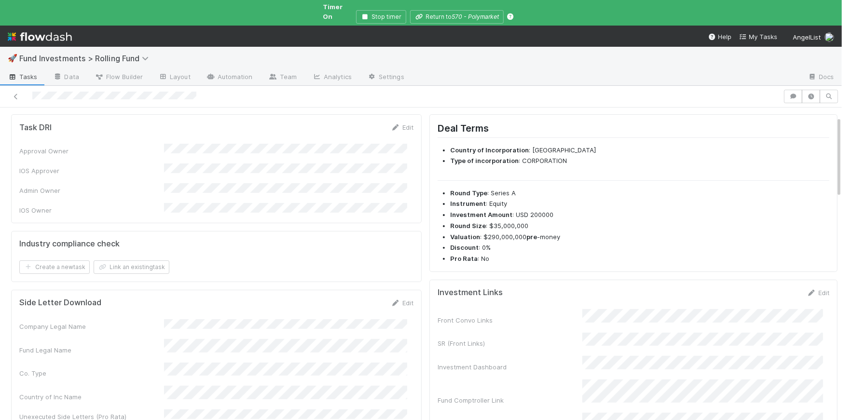
scroll to position [0, 0]
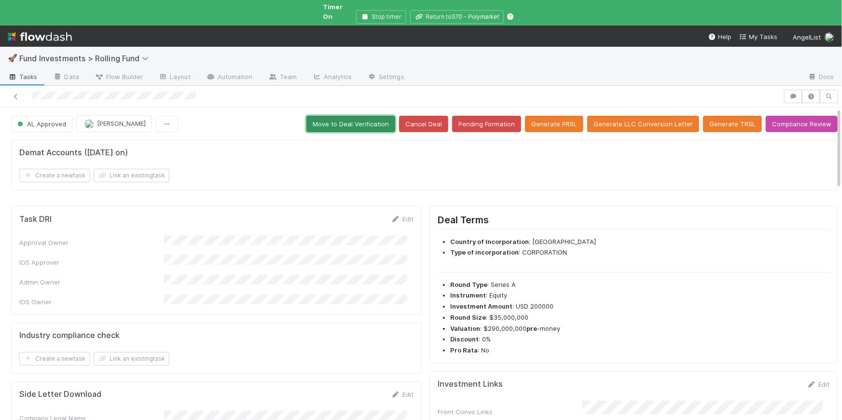
click at [347, 116] on button "Move to Deal Verification" at bounding box center [351, 124] width 89 height 16
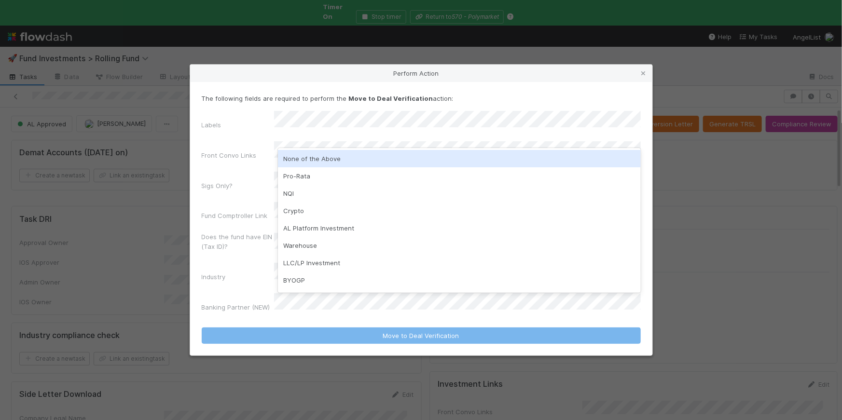
click at [332, 160] on div "None of the Above" at bounding box center [459, 158] width 363 height 17
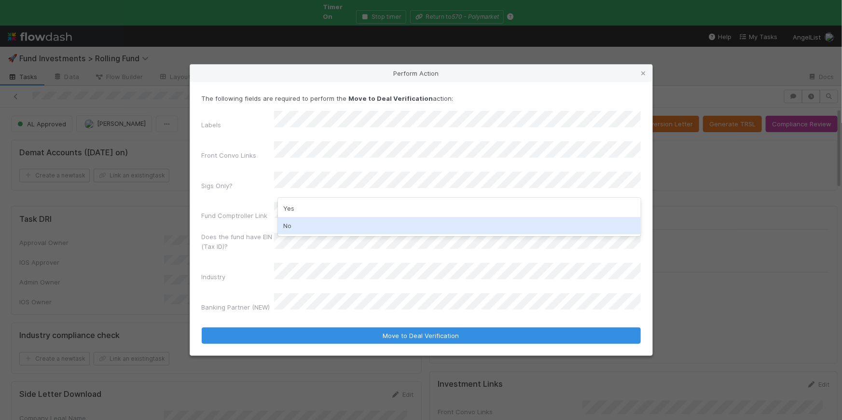
click at [324, 224] on div "No" at bounding box center [459, 225] width 363 height 17
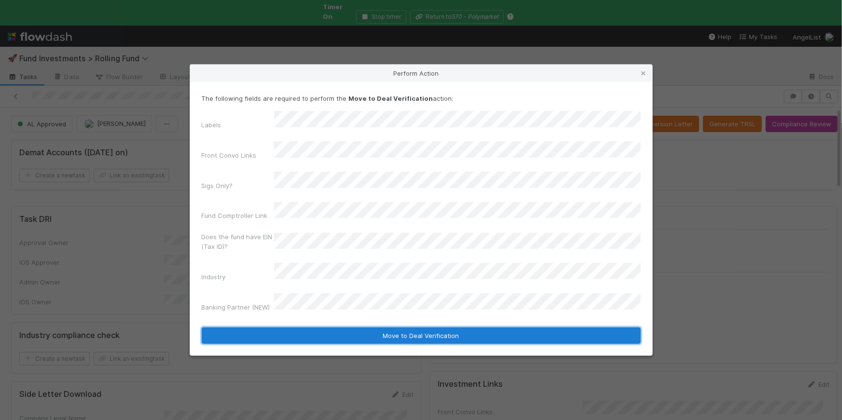
click at [427, 328] on button "Move to Deal Verification" at bounding box center [421, 336] width 439 height 16
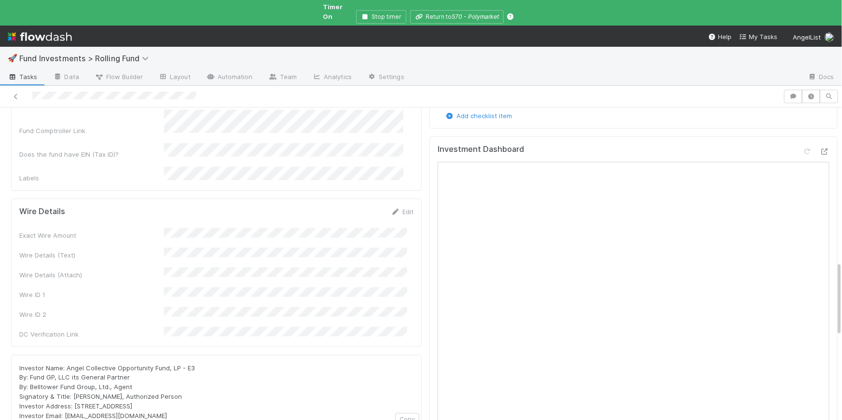
scroll to position [480, 0]
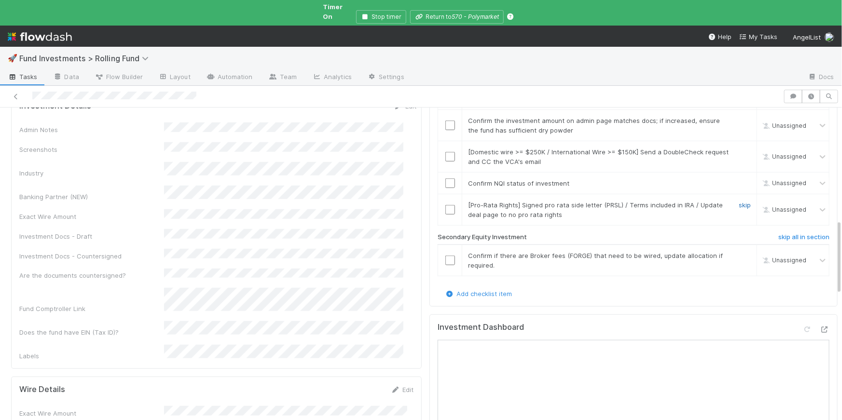
click at [739, 201] on link "skip" at bounding box center [745, 205] width 12 height 8
click at [447, 179] on input "checkbox" at bounding box center [451, 184] width 10 height 10
click at [739, 252] on link "skip" at bounding box center [745, 256] width 12 height 8
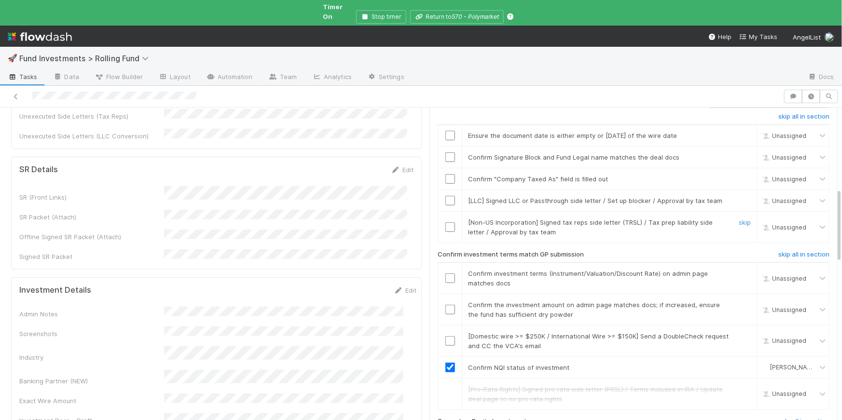
scroll to position [177, 0]
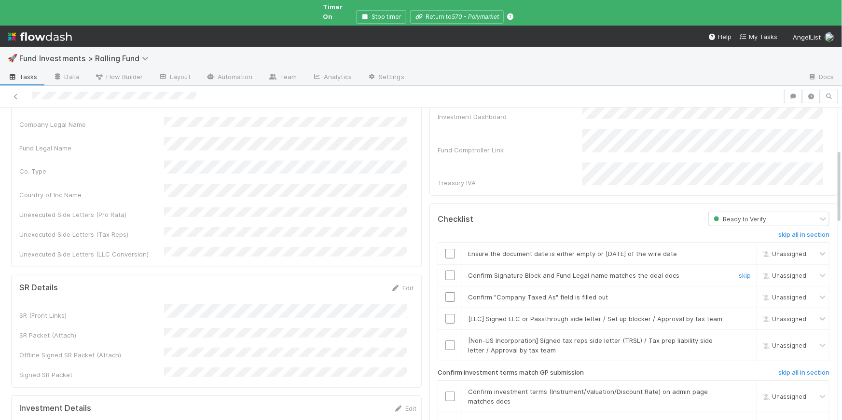
click at [446, 271] on input "checkbox" at bounding box center [451, 276] width 10 height 10
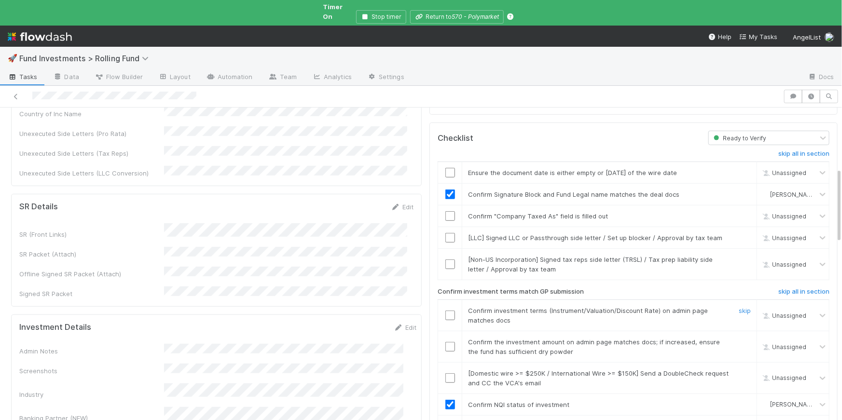
click at [447, 300] on td at bounding box center [450, 315] width 24 height 31
click at [446, 311] on input "checkbox" at bounding box center [451, 316] width 10 height 10
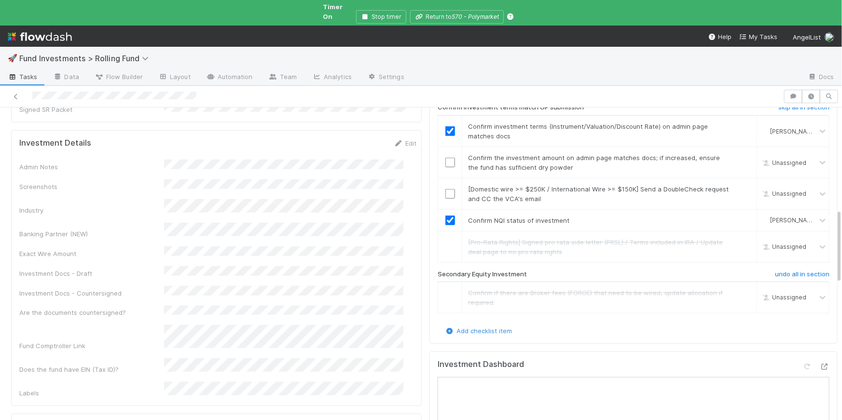
scroll to position [432, 0]
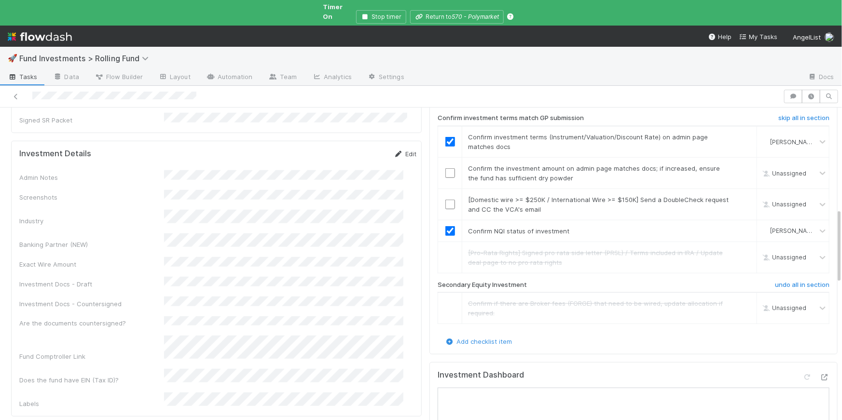
click at [395, 150] on link "Edit" at bounding box center [405, 154] width 23 height 8
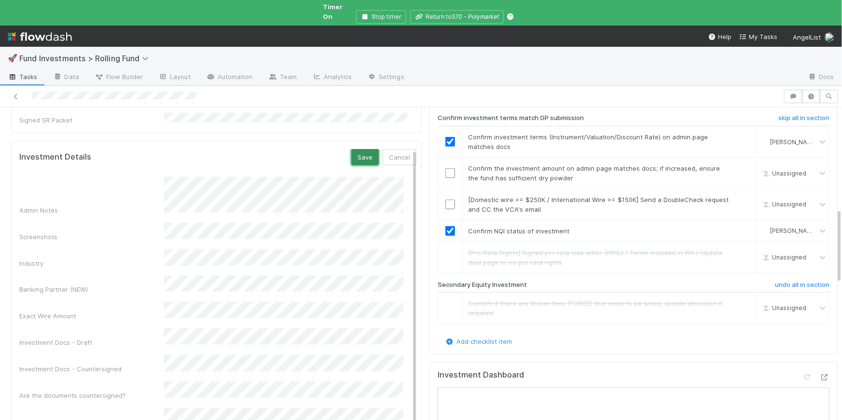
click at [356, 149] on button "Save" at bounding box center [365, 157] width 28 height 16
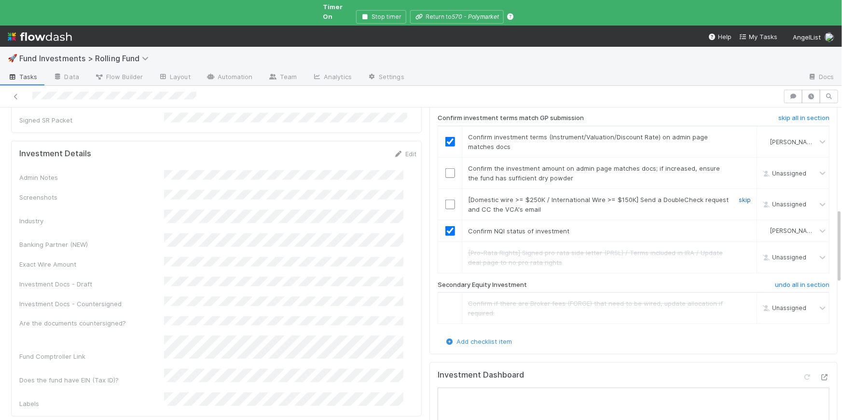
click at [739, 196] on link "skip" at bounding box center [745, 200] width 12 height 8
click at [446, 168] on input "checkbox" at bounding box center [451, 173] width 10 height 10
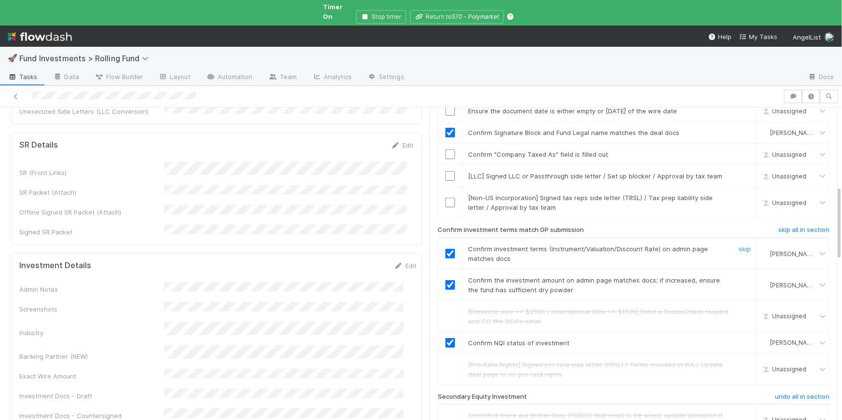
scroll to position [319, 0]
click at [739, 173] on link "skip" at bounding box center [745, 177] width 12 height 8
click at [739, 195] on link "skip" at bounding box center [745, 199] width 12 height 8
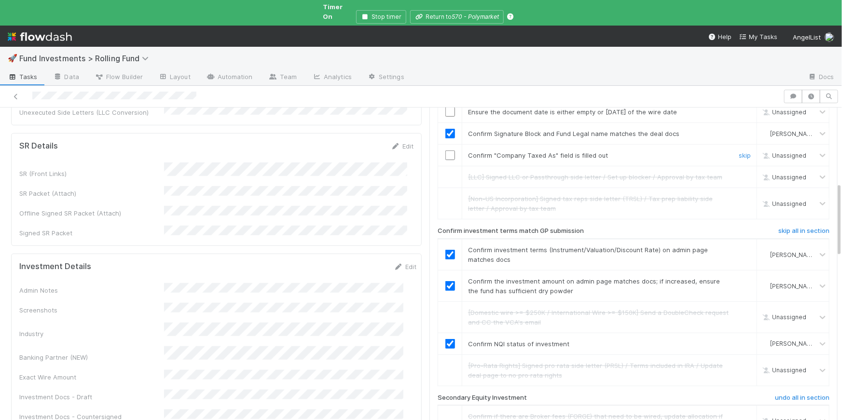
click at [446, 151] on input "checkbox" at bounding box center [451, 156] width 10 height 10
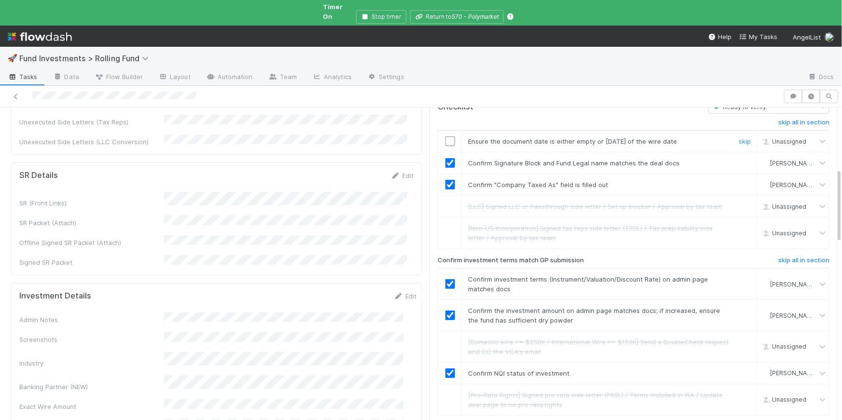
scroll to position [234, 0]
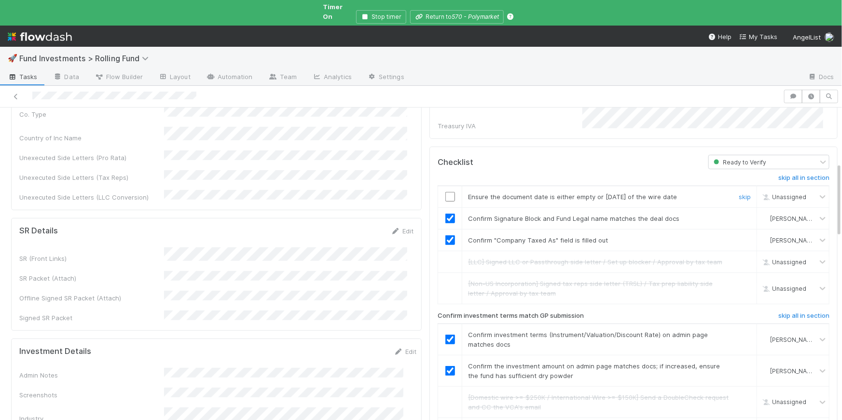
click at [447, 192] on input "checkbox" at bounding box center [451, 197] width 10 height 10
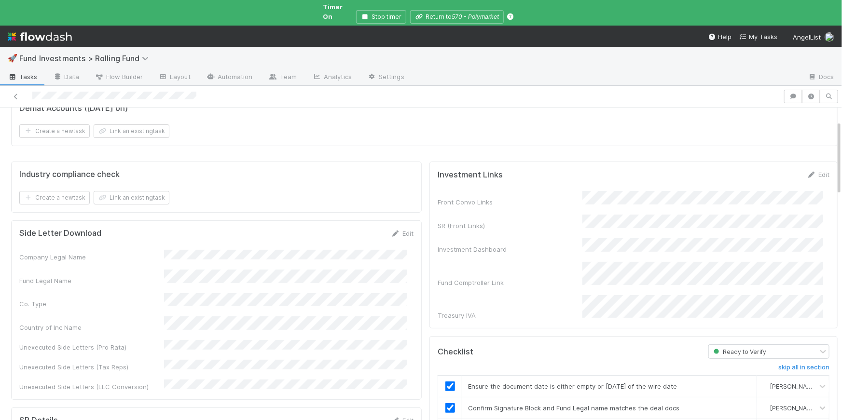
scroll to position [0, 0]
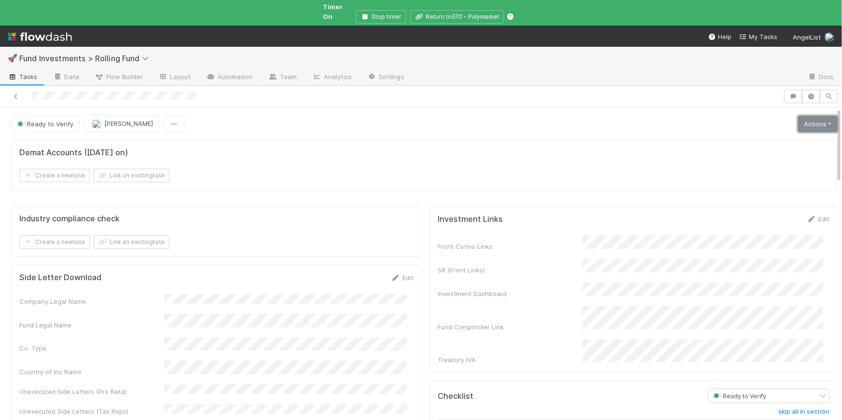
click at [816, 116] on link "Actions" at bounding box center [818, 124] width 40 height 16
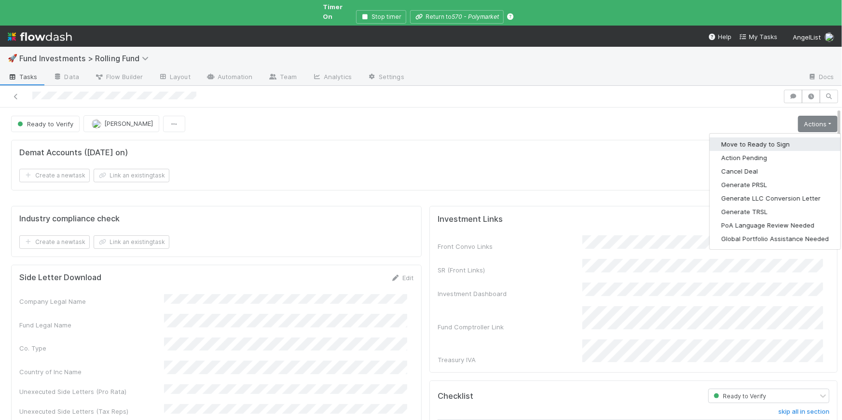
click at [779, 138] on button "Move to Ready to Sign" at bounding box center [775, 145] width 131 height 14
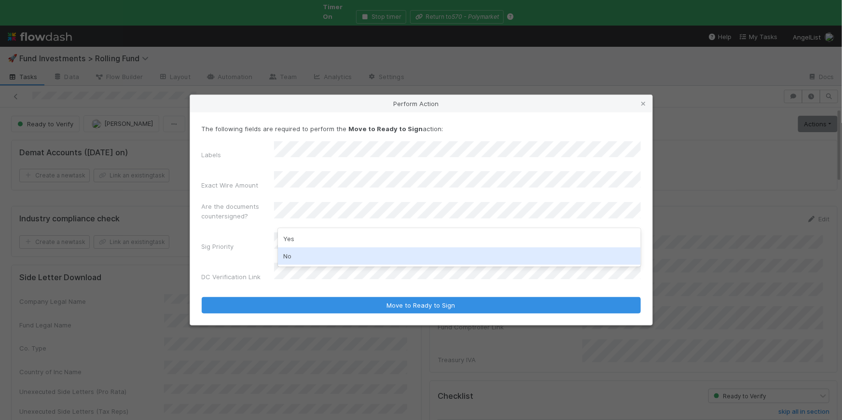
drag, startPoint x: 307, startPoint y: 256, endPoint x: 307, endPoint y: 250, distance: 6.3
click at [307, 256] on div "No" at bounding box center [459, 256] width 363 height 17
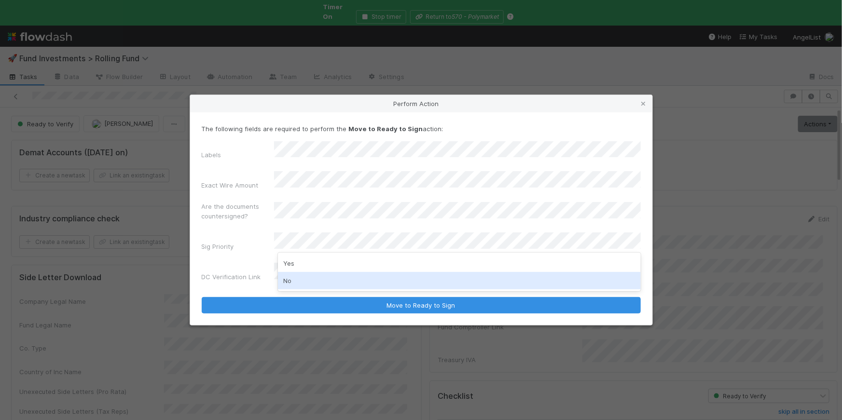
click at [303, 280] on div "No" at bounding box center [459, 280] width 363 height 17
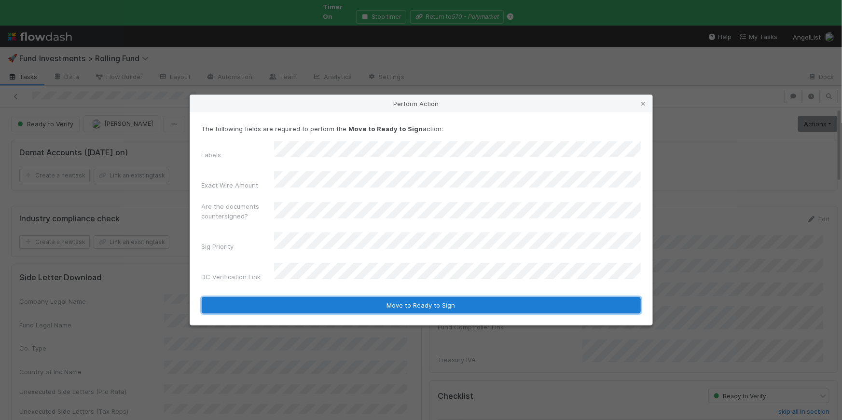
click at [408, 297] on button "Move to Ready to Sign" at bounding box center [421, 305] width 439 height 16
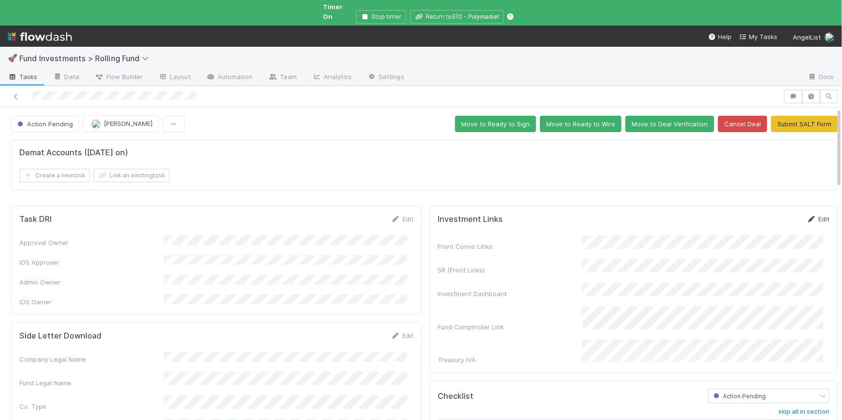
click at [808, 215] on link "Edit" at bounding box center [818, 219] width 23 height 8
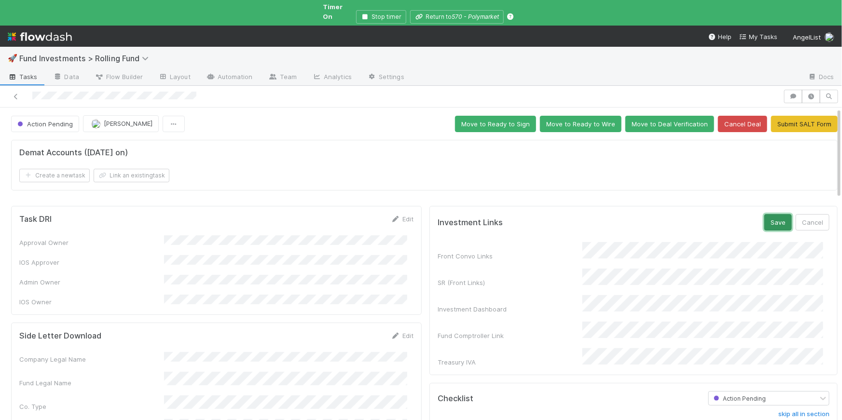
click at [775, 214] on button "Save" at bounding box center [779, 222] width 28 height 16
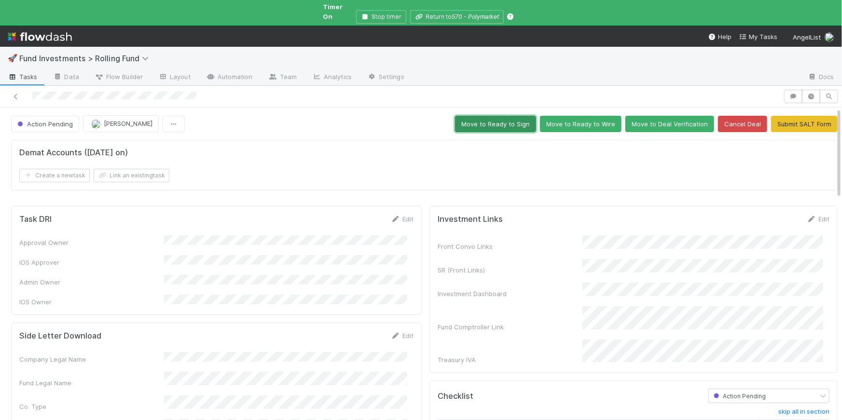
click at [506, 116] on button "Move to Ready to Sign" at bounding box center [495, 124] width 81 height 16
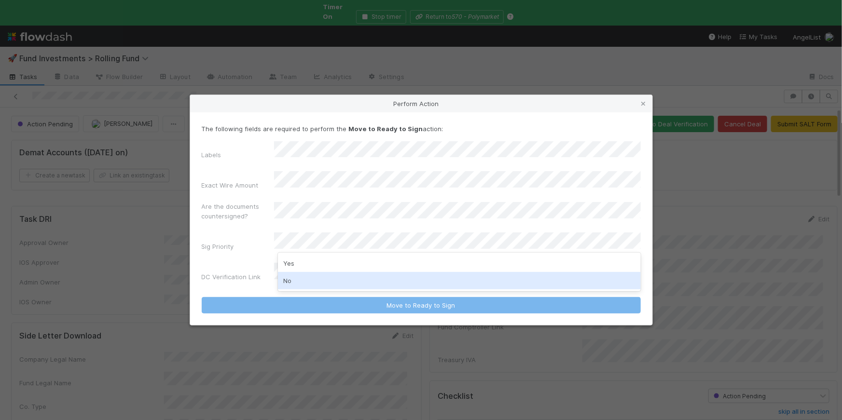
drag, startPoint x: 326, startPoint y: 287, endPoint x: 457, endPoint y: 292, distance: 131.4
click at [326, 287] on div "No" at bounding box center [459, 280] width 363 height 17
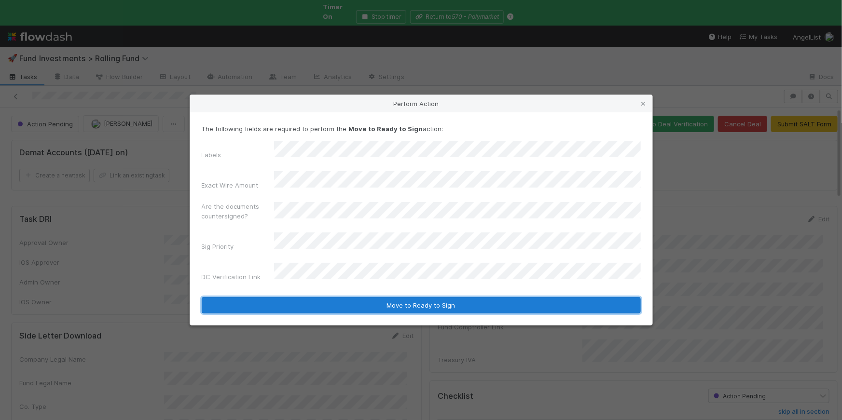
click at [457, 297] on button "Move to Ready to Sign" at bounding box center [421, 305] width 439 height 16
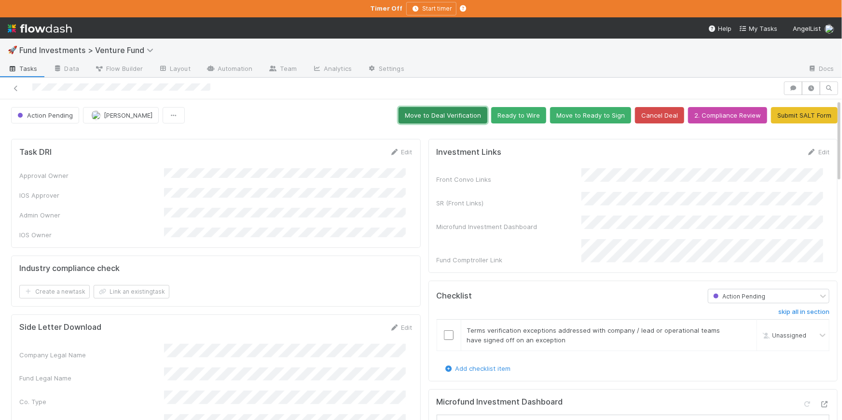
click at [441, 112] on button "Move to Deal Verification" at bounding box center [443, 115] width 89 height 16
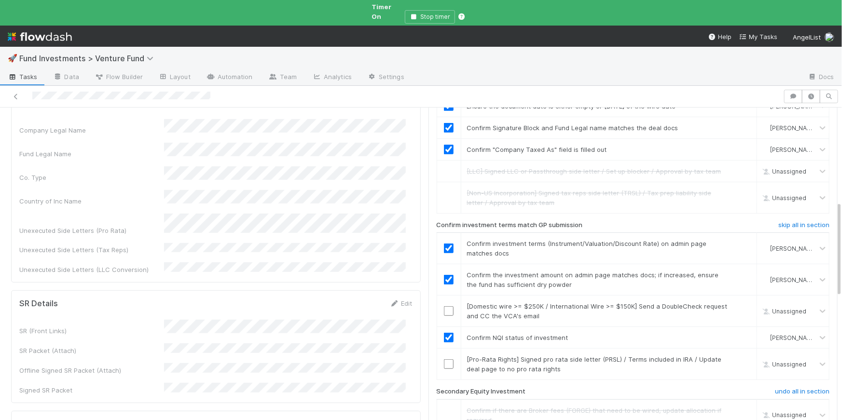
scroll to position [312, 0]
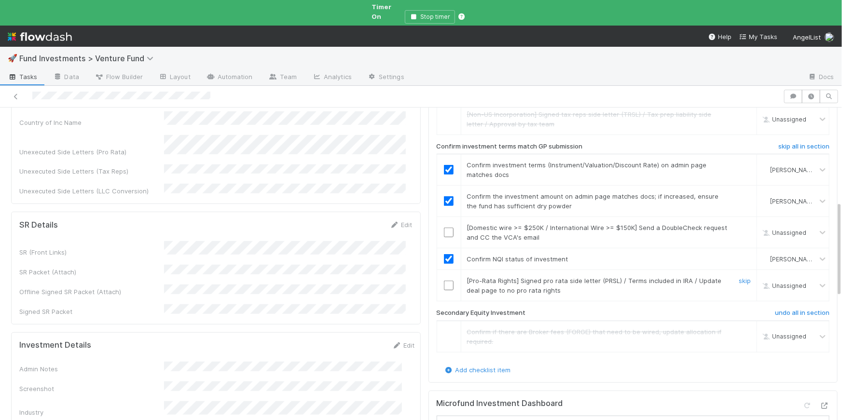
click at [442, 271] on td at bounding box center [449, 285] width 24 height 31
click at [444, 281] on input "checkbox" at bounding box center [449, 286] width 10 height 10
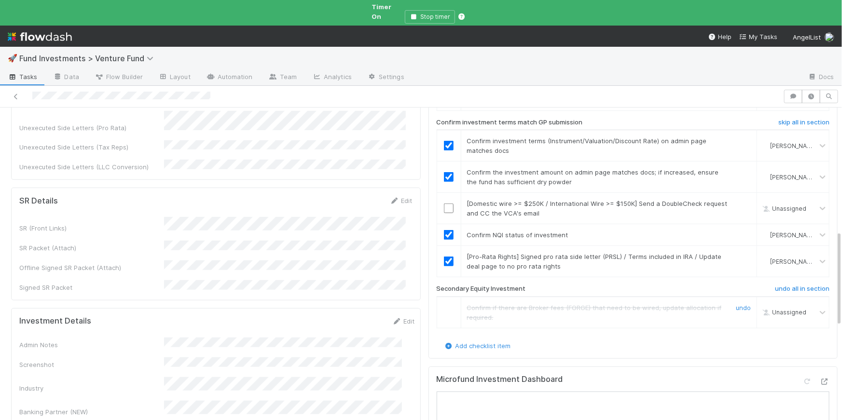
scroll to position [330, 0]
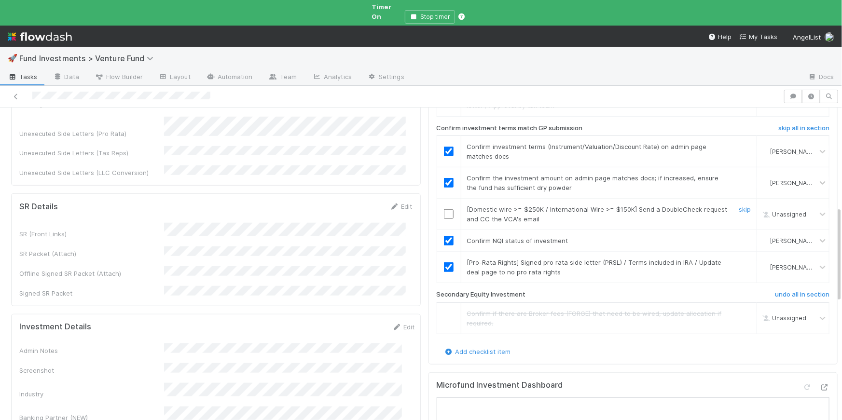
click at [445, 210] on input "checkbox" at bounding box center [449, 215] width 10 height 10
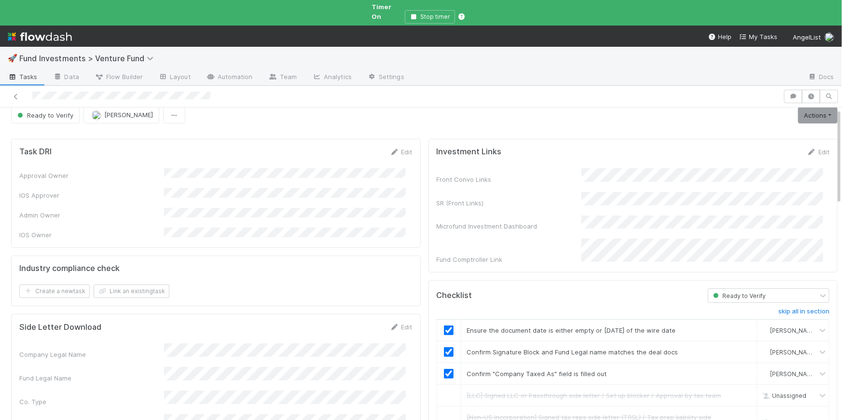
scroll to position [0, 0]
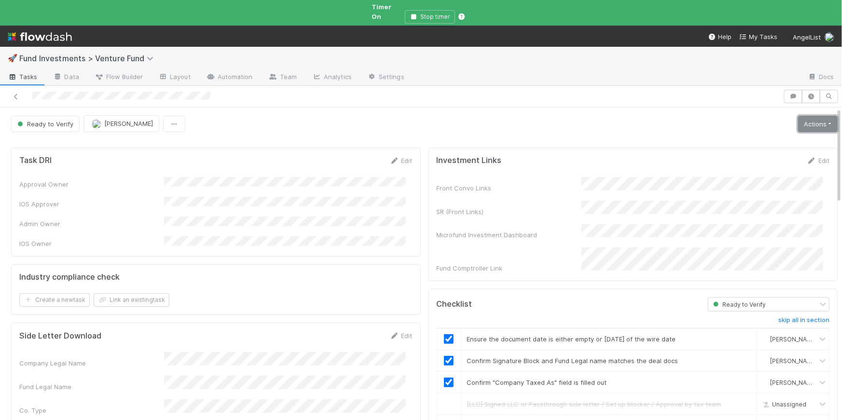
drag, startPoint x: 809, startPoint y: 120, endPoint x: 773, endPoint y: 128, distance: 36.2
click at [809, 120] on link "Actions" at bounding box center [818, 124] width 40 height 16
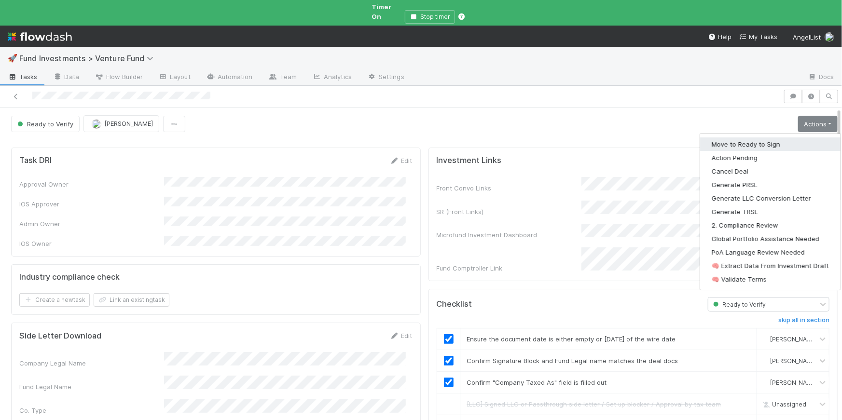
click at [746, 138] on button "Move to Ready to Sign" at bounding box center [770, 145] width 140 height 14
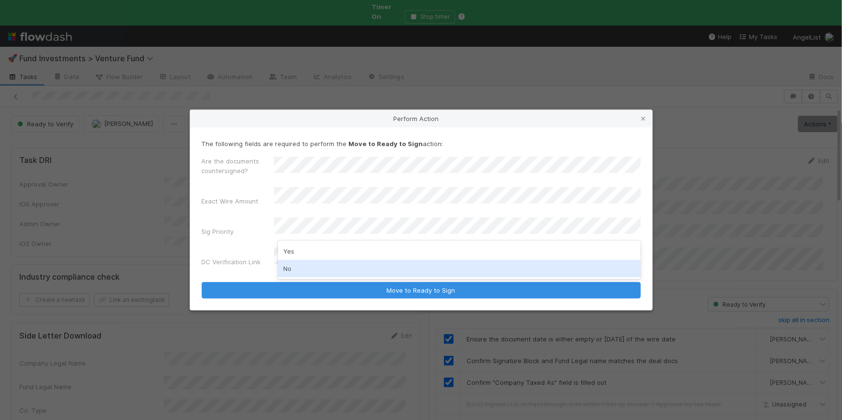
click at [309, 267] on div "No" at bounding box center [459, 268] width 363 height 17
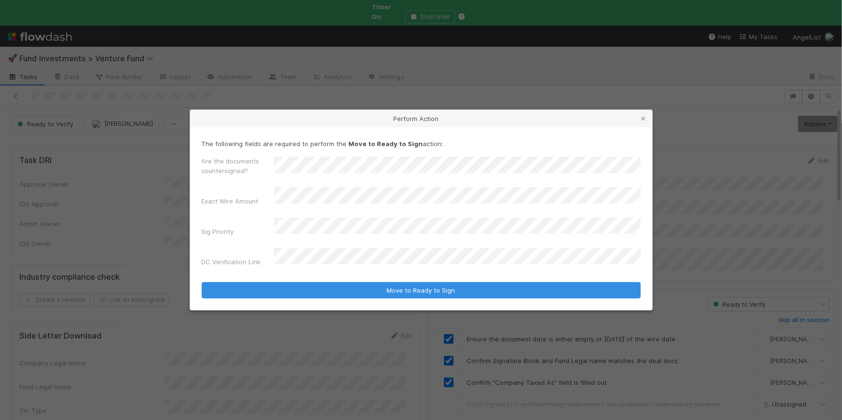
click at [304, 244] on div "Are the documents countersigned? Exact Wire Amount Sig Priority DC Verification…" at bounding box center [421, 213] width 439 height 114
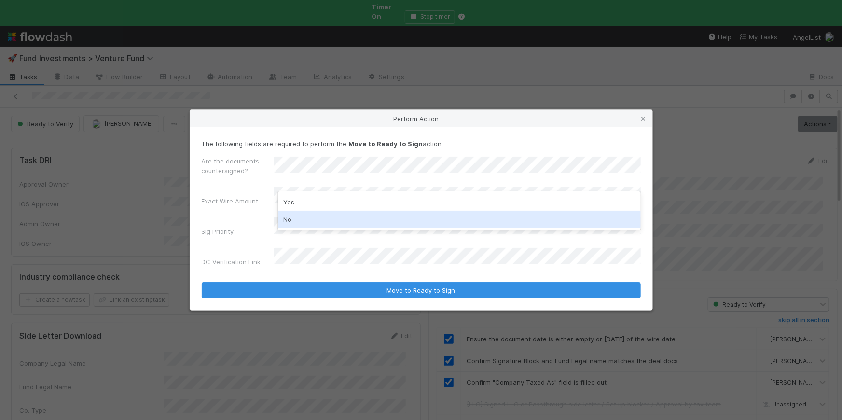
drag, startPoint x: 332, startPoint y: 214, endPoint x: 372, endPoint y: 244, distance: 50.3
click at [332, 214] on div "No" at bounding box center [459, 219] width 363 height 17
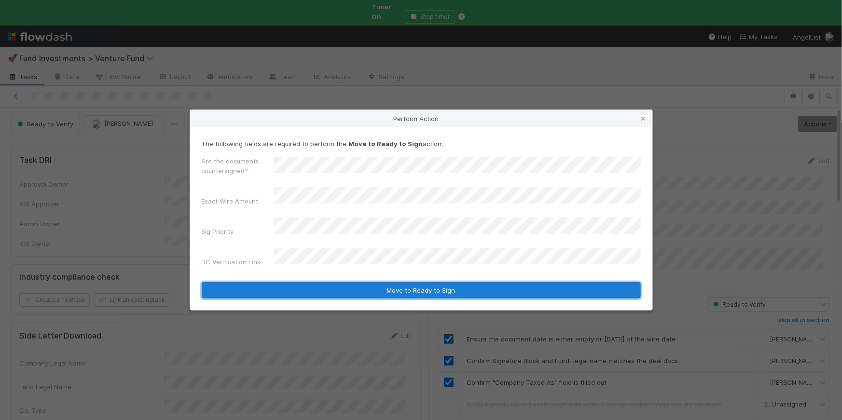
click at [431, 282] on button "Move to Ready to Sign" at bounding box center [421, 290] width 439 height 16
